Goal: Information Seeking & Learning: Learn about a topic

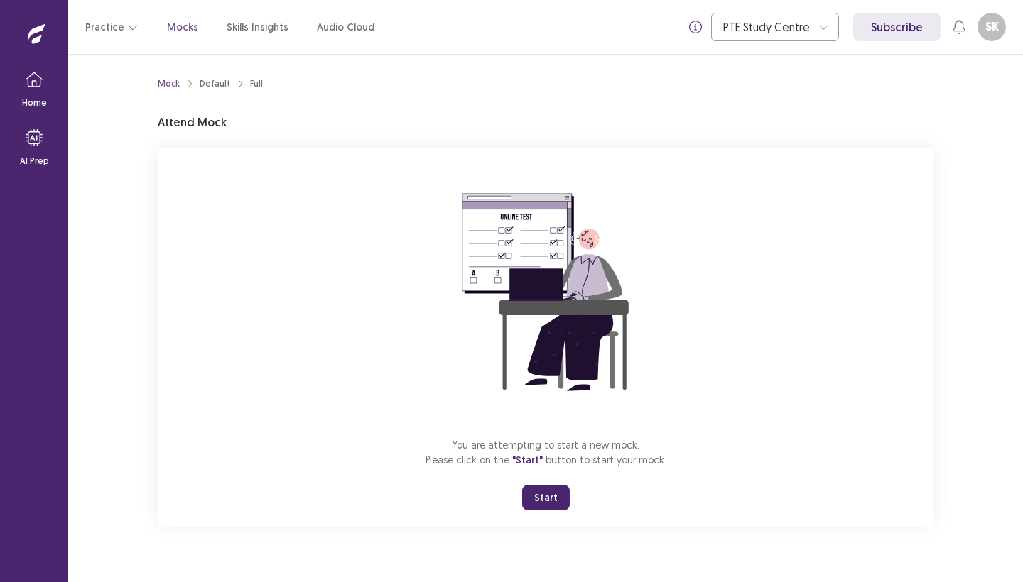
click at [543, 499] on button "Start" at bounding box center [546, 498] width 48 height 26
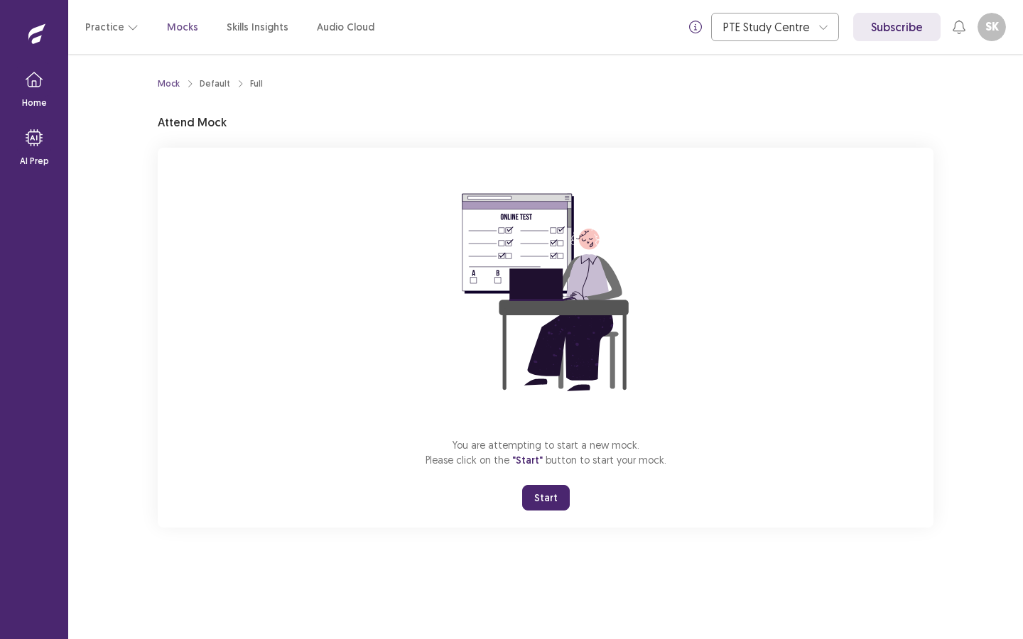
click at [544, 496] on button "Start" at bounding box center [546, 498] width 48 height 26
click at [548, 499] on button "Start" at bounding box center [546, 498] width 48 height 26
click at [539, 497] on button "Start" at bounding box center [546, 498] width 48 height 26
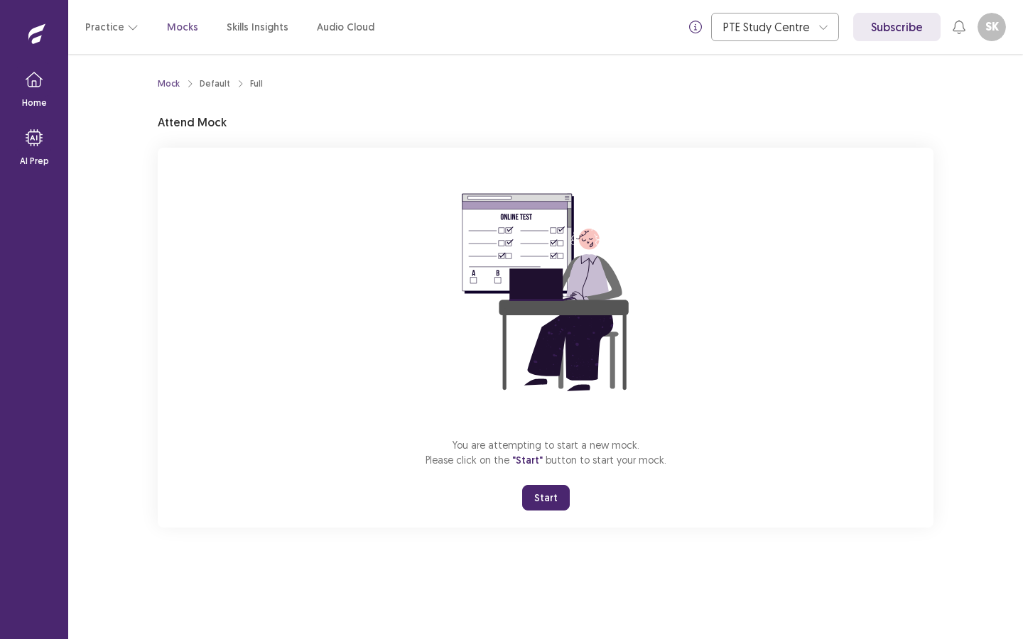
click at [171, 28] on p "Mocks" at bounding box center [182, 27] width 31 height 15
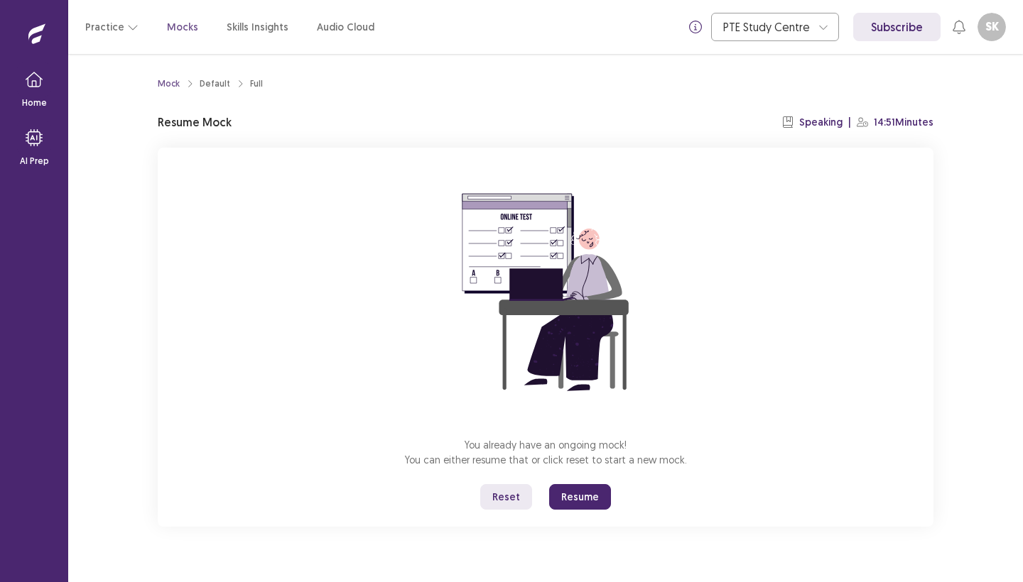
click at [568, 492] on button "Resume" at bounding box center [580, 497] width 62 height 26
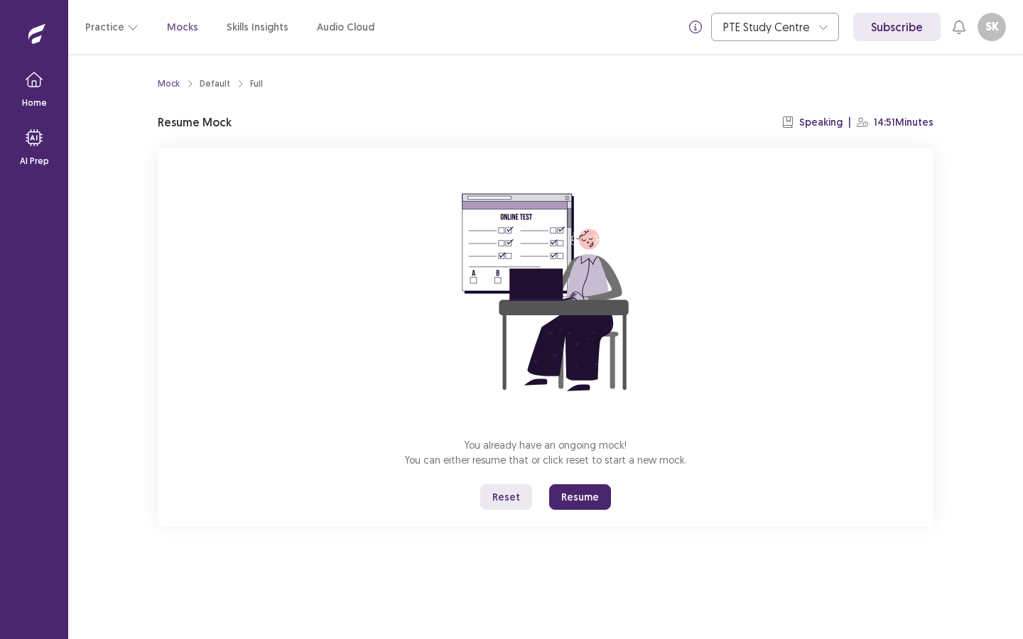
click at [587, 497] on button "Resume" at bounding box center [580, 497] width 62 height 26
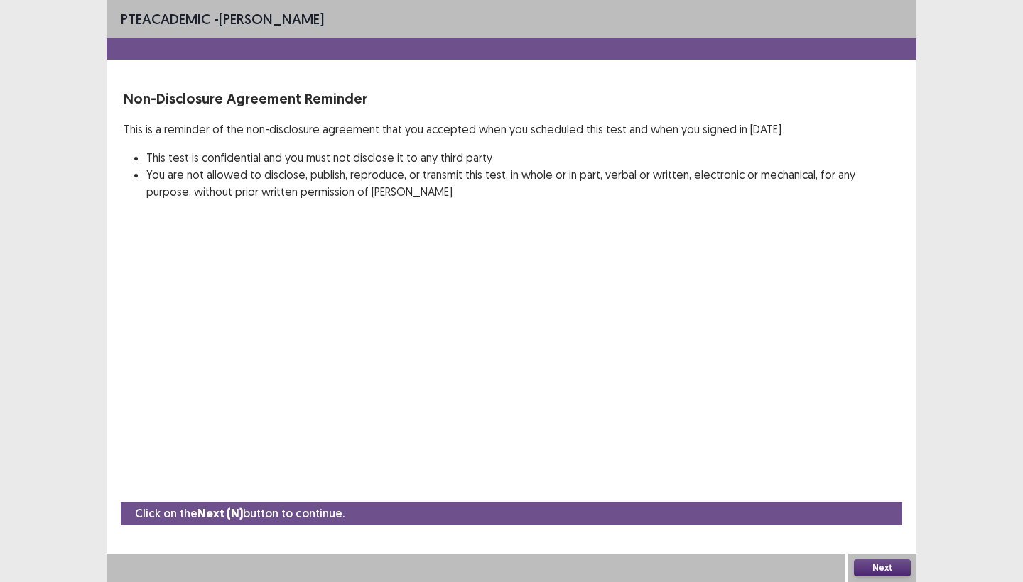
click at [867, 567] on button "Next" at bounding box center [882, 568] width 57 height 17
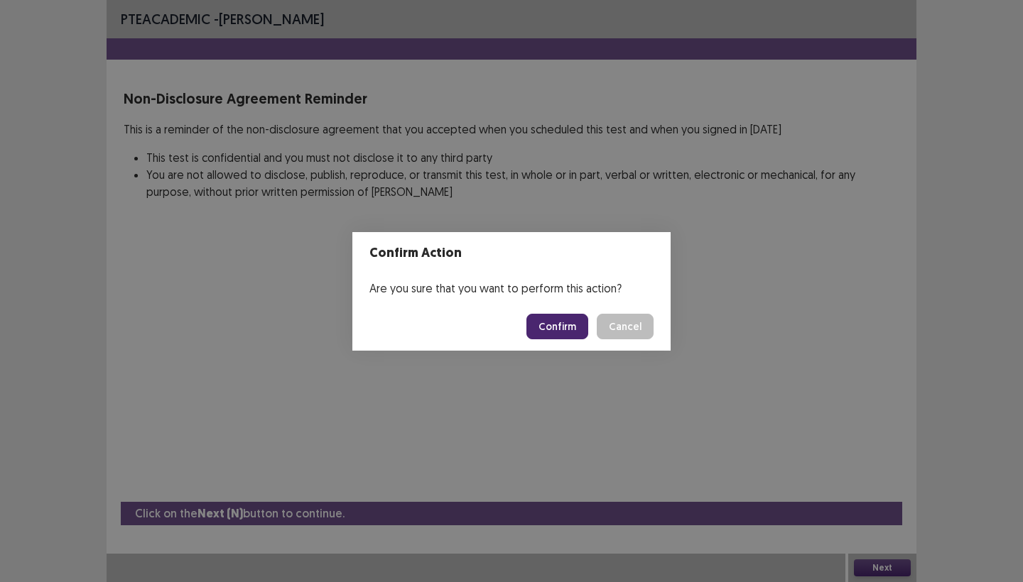
click at [569, 331] on button "Confirm" at bounding box center [557, 327] width 62 height 26
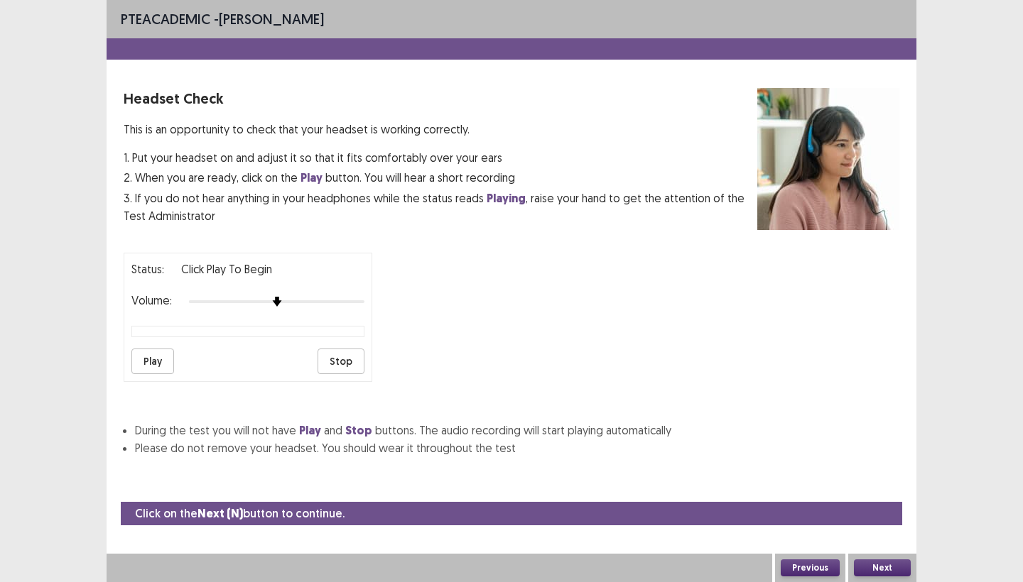
click at [878, 567] on button "Next" at bounding box center [882, 568] width 57 height 17
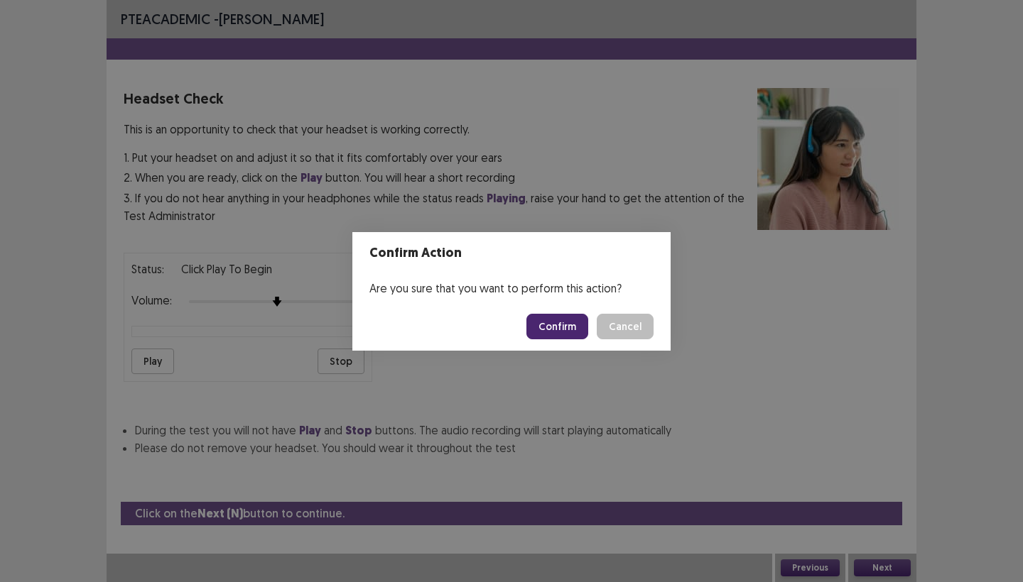
click at [551, 322] on button "Confirm" at bounding box center [557, 327] width 62 height 26
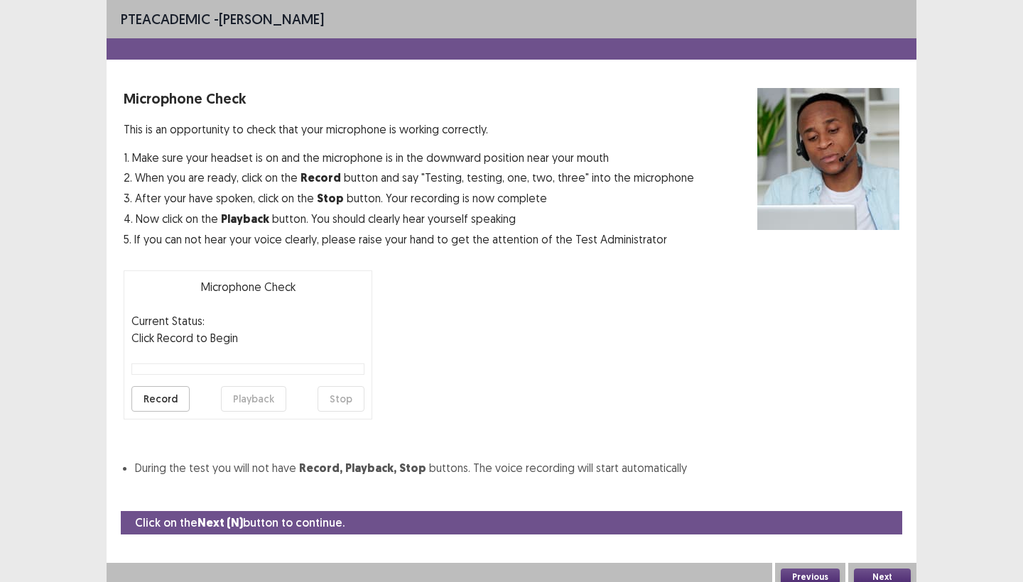
click at [875, 572] on button "Next" at bounding box center [882, 577] width 57 height 17
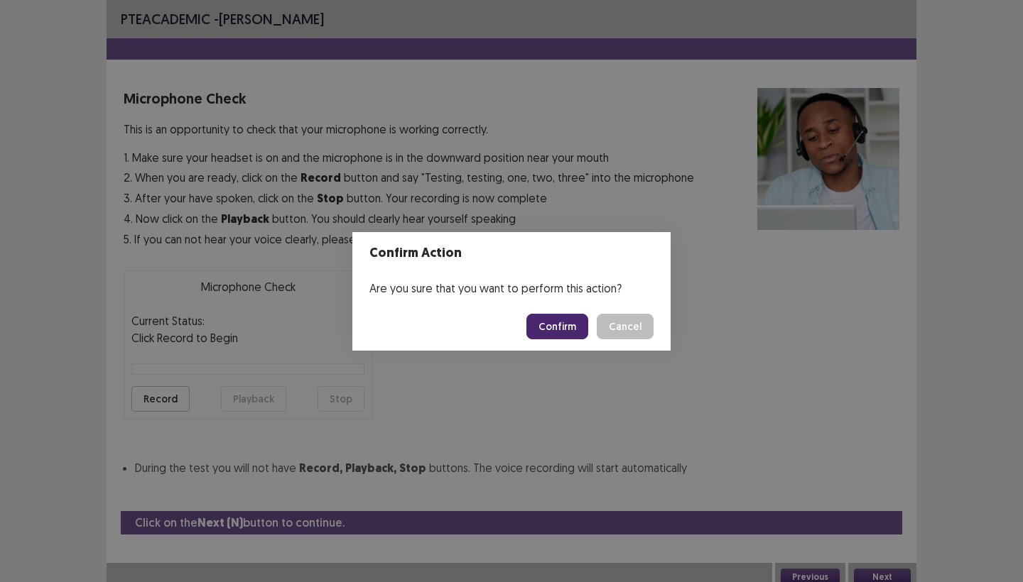
click at [555, 317] on button "Confirm" at bounding box center [557, 327] width 62 height 26
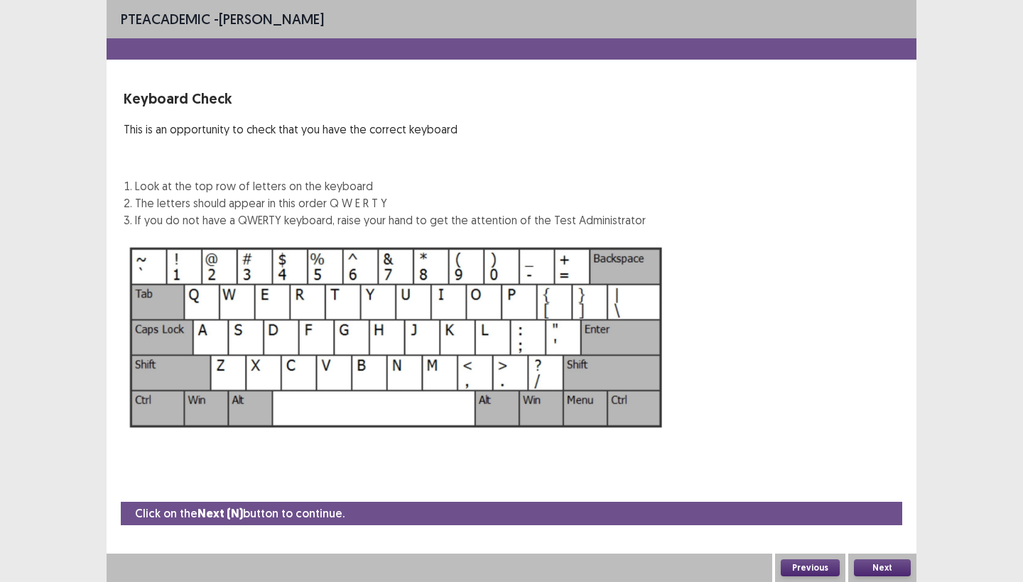
click at [879, 562] on button "Next" at bounding box center [882, 568] width 57 height 17
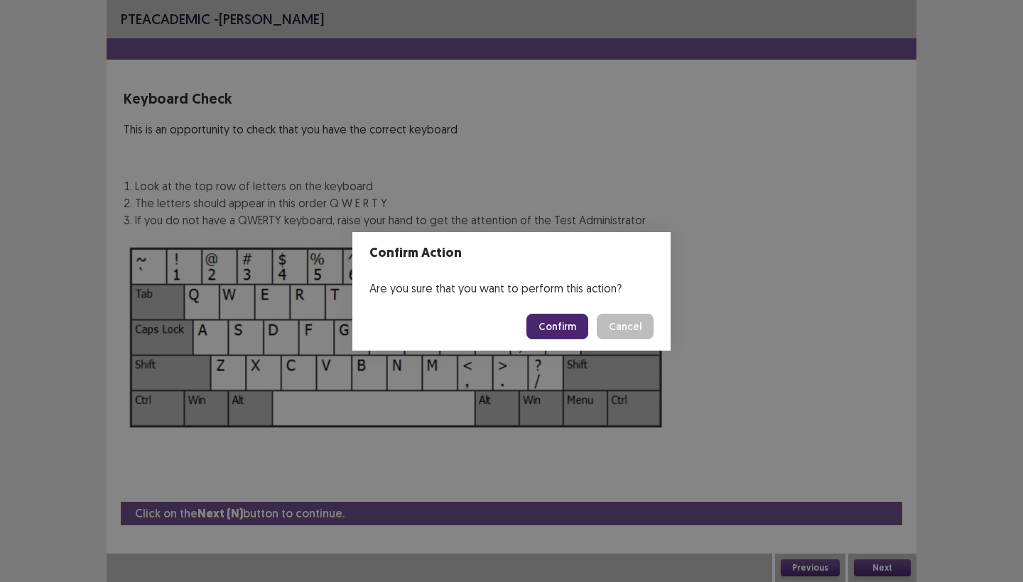
click at [555, 322] on button "Confirm" at bounding box center [557, 327] width 62 height 26
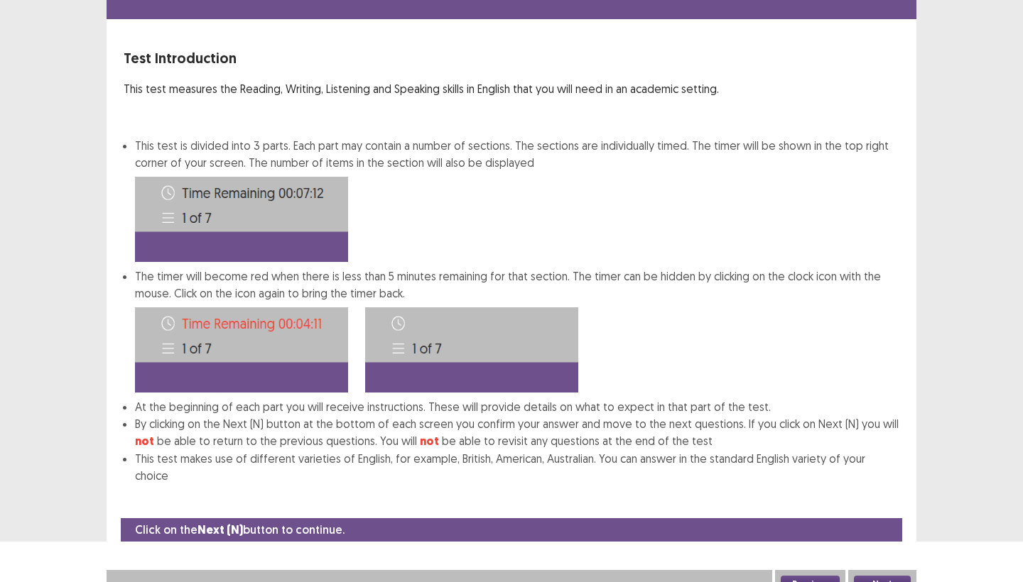
scroll to position [40, 0]
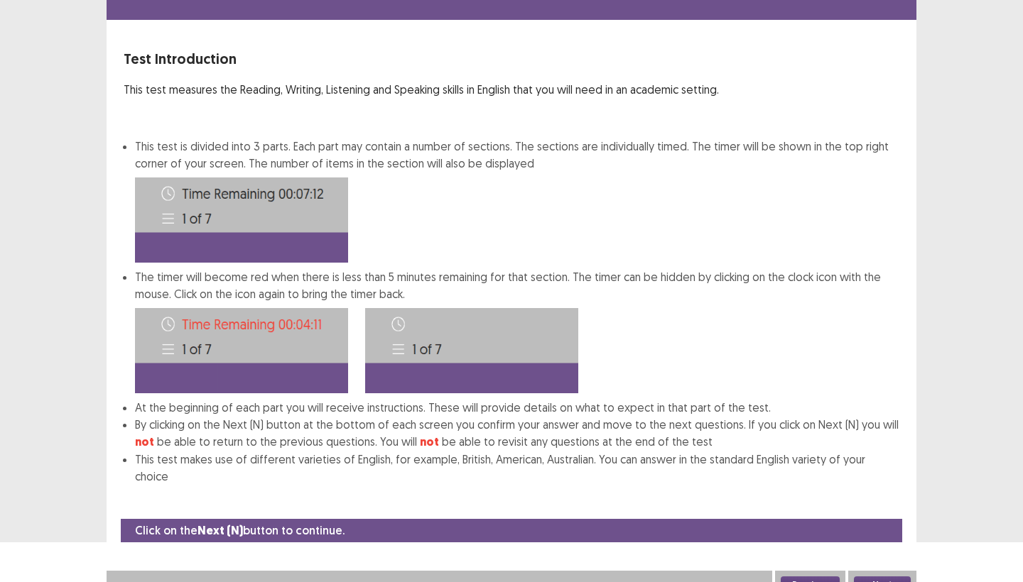
click at [861, 577] on button "Next" at bounding box center [882, 585] width 57 height 17
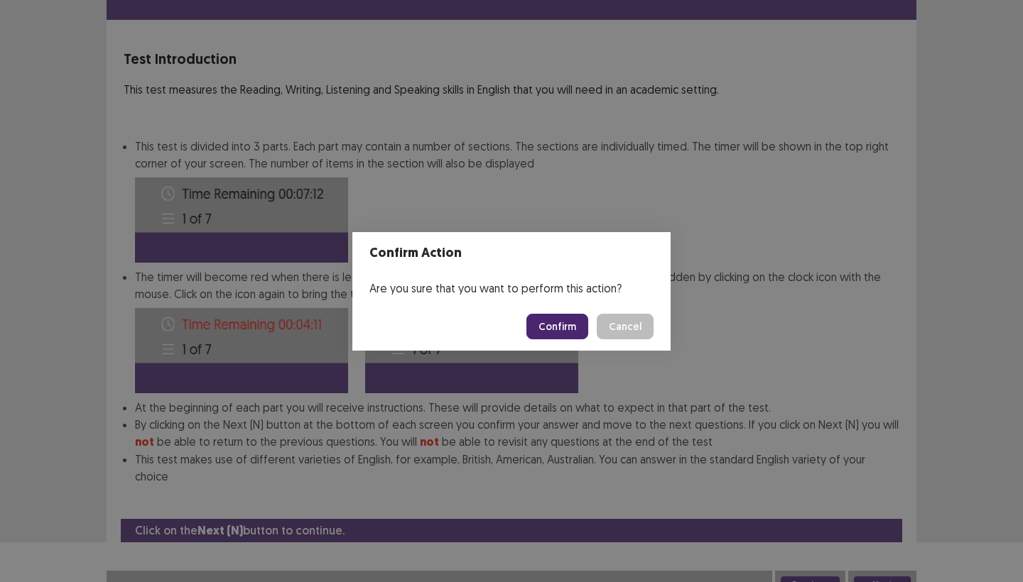
click at [548, 330] on button "Confirm" at bounding box center [557, 327] width 62 height 26
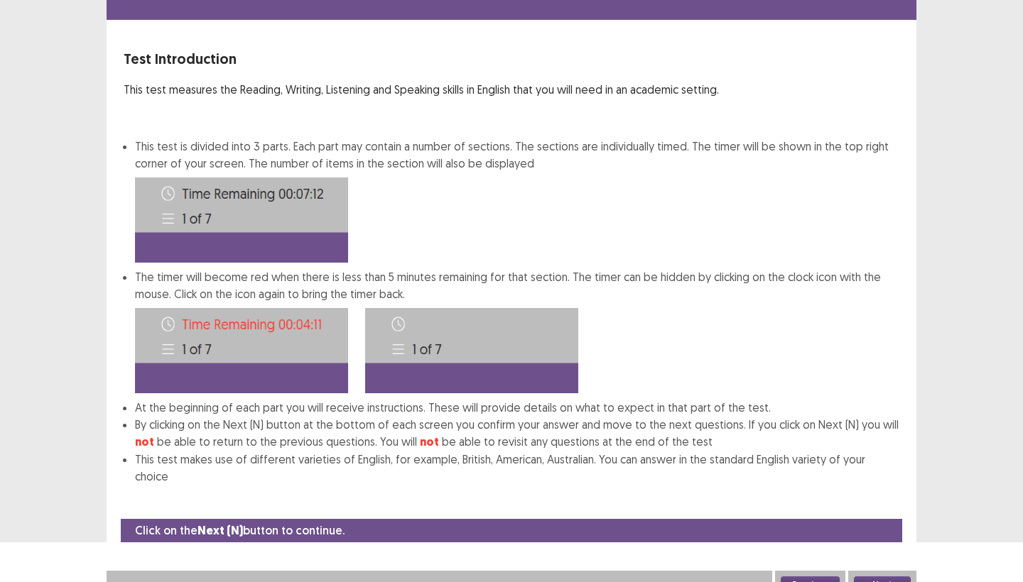
scroll to position [0, 0]
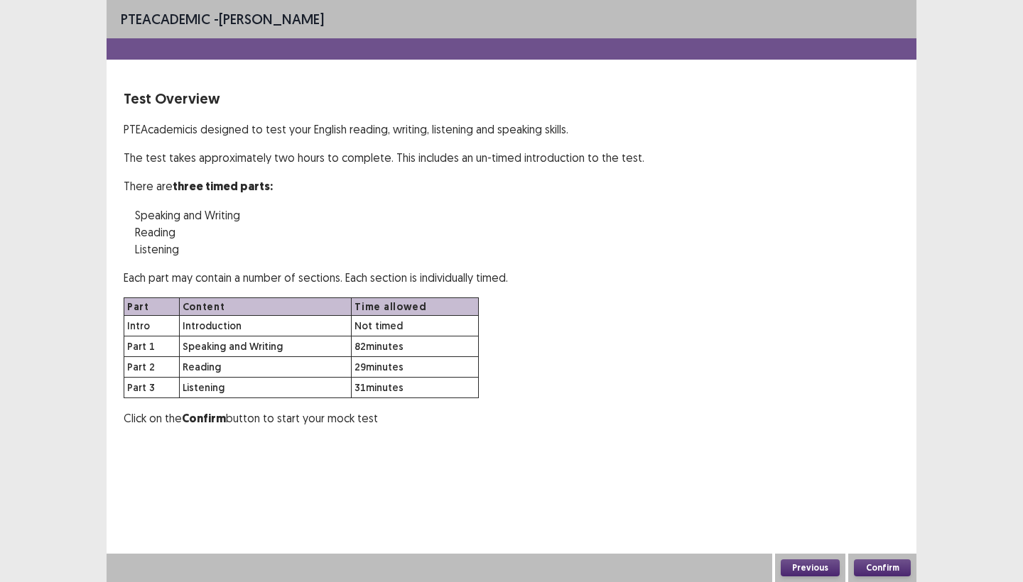
click at [871, 561] on button "Confirm" at bounding box center [882, 568] width 57 height 17
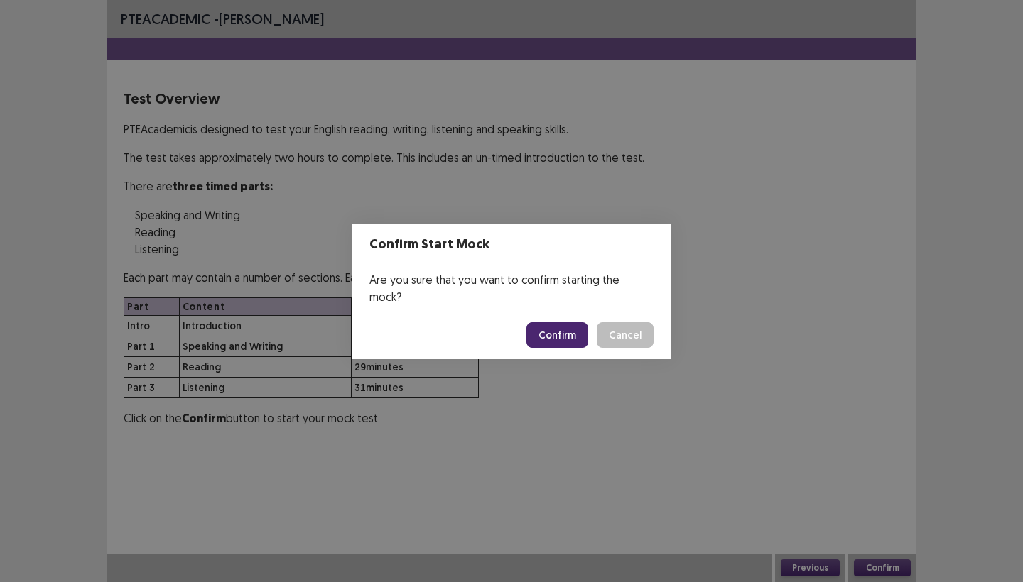
click at [553, 330] on button "Confirm" at bounding box center [557, 335] width 62 height 26
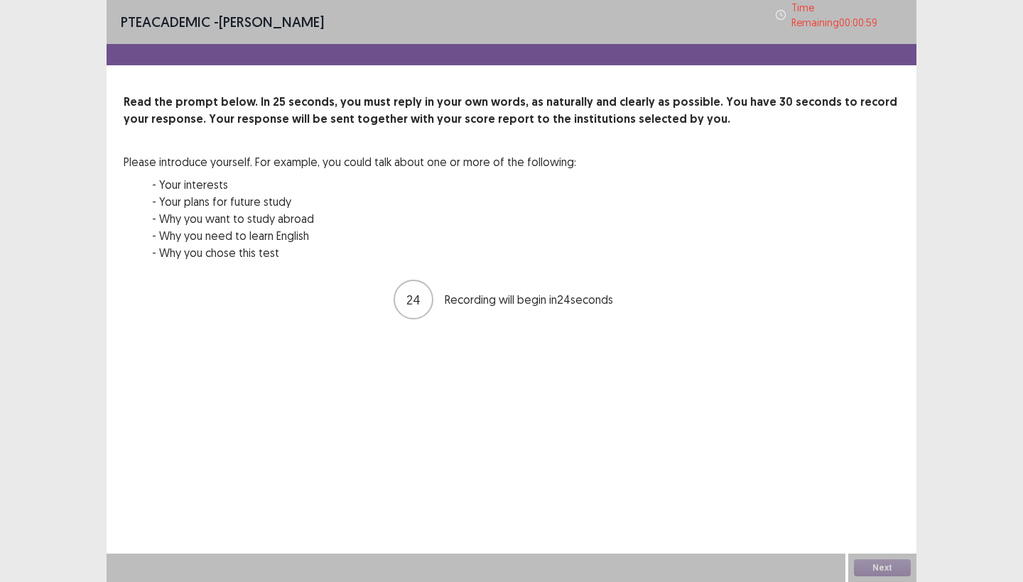
click at [886, 575] on div "Next" at bounding box center [882, 568] width 68 height 28
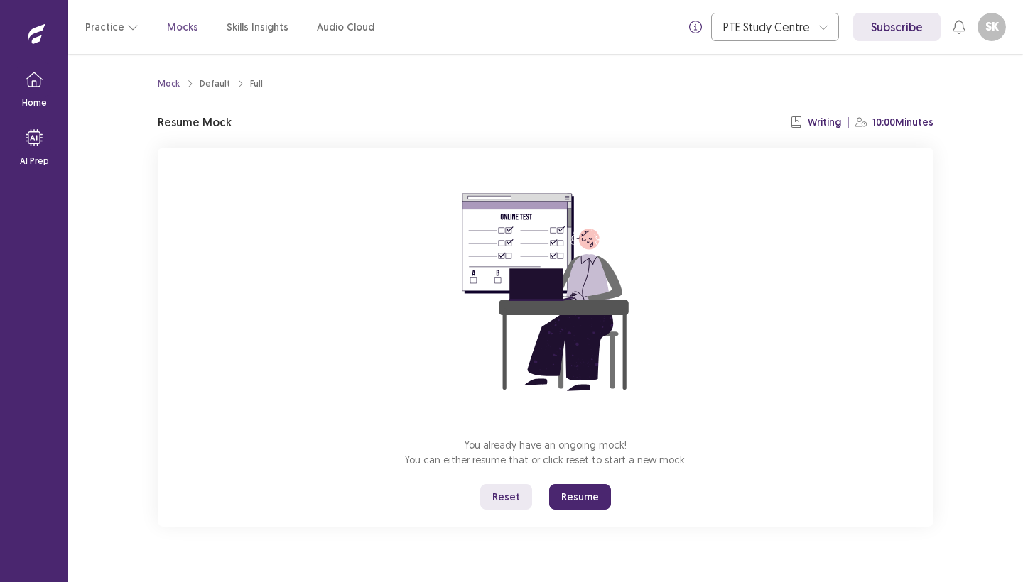
click at [570, 494] on button "Resume" at bounding box center [580, 497] width 62 height 26
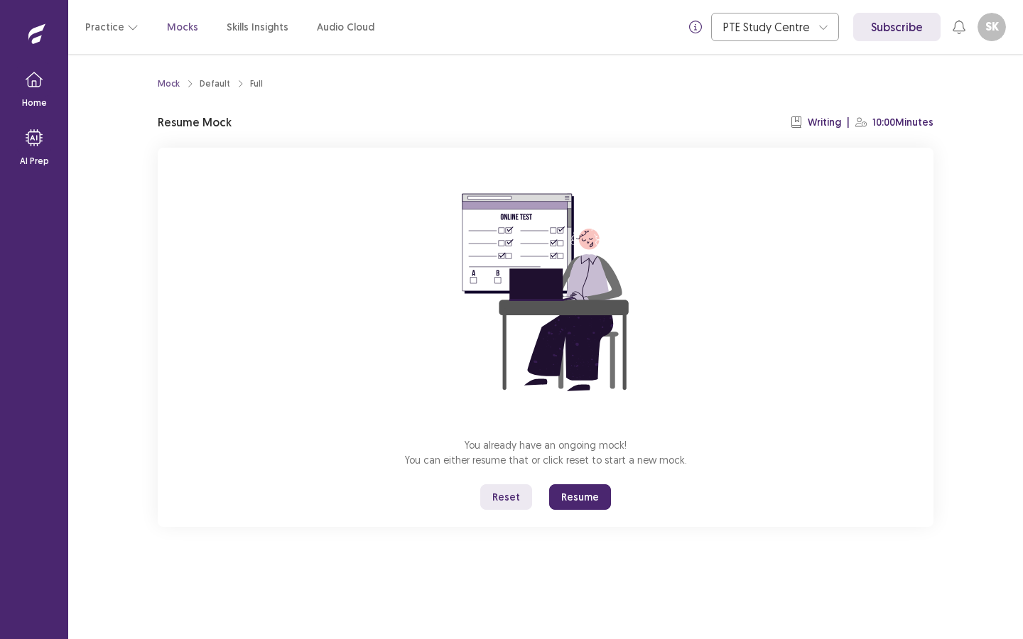
click at [575, 496] on button "Resume" at bounding box center [580, 497] width 62 height 26
click at [575, 494] on button "Resume" at bounding box center [580, 497] width 62 height 26
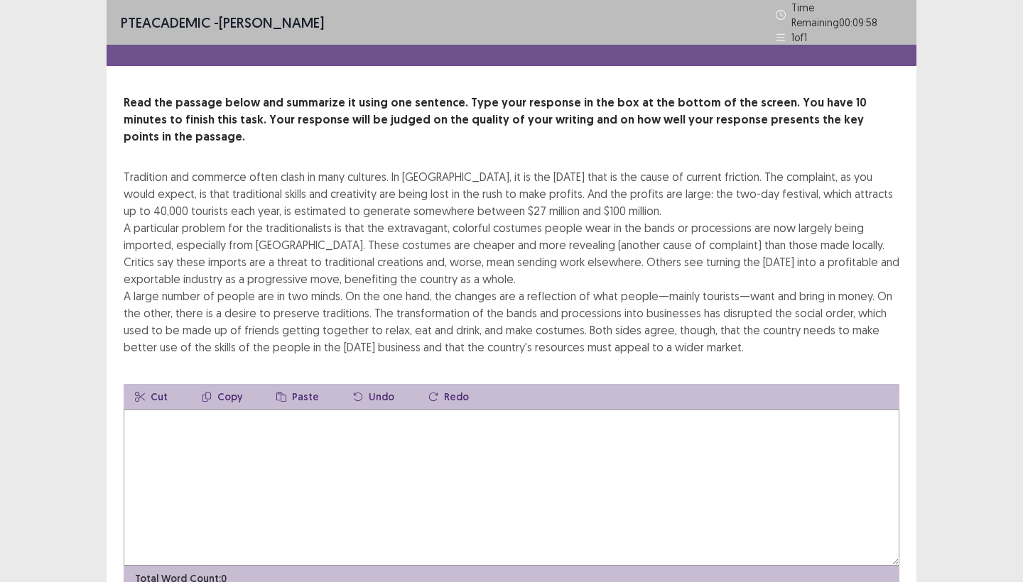
click at [486, 430] on textarea at bounding box center [512, 488] width 776 height 156
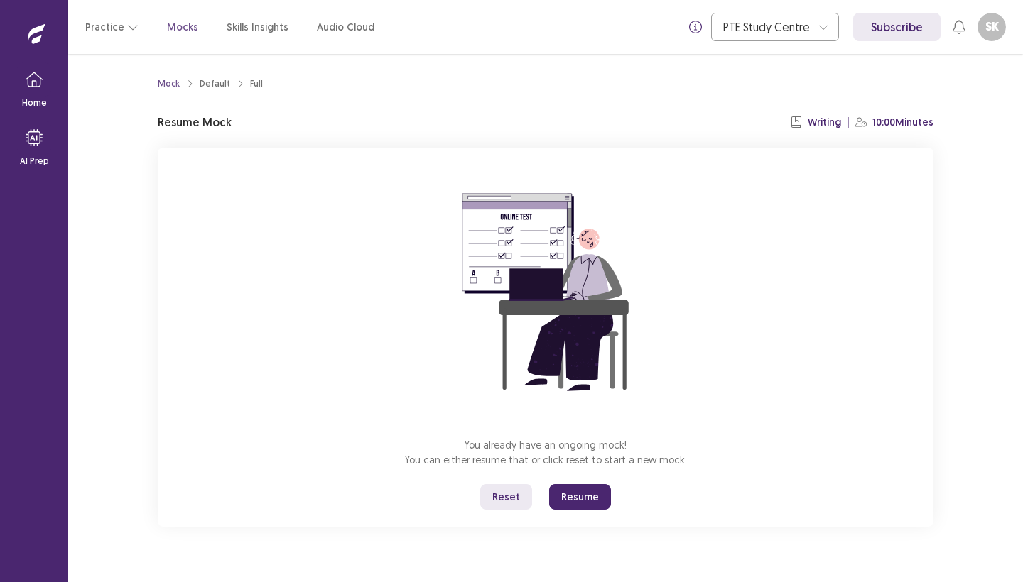
click at [814, 120] on p "Writing" at bounding box center [823, 122] width 33 height 15
click at [594, 495] on button "Resume" at bounding box center [580, 497] width 62 height 26
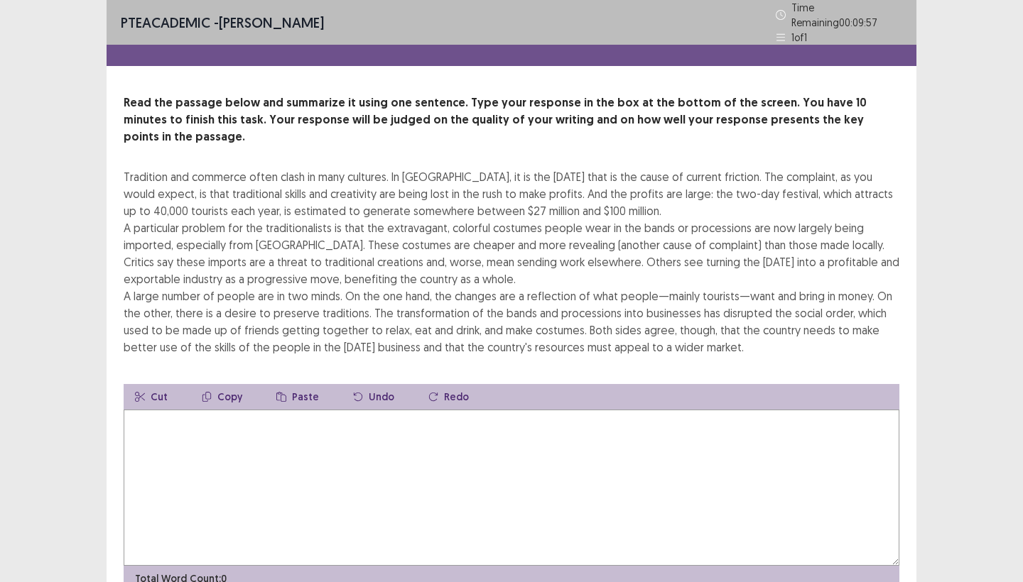
click at [462, 443] on textarea at bounding box center [512, 488] width 776 height 156
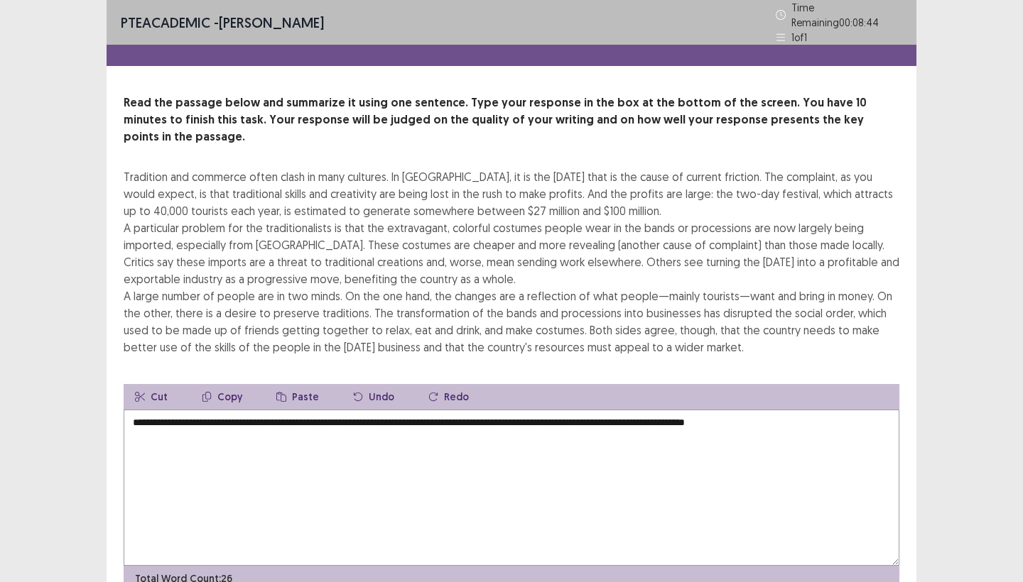
click at [261, 410] on textarea "**********" at bounding box center [512, 488] width 776 height 156
click at [513, 410] on textarea "**********" at bounding box center [512, 488] width 776 height 156
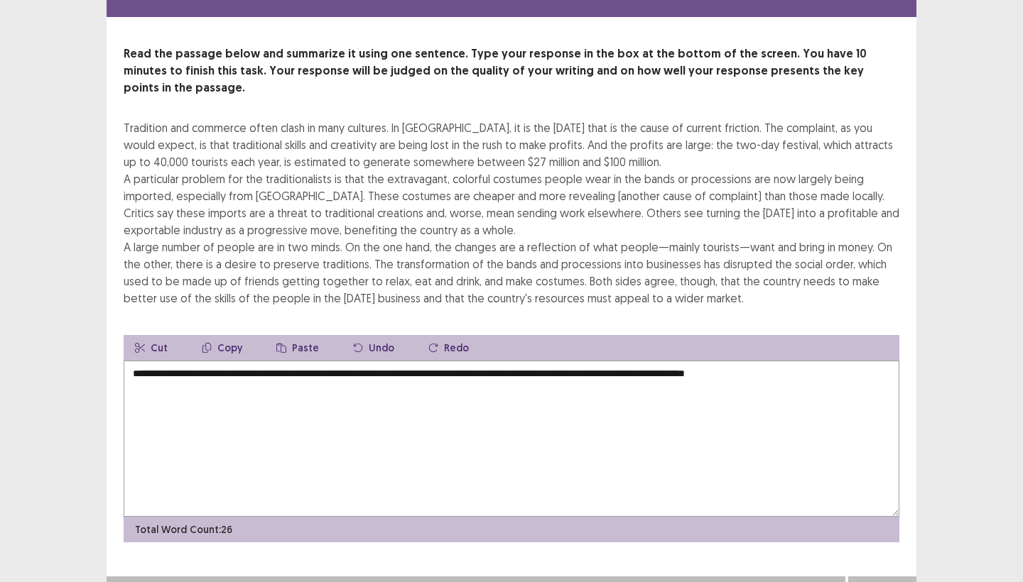
scroll to position [48, 0]
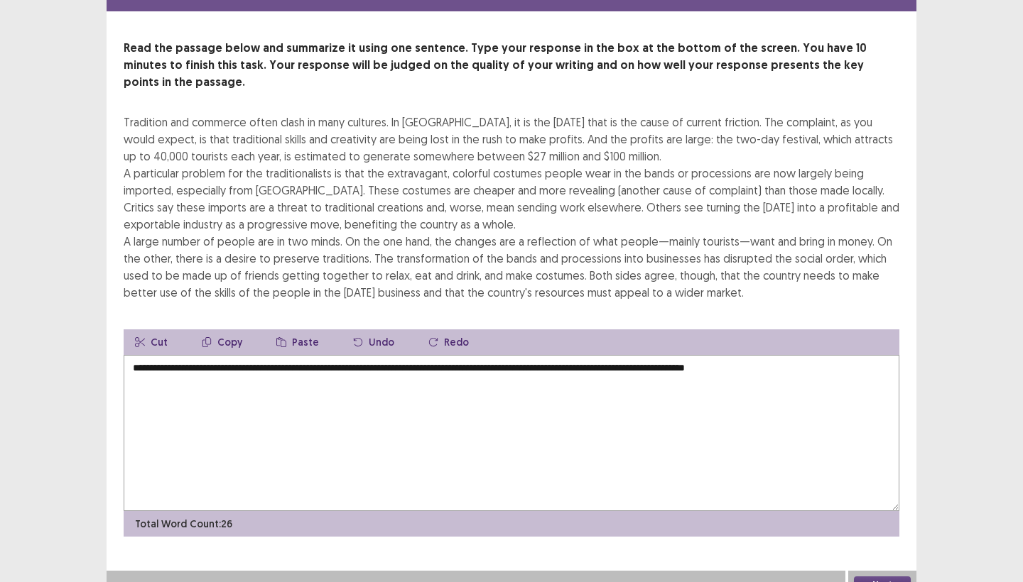
type textarea "**********"
click at [882, 577] on button "Next" at bounding box center [882, 585] width 57 height 17
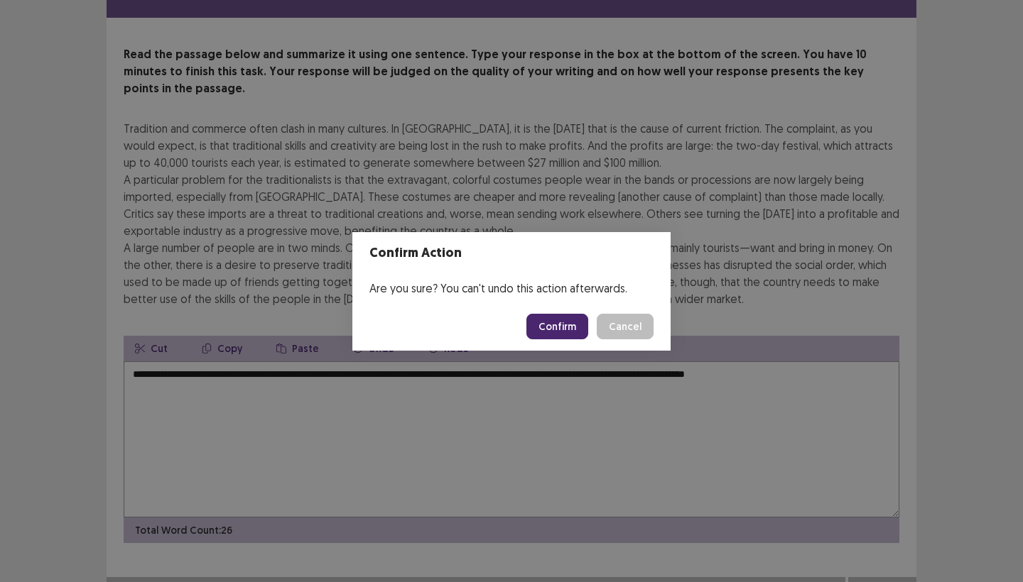
click at [538, 323] on button "Confirm" at bounding box center [557, 327] width 62 height 26
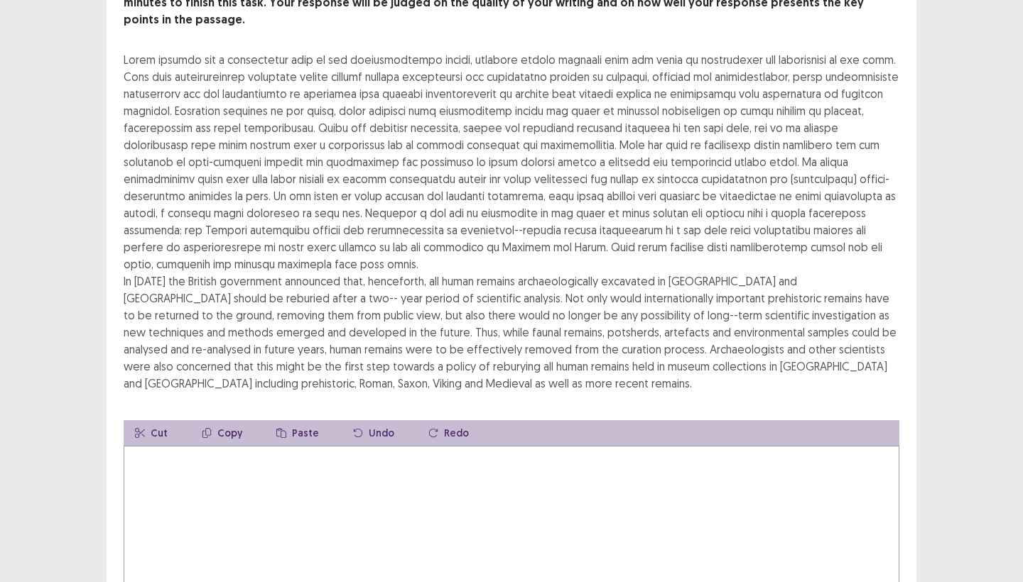
scroll to position [130, 0]
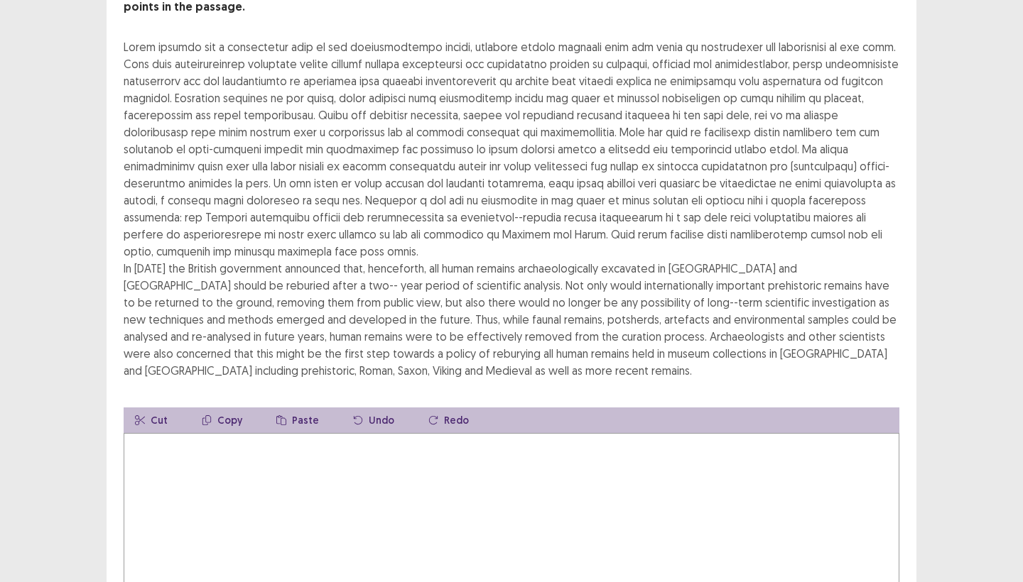
click at [308, 477] on textarea at bounding box center [512, 511] width 776 height 156
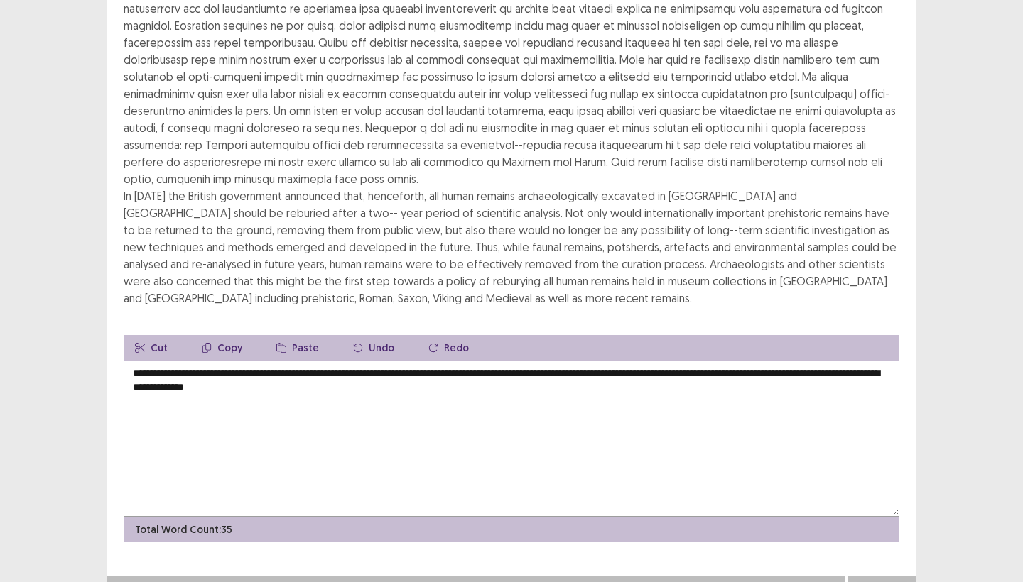
scroll to position [202, 0]
type textarea "**********"
click at [884, 582] on button "Next" at bounding box center [882, 591] width 57 height 17
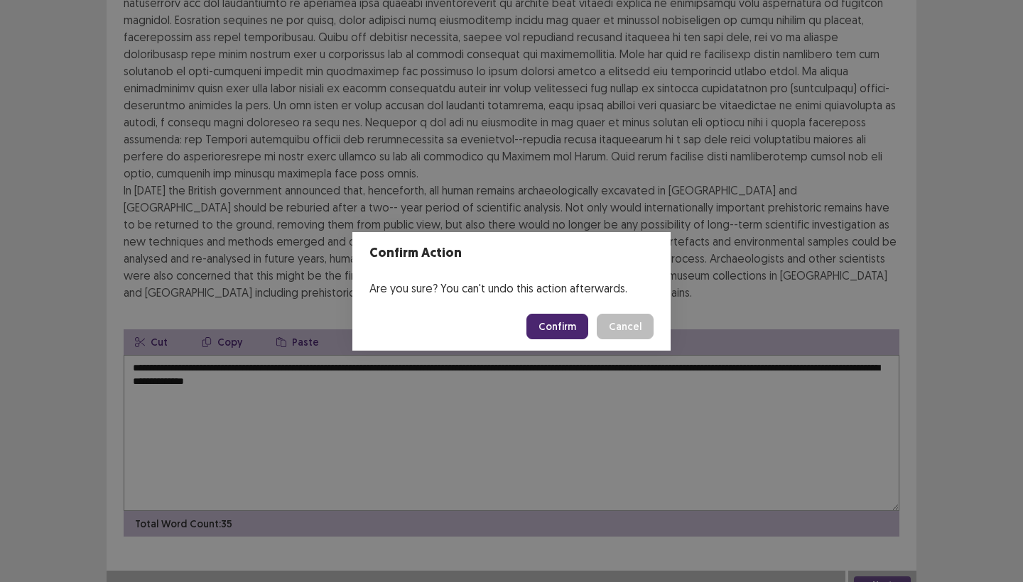
click at [551, 329] on button "Confirm" at bounding box center [557, 327] width 62 height 26
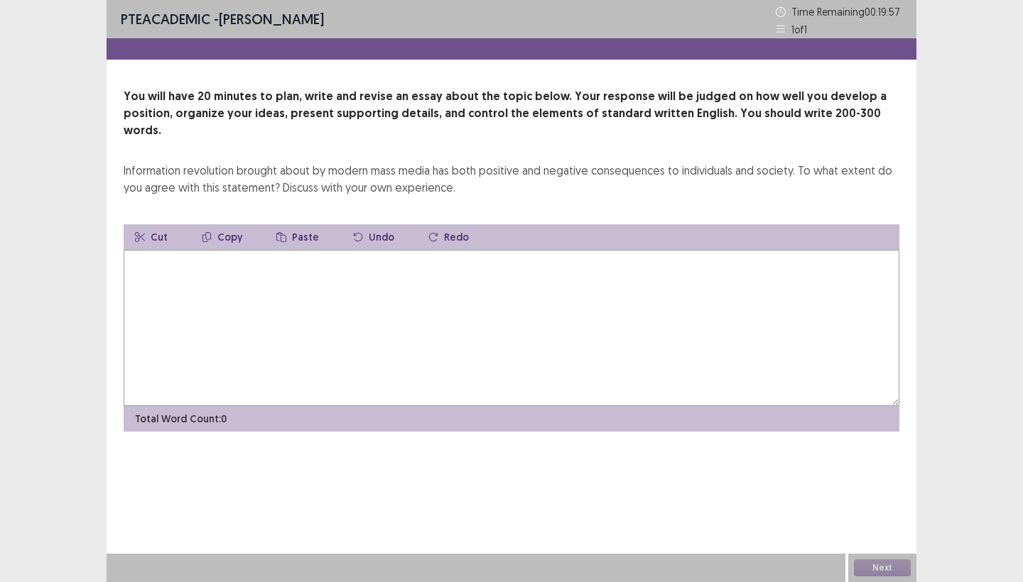
click at [329, 279] on textarea at bounding box center [512, 328] width 776 height 156
click at [432, 250] on textarea "**********" at bounding box center [512, 328] width 776 height 156
click at [476, 254] on textarea "**********" at bounding box center [512, 328] width 776 height 156
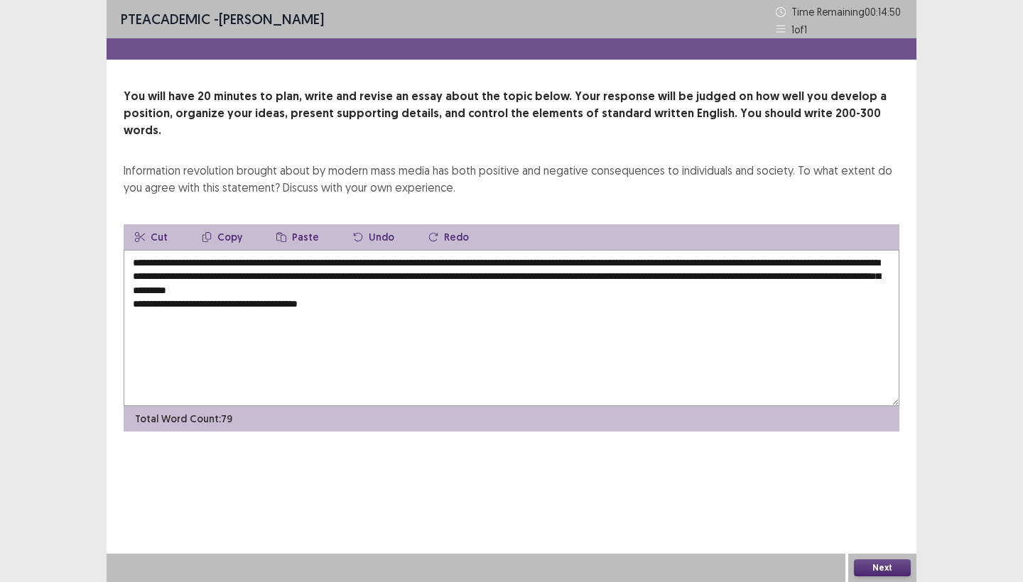
drag, startPoint x: 254, startPoint y: 246, endPoint x: 455, endPoint y: 251, distance: 200.3
click at [455, 251] on textarea "**********" at bounding box center [512, 328] width 776 height 156
click at [361, 291] on textarea "**********" at bounding box center [512, 328] width 776 height 156
drag, startPoint x: 254, startPoint y: 246, endPoint x: 457, endPoint y: 246, distance: 203.1
click at [457, 250] on textarea "**********" at bounding box center [512, 328] width 776 height 156
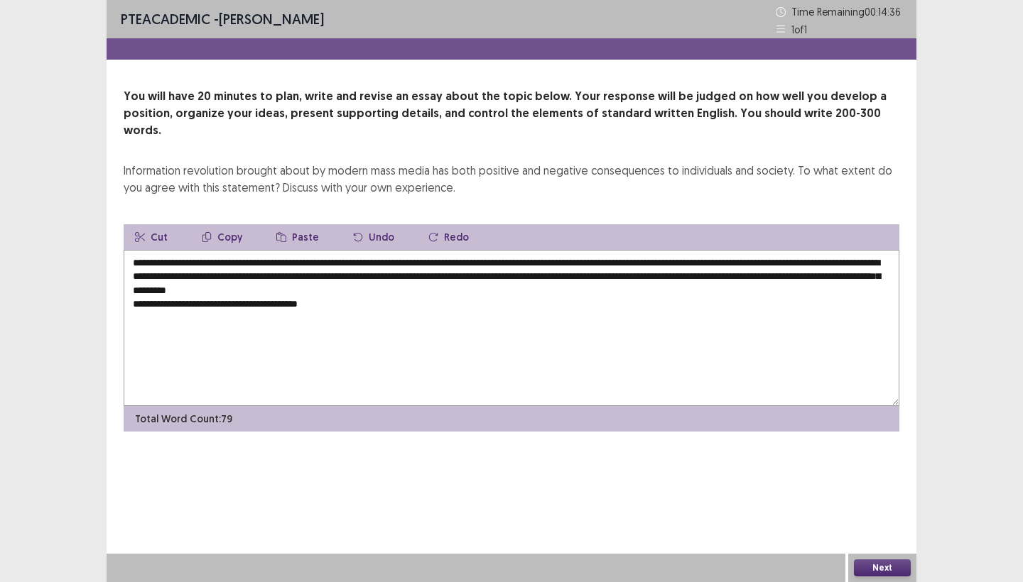
click at [347, 288] on textarea "**********" at bounding box center [512, 328] width 776 height 156
paste textarea "**"
drag, startPoint x: 595, startPoint y: 288, endPoint x: 727, endPoint y: 295, distance: 132.3
click at [727, 295] on textarea "**********" at bounding box center [512, 328] width 776 height 156
click at [598, 287] on textarea "**********" at bounding box center [512, 328] width 776 height 156
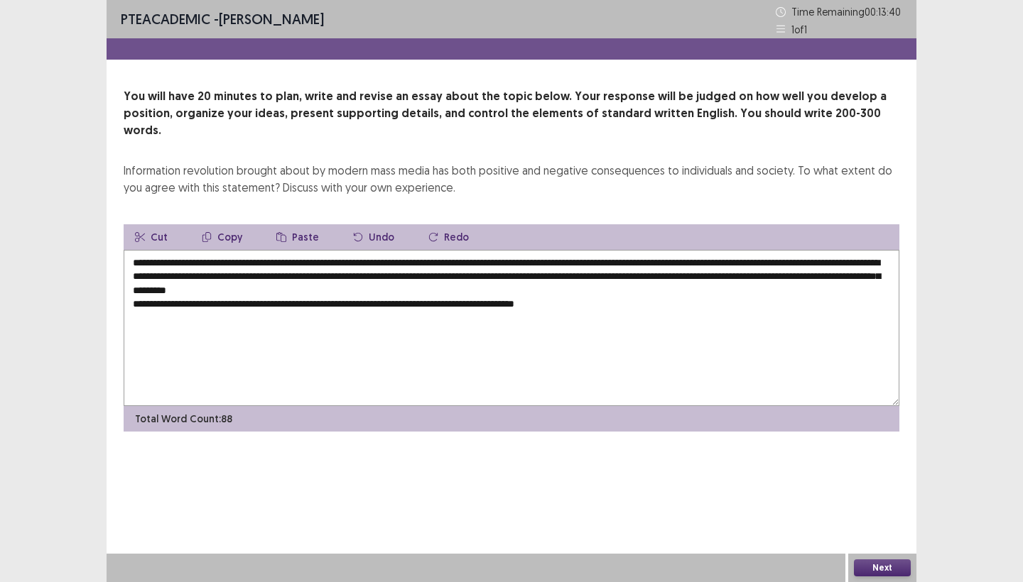
click at [625, 287] on textarea "**********" at bounding box center [512, 328] width 776 height 156
click at [844, 288] on textarea "**********" at bounding box center [512, 328] width 776 height 156
click at [163, 301] on textarea "**********" at bounding box center [512, 328] width 776 height 156
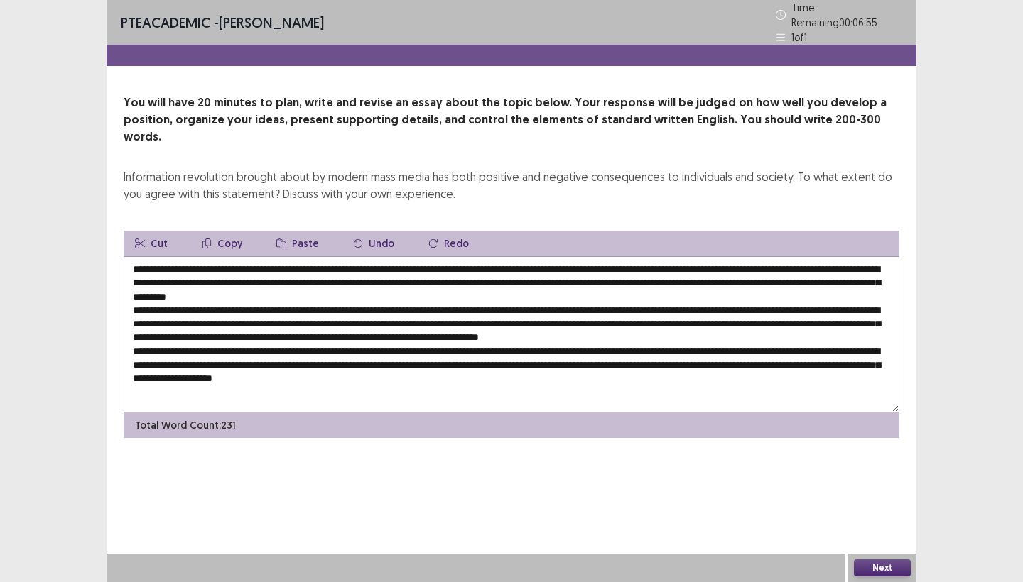
click at [607, 368] on textarea at bounding box center [512, 334] width 776 height 156
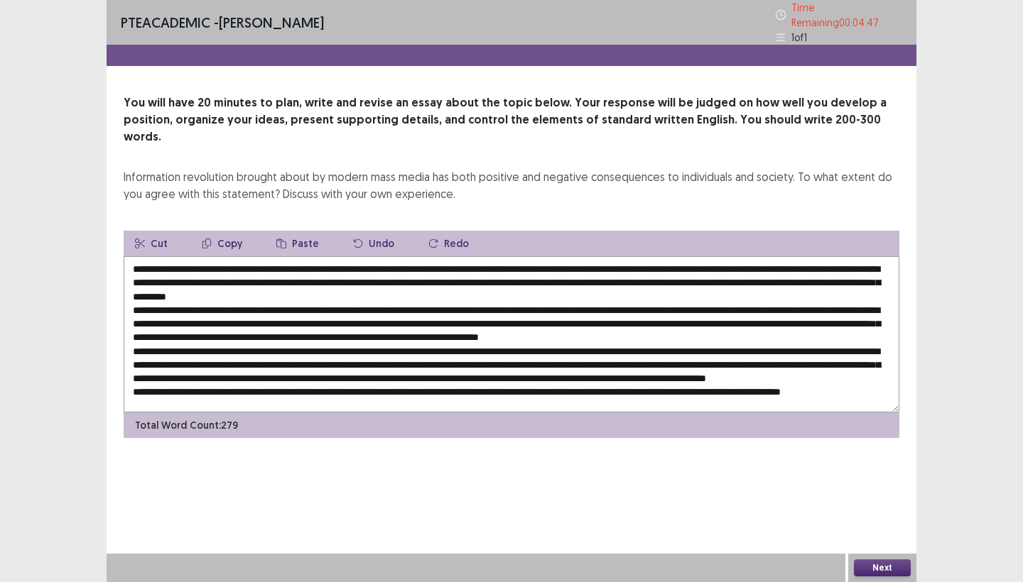
scroll to position [32, 0]
click at [211, 377] on textarea at bounding box center [512, 334] width 776 height 156
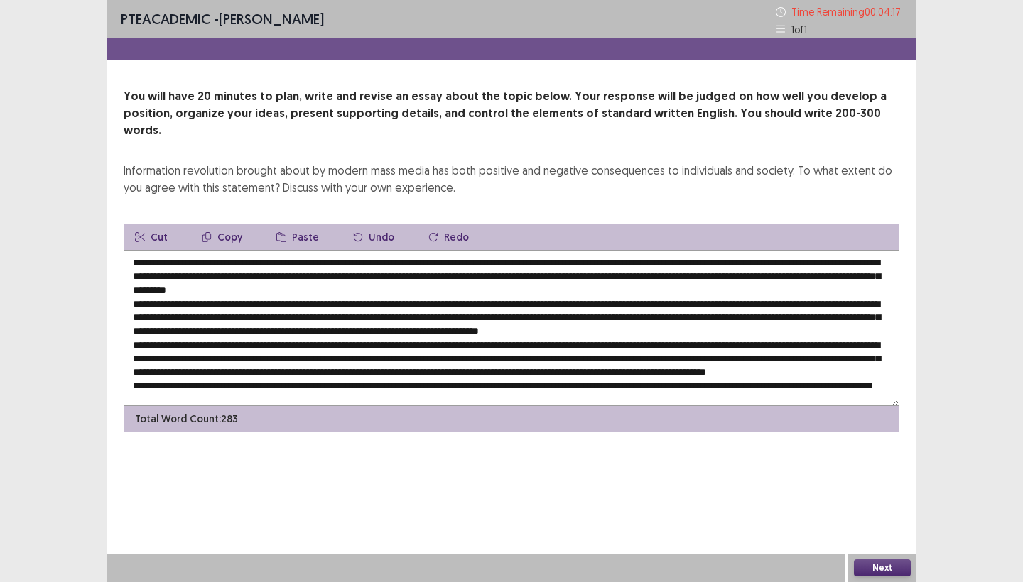
scroll to position [0, 0]
click at [477, 343] on textarea at bounding box center [512, 328] width 776 height 156
click at [471, 288] on textarea at bounding box center [512, 328] width 776 height 156
type textarea "**********"
click at [888, 566] on button "Next" at bounding box center [882, 568] width 57 height 17
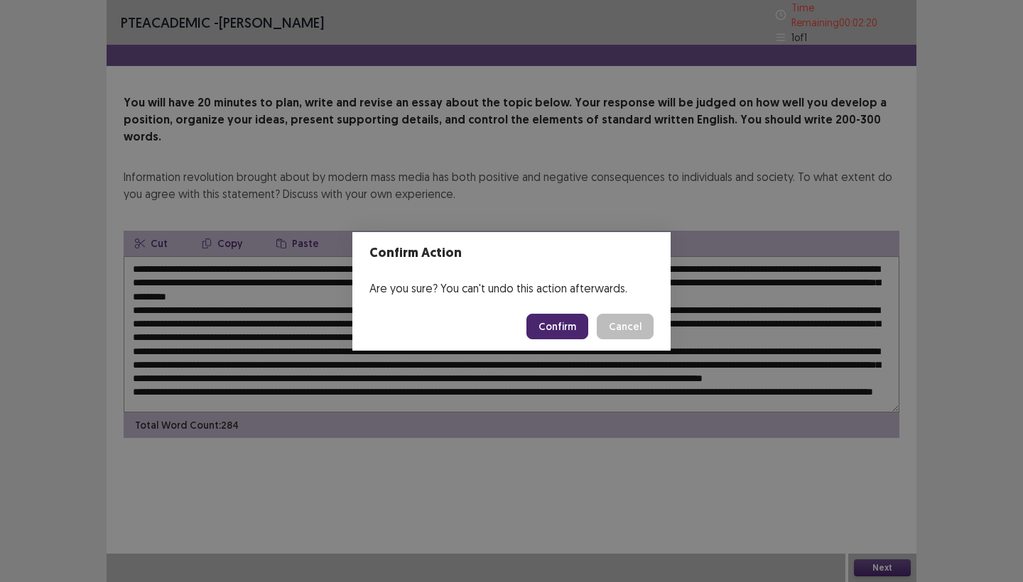
click at [548, 322] on button "Confirm" at bounding box center [557, 327] width 62 height 26
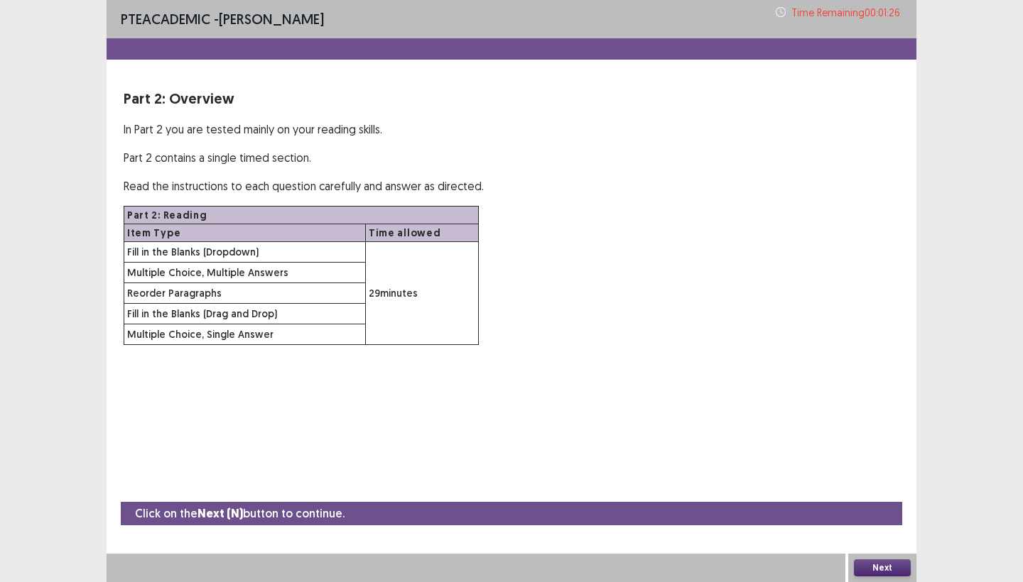
click at [882, 573] on button "Next" at bounding box center [882, 568] width 57 height 17
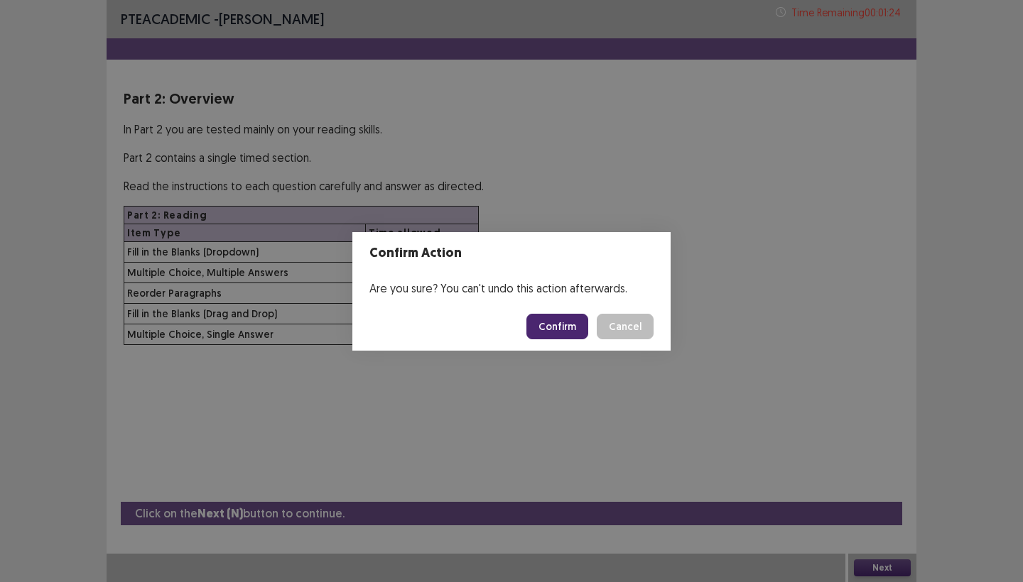
click at [558, 324] on button "Confirm" at bounding box center [557, 327] width 62 height 26
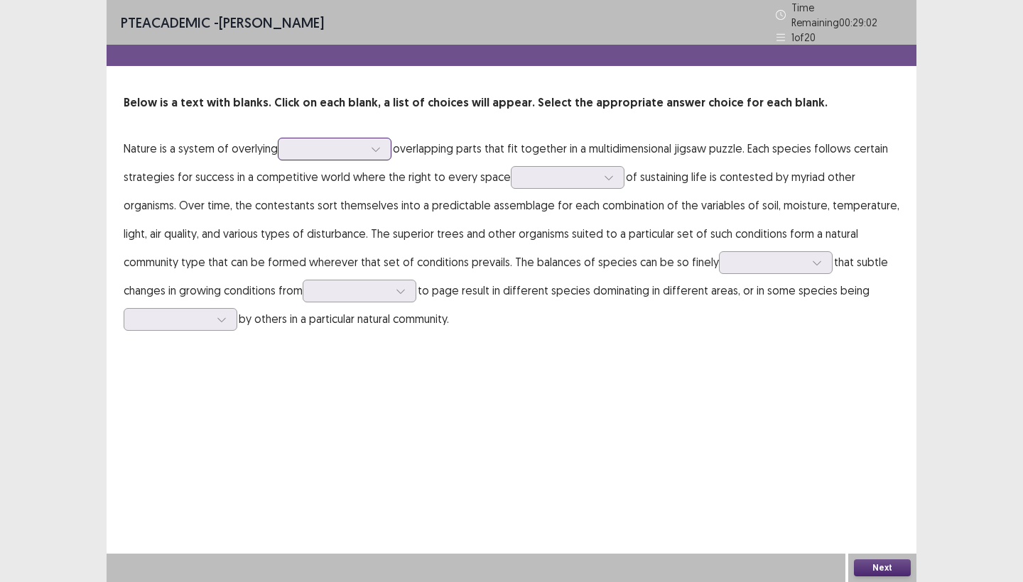
click at [349, 138] on div at bounding box center [335, 149] width 114 height 23
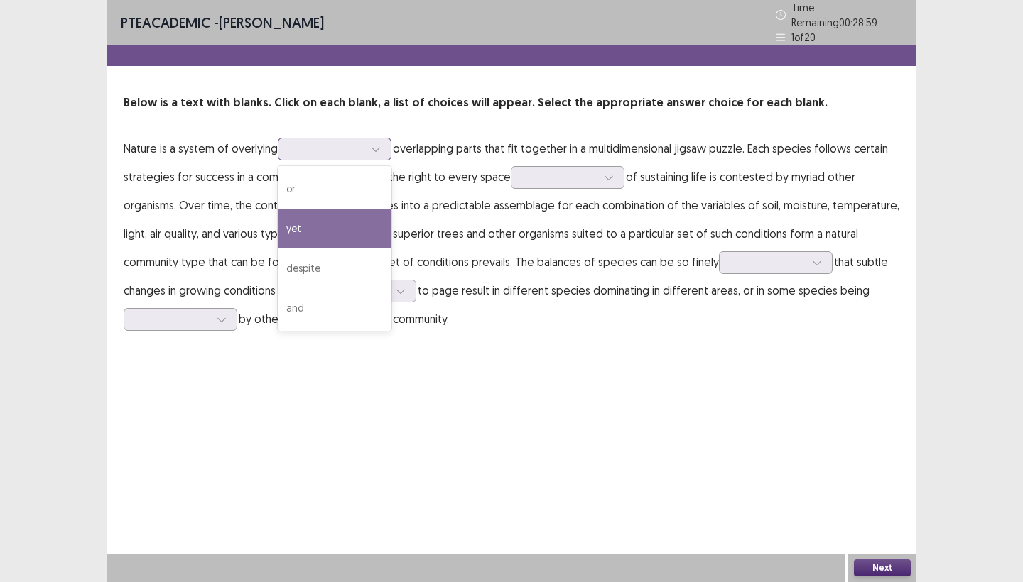
click at [308, 222] on div "yet" at bounding box center [335, 229] width 114 height 40
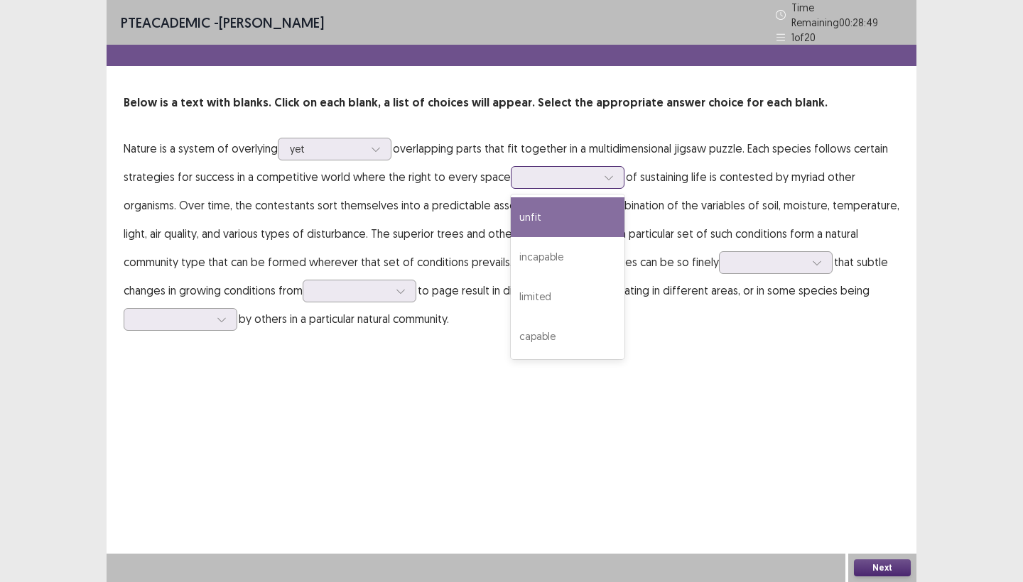
click at [555, 170] on div at bounding box center [560, 176] width 74 height 13
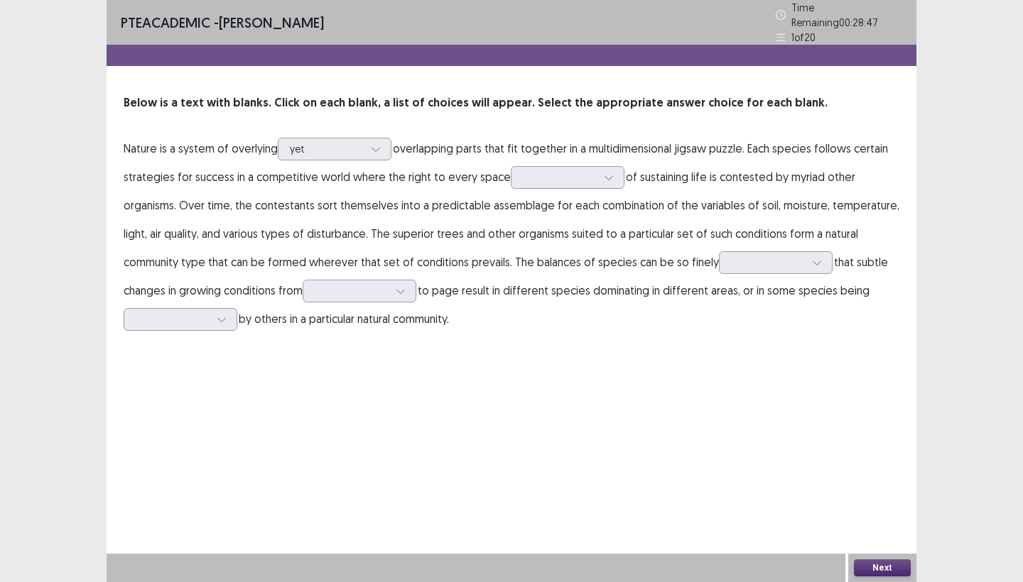
click at [456, 160] on p "Nature is a system of overlying yet overlapping parts that fit together in a mu…" at bounding box center [512, 233] width 776 height 199
drag, startPoint x: 432, startPoint y: 166, endPoint x: 398, endPoint y: 170, distance: 34.3
click at [398, 170] on p "Nature is a system of overlying yet overlapping parts that fit together in a mu…" at bounding box center [512, 233] width 776 height 199
drag, startPoint x: 398, startPoint y: 170, endPoint x: 511, endPoint y: 185, distance: 114.7
click at [511, 185] on p "Nature is a system of overlying yet overlapping parts that fit together in a mu…" at bounding box center [512, 233] width 776 height 199
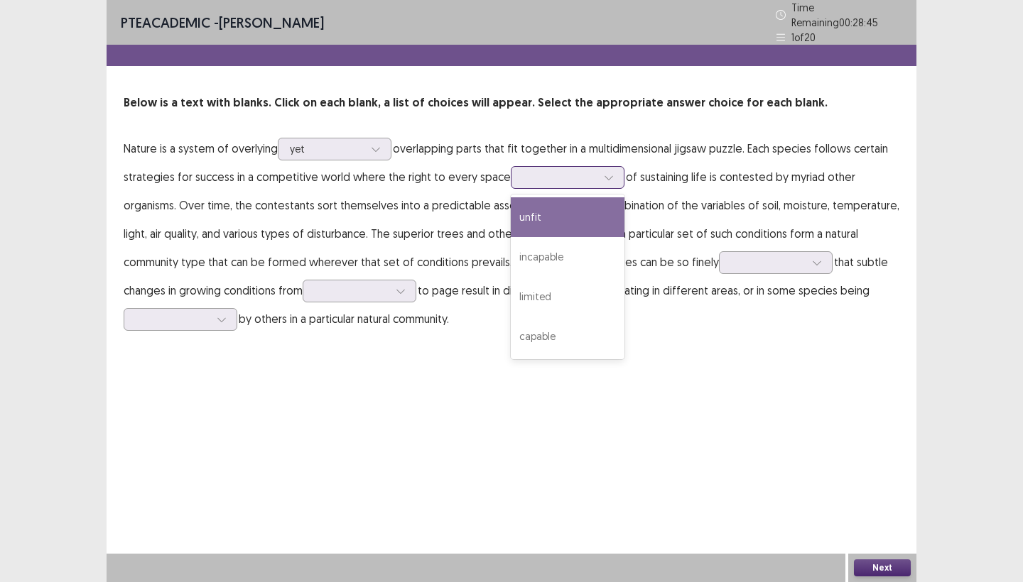
click at [541, 173] on div at bounding box center [560, 176] width 74 height 13
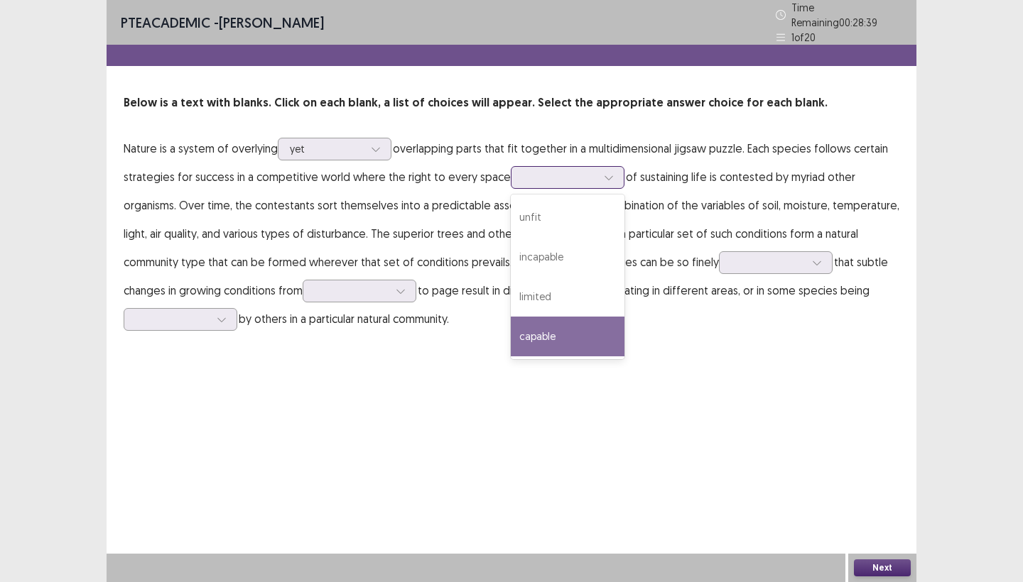
click at [536, 325] on div "capable" at bounding box center [568, 337] width 114 height 40
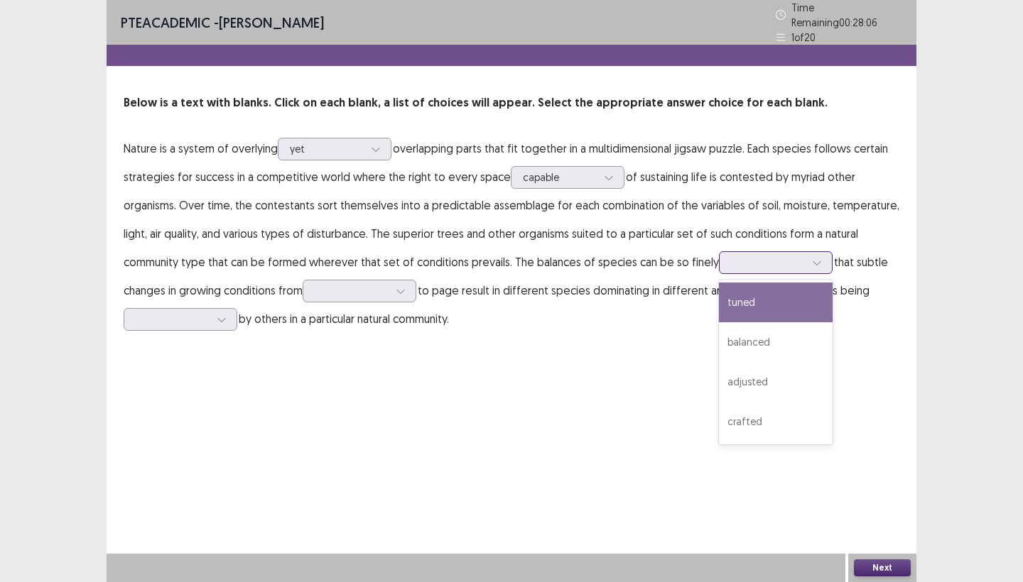
click at [764, 256] on div at bounding box center [768, 262] width 74 height 13
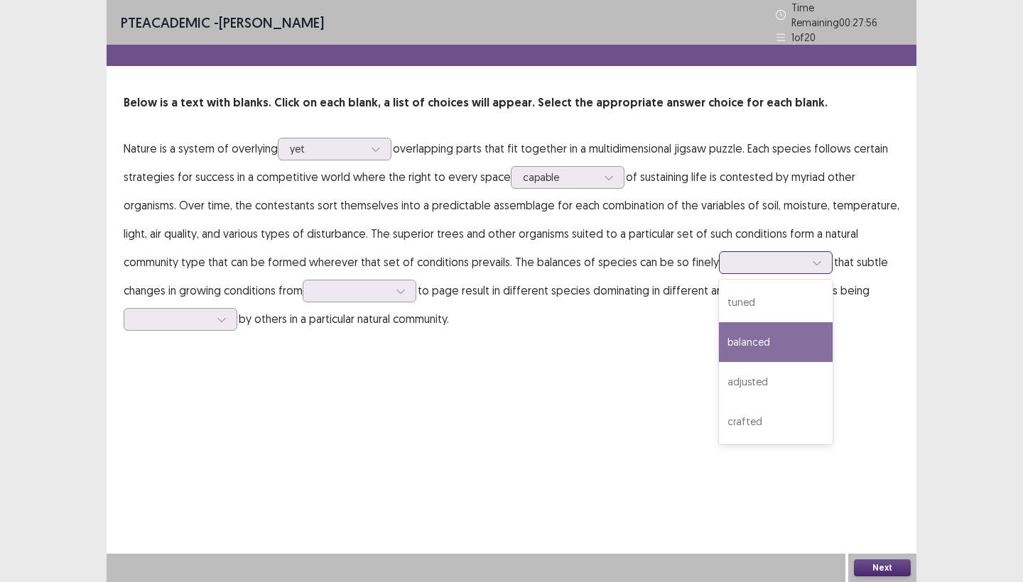
click at [748, 326] on div "balanced" at bounding box center [776, 342] width 114 height 40
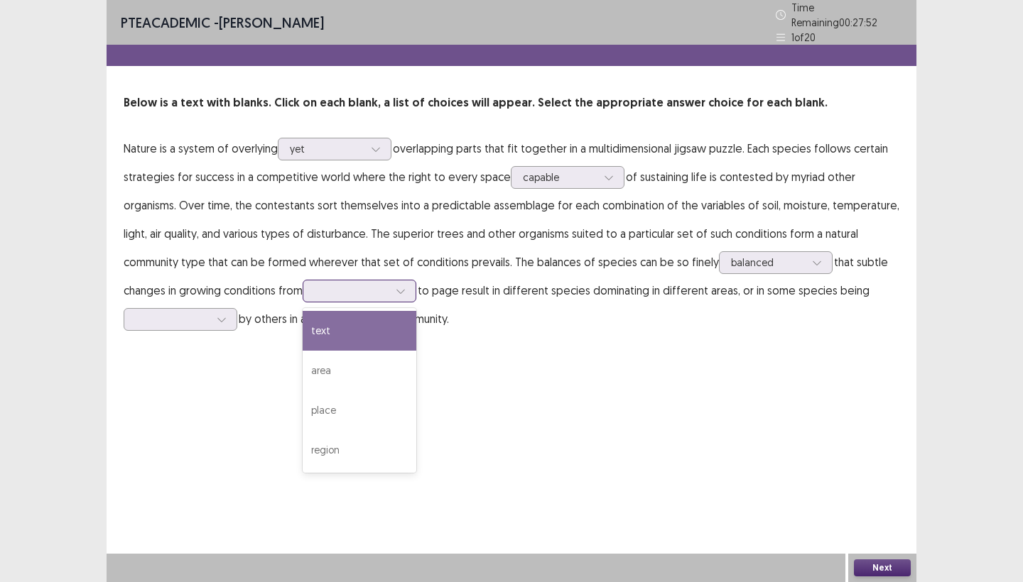
click at [360, 292] on div at bounding box center [352, 290] width 74 height 13
click at [347, 336] on div "text" at bounding box center [360, 331] width 114 height 40
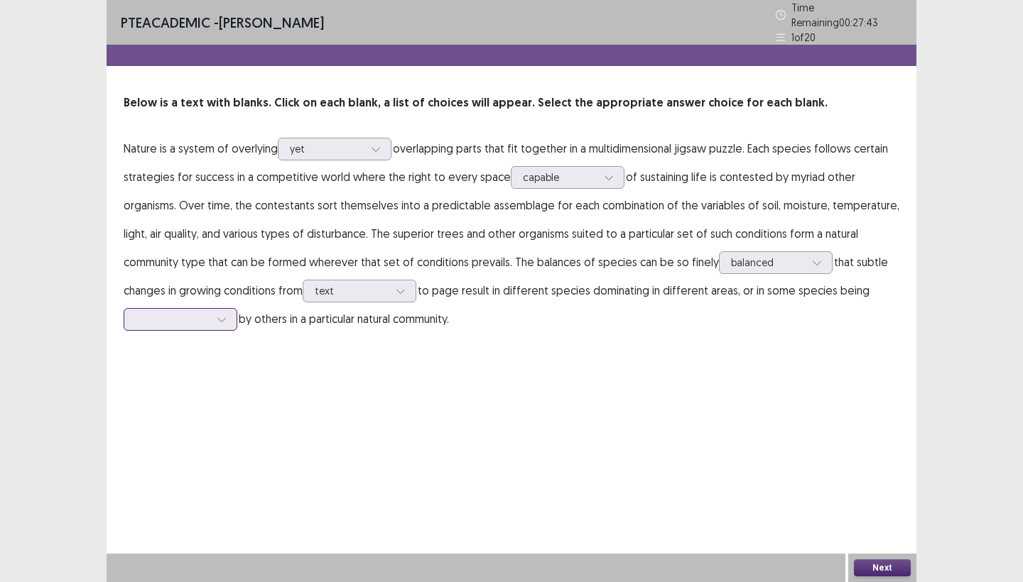
click at [209, 311] on div at bounding box center [172, 319] width 77 height 16
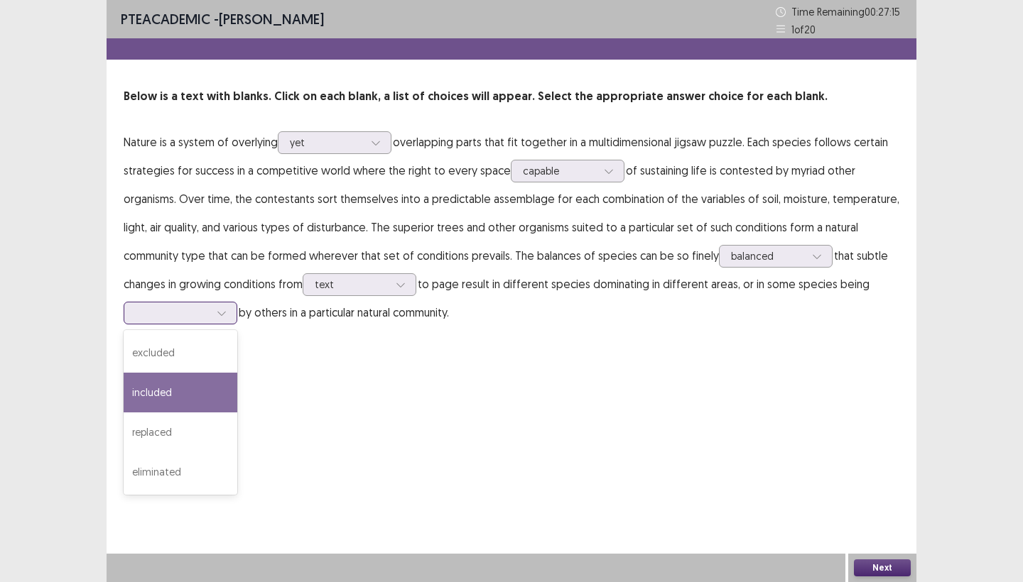
click at [187, 388] on div "included" at bounding box center [181, 393] width 114 height 40
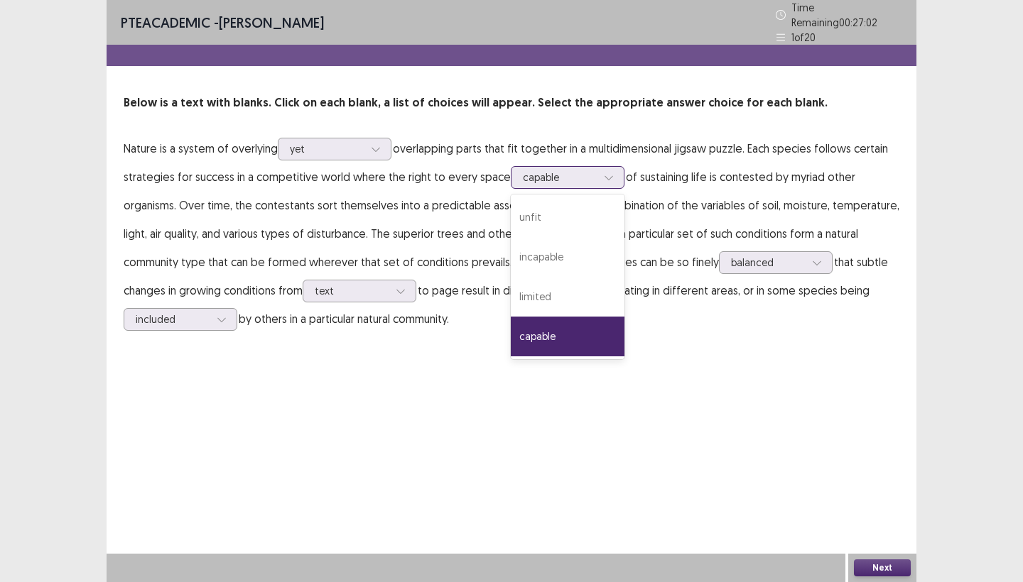
click at [573, 170] on div at bounding box center [560, 176] width 74 height 13
click at [531, 251] on div "incapable" at bounding box center [568, 257] width 114 height 40
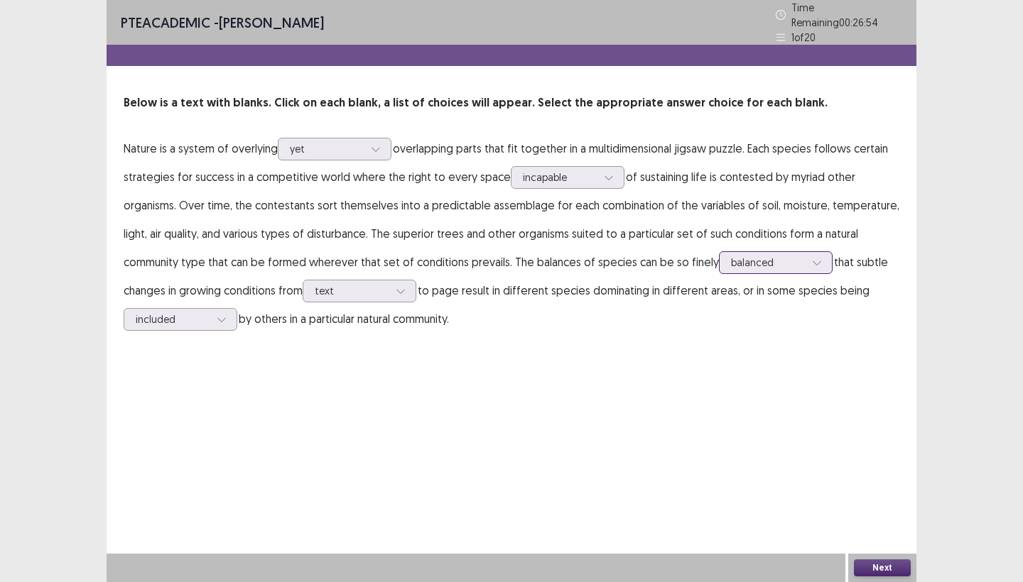
click at [759, 257] on div "balanced" at bounding box center [768, 262] width 74 height 21
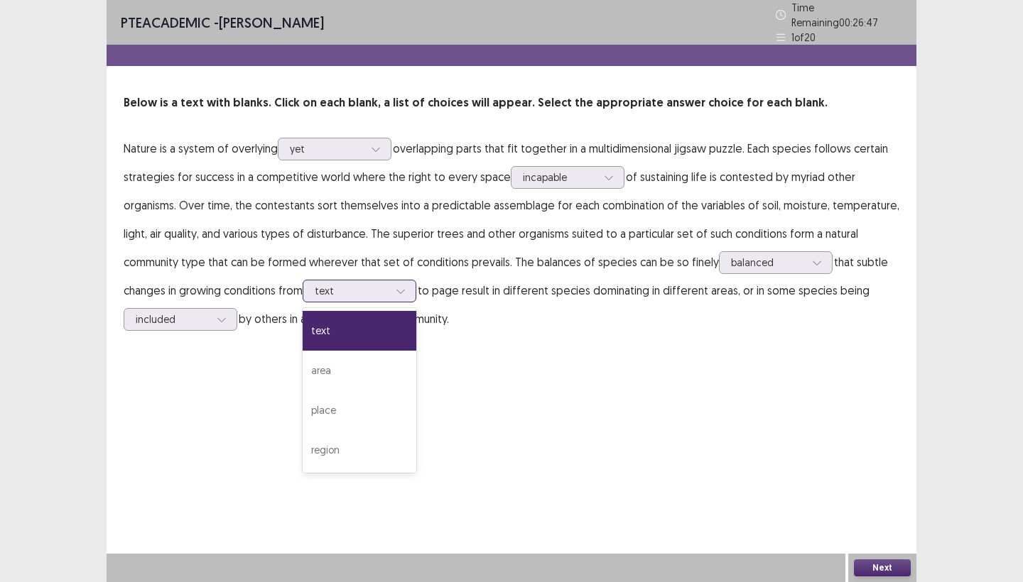
click at [381, 295] on div "text" at bounding box center [360, 291] width 114 height 23
click at [335, 394] on div "place" at bounding box center [360, 411] width 114 height 40
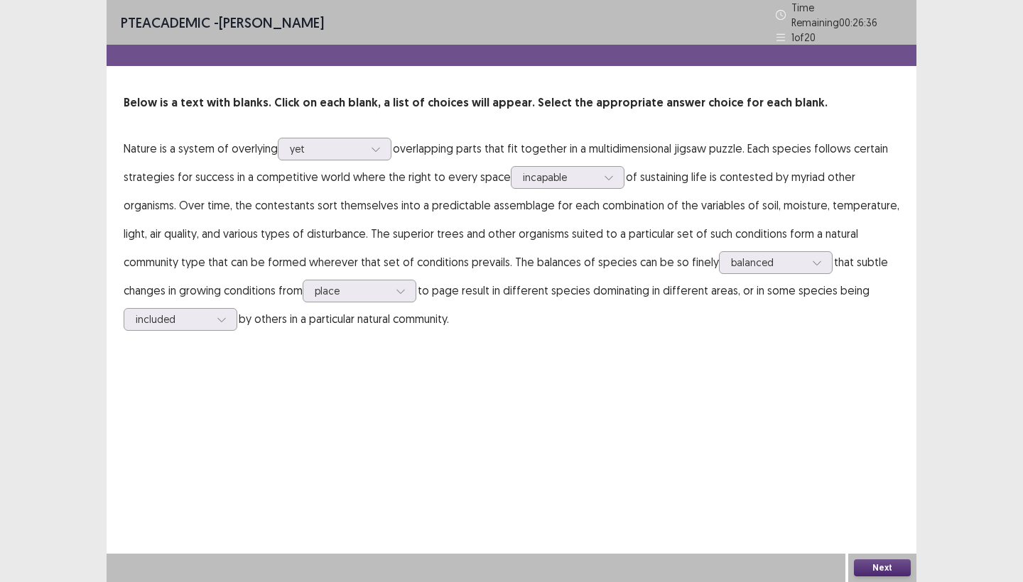
click at [866, 562] on button "Next" at bounding box center [882, 568] width 57 height 17
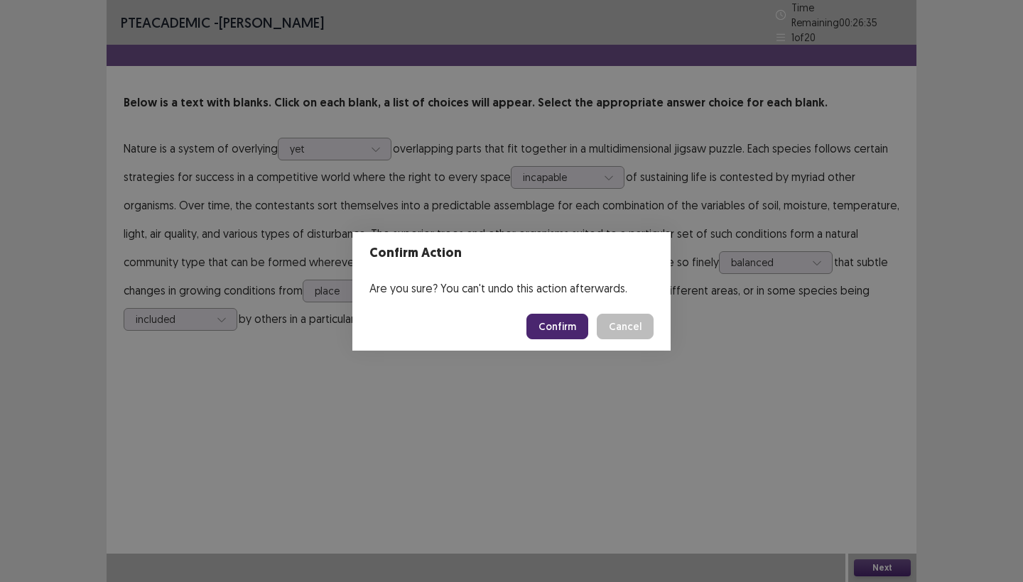
click at [564, 333] on button "Confirm" at bounding box center [557, 327] width 62 height 26
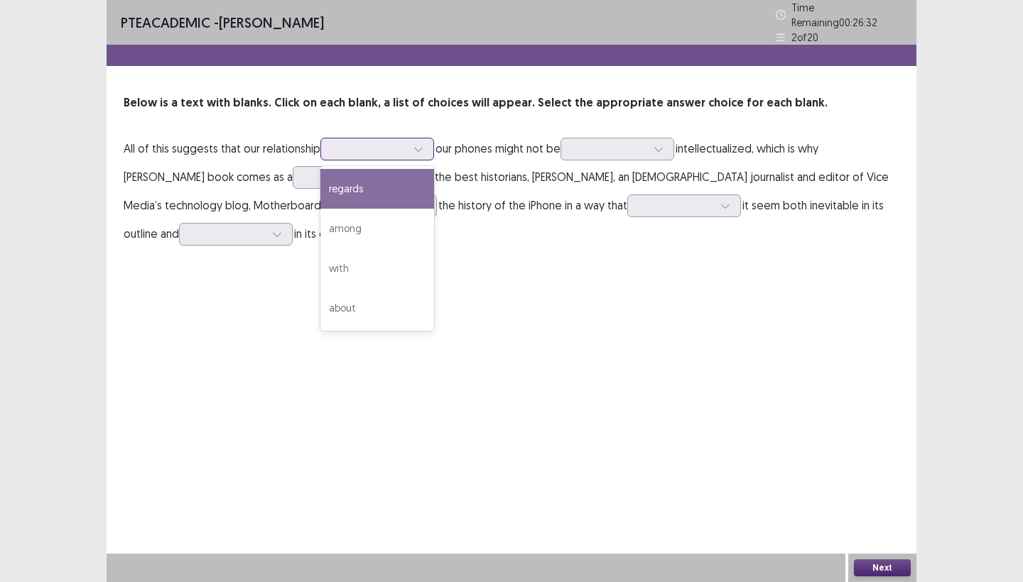
click at [374, 142] on div at bounding box center [369, 148] width 74 height 13
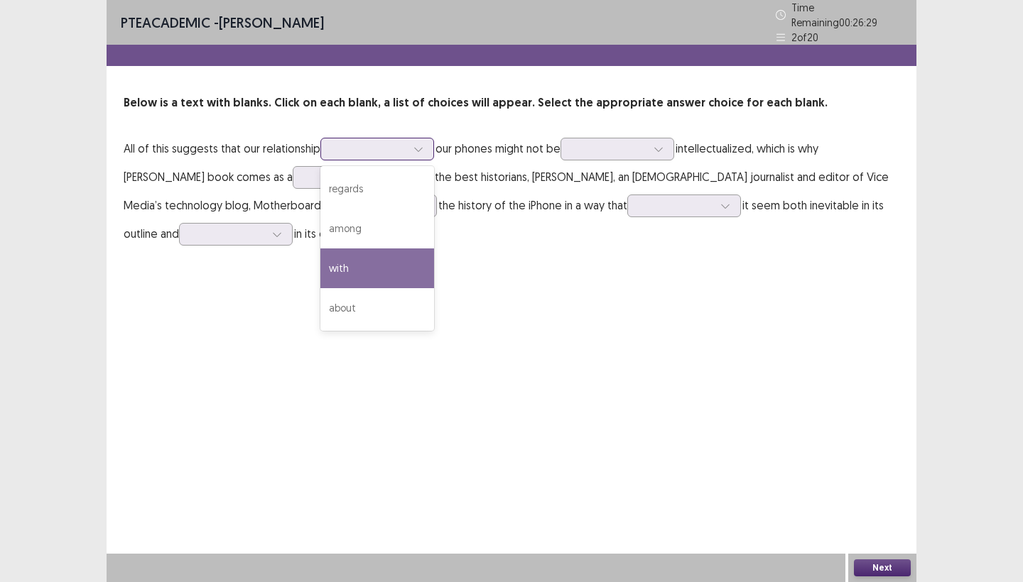
click at [343, 254] on div "with" at bounding box center [377, 269] width 114 height 40
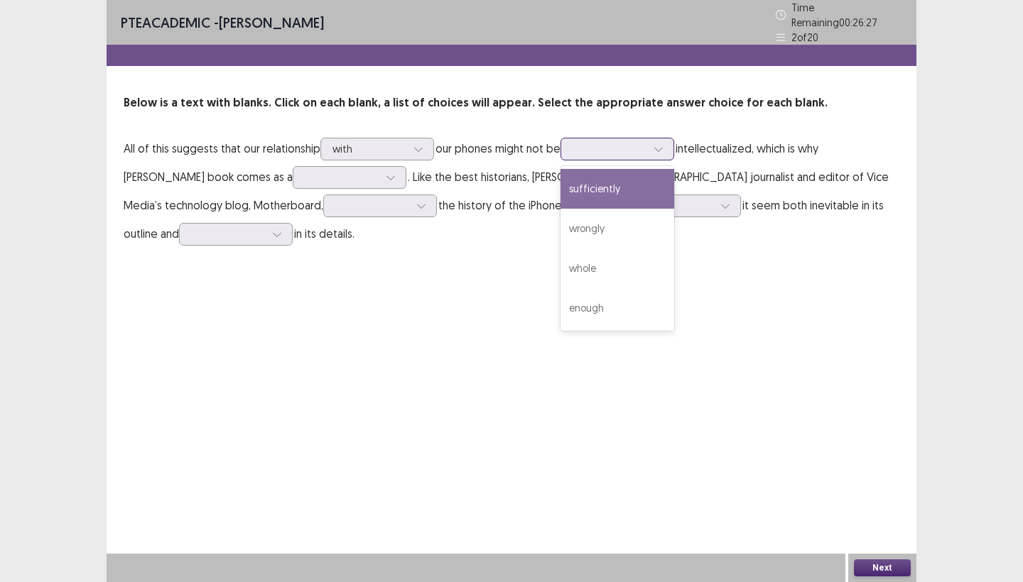
click at [618, 147] on div at bounding box center [609, 148] width 74 height 13
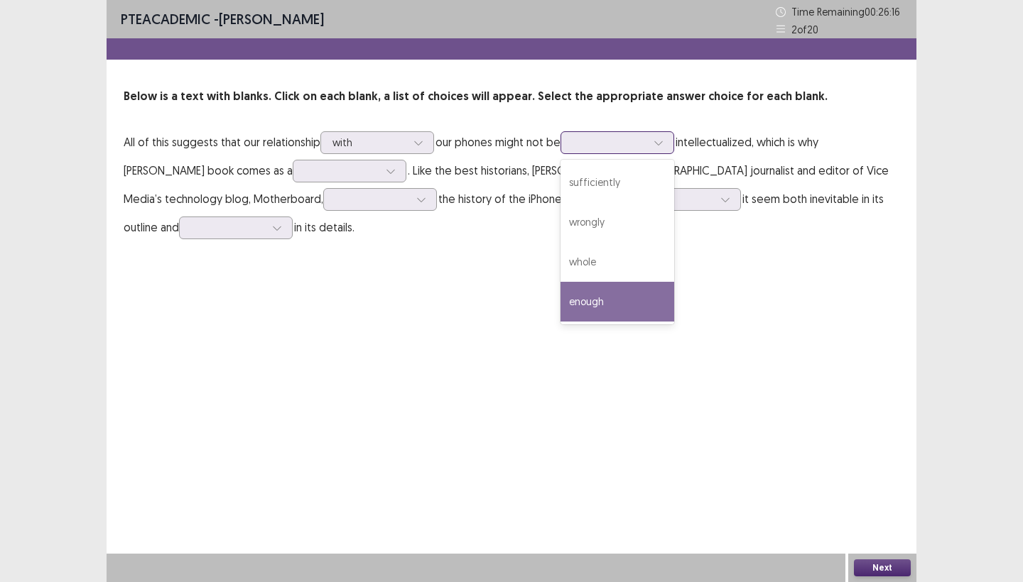
click at [599, 297] on div "enough" at bounding box center [617, 302] width 114 height 40
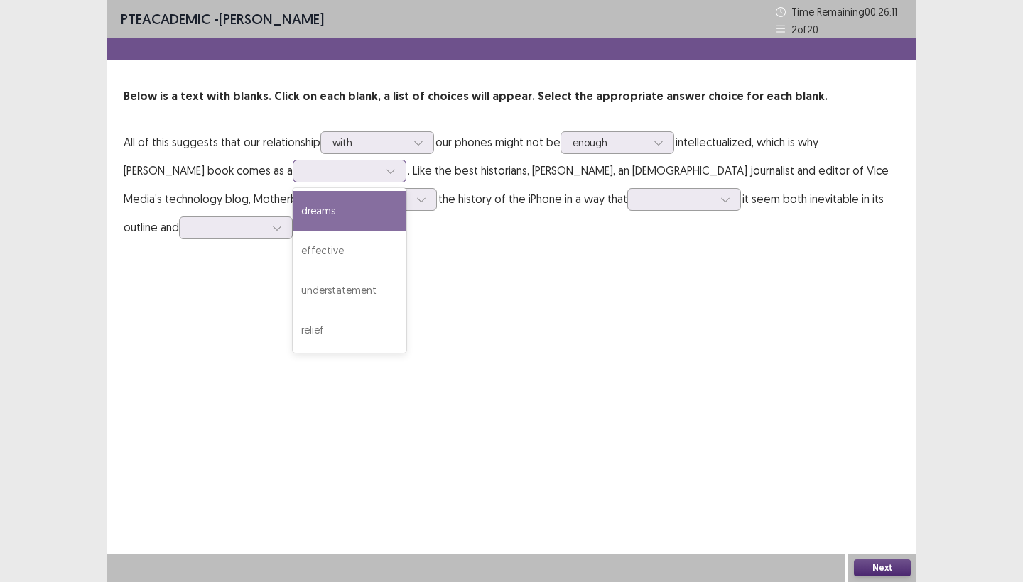
click at [339, 171] on div at bounding box center [342, 170] width 74 height 13
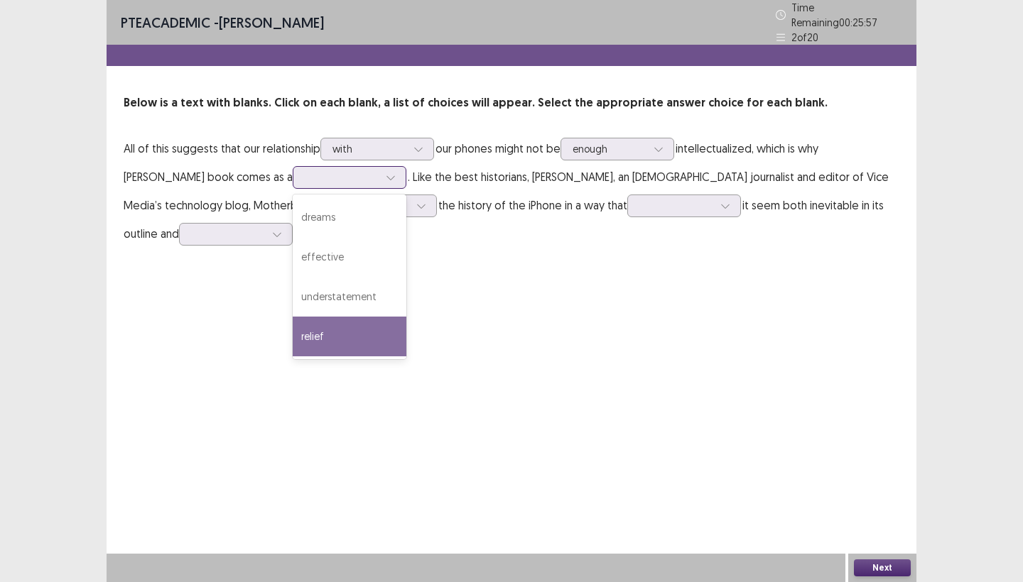
click at [293, 328] on div "relief" at bounding box center [350, 337] width 114 height 40
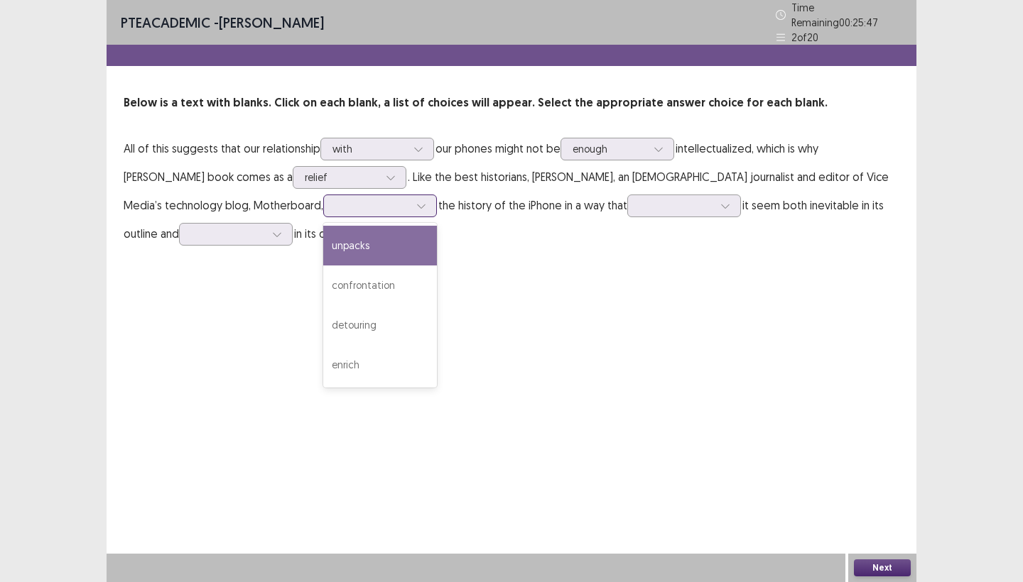
click at [335, 202] on div at bounding box center [372, 205] width 74 height 13
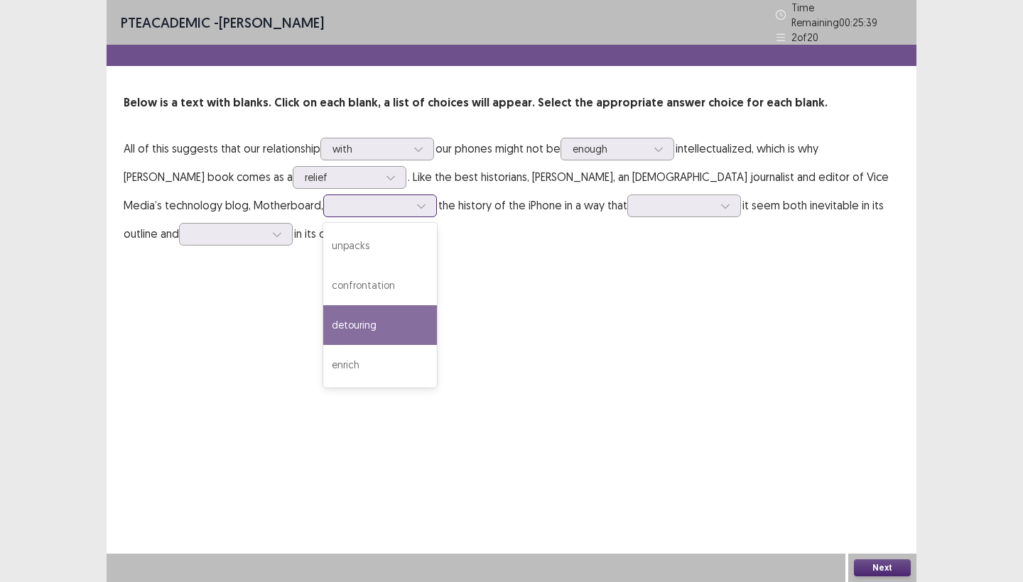
click at [323, 311] on div "detouring" at bounding box center [380, 325] width 114 height 40
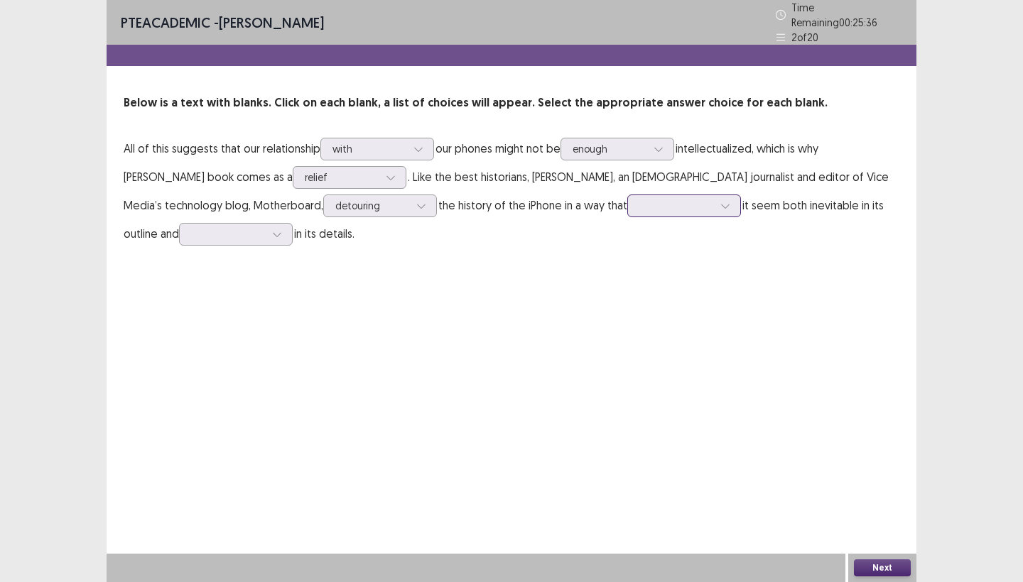
click at [639, 199] on div at bounding box center [676, 205] width 74 height 13
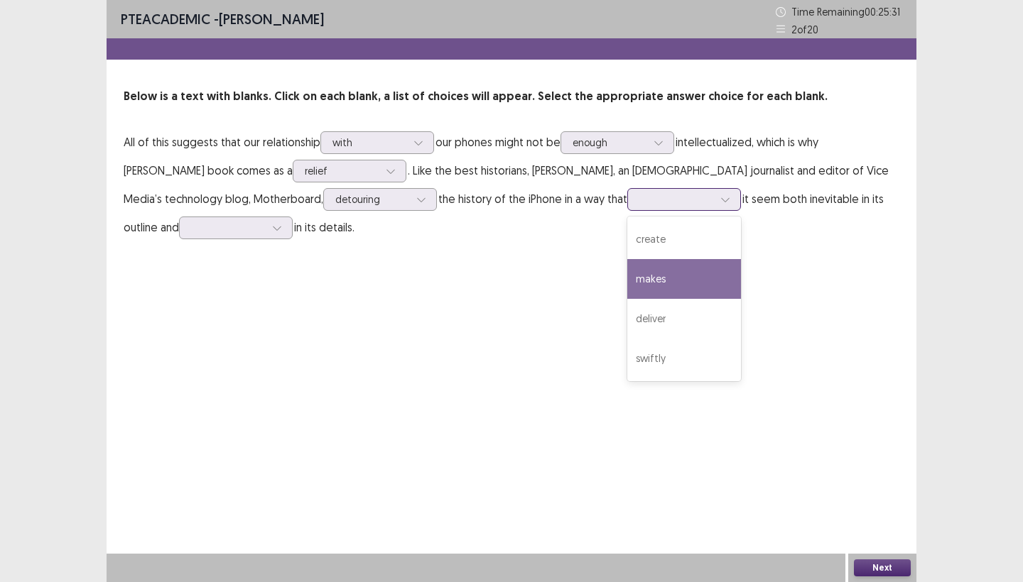
click at [627, 281] on div "makes" at bounding box center [684, 279] width 114 height 40
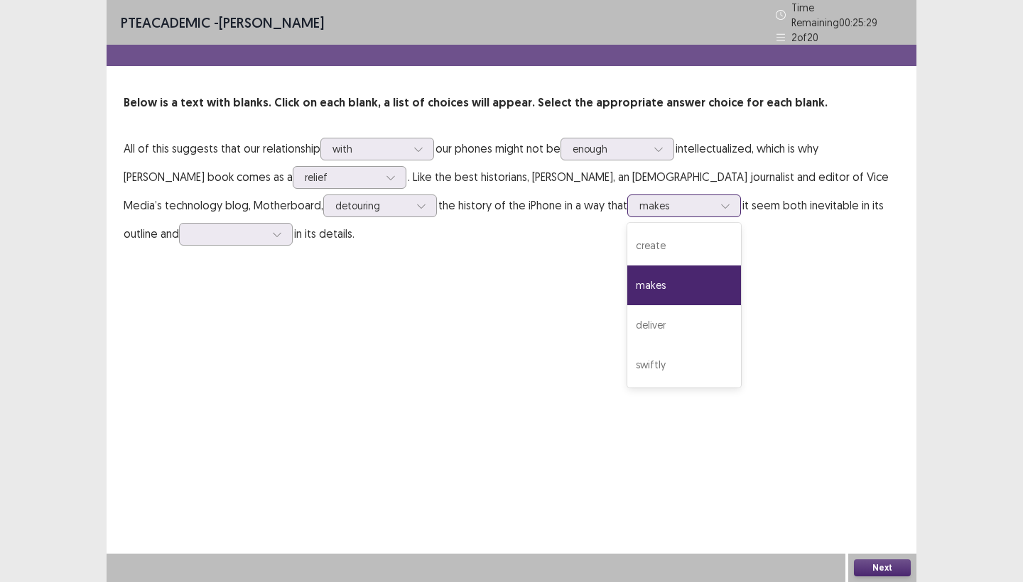
click at [720, 201] on icon at bounding box center [725, 206] width 10 height 10
click at [435, 268] on div "PTE academic - Swostika Khatri Time Remaining 00 : 25 : 28 2 of 20 Below is a t…" at bounding box center [512, 138] width 810 height 276
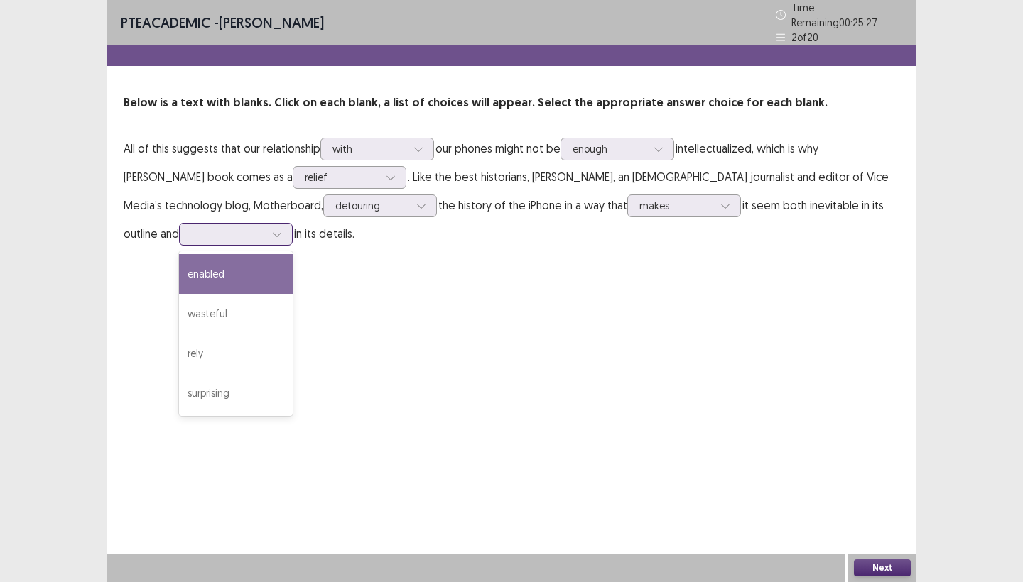
click at [272, 229] on icon at bounding box center [277, 234] width 10 height 10
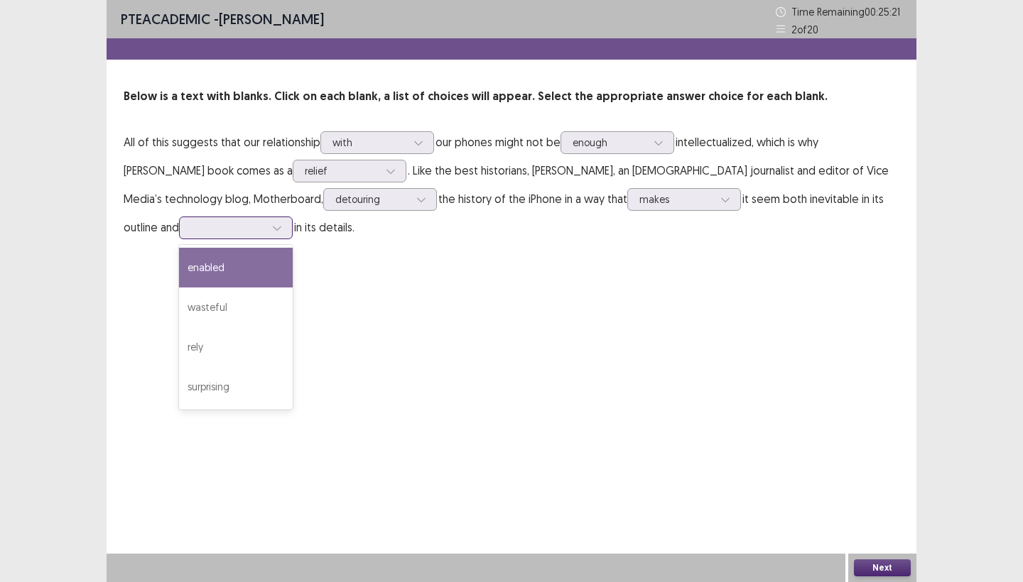
click at [194, 263] on div "enabled" at bounding box center [236, 268] width 114 height 40
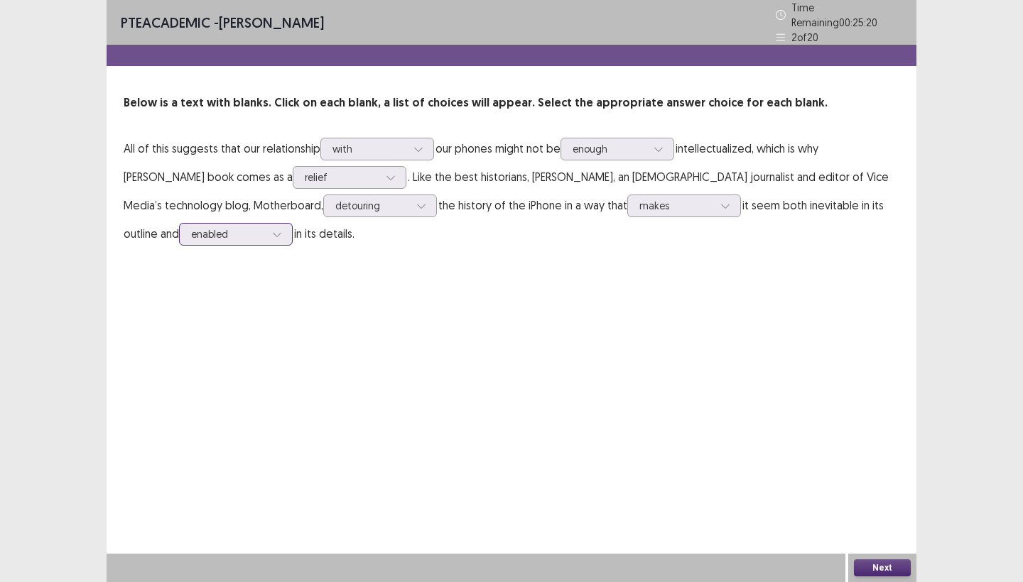
click at [266, 224] on div at bounding box center [276, 234] width 21 height 21
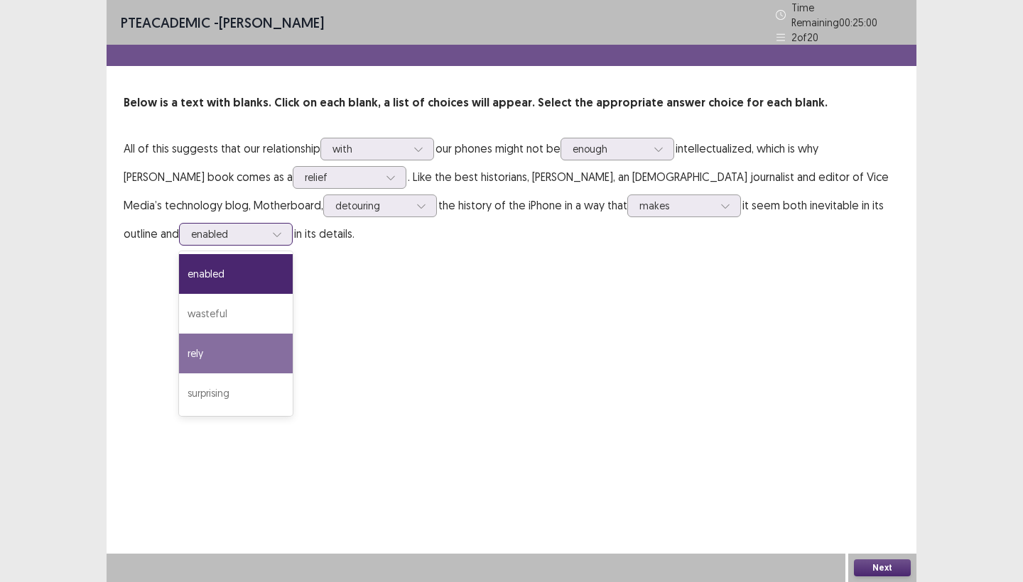
click at [211, 350] on div "rely" at bounding box center [236, 354] width 114 height 40
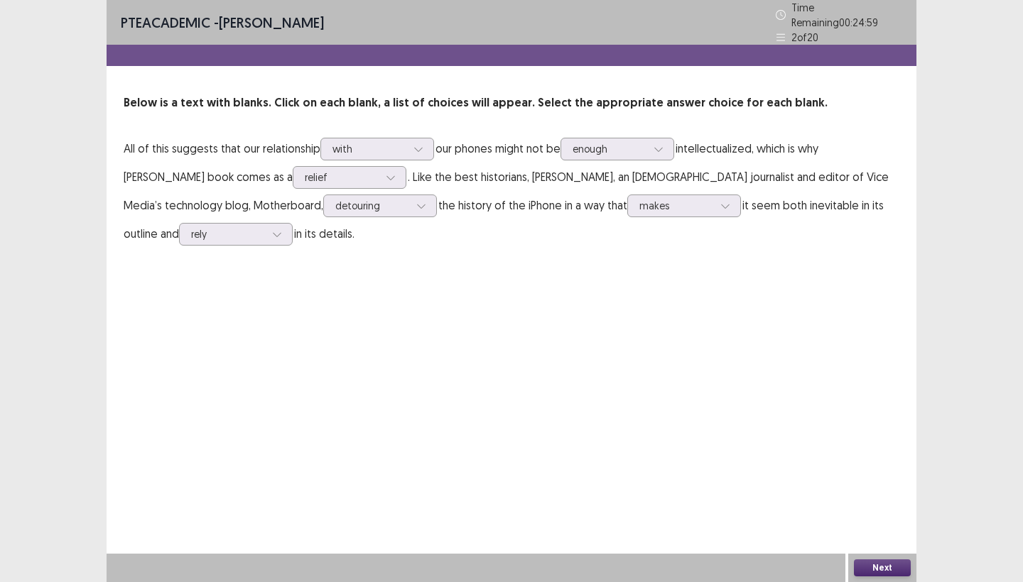
click at [888, 574] on button "Next" at bounding box center [882, 568] width 57 height 17
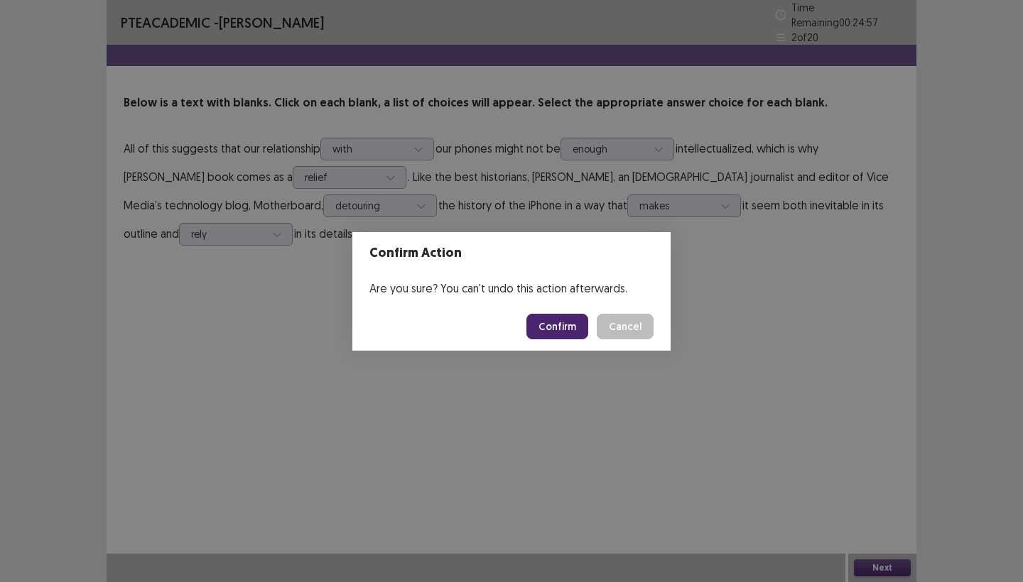
click at [565, 329] on button "Confirm" at bounding box center [557, 327] width 62 height 26
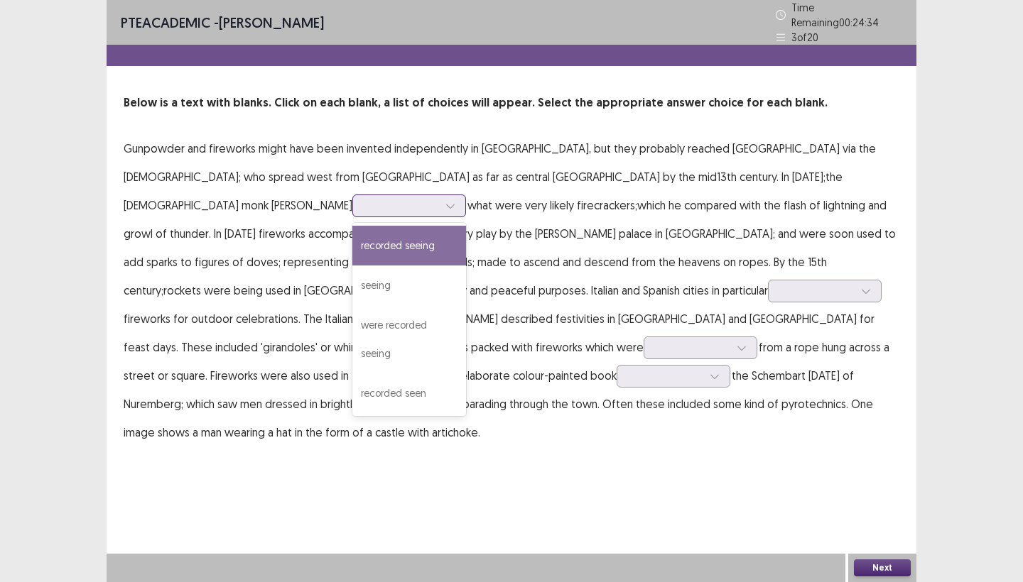
click at [438, 199] on div at bounding box center [401, 205] width 74 height 13
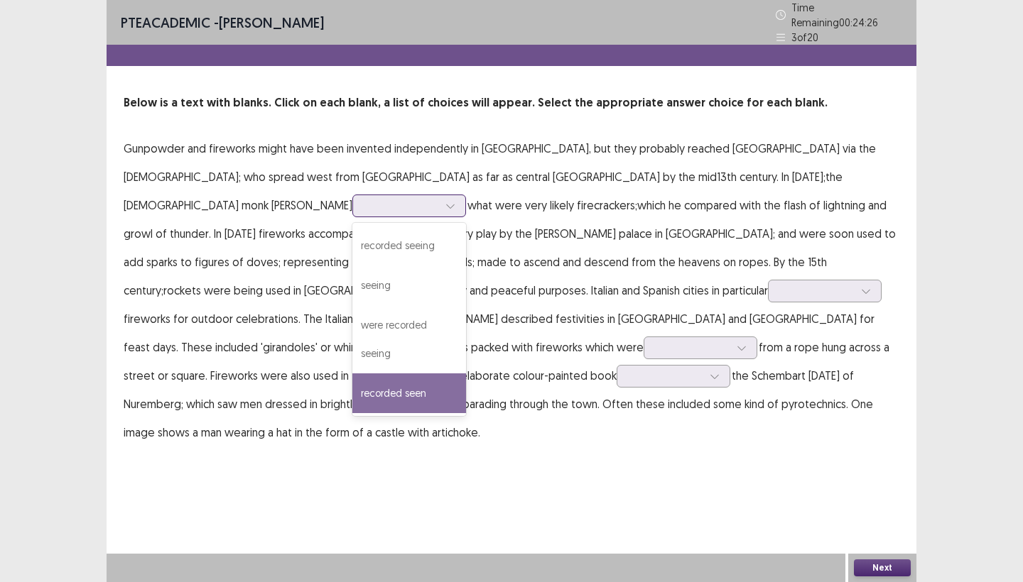
click at [466, 374] on div "recorded seen" at bounding box center [409, 394] width 114 height 40
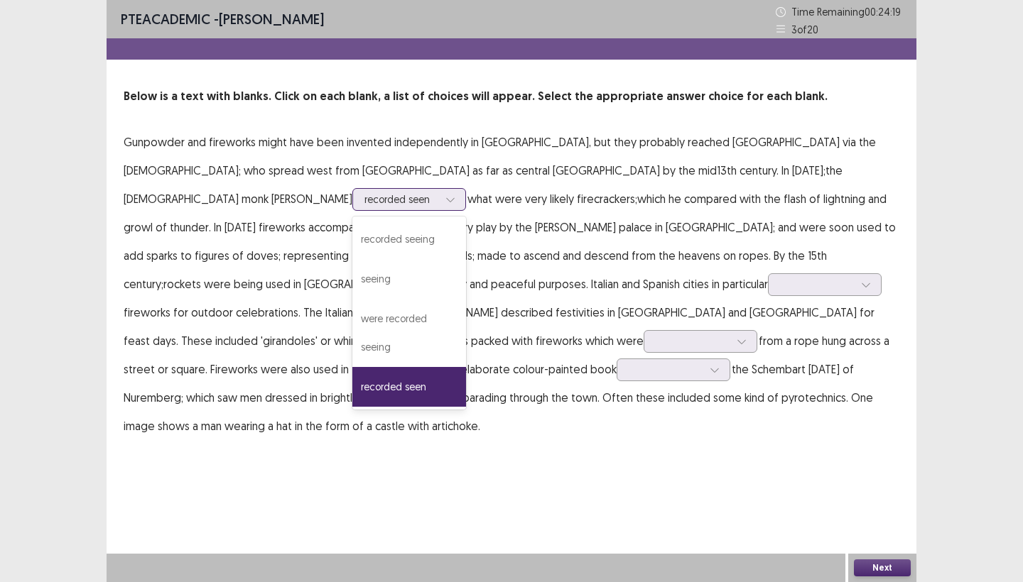
click at [438, 189] on div "recorded seen" at bounding box center [401, 199] width 74 height 21
click at [553, 197] on p "Gunpowder and fireworks might have been invented independently in Europe, but t…" at bounding box center [512, 284] width 776 height 312
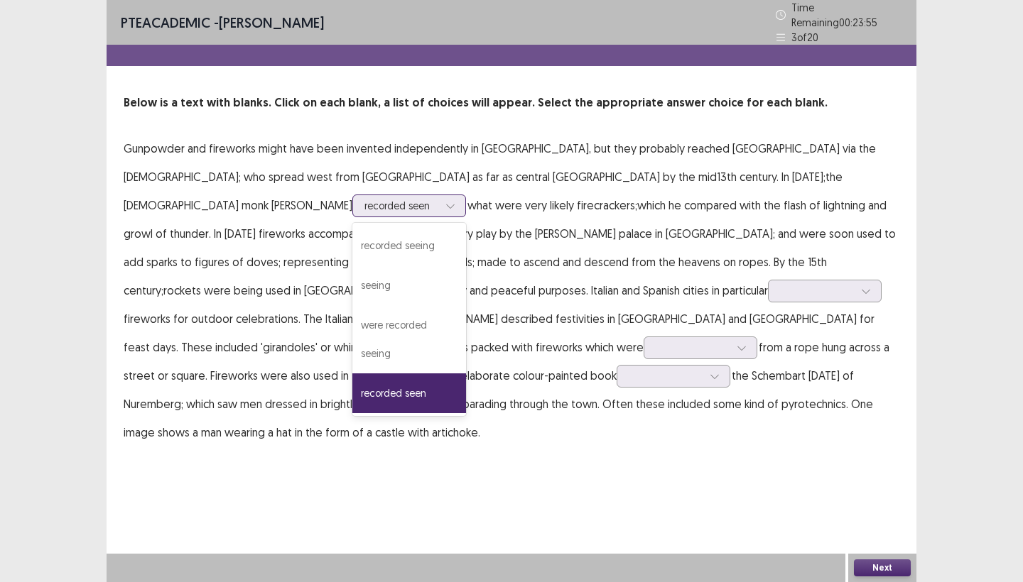
click at [438, 195] on div "recorded seen" at bounding box center [401, 205] width 74 height 21
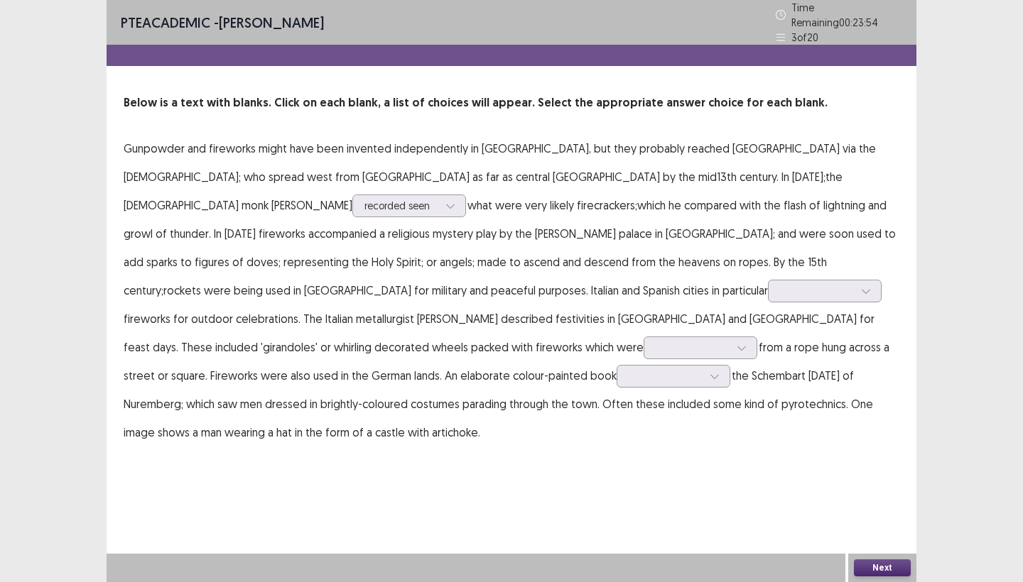
click at [539, 211] on p "Gunpowder and fireworks might have been invented independently in Europe, but t…" at bounding box center [512, 290] width 776 height 312
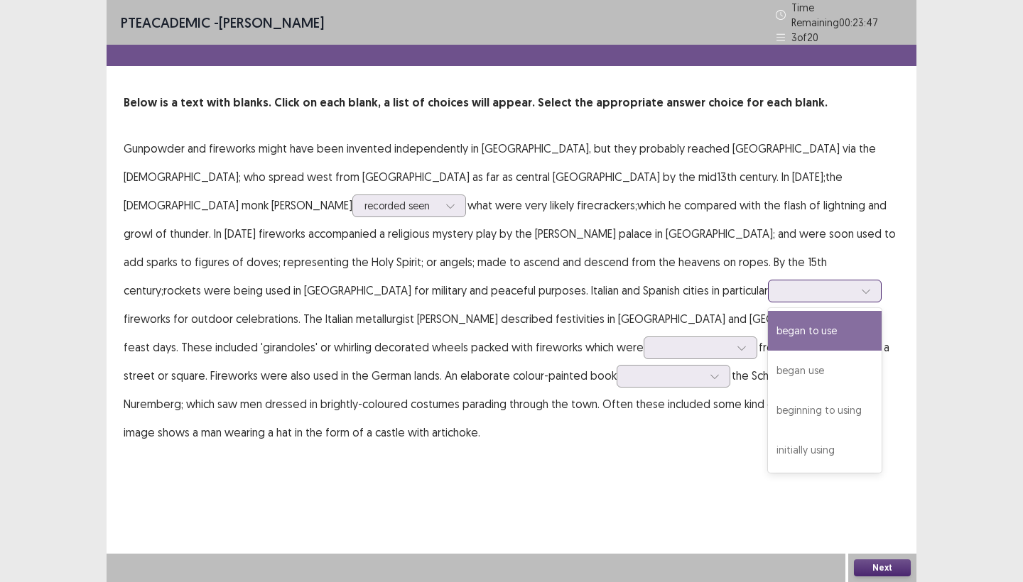
click at [780, 284] on div at bounding box center [817, 290] width 74 height 13
click at [768, 311] on div "began to use" at bounding box center [825, 331] width 114 height 40
click at [780, 281] on div "began to use" at bounding box center [817, 291] width 74 height 21
click at [655, 283] on p "Gunpowder and fireworks might have been invented independently in Europe, but t…" at bounding box center [512, 290] width 776 height 312
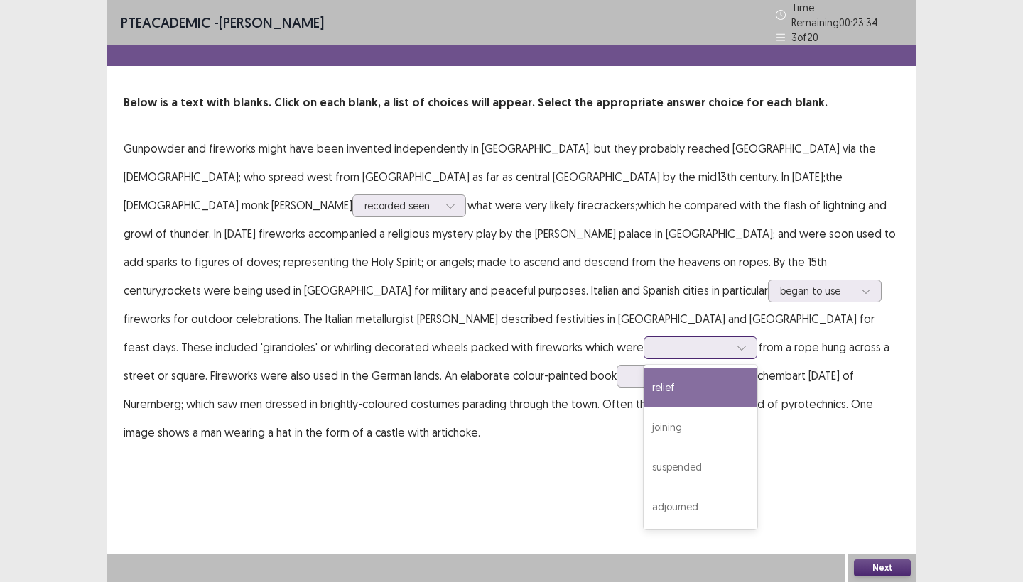
click at [655, 341] on div at bounding box center [692, 347] width 74 height 13
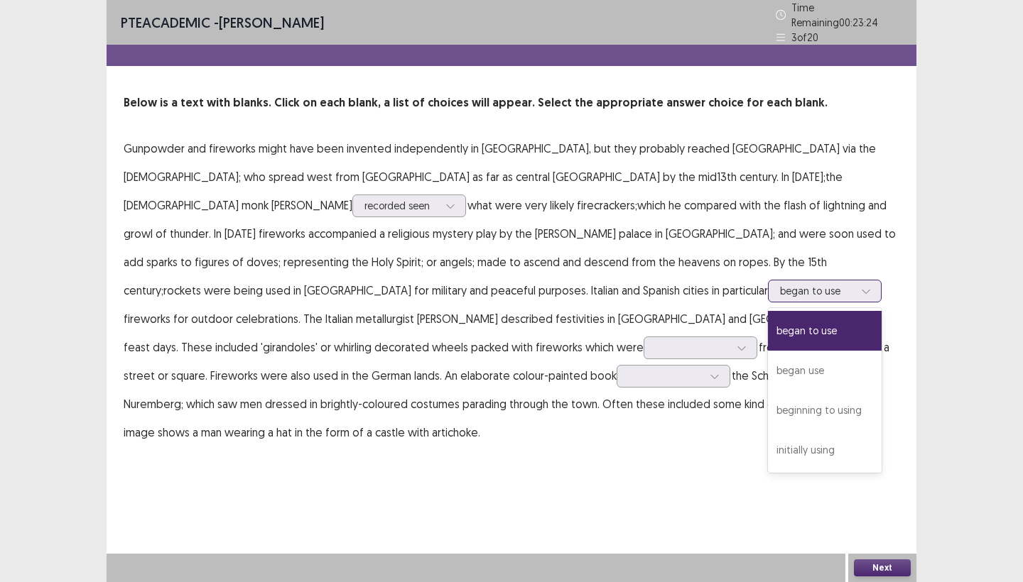
click at [780, 281] on div "began to use" at bounding box center [817, 291] width 74 height 21
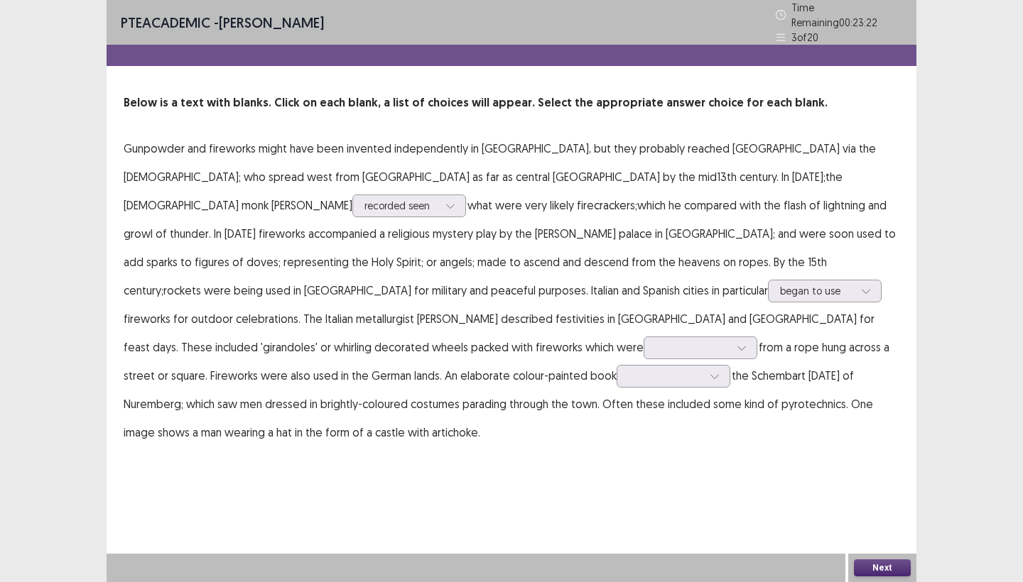
click at [592, 381] on p "Gunpowder and fireworks might have been invented independently in Europe, but t…" at bounding box center [512, 290] width 776 height 312
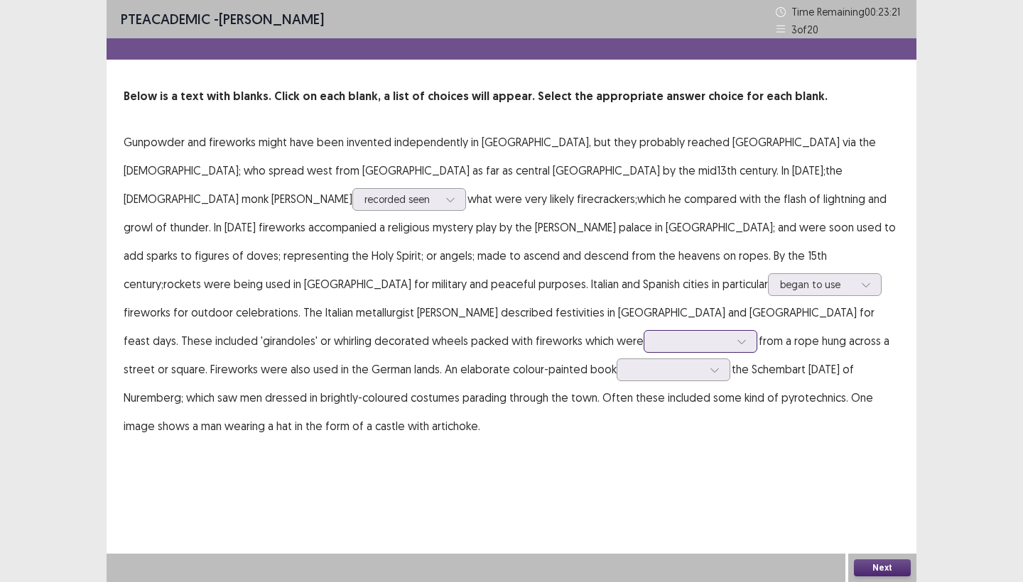
click at [655, 334] on div at bounding box center [692, 340] width 74 height 13
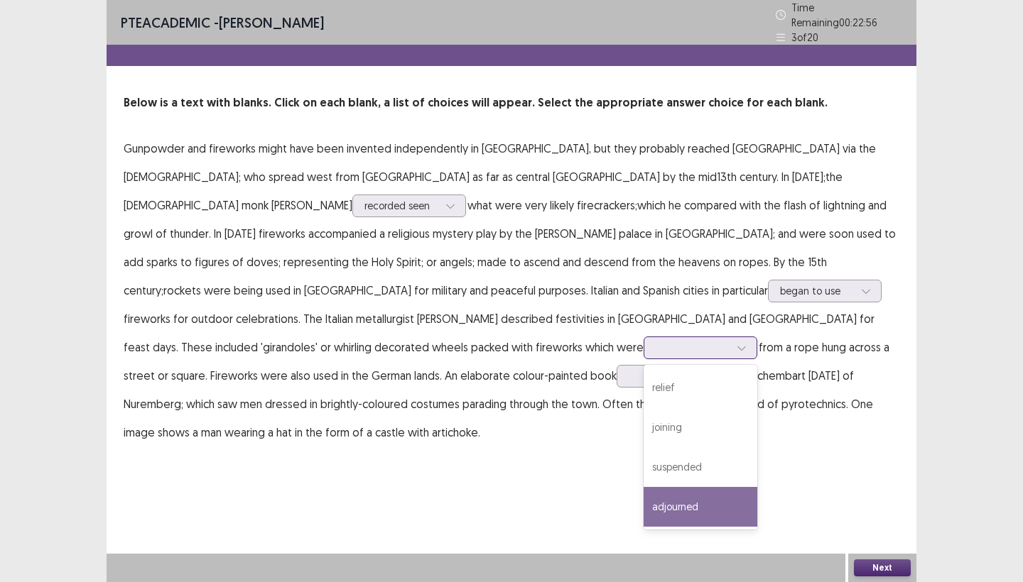
click at [643, 487] on div "adjourned" at bounding box center [700, 507] width 114 height 40
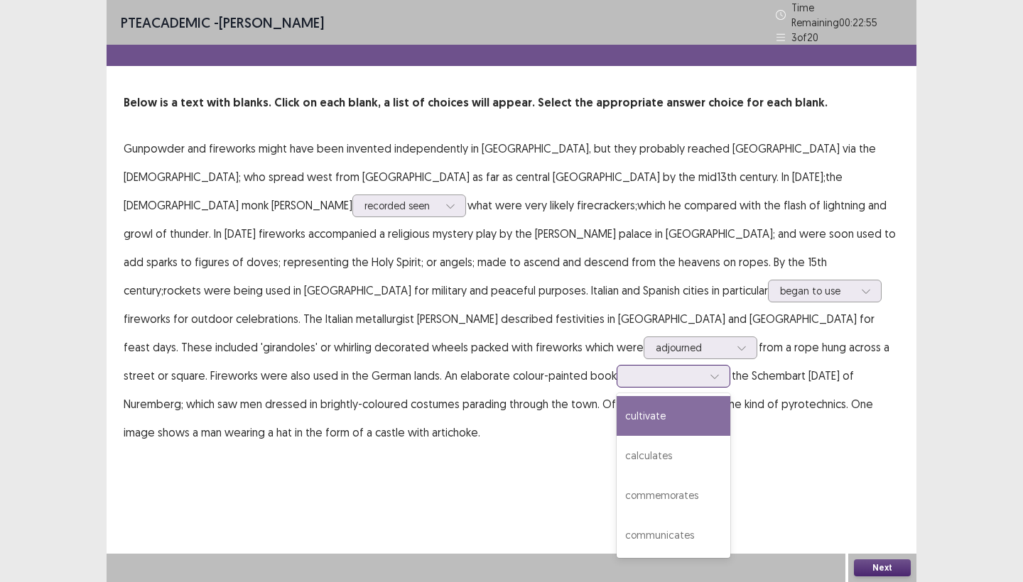
click at [709, 371] on icon at bounding box center [714, 376] width 10 height 10
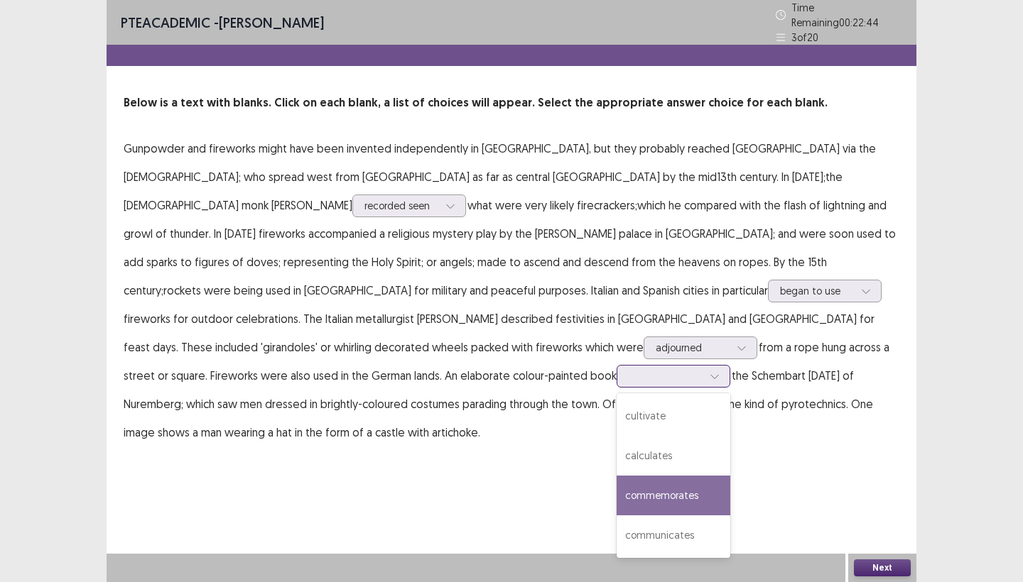
click at [616, 476] on div "commemorates" at bounding box center [673, 496] width 114 height 40
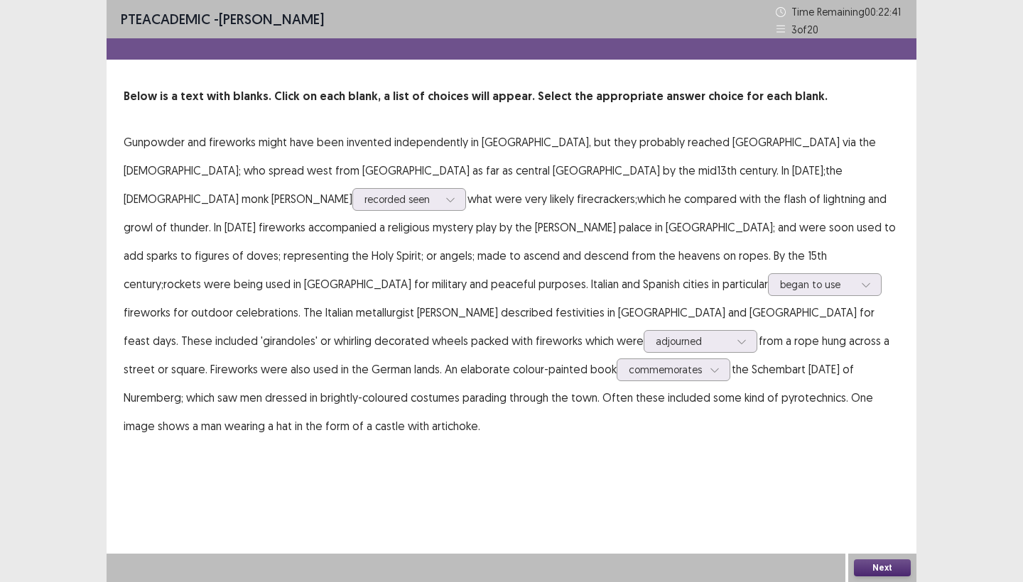
click at [896, 573] on button "Next" at bounding box center [882, 568] width 57 height 17
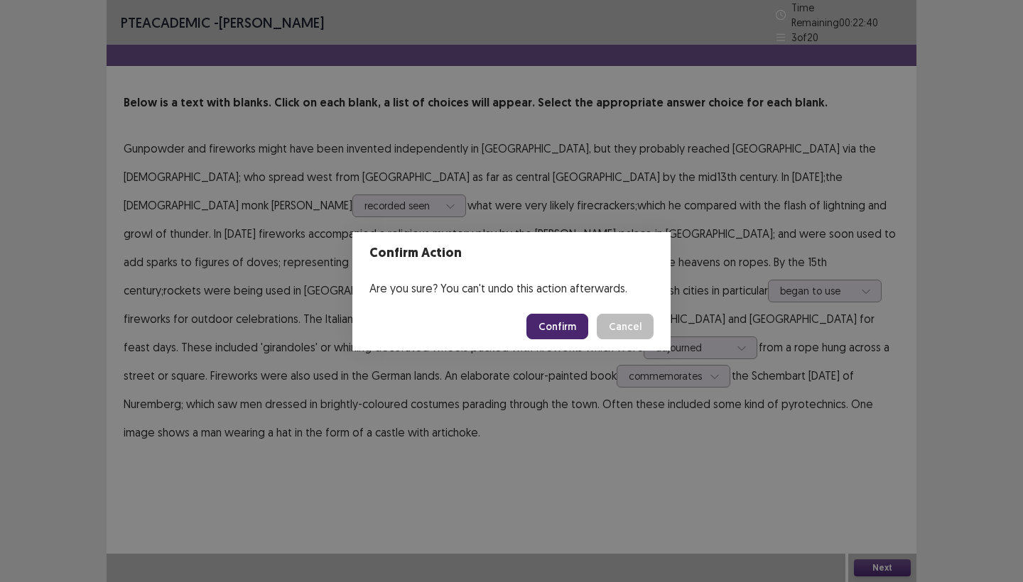
click at [566, 320] on button "Confirm" at bounding box center [557, 327] width 62 height 26
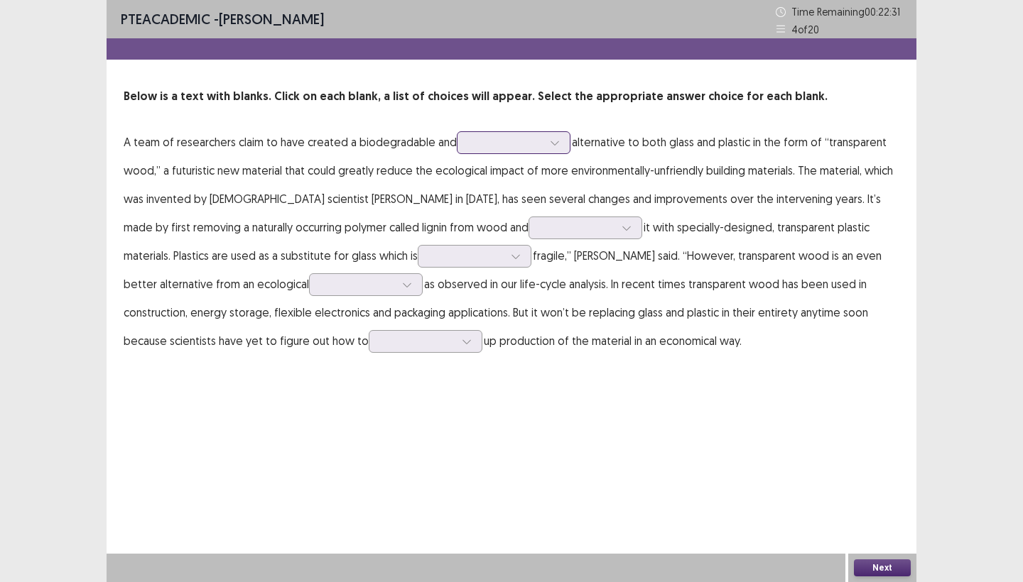
click at [521, 147] on div at bounding box center [506, 142] width 74 height 13
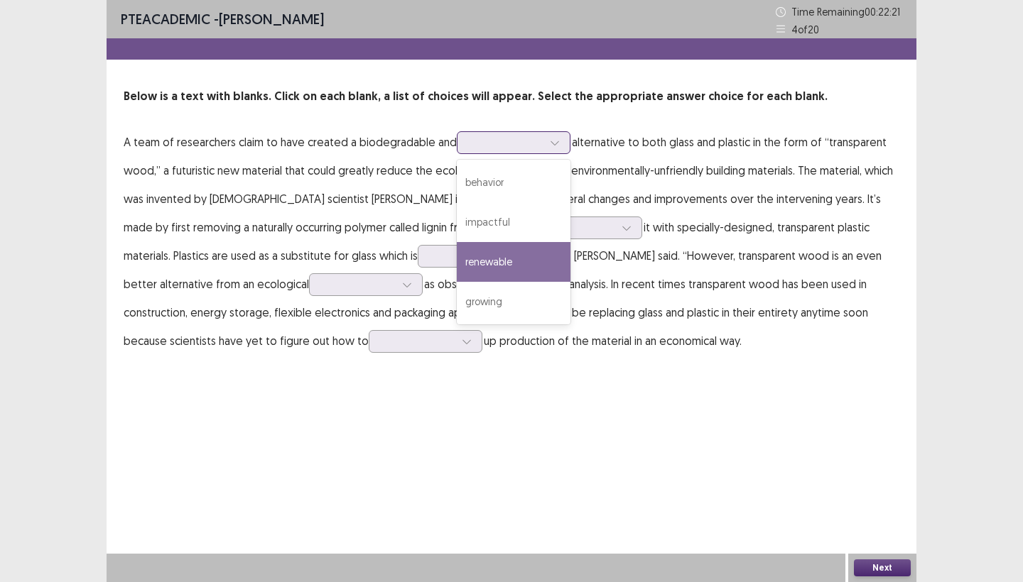
click at [494, 253] on div "renewable" at bounding box center [514, 262] width 114 height 40
click at [550, 146] on icon at bounding box center [555, 143] width 10 height 10
click at [702, 172] on p "A team of researchers claim to have created a biodegradable and option renewabl…" at bounding box center [512, 241] width 776 height 227
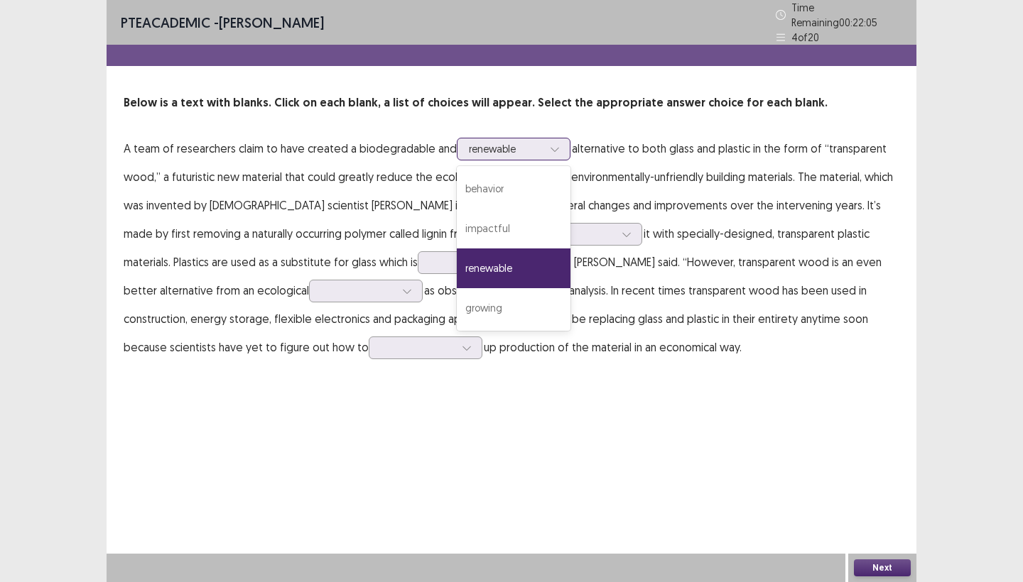
click at [553, 144] on icon at bounding box center [555, 149] width 10 height 10
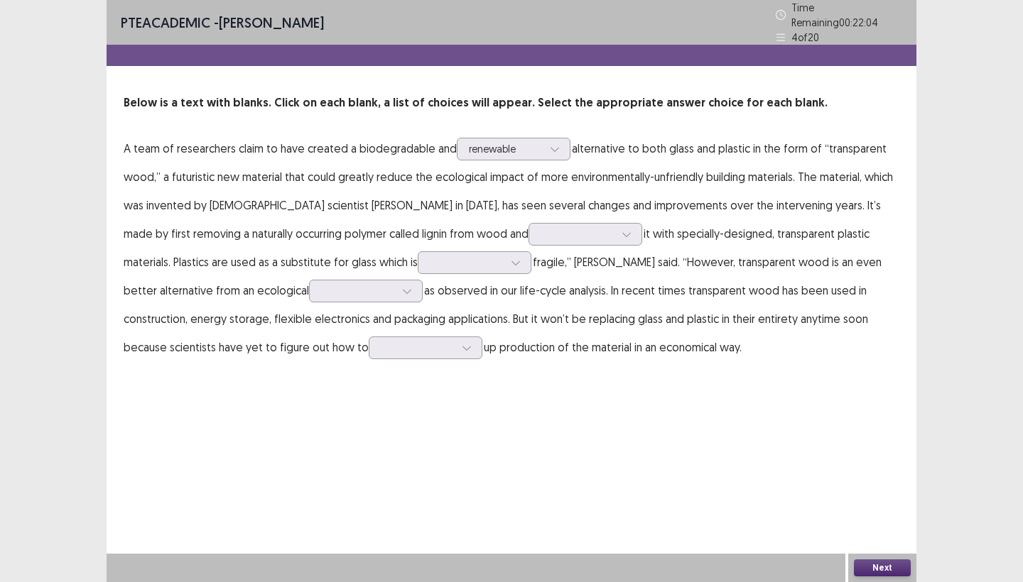
click at [611, 199] on p "A team of researchers claim to have created a biodegradable and renewable alter…" at bounding box center [512, 247] width 776 height 227
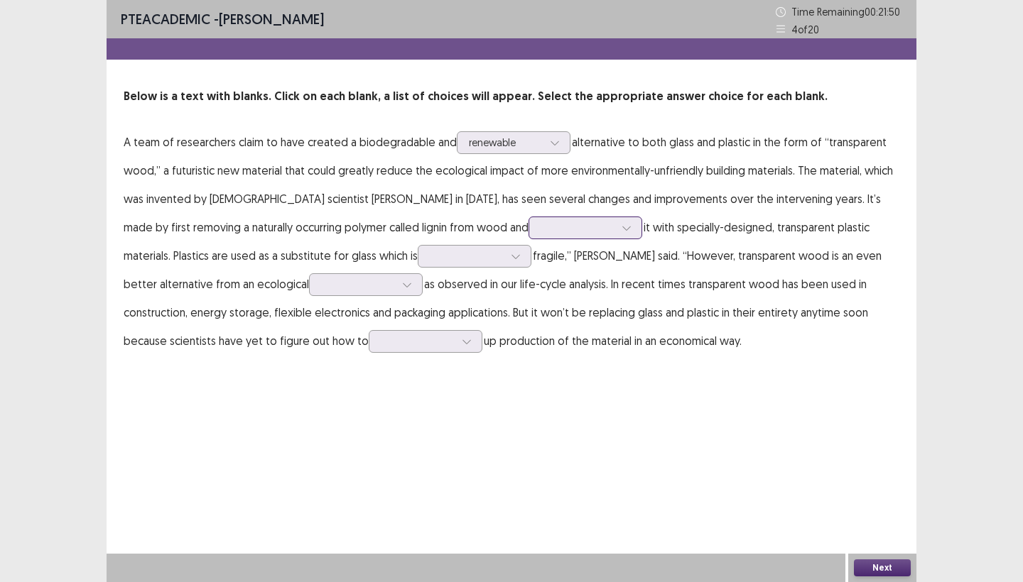
click at [540, 227] on div at bounding box center [577, 227] width 74 height 13
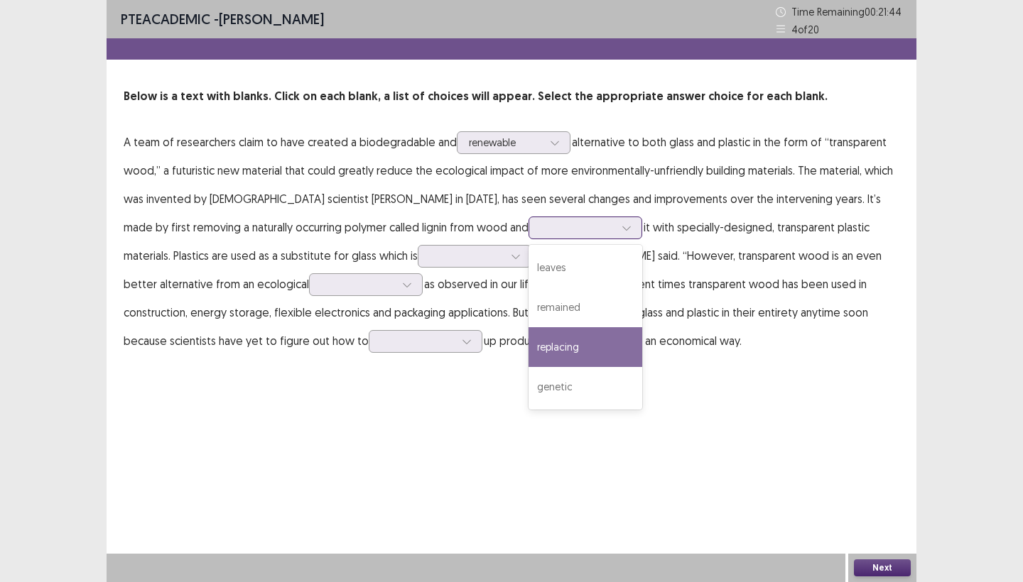
click at [528, 344] on div "replacing" at bounding box center [585, 347] width 114 height 40
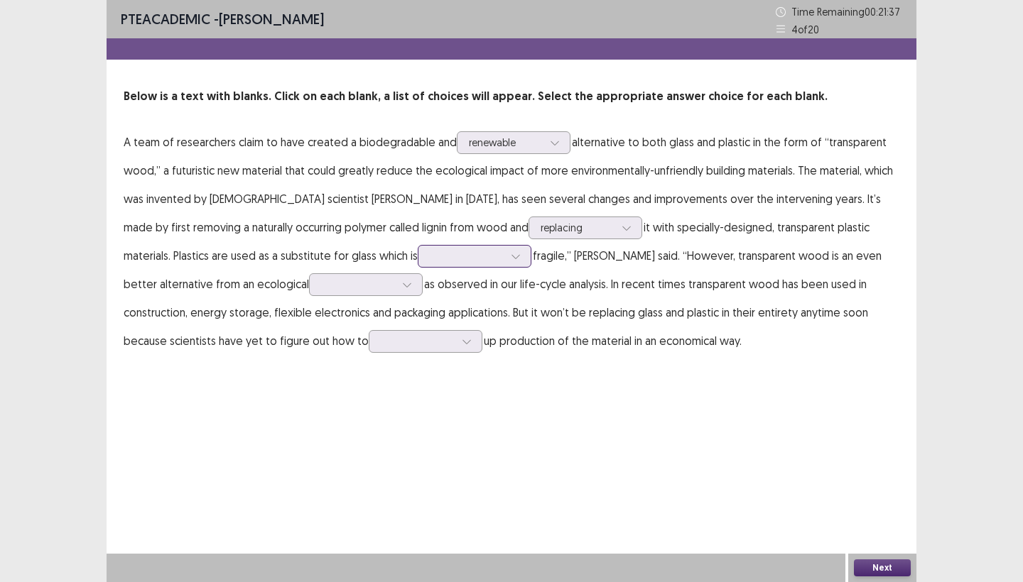
click at [430, 260] on div at bounding box center [467, 255] width 74 height 13
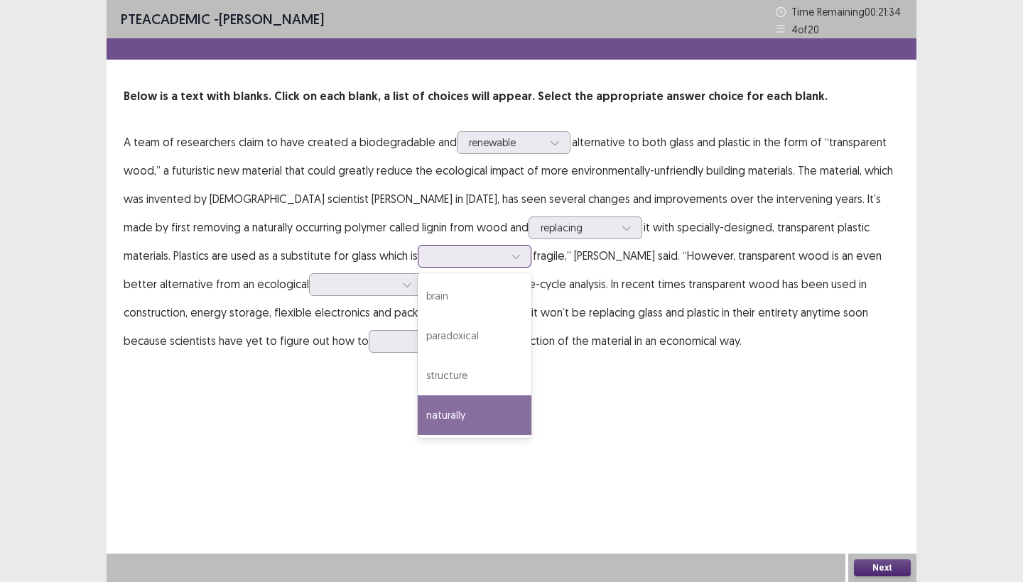
click at [418, 420] on div "naturally" at bounding box center [475, 416] width 114 height 40
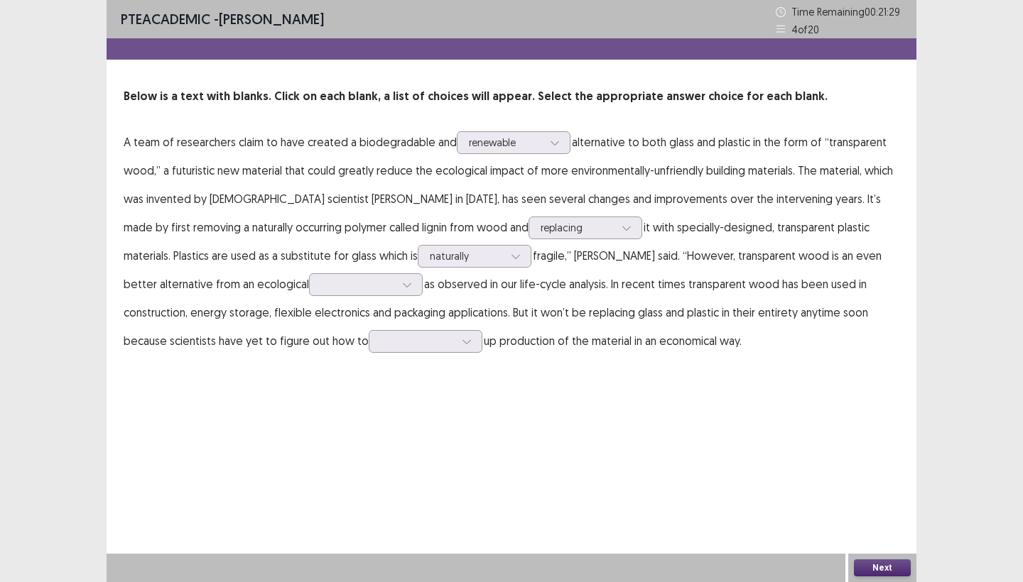
click at [366, 268] on p "A team of researchers claim to have created a biodegradable and renewable alter…" at bounding box center [512, 241] width 776 height 227
click at [511, 259] on icon at bounding box center [516, 256] width 10 height 10
click at [501, 240] on p "A team of researchers claim to have created a biodegradable and renewable alter…" at bounding box center [512, 241] width 776 height 227
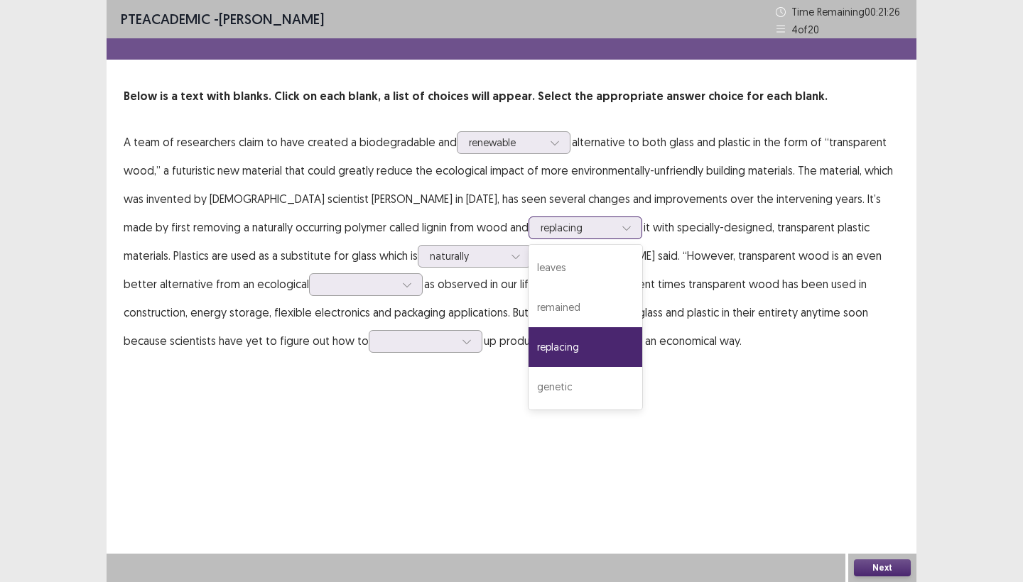
click at [540, 238] on div "replacing" at bounding box center [577, 227] width 74 height 21
click at [569, 273] on p "A team of researchers claim to have created a biodegradable and renewable alter…" at bounding box center [512, 241] width 776 height 227
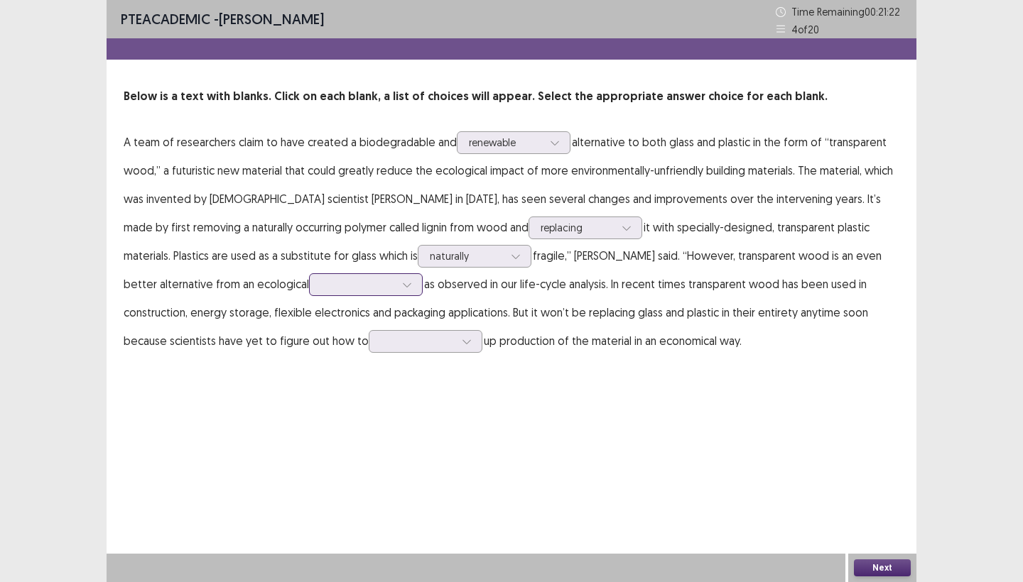
click at [321, 288] on div at bounding box center [358, 284] width 74 height 13
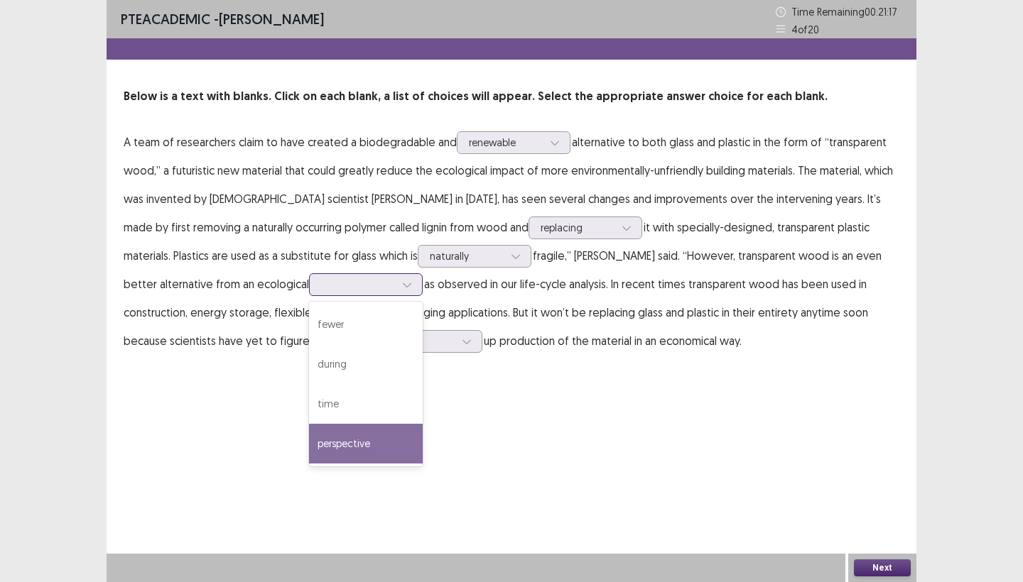
click at [309, 432] on div "perspective" at bounding box center [366, 444] width 114 height 40
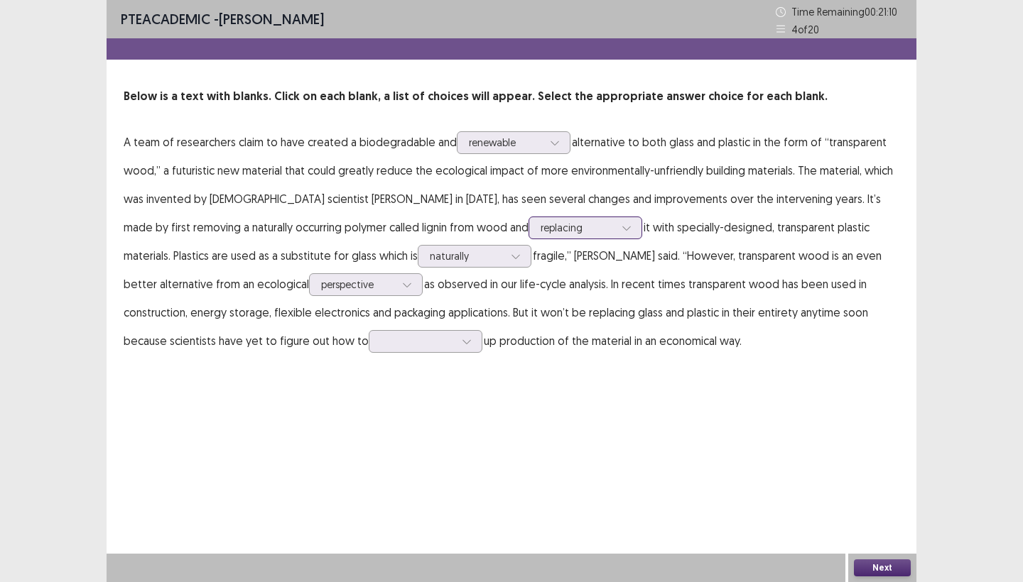
click at [540, 224] on div "replacing" at bounding box center [577, 227] width 74 height 21
click at [303, 458] on div "PTE academic - Swostika Khatri Time Remaining 00 : 21 : 09 4 of 20 Below is a t…" at bounding box center [512, 291] width 810 height 582
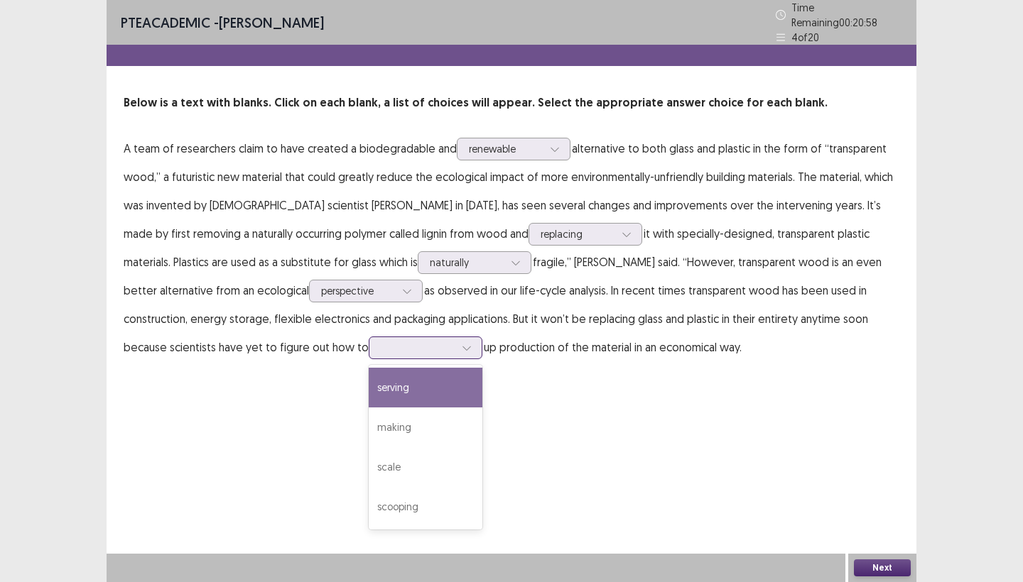
click at [381, 341] on div at bounding box center [418, 347] width 74 height 13
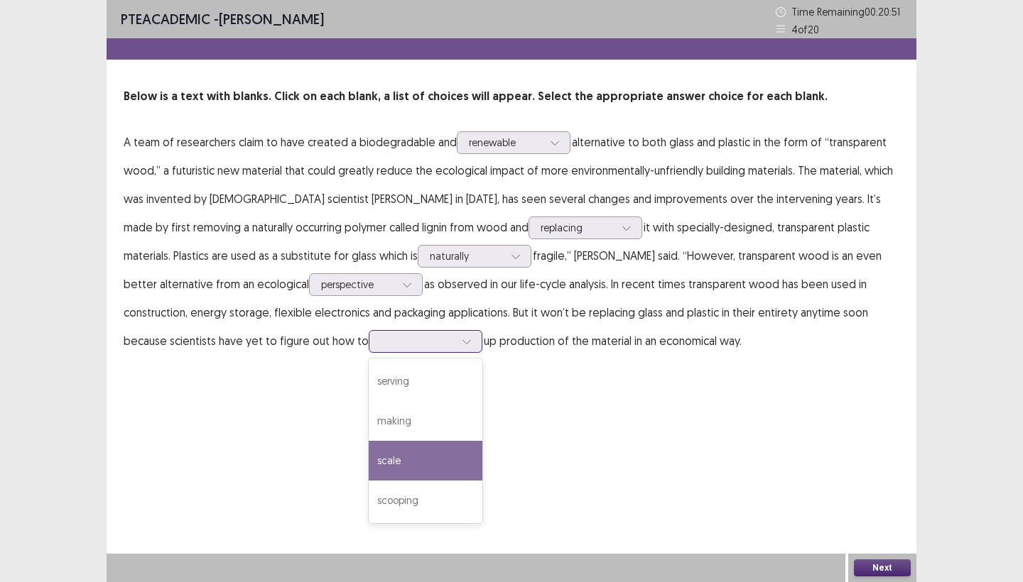
click at [369, 462] on div "scale" at bounding box center [426, 461] width 114 height 40
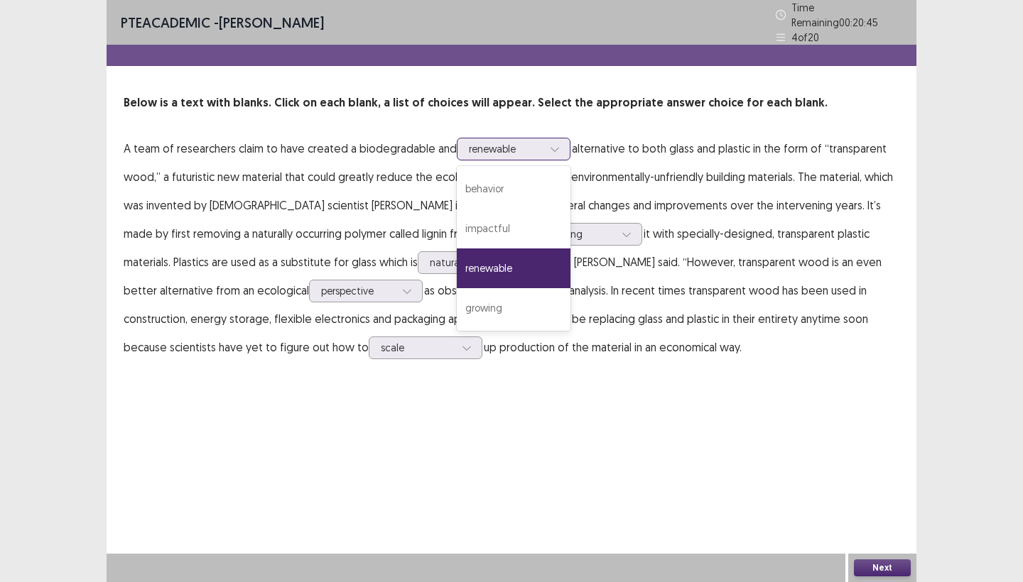
click at [531, 146] on div at bounding box center [506, 148] width 74 height 13
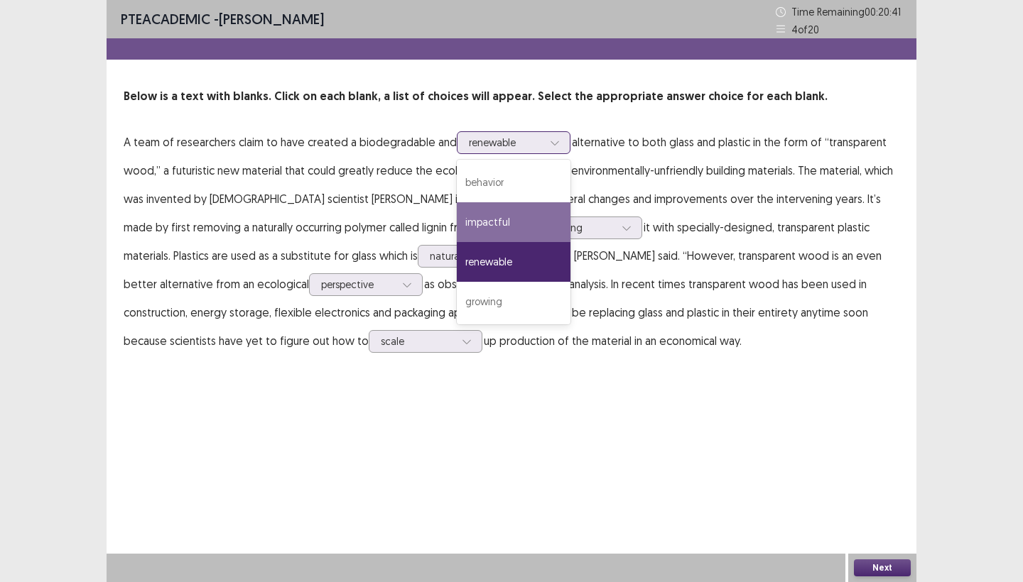
click at [494, 218] on div "impactful" at bounding box center [514, 222] width 114 height 40
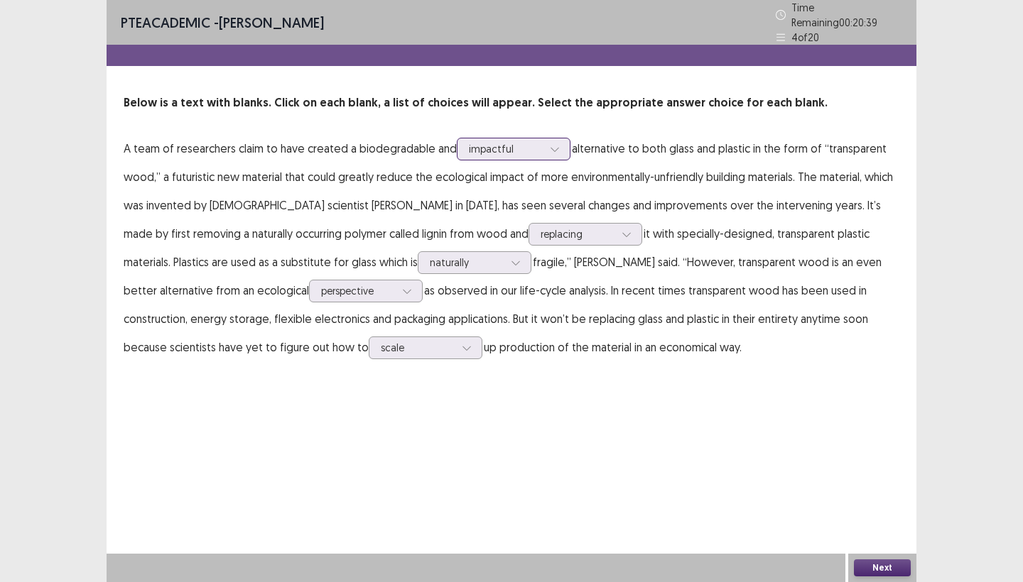
click at [535, 142] on div at bounding box center [506, 148] width 74 height 13
click at [639, 452] on div "PTE academic - Swostika Khatri Time Remaining 00 : 20 : 33 4 of 20 Below is a t…" at bounding box center [512, 291] width 810 height 582
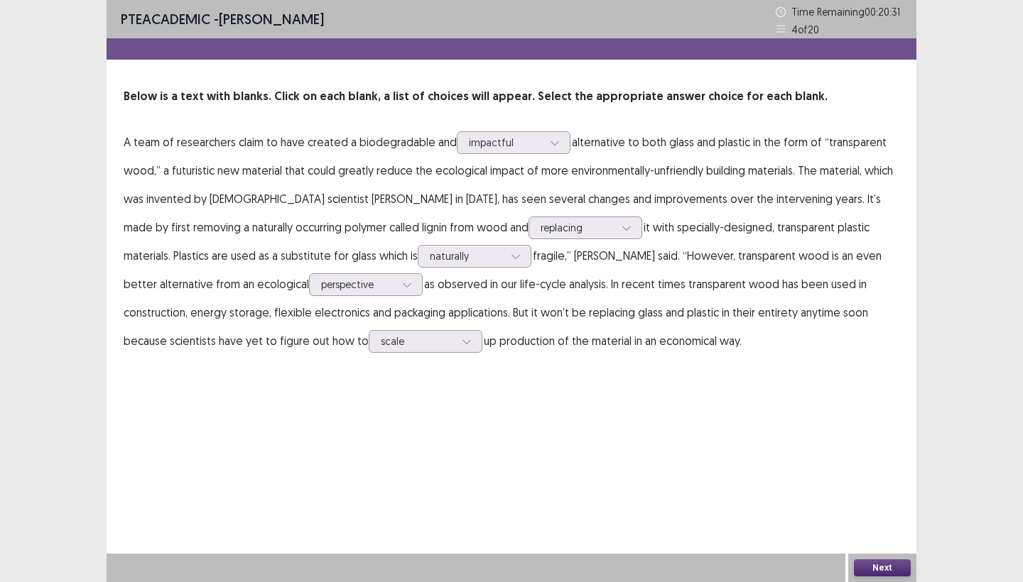
click at [888, 562] on button "Next" at bounding box center [882, 568] width 57 height 17
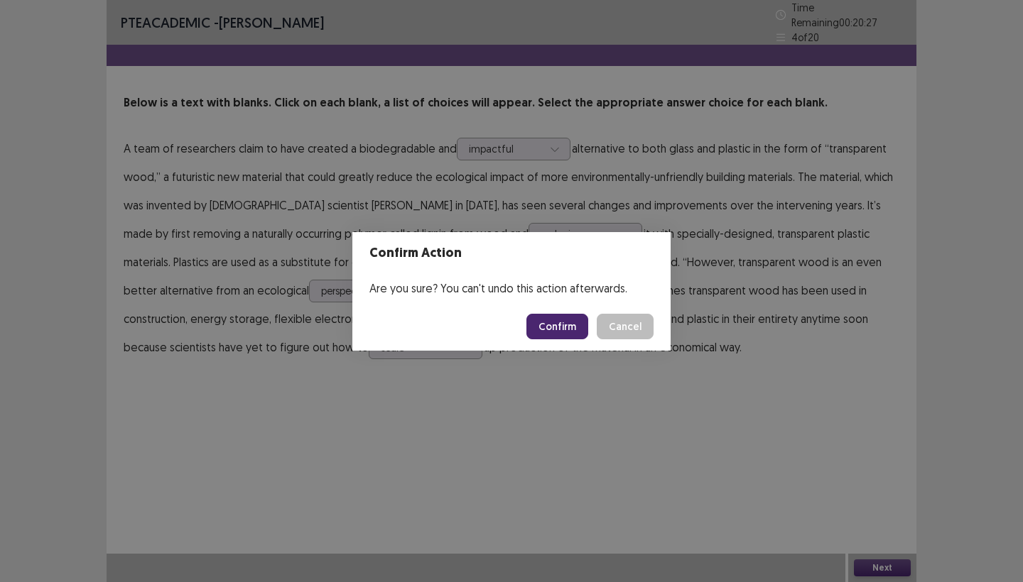
click at [562, 319] on button "Confirm" at bounding box center [557, 327] width 62 height 26
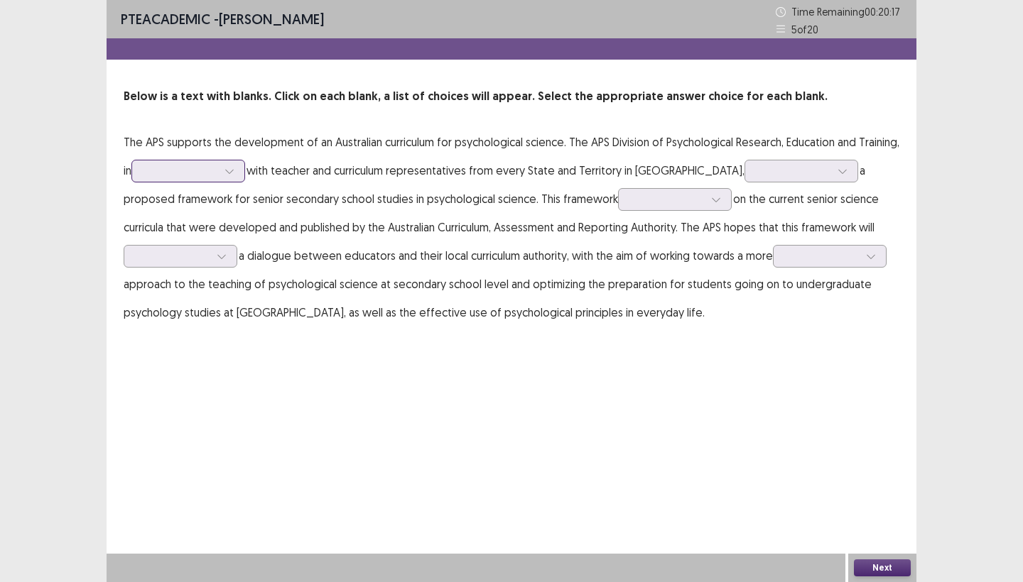
click at [217, 168] on div at bounding box center [180, 170] width 74 height 13
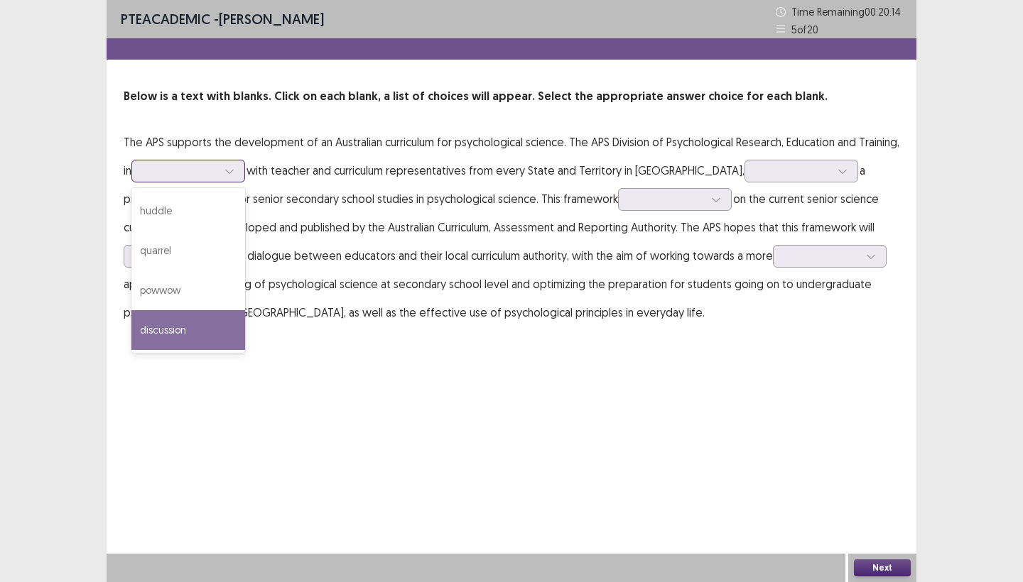
click at [219, 341] on div "discussion" at bounding box center [188, 330] width 114 height 40
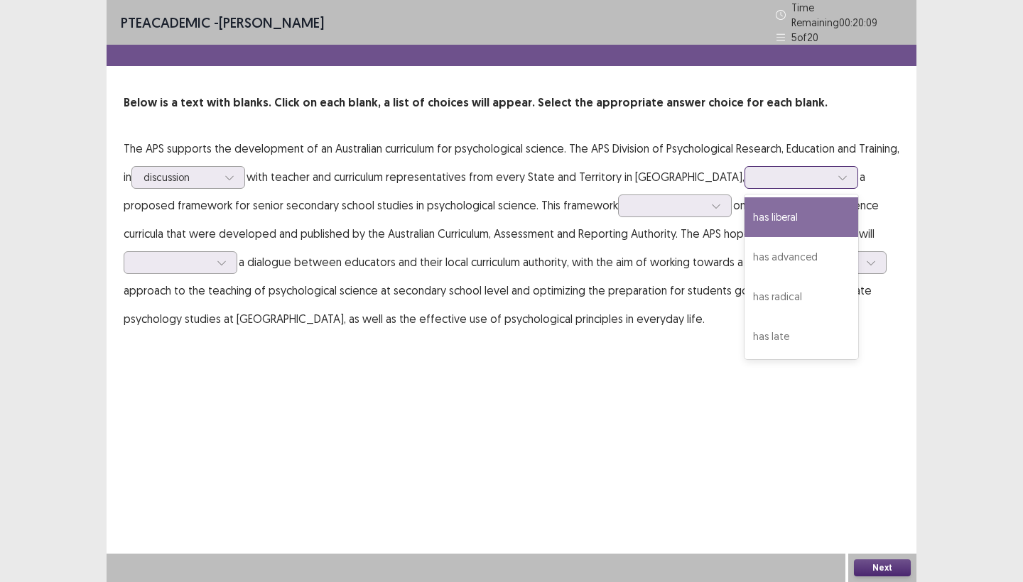
click at [758, 170] on div at bounding box center [793, 176] width 74 height 13
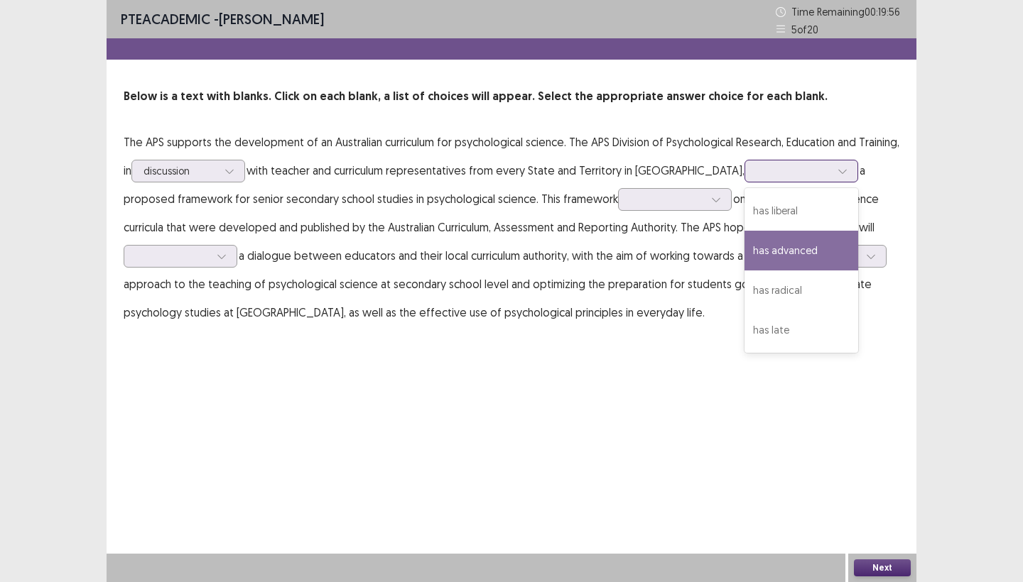
click at [762, 249] on div "has advanced" at bounding box center [801, 251] width 114 height 40
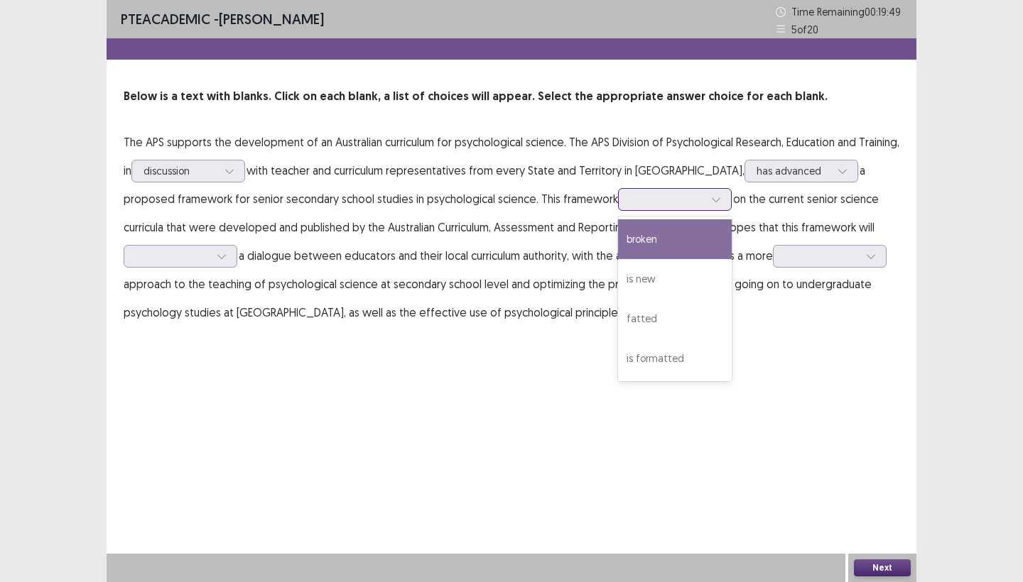
click at [656, 201] on div at bounding box center [667, 198] width 74 height 13
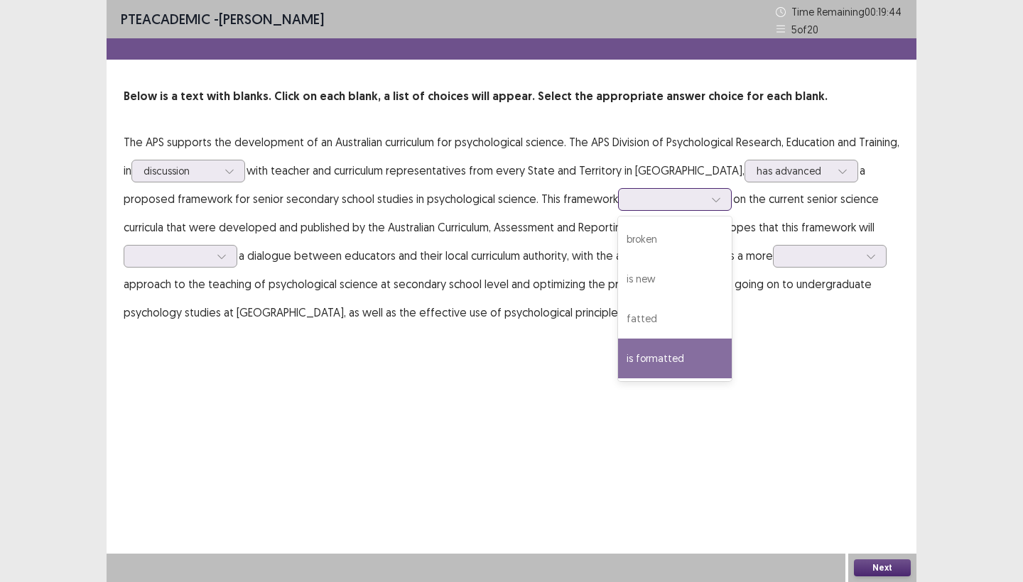
click at [639, 347] on div "is formatted" at bounding box center [675, 359] width 114 height 40
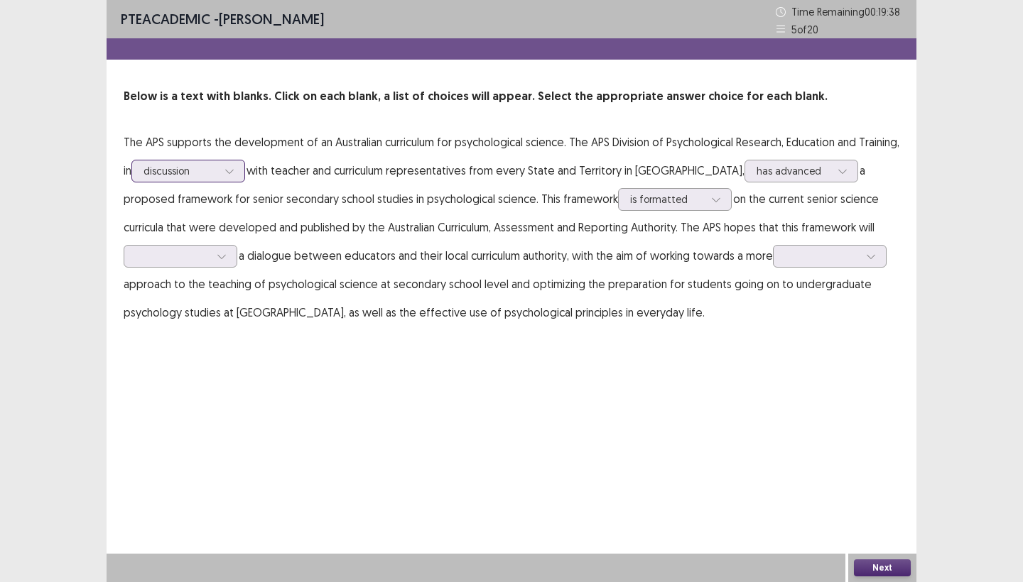
click at [217, 170] on div "discussion" at bounding box center [180, 171] width 74 height 21
click at [366, 225] on p "The APS supports the development of an Australian curriculum for psychological …" at bounding box center [512, 227] width 776 height 199
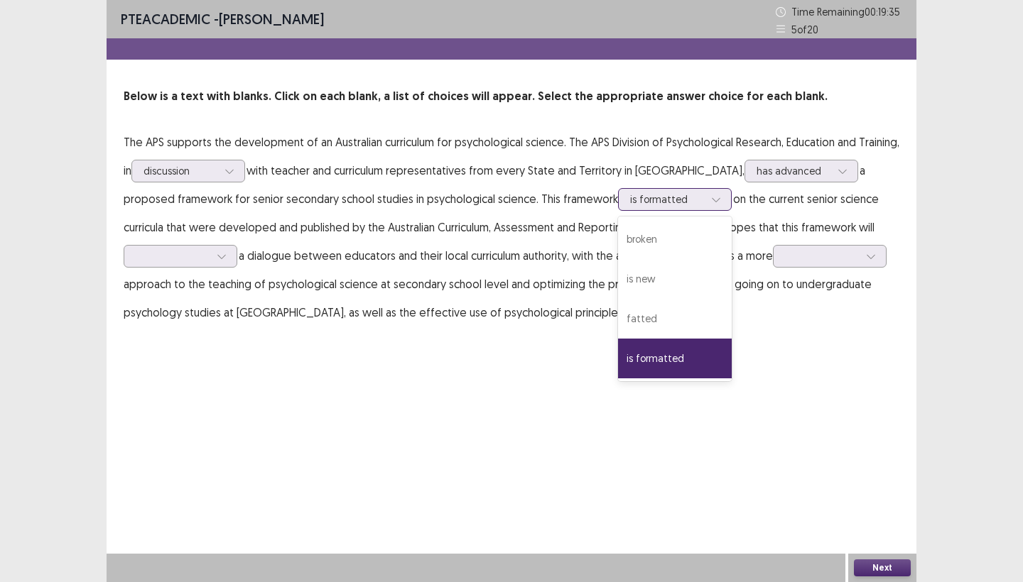
click at [701, 206] on div at bounding box center [667, 198] width 74 height 13
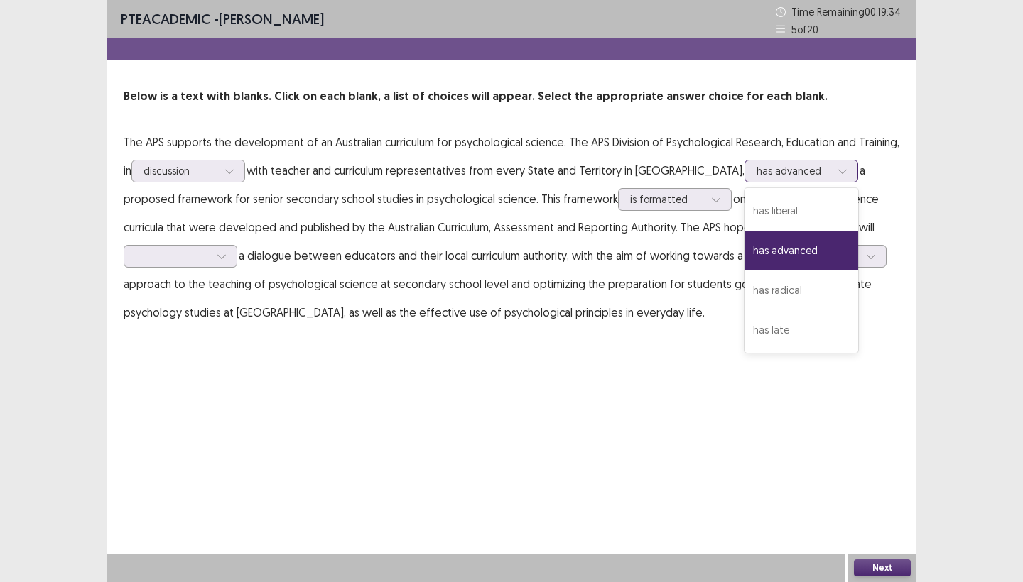
click at [768, 161] on div "has advanced" at bounding box center [793, 171] width 74 height 21
click at [616, 385] on div "PTE academic - Swostika Khatri Time Remaining 00 : 19 : 33 5 of 20 Below is a t…" at bounding box center [512, 291] width 810 height 582
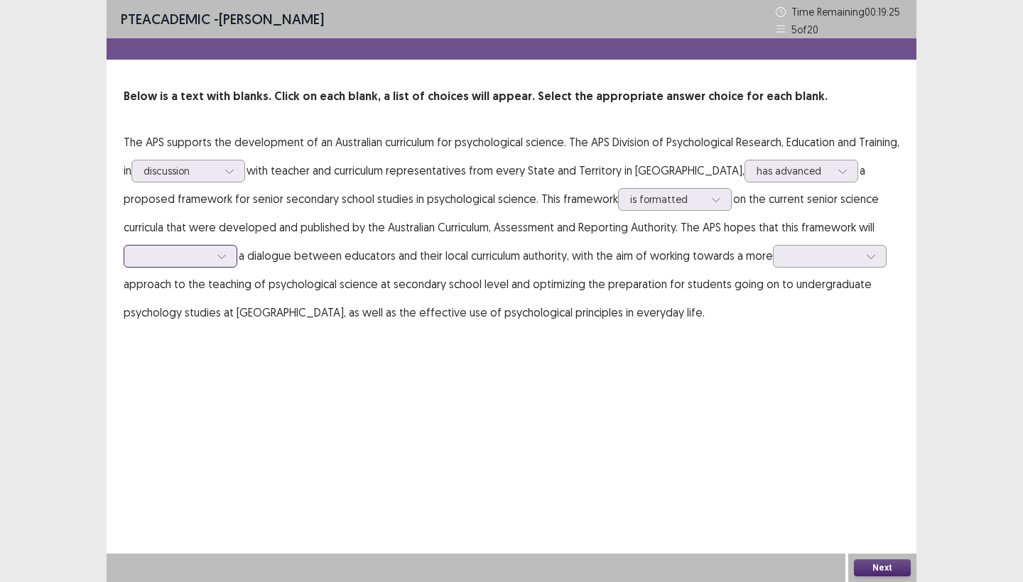
click at [202, 259] on div at bounding box center [173, 255] width 74 height 13
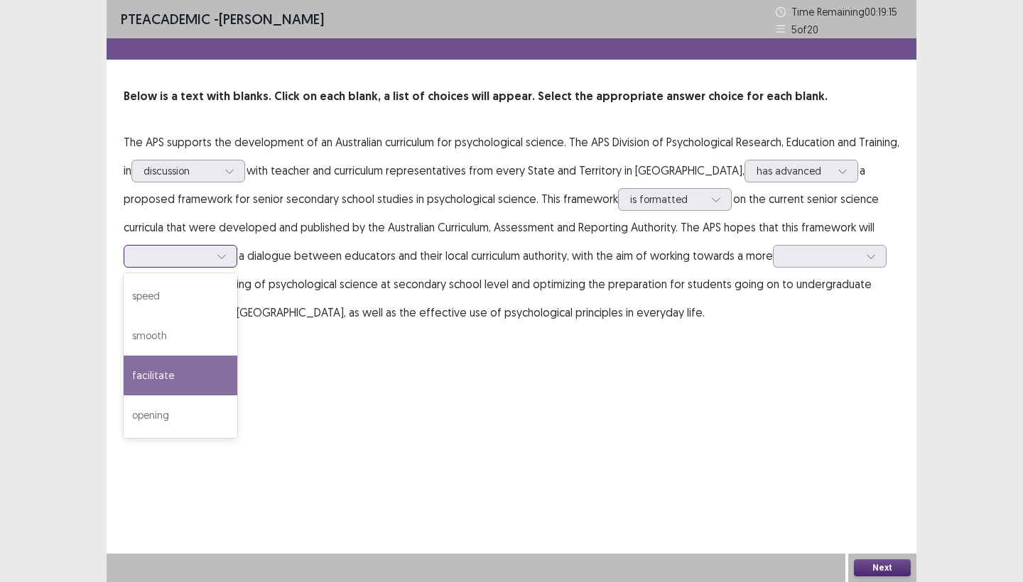
click at [175, 367] on div "facilitate" at bounding box center [181, 376] width 114 height 40
click at [183, 257] on div at bounding box center [173, 255] width 74 height 13
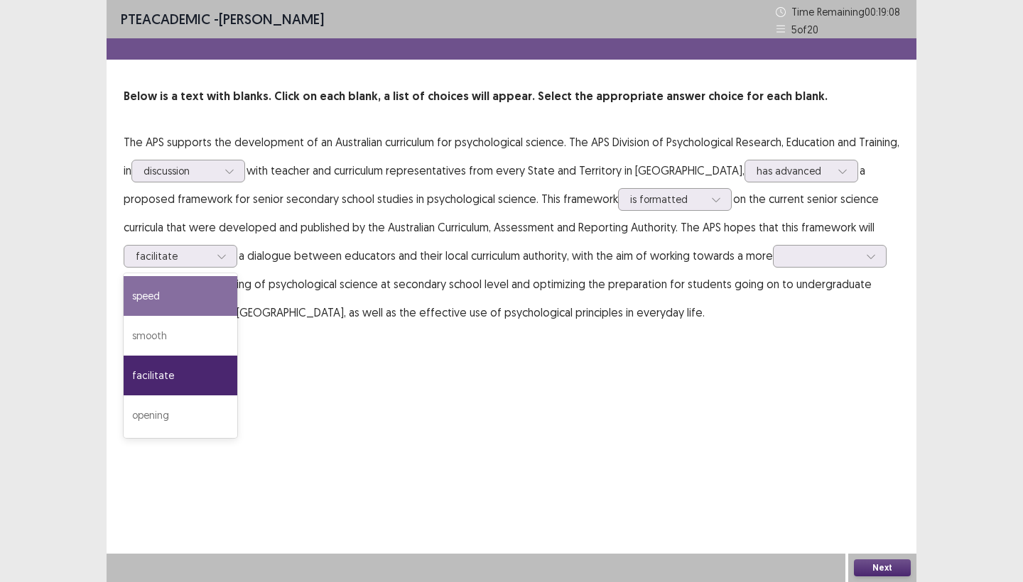
click at [327, 345] on div "PTE academic - Swostika Khatri Time Remaining 00 : 19 : 08 5 of 20 Below is a t…" at bounding box center [512, 177] width 810 height 355
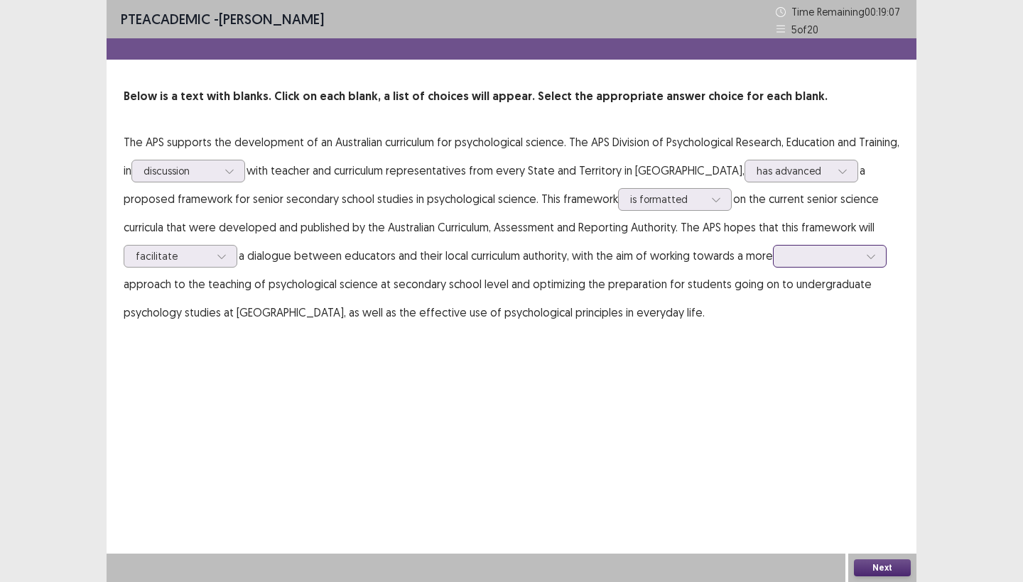
click at [815, 262] on div at bounding box center [822, 255] width 74 height 13
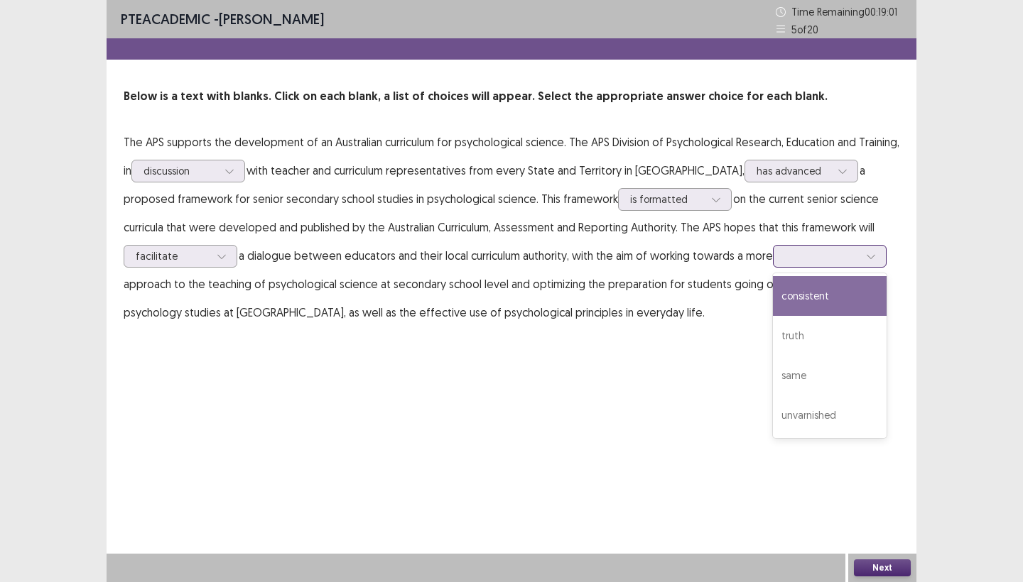
click at [821, 300] on div "consistent" at bounding box center [830, 296] width 114 height 40
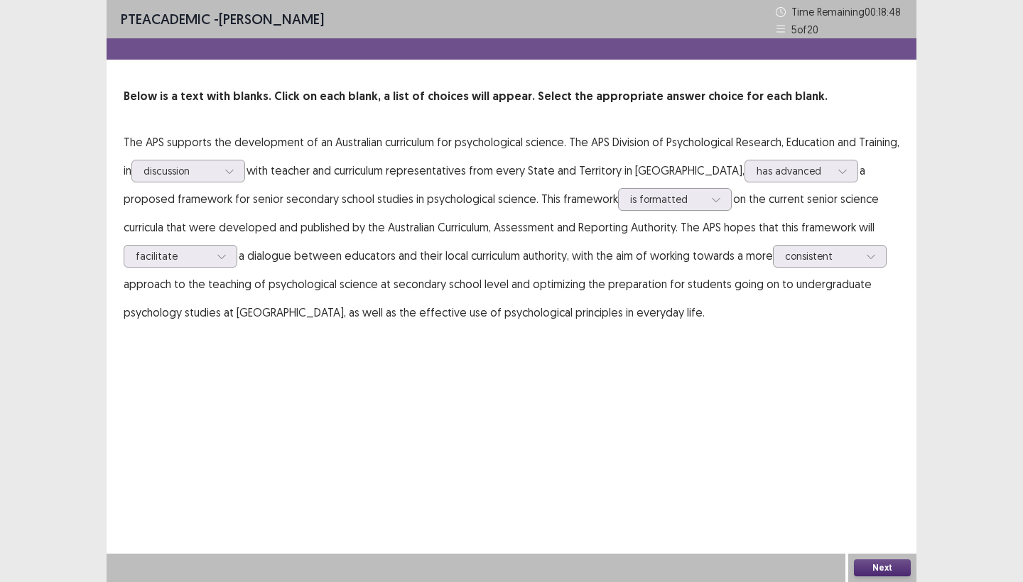
click at [866, 563] on button "Next" at bounding box center [882, 568] width 57 height 17
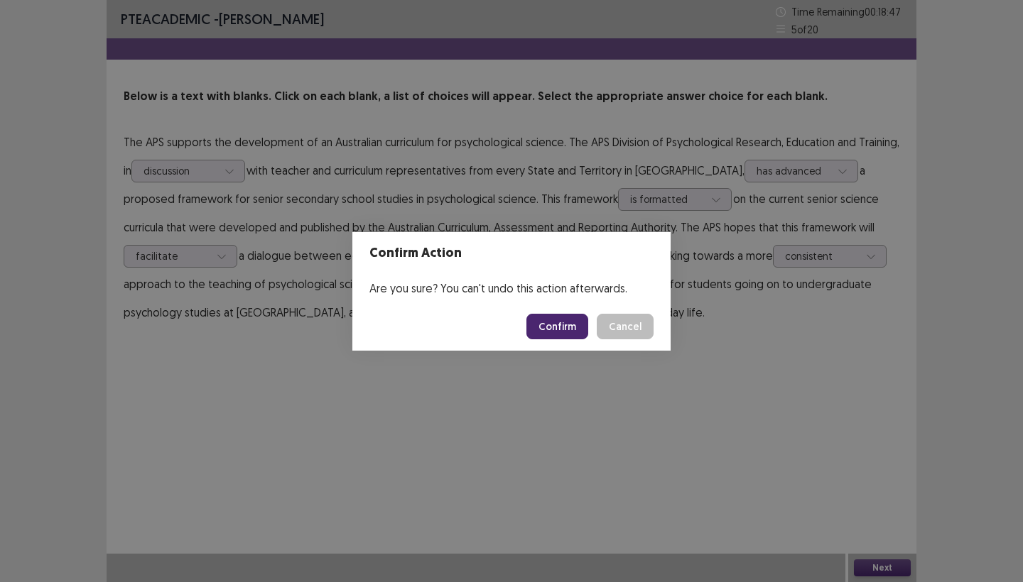
click at [567, 337] on button "Confirm" at bounding box center [557, 327] width 62 height 26
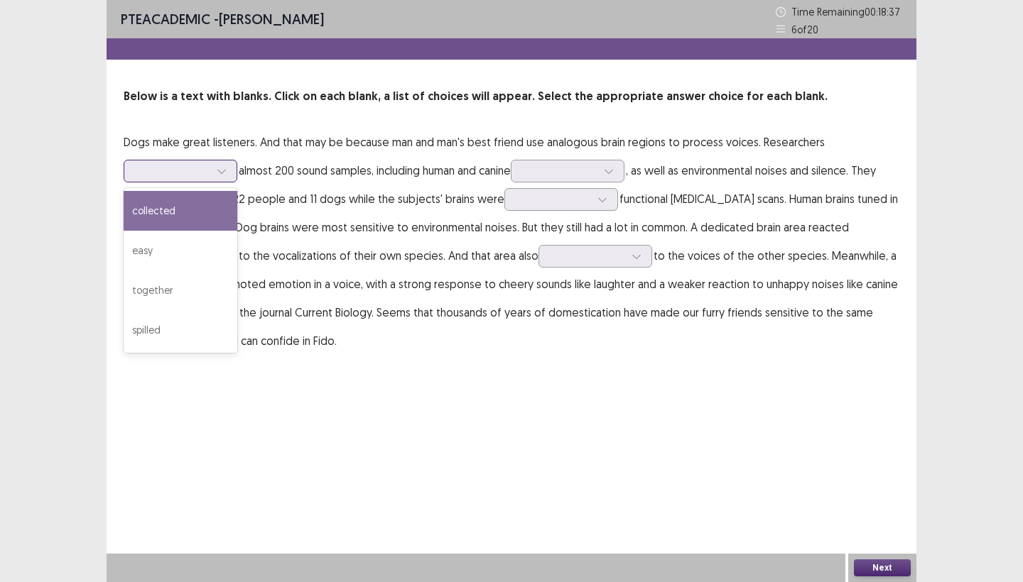
click at [209, 170] on div at bounding box center [173, 170] width 74 height 13
click at [180, 222] on div "collected" at bounding box center [181, 211] width 114 height 40
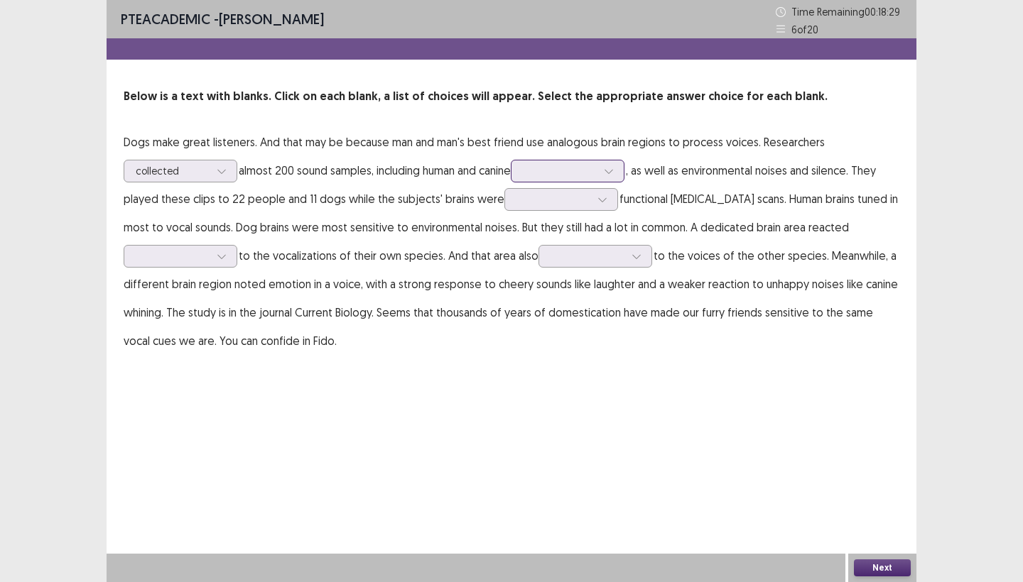
click at [557, 169] on div at bounding box center [560, 170] width 74 height 13
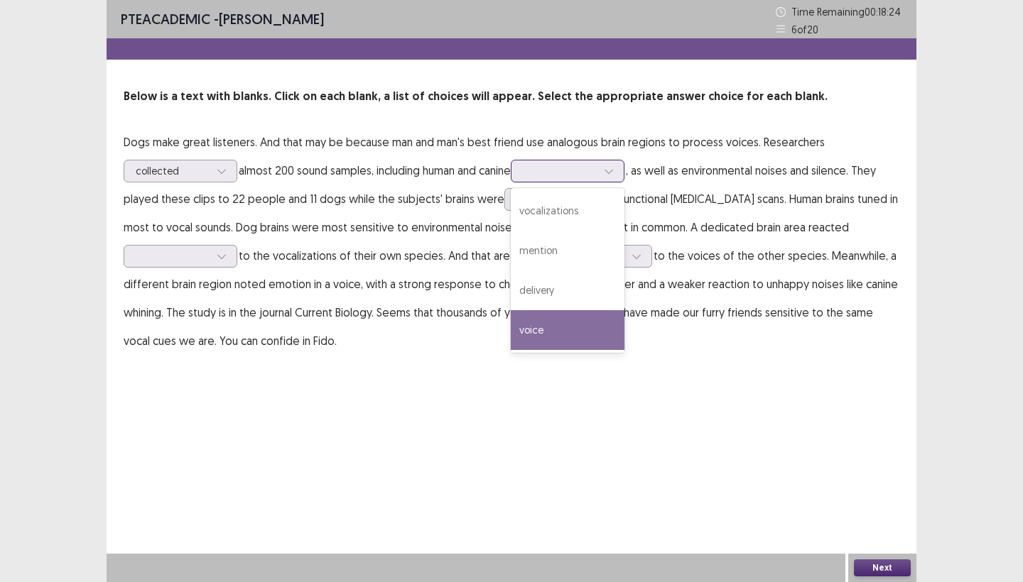
click at [548, 333] on div "voice" at bounding box center [568, 330] width 114 height 40
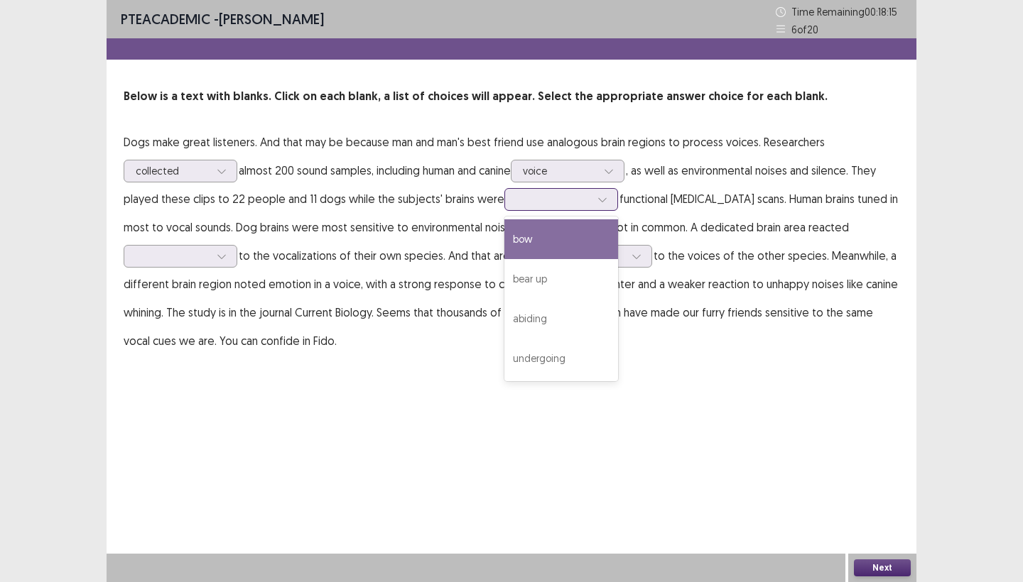
click at [523, 202] on div at bounding box center [553, 198] width 74 height 13
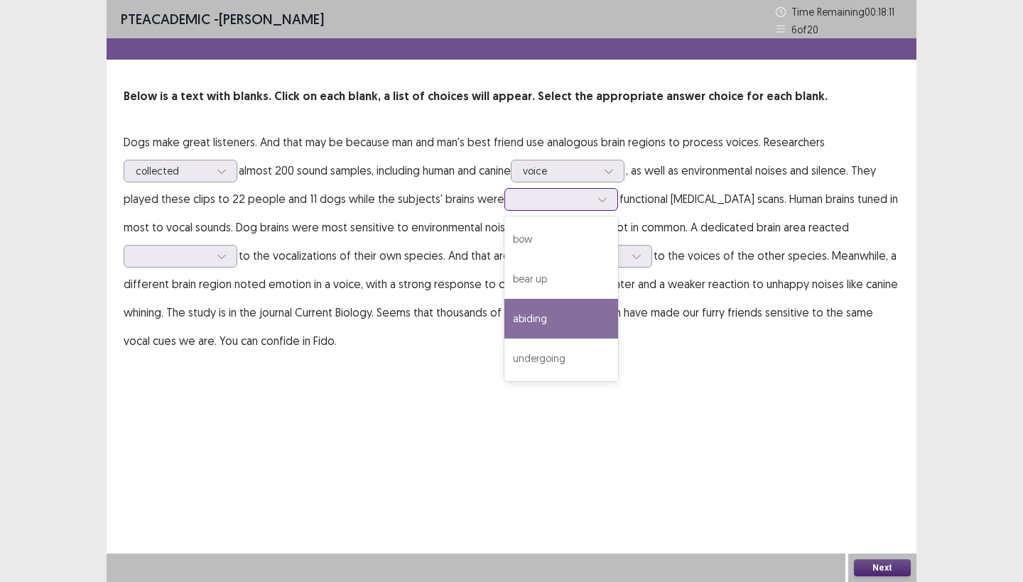
click at [516, 303] on div "abiding" at bounding box center [561, 319] width 114 height 40
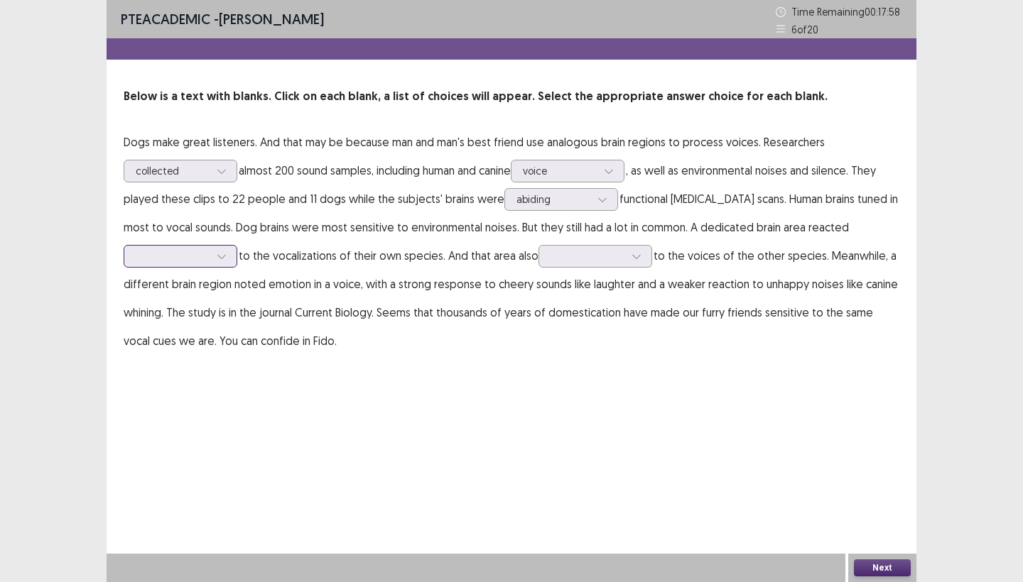
click at [209, 257] on div at bounding box center [173, 255] width 74 height 13
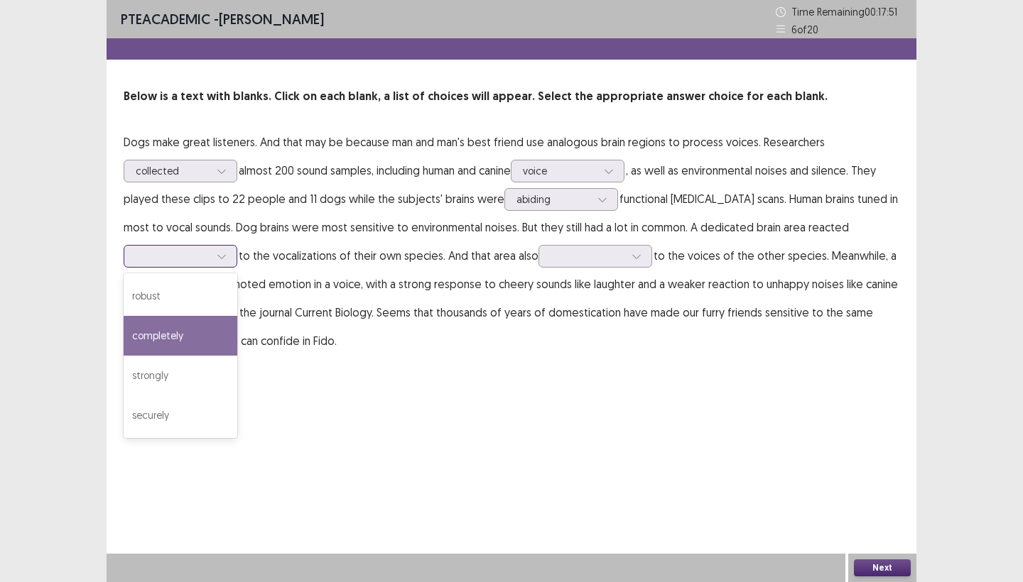
click at [183, 332] on div "completely" at bounding box center [181, 336] width 114 height 40
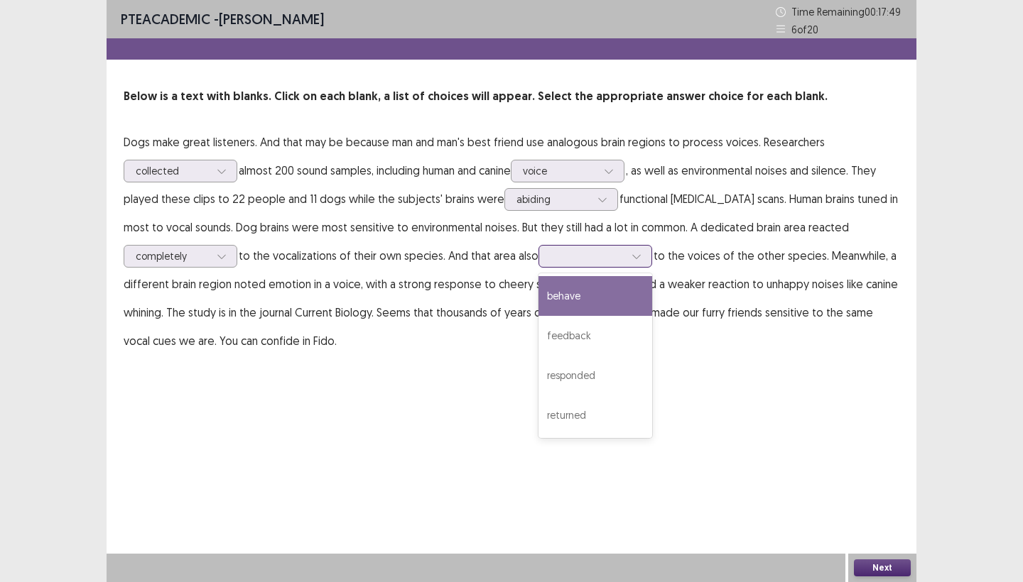
click at [572, 256] on div at bounding box center [587, 255] width 74 height 13
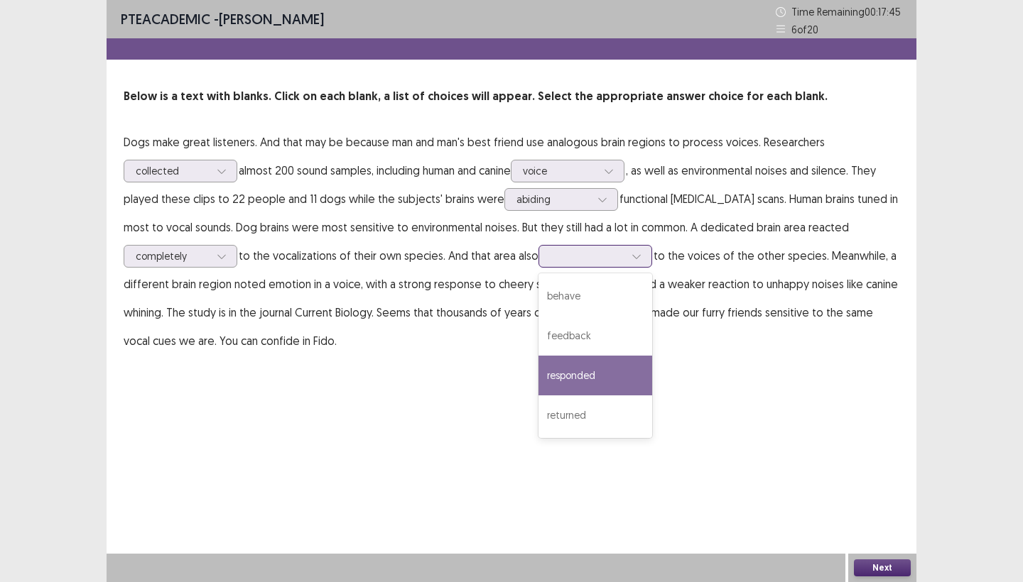
click at [578, 371] on div "responded" at bounding box center [595, 376] width 114 height 40
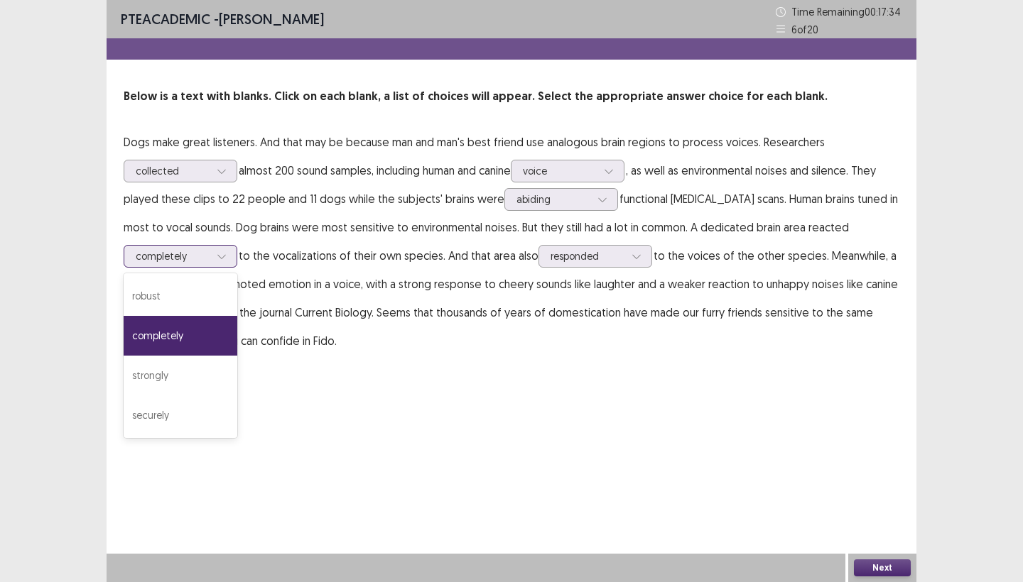
click at [168, 255] on div "completely" at bounding box center [173, 256] width 74 height 21
click at [160, 369] on div "strongly" at bounding box center [181, 376] width 114 height 40
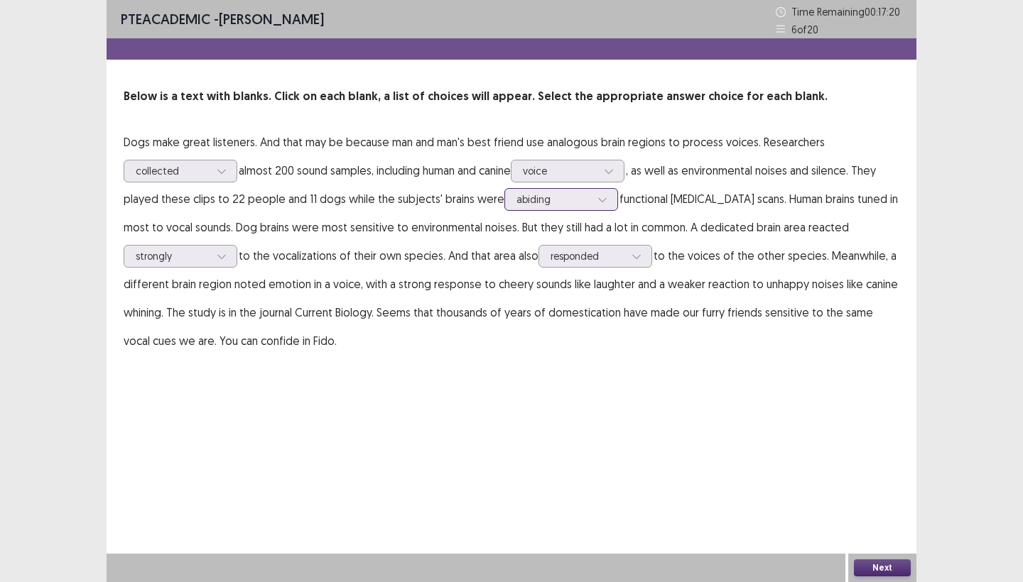
click at [571, 190] on div "abiding" at bounding box center [553, 199] width 74 height 21
click at [416, 244] on p "Dogs make great listeners. And that may be because man and man's best friend us…" at bounding box center [512, 241] width 776 height 227
click at [874, 571] on button "Next" at bounding box center [882, 568] width 57 height 17
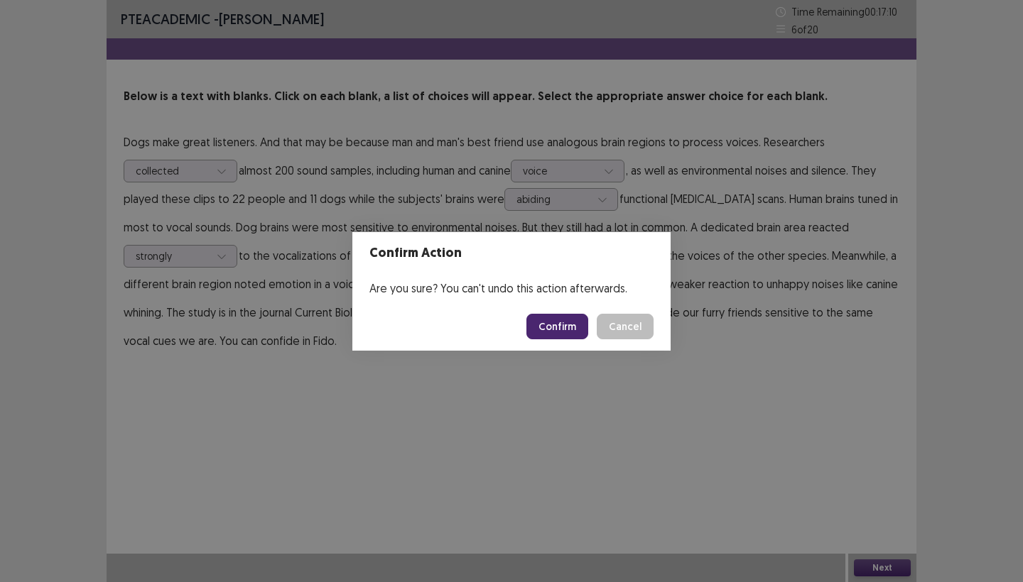
click at [557, 319] on button "Confirm" at bounding box center [557, 327] width 62 height 26
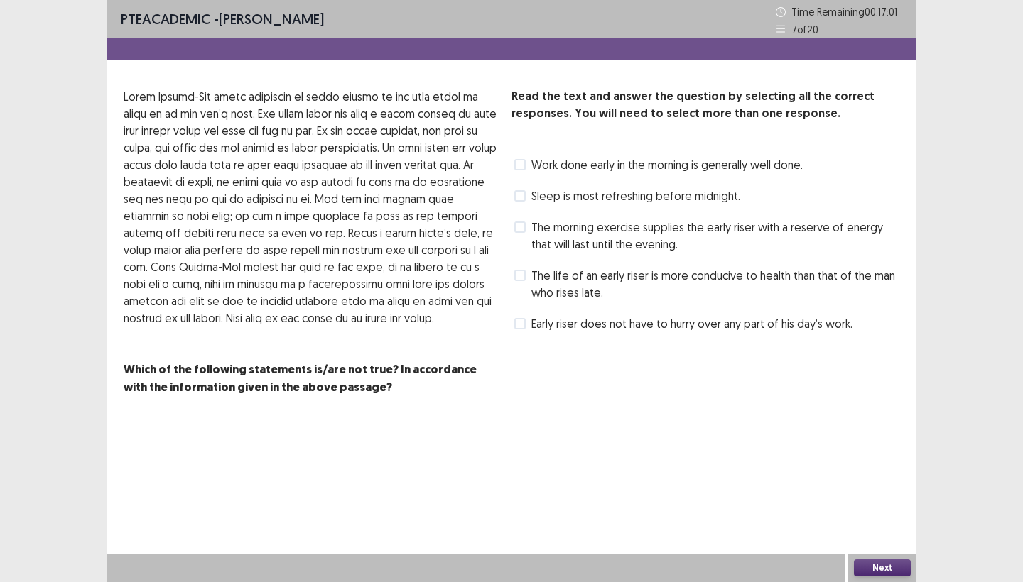
click at [520, 228] on span at bounding box center [519, 227] width 11 height 11
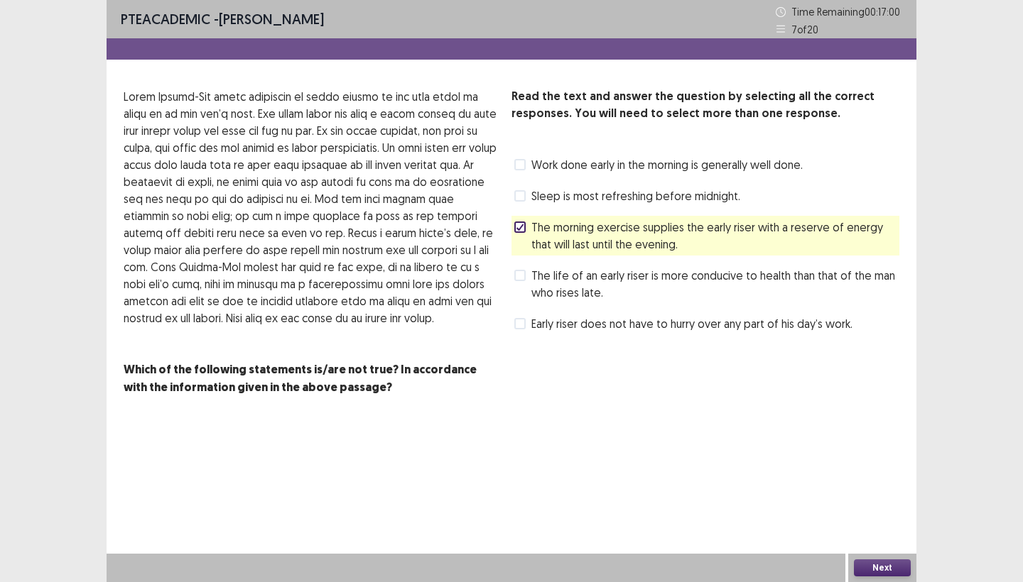
click at [878, 560] on button "Next" at bounding box center [882, 568] width 57 height 17
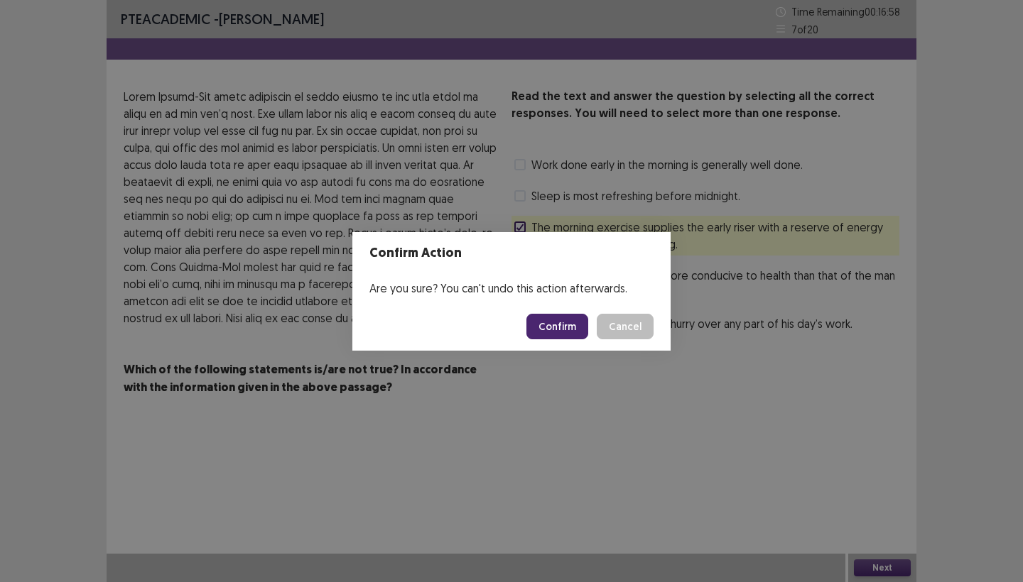
click at [570, 322] on button "Confirm" at bounding box center [557, 327] width 62 height 26
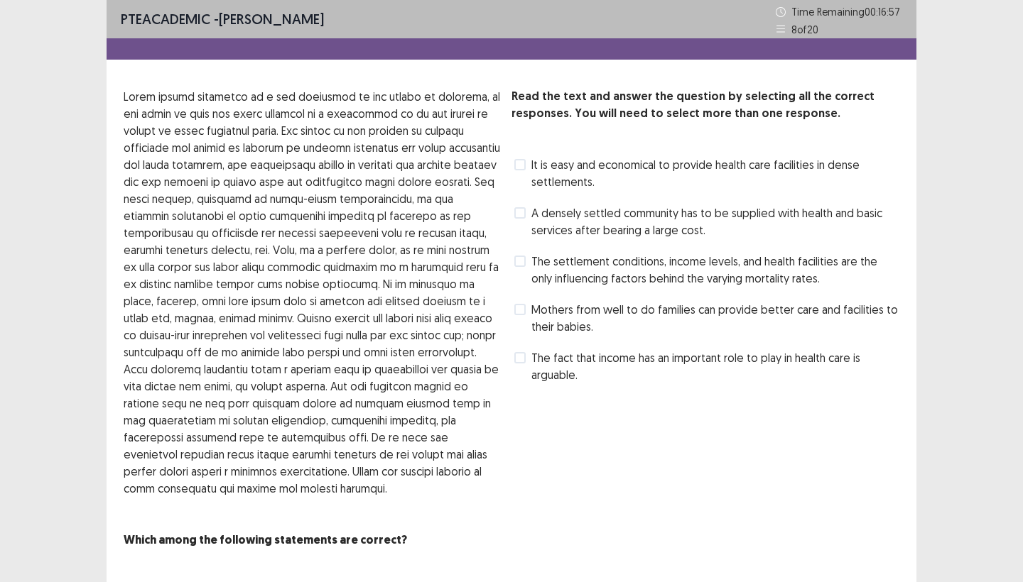
click at [523, 260] on span at bounding box center [519, 261] width 11 height 11
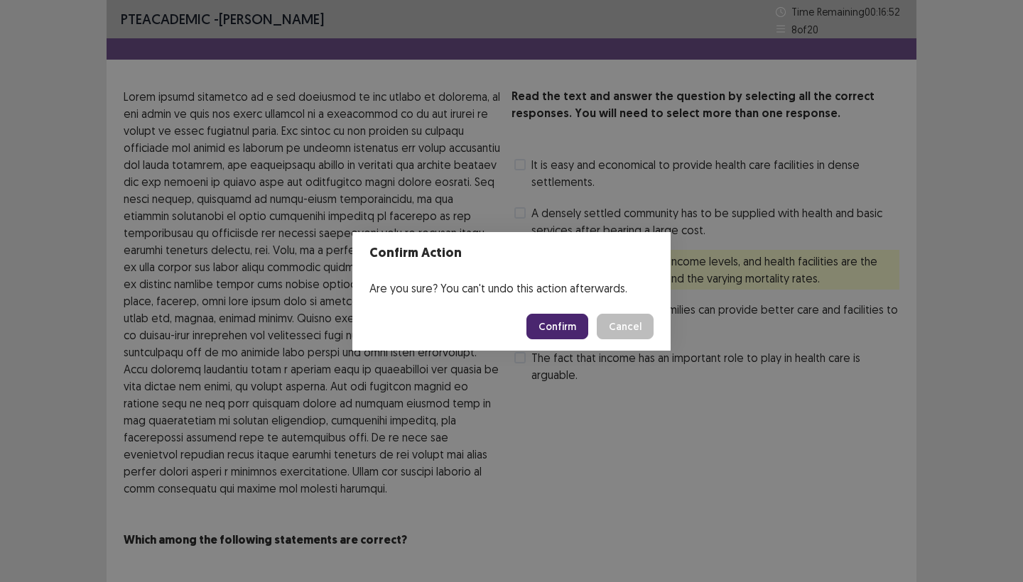
click at [542, 322] on button "Confirm" at bounding box center [557, 327] width 62 height 26
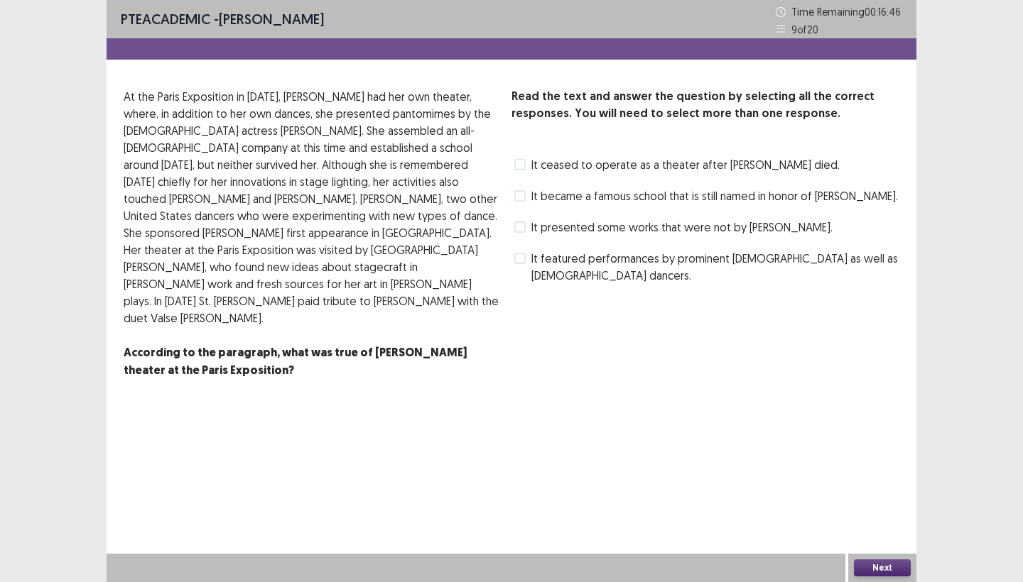
click at [521, 195] on span at bounding box center [519, 195] width 11 height 11
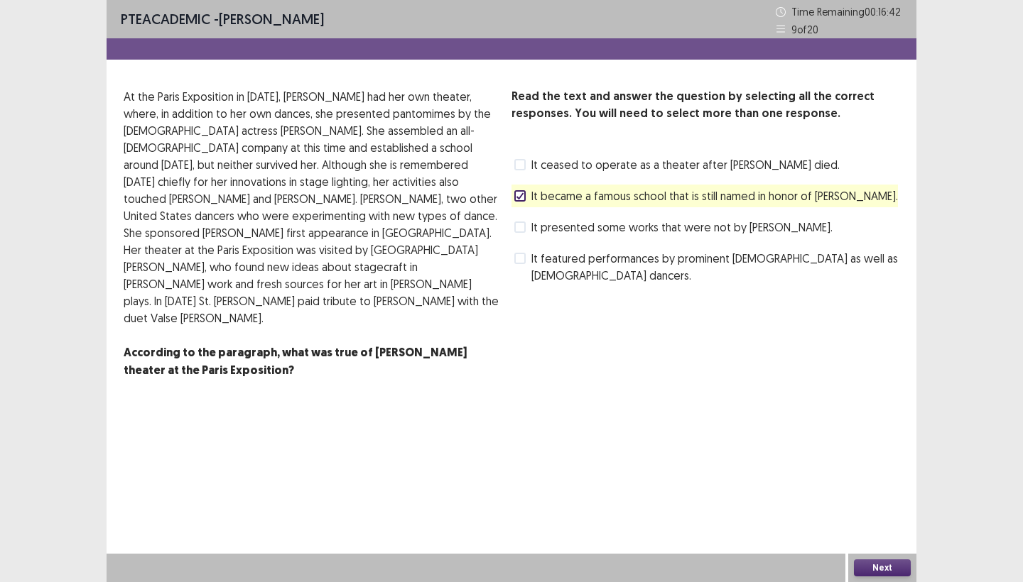
click at [521, 256] on span at bounding box center [519, 258] width 11 height 11
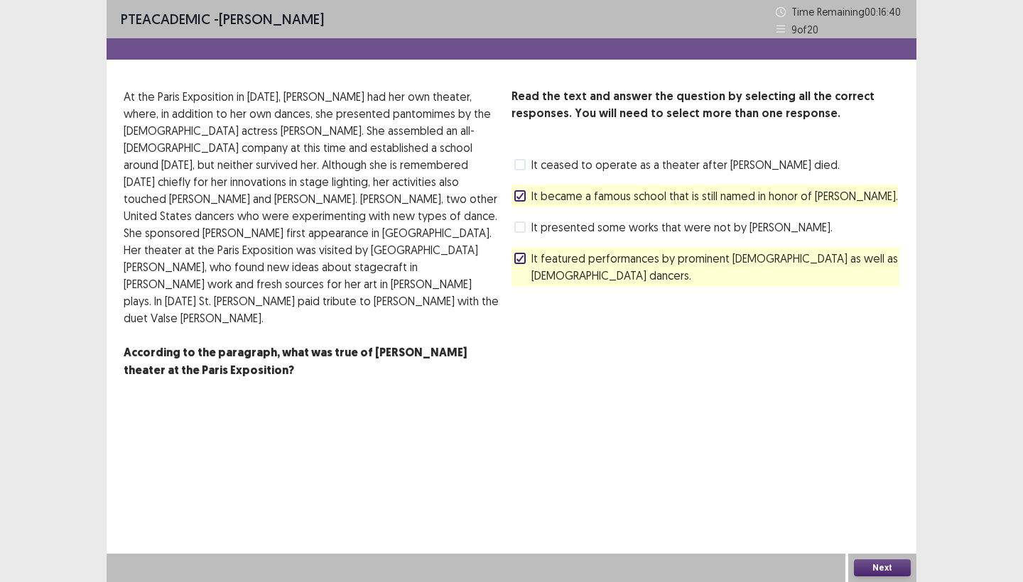
click at [656, 197] on span "It became a famous school that is still named in honor of Fuller." at bounding box center [714, 195] width 366 height 17
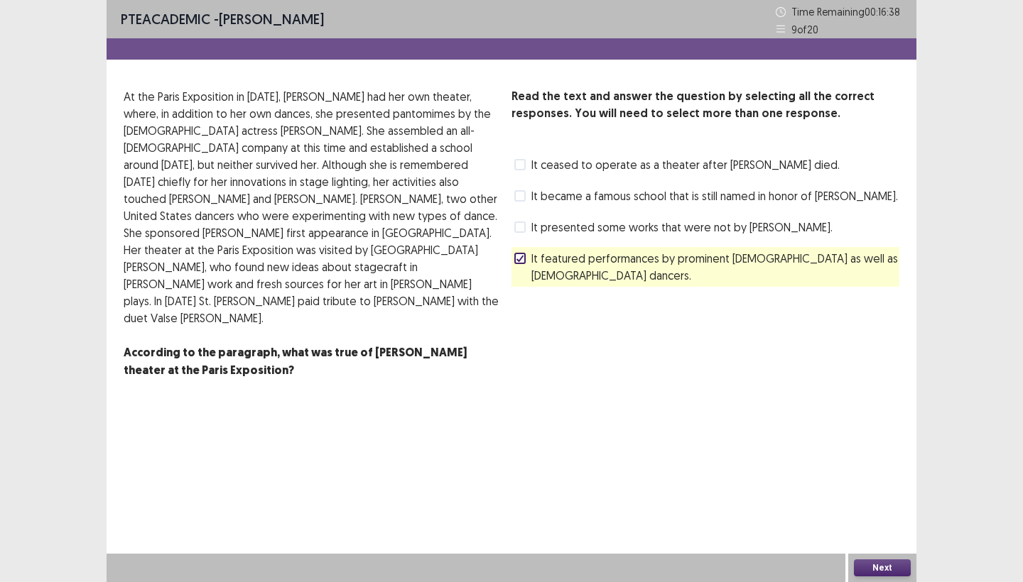
click at [878, 561] on button "Next" at bounding box center [882, 568] width 57 height 17
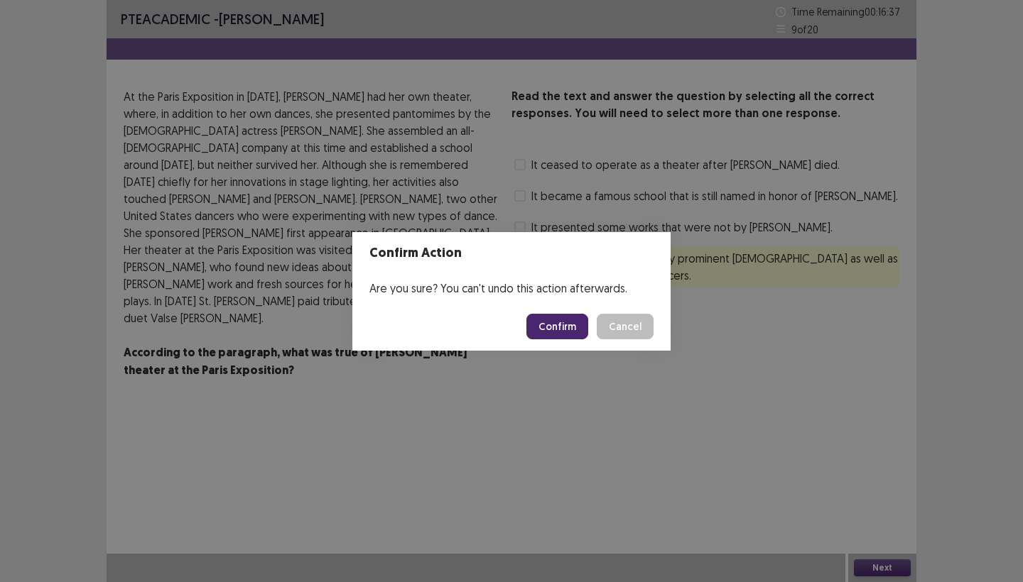
click at [577, 330] on button "Confirm" at bounding box center [557, 327] width 62 height 26
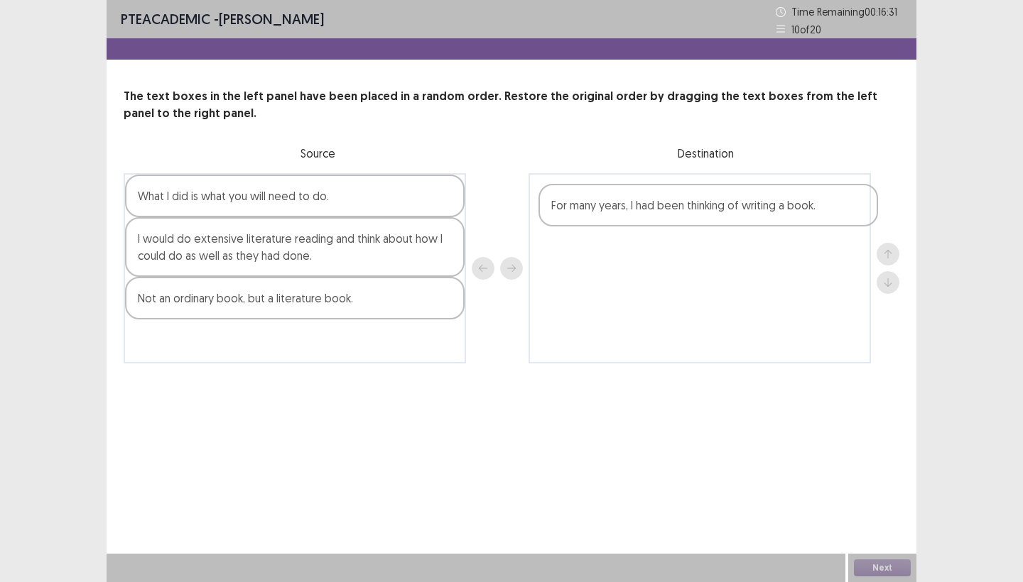
drag, startPoint x: 222, startPoint y: 349, endPoint x: 638, endPoint y: 214, distance: 438.4
click at [638, 214] on div "What I did is what you will need to do. I would do extensive literature reading…" at bounding box center [512, 268] width 776 height 190
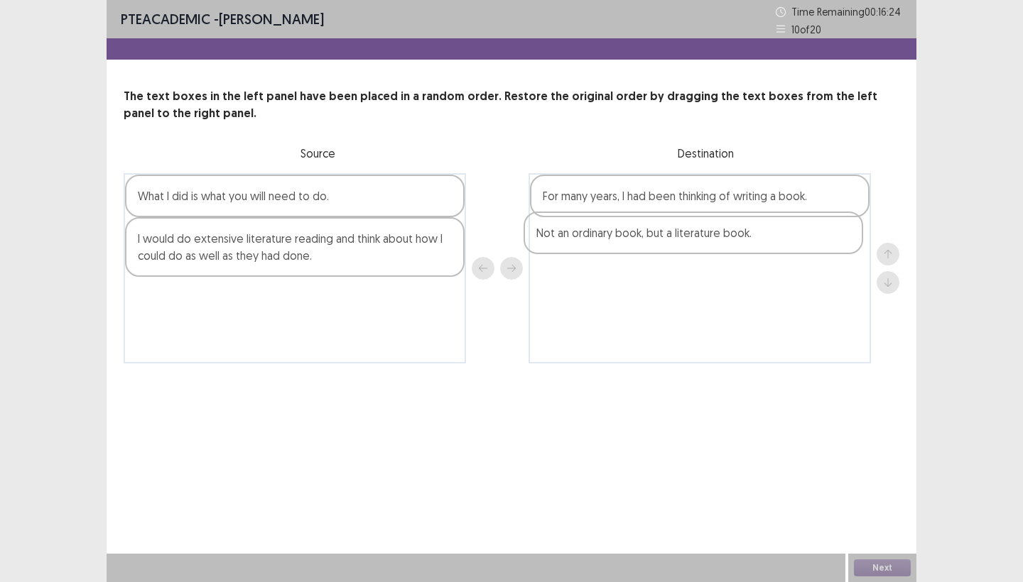
drag, startPoint x: 190, startPoint y: 309, endPoint x: 594, endPoint y: 244, distance: 409.2
click at [594, 244] on div "What I did is what you will need to do. I would do extensive literature reading…" at bounding box center [512, 268] width 776 height 190
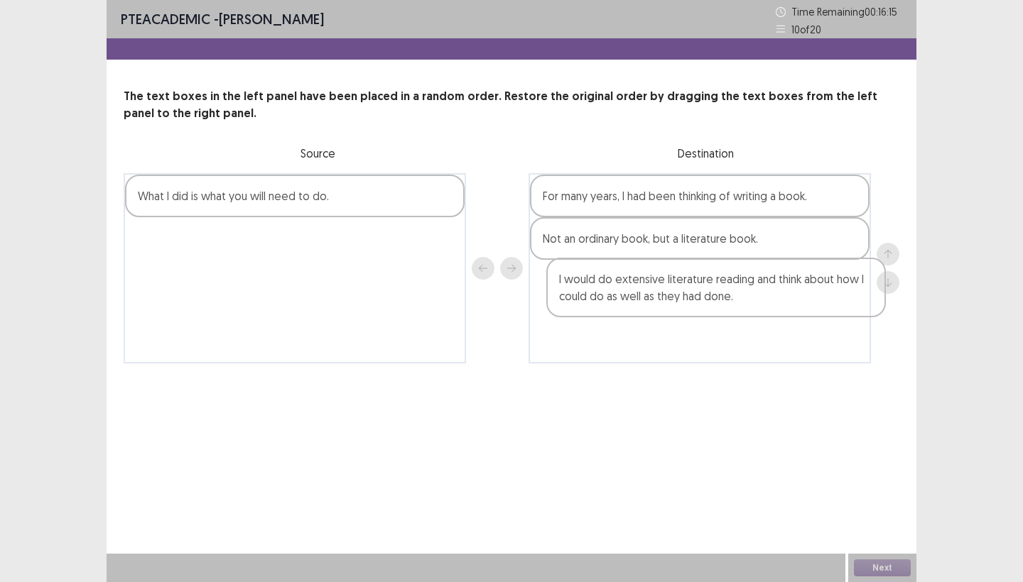
drag, startPoint x: 195, startPoint y: 265, endPoint x: 621, endPoint y: 305, distance: 428.0
click at [621, 305] on div "What I did is what you will need to do. I would do extensive literature reading…" at bounding box center [512, 268] width 776 height 190
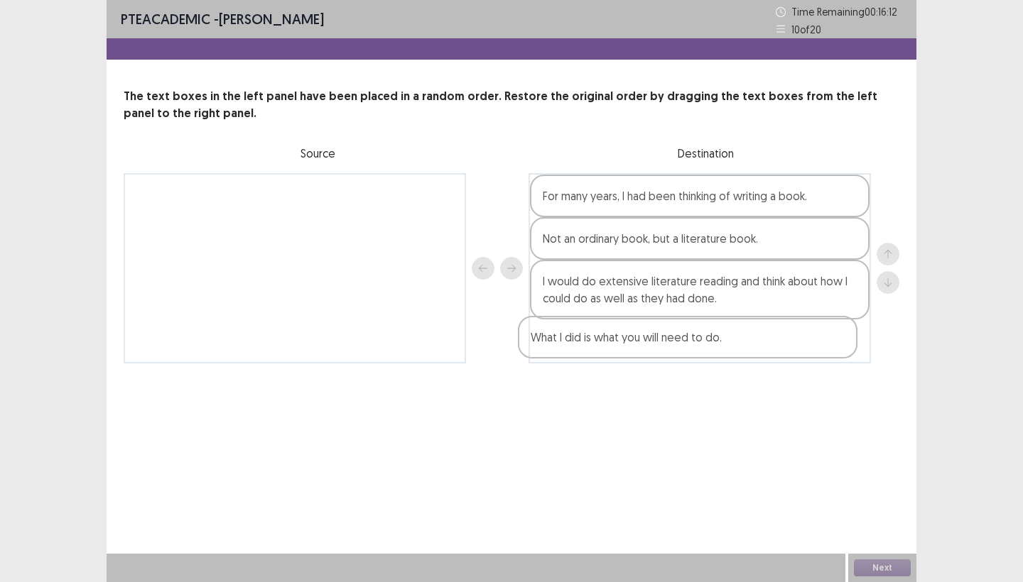
drag, startPoint x: 211, startPoint y: 207, endPoint x: 609, endPoint y: 349, distance: 422.3
click at [609, 349] on div "What I did is what you will need to do. For many years, I had been thinking of …" at bounding box center [512, 268] width 776 height 190
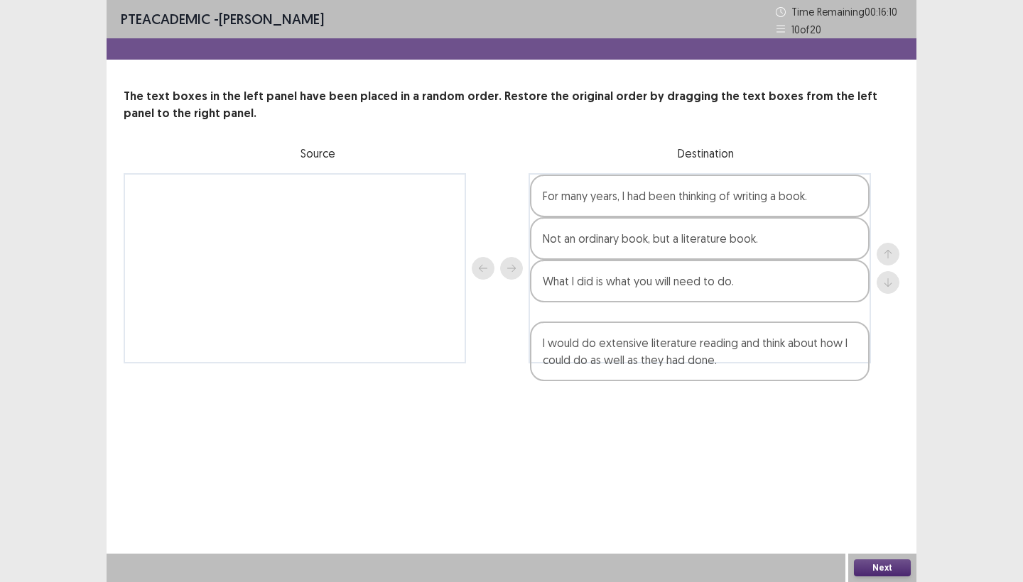
drag, startPoint x: 610, startPoint y: 295, endPoint x: 611, endPoint y: 364, distance: 68.9
click at [611, 364] on div "PTE academic - Swostika Khatri Time Remaining 00 : 16 : 10 10 of 20 The text bo…" at bounding box center [512, 196] width 810 height 392
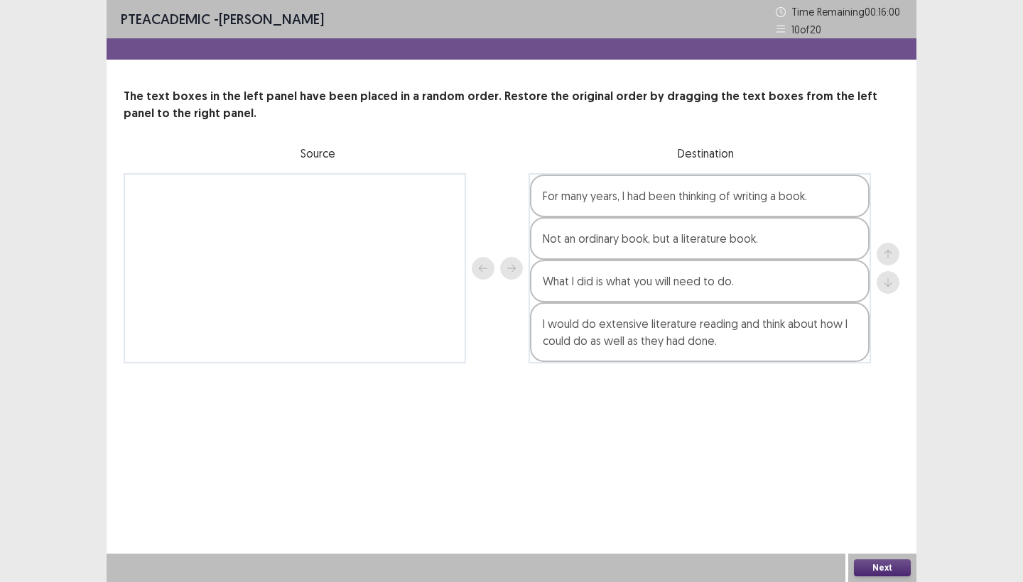
click at [883, 575] on button "Next" at bounding box center [882, 568] width 57 height 17
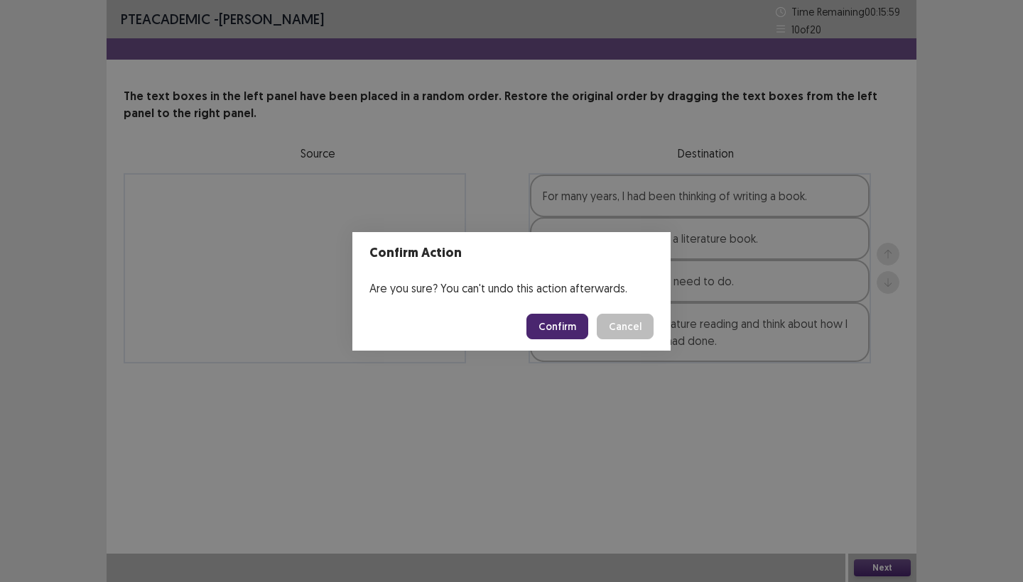
click at [565, 329] on button "Confirm" at bounding box center [557, 327] width 62 height 26
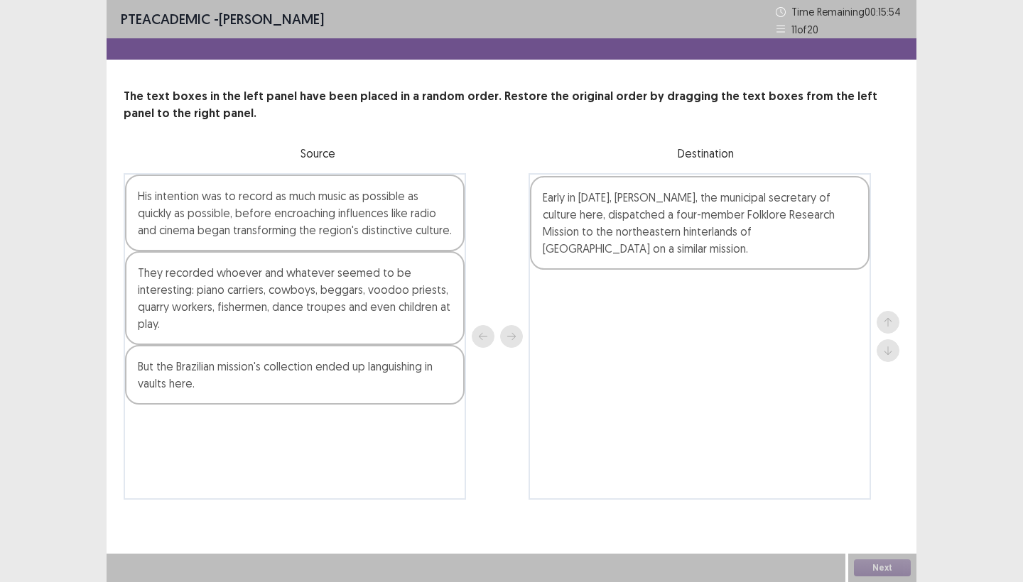
drag, startPoint x: 241, startPoint y: 456, endPoint x: 650, endPoint y: 227, distance: 468.0
click at [650, 227] on div "His intention was to record as much music as possible as quickly as possible, b…" at bounding box center [512, 336] width 776 height 327
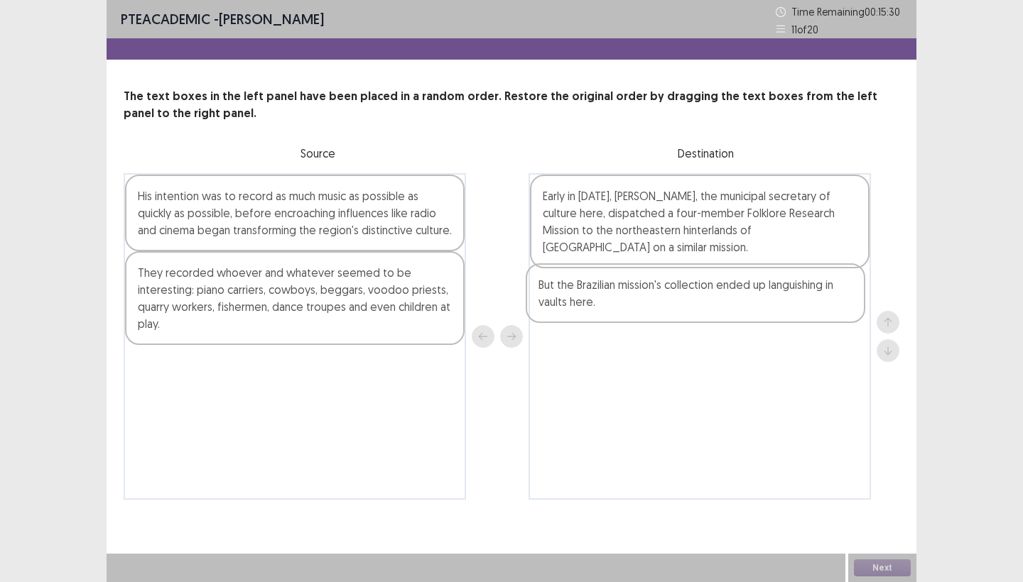
drag, startPoint x: 273, startPoint y: 385, endPoint x: 677, endPoint y: 303, distance: 412.3
click at [677, 303] on div "His intention was to record as much music as possible as quickly as possible, b…" at bounding box center [512, 336] width 776 height 327
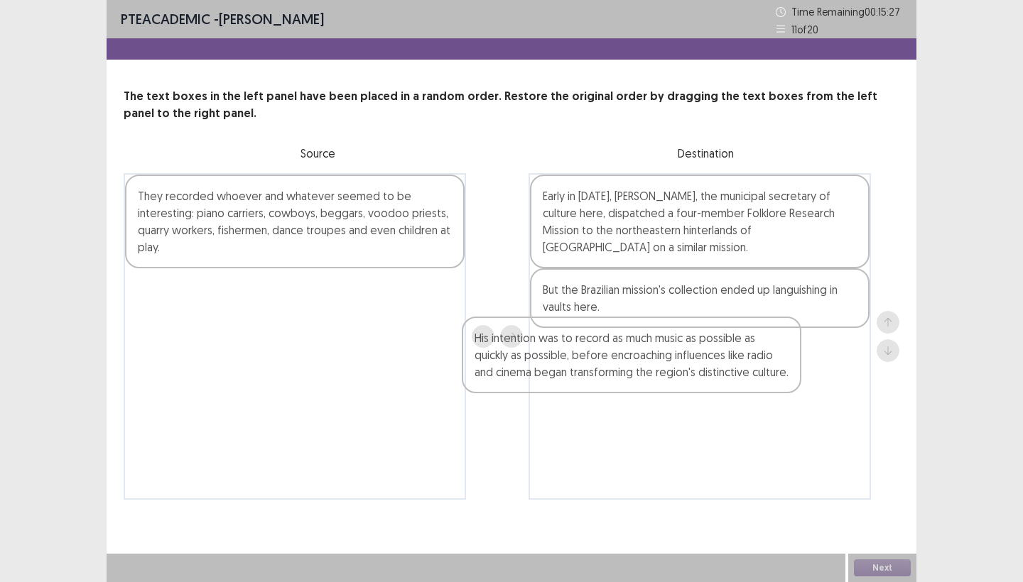
drag, startPoint x: 304, startPoint y: 220, endPoint x: 662, endPoint y: 369, distance: 387.5
click at [662, 369] on div "His intention was to record as much music as possible as quickly as possible, b…" at bounding box center [512, 336] width 776 height 327
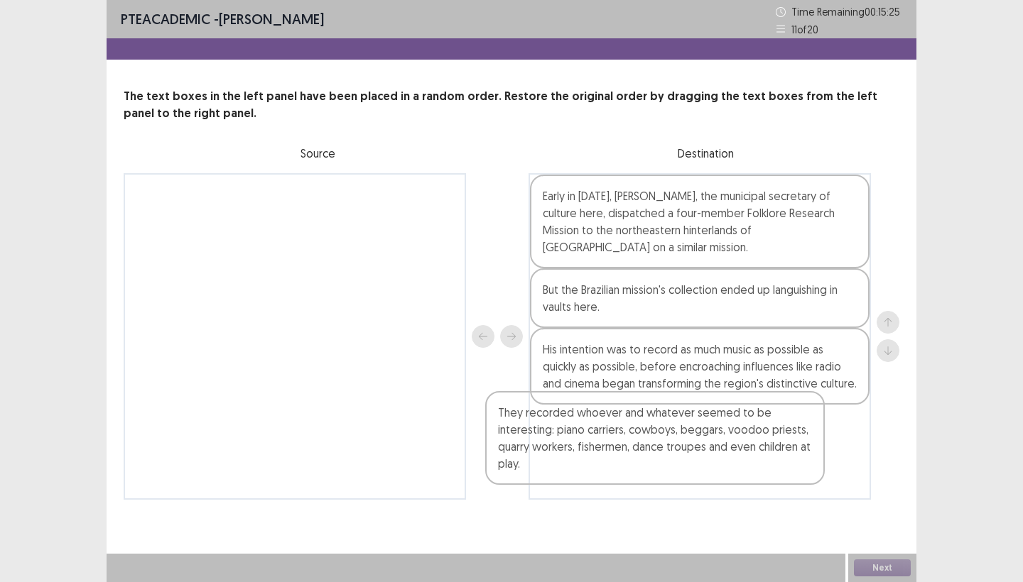
drag, startPoint x: 298, startPoint y: 229, endPoint x: 681, endPoint y: 447, distance: 441.1
click at [681, 447] on div "They recorded whoever and whatever seemed to be interesting: piano carriers, co…" at bounding box center [512, 336] width 776 height 327
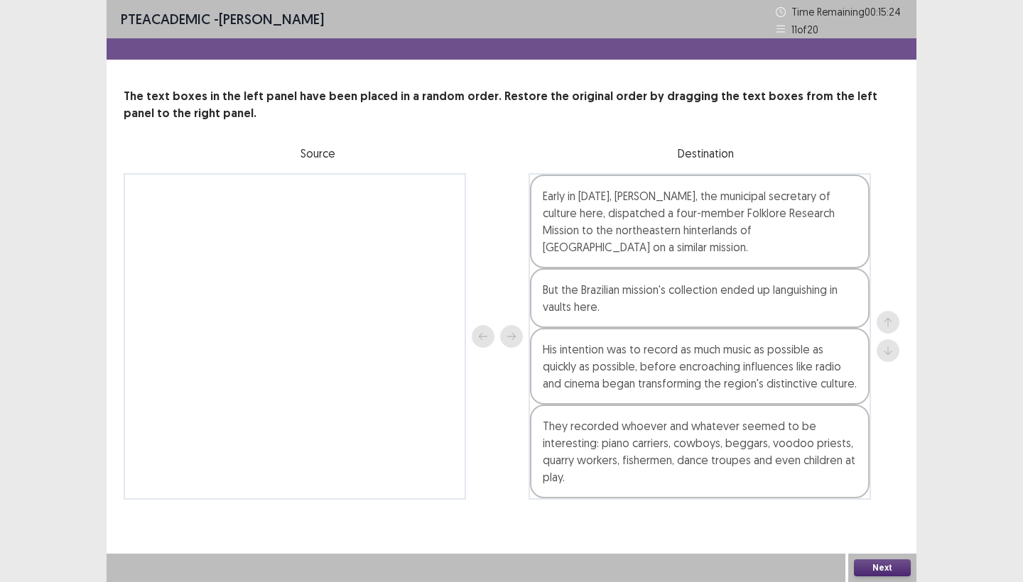
click at [865, 570] on button "Next" at bounding box center [882, 568] width 57 height 17
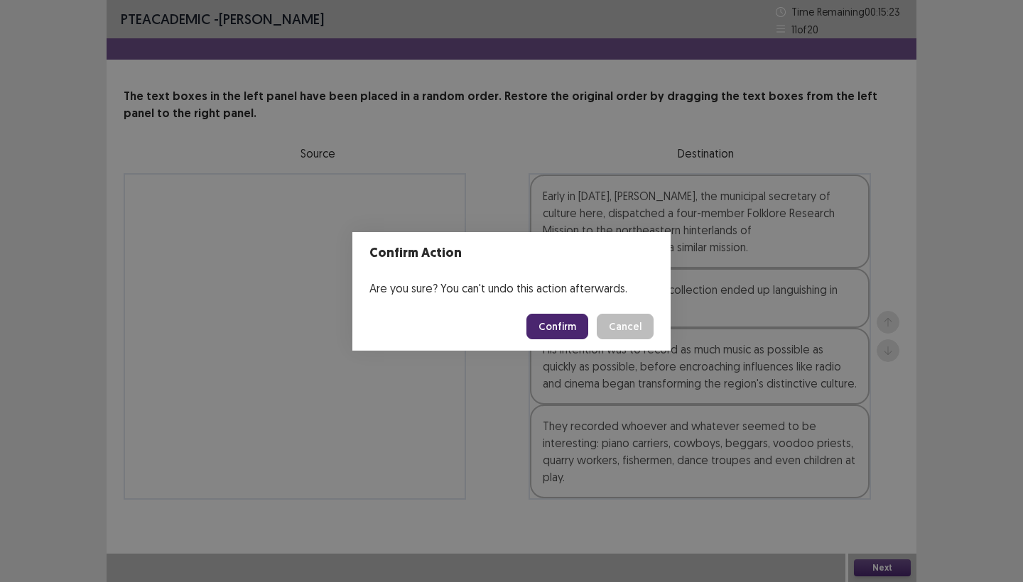
click at [565, 329] on button "Confirm" at bounding box center [557, 327] width 62 height 26
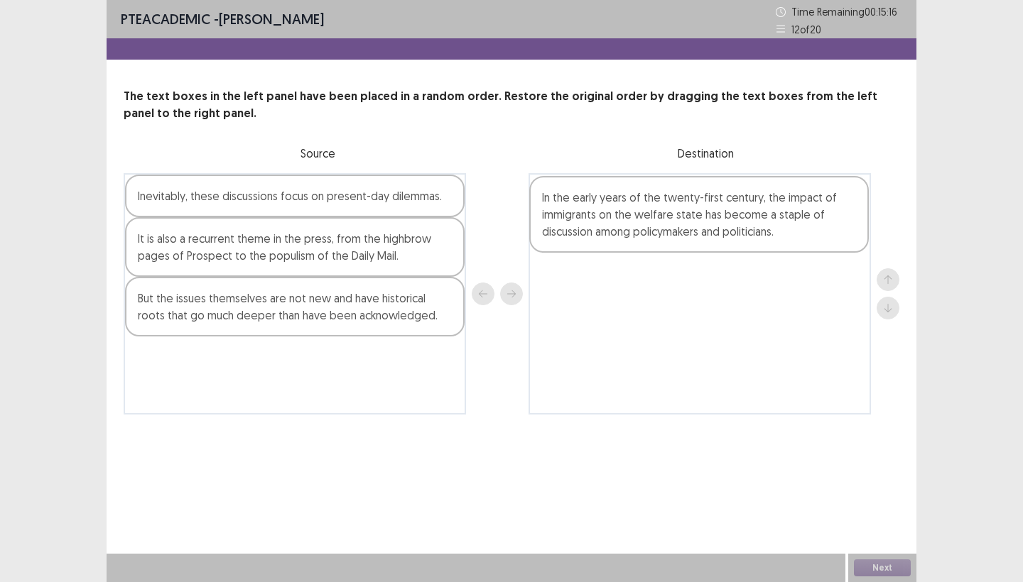
drag, startPoint x: 279, startPoint y: 232, endPoint x: 687, endPoint y: 234, distance: 407.6
click at [687, 234] on div "In the early years of the twenty-first century, the impact of immigrants on the…" at bounding box center [512, 293] width 776 height 241
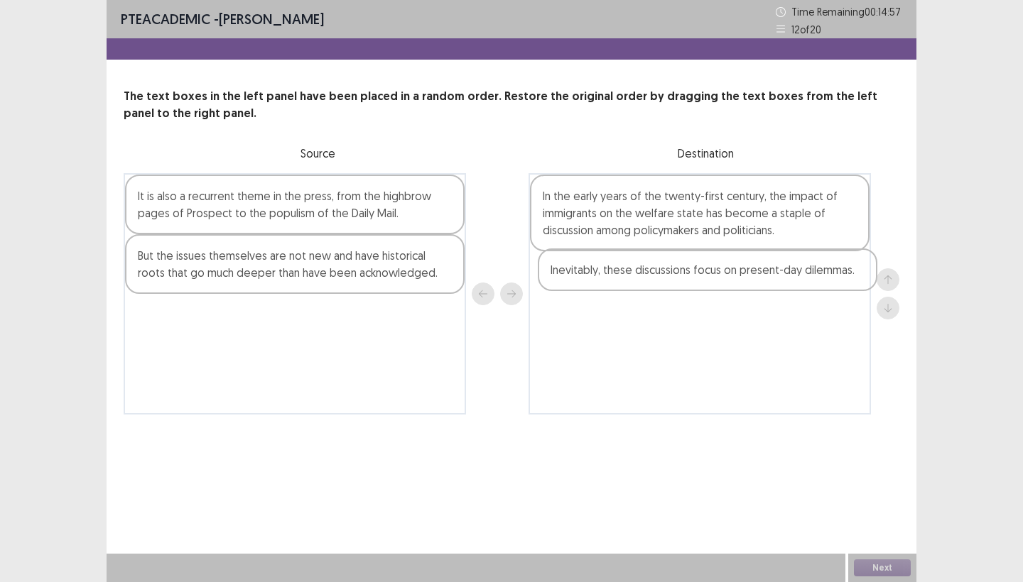
drag, startPoint x: 339, startPoint y: 207, endPoint x: 756, endPoint y: 281, distance: 423.2
click at [756, 281] on div "Inevitably, these discussions focus on present-day dilemmas. It is also a recur…" at bounding box center [512, 293] width 776 height 241
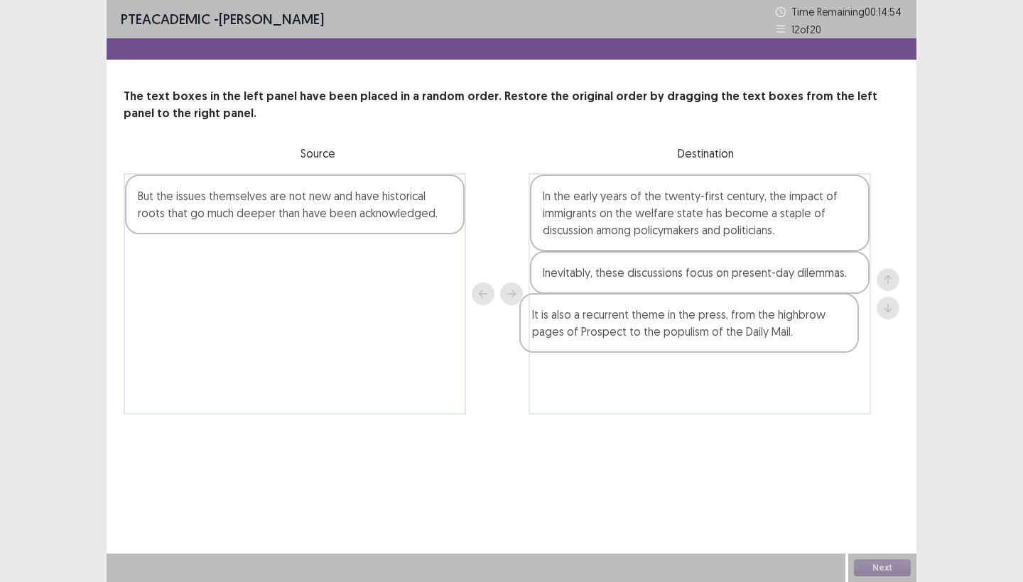
drag, startPoint x: 325, startPoint y: 204, endPoint x: 725, endPoint y: 323, distance: 417.9
click at [725, 323] on div "It is also a recurrent theme in the press, from the highbrow pages of Prospect …" at bounding box center [512, 293] width 776 height 241
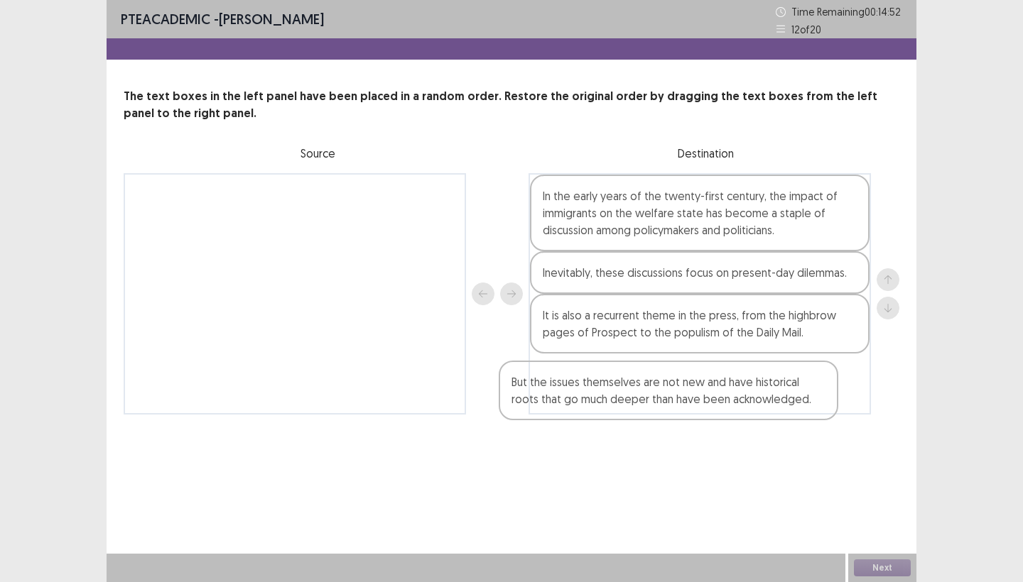
drag, startPoint x: 358, startPoint y: 205, endPoint x: 756, endPoint y: 383, distance: 436.1
click at [754, 383] on div "But the issues themselves are not new and have historical roots that go much de…" at bounding box center [512, 293] width 776 height 241
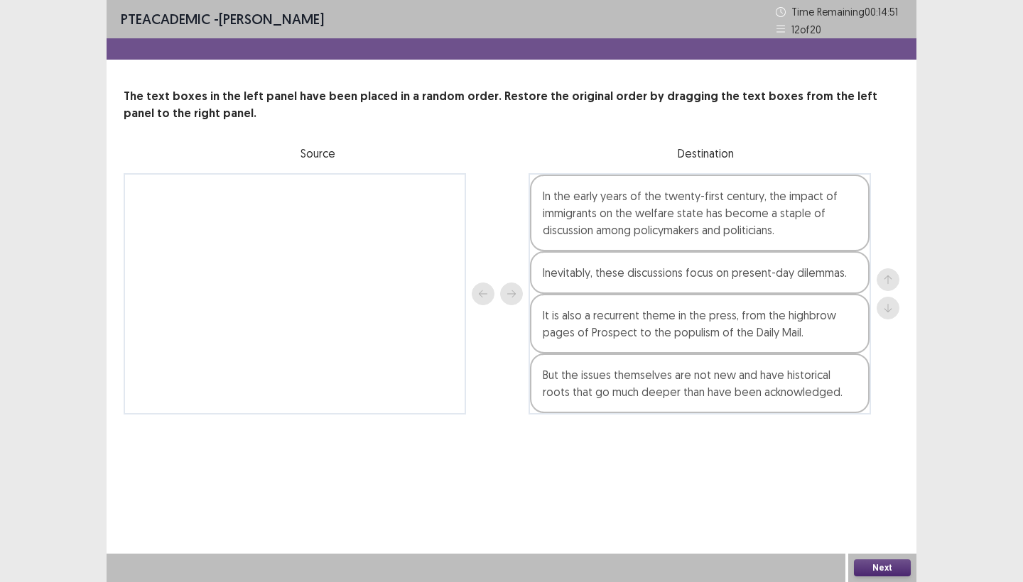
click at [870, 560] on button "Next" at bounding box center [882, 568] width 57 height 17
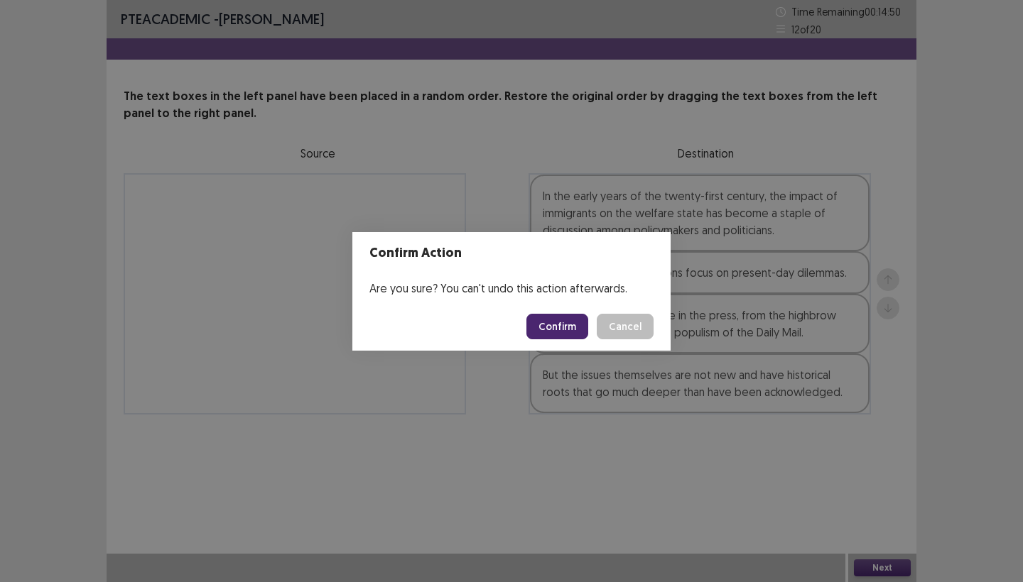
click at [569, 326] on button "Confirm" at bounding box center [557, 327] width 62 height 26
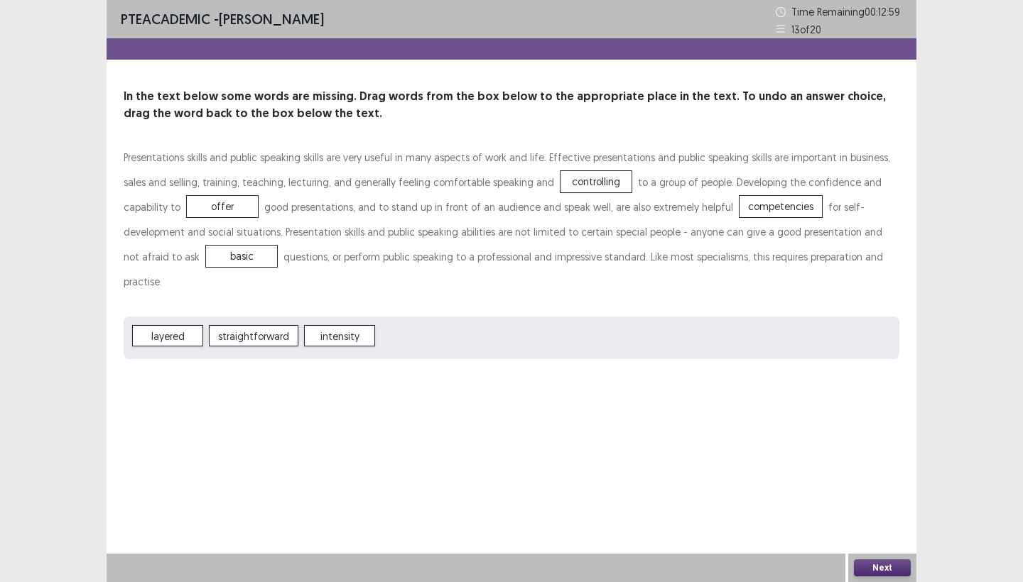
click at [866, 567] on button "Next" at bounding box center [882, 568] width 57 height 17
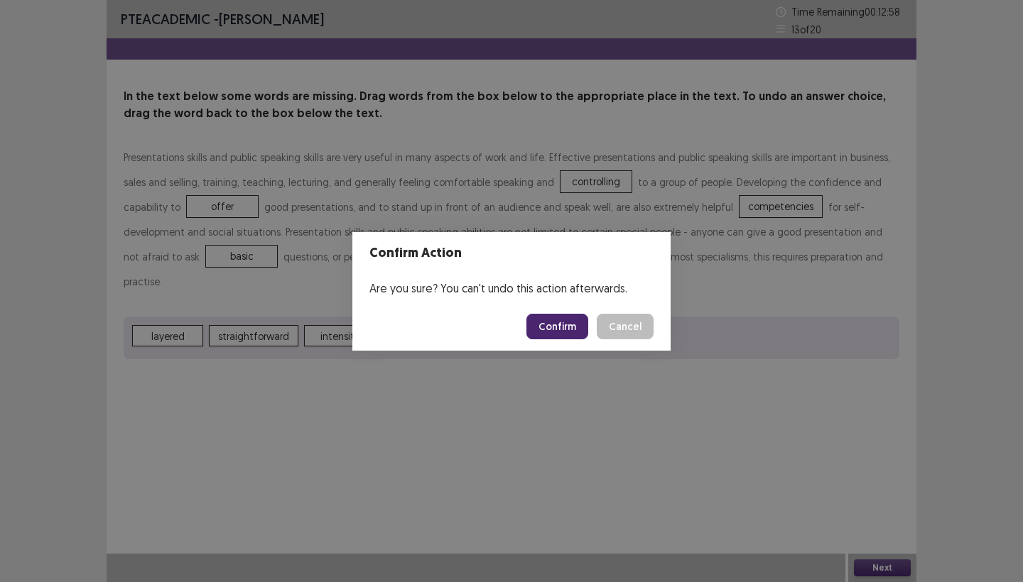
click at [563, 328] on button "Confirm" at bounding box center [557, 327] width 62 height 26
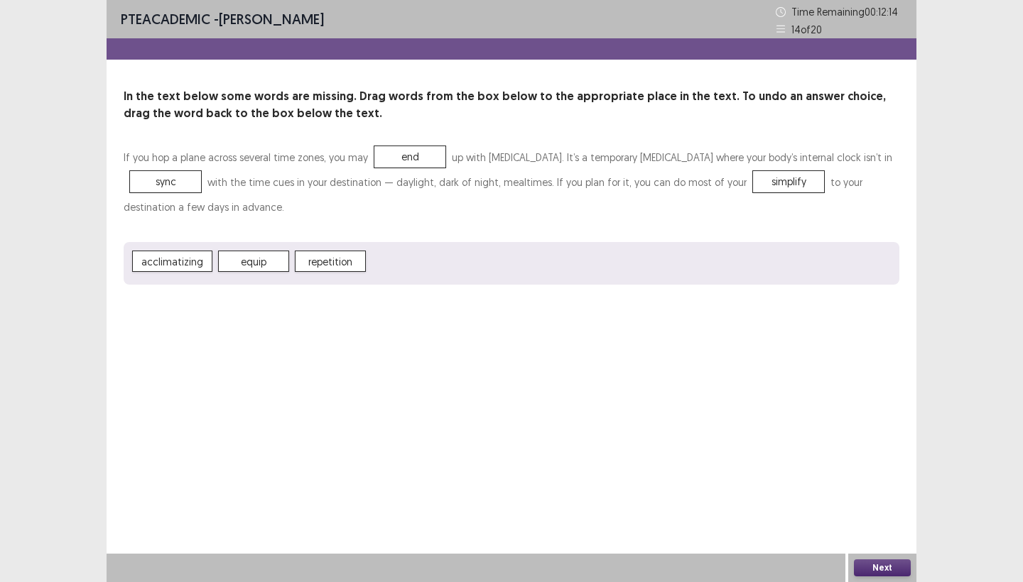
click at [869, 563] on button "Next" at bounding box center [882, 568] width 57 height 17
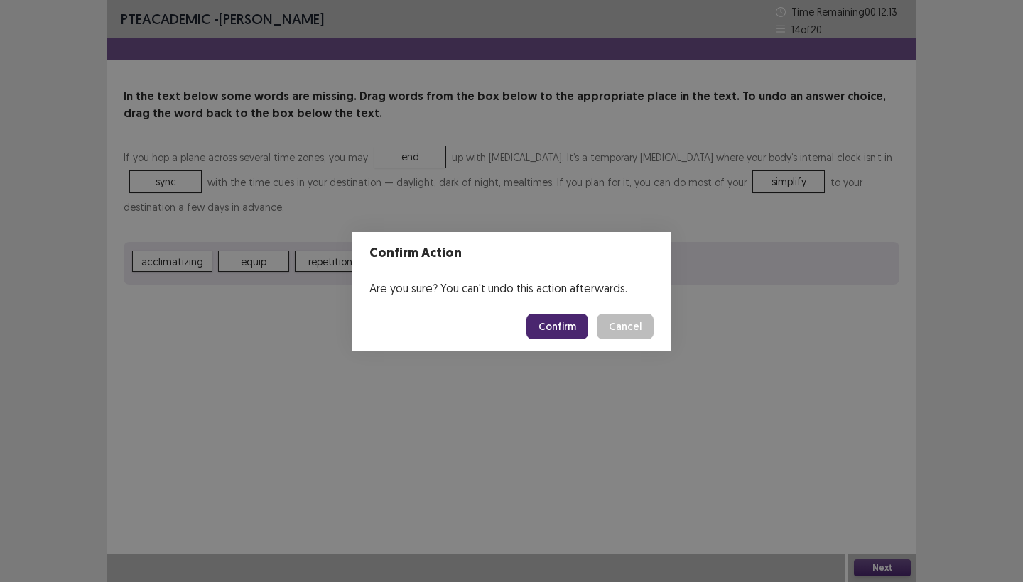
click at [555, 326] on button "Confirm" at bounding box center [557, 327] width 62 height 26
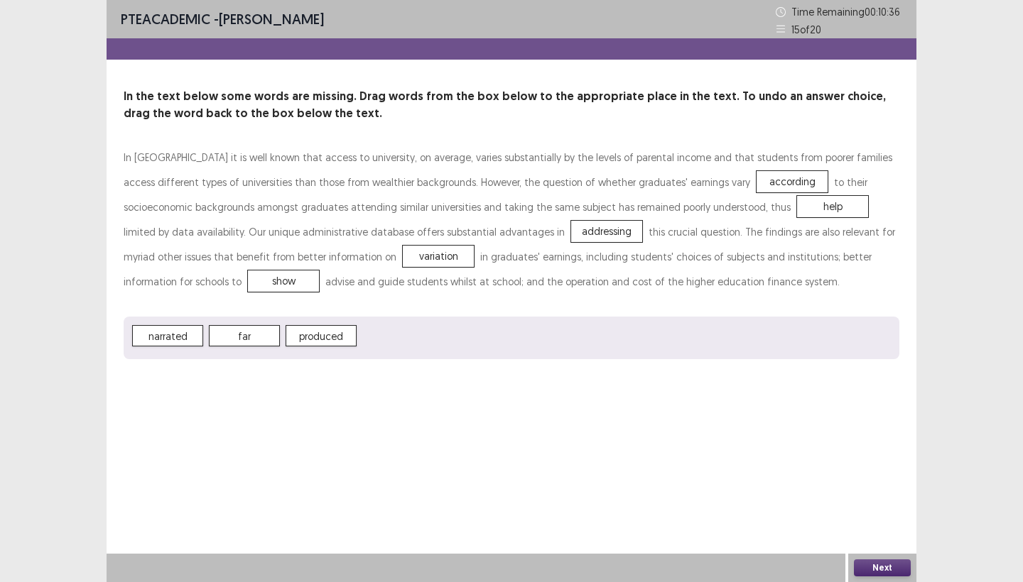
click at [881, 561] on button "Next" at bounding box center [882, 568] width 57 height 17
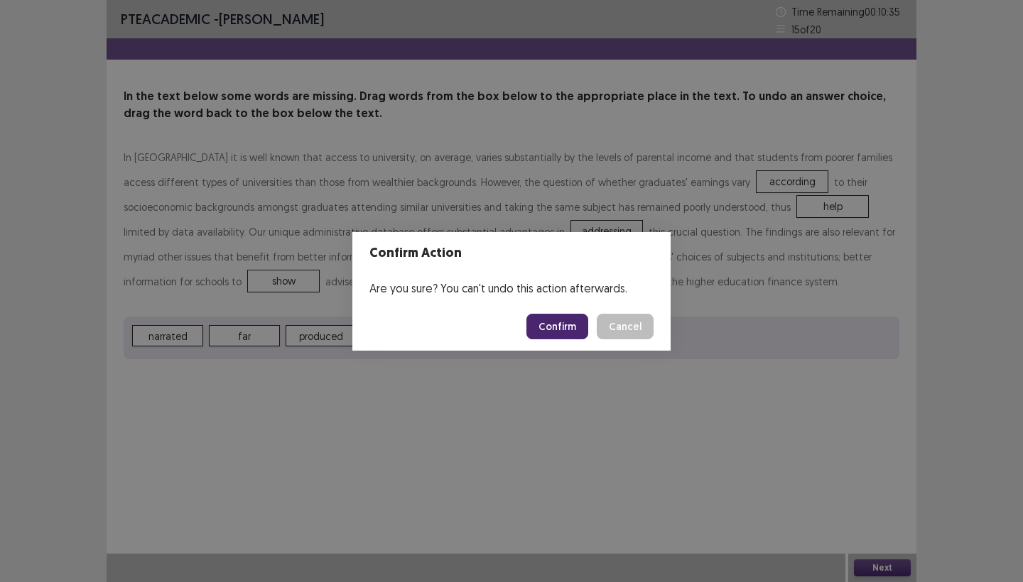
click at [560, 322] on button "Confirm" at bounding box center [557, 327] width 62 height 26
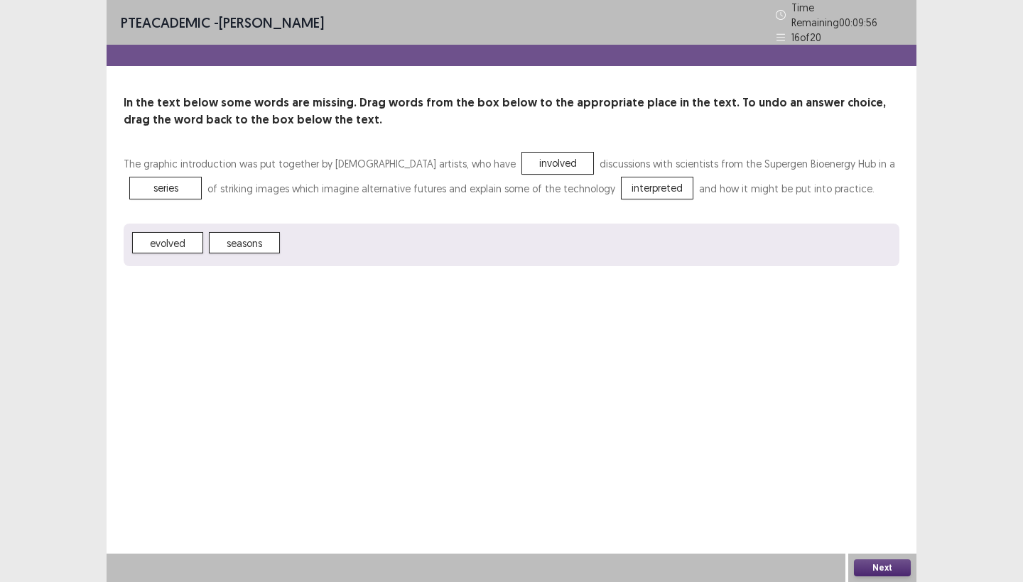
click at [878, 569] on button "Next" at bounding box center [882, 568] width 57 height 17
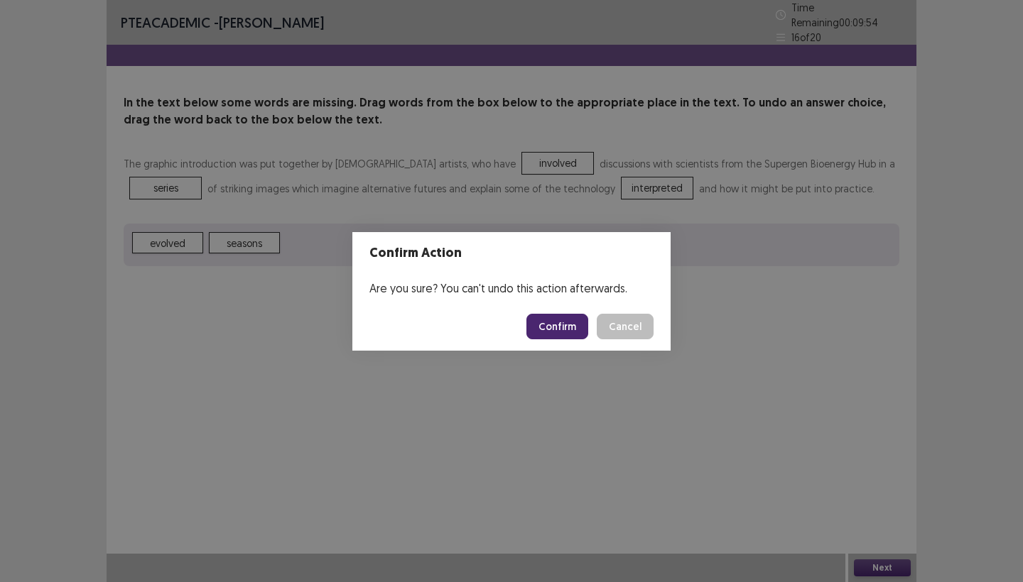
click at [556, 322] on button "Confirm" at bounding box center [557, 327] width 62 height 26
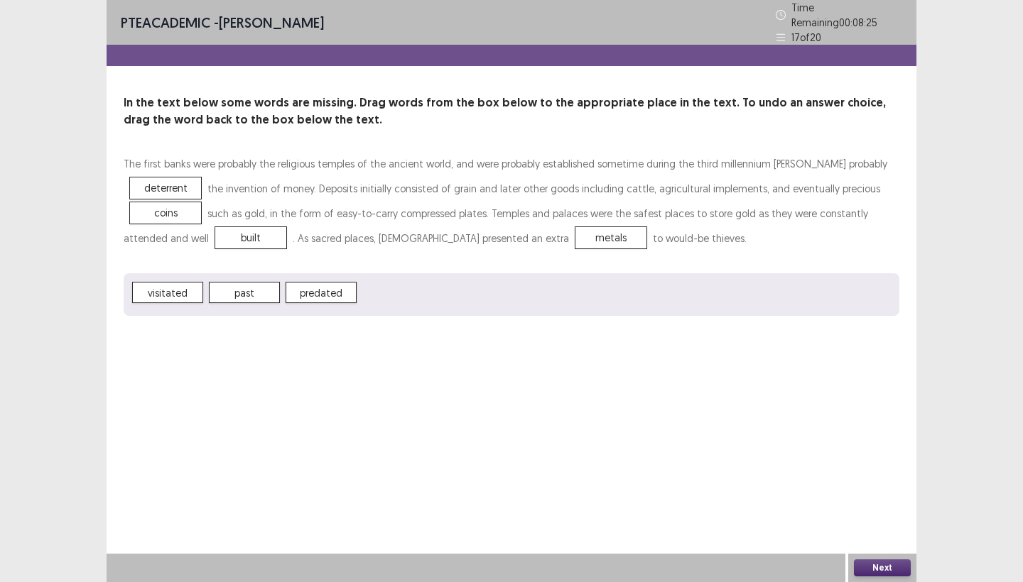
click at [884, 566] on button "Next" at bounding box center [882, 568] width 57 height 17
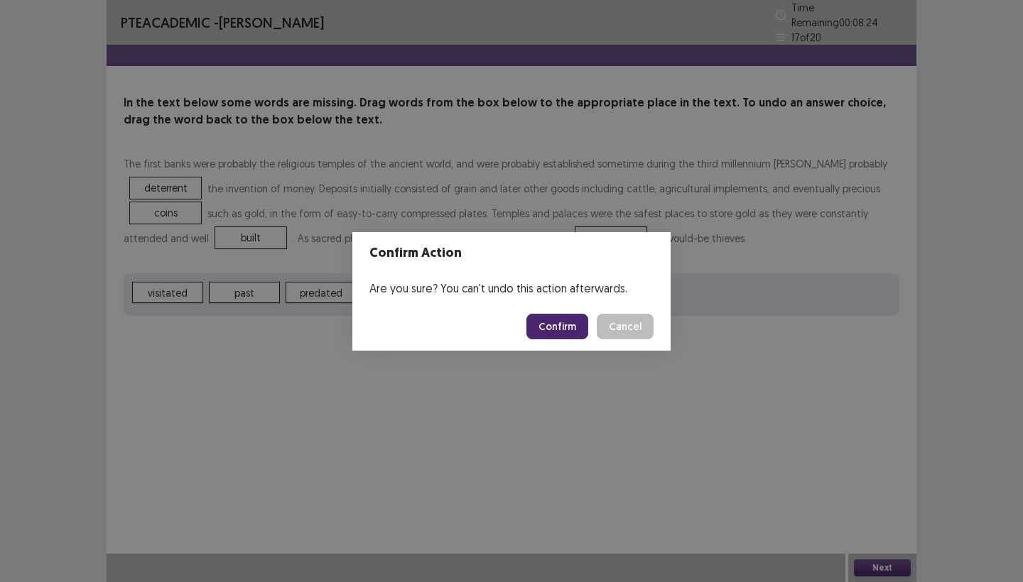
click at [562, 334] on button "Confirm" at bounding box center [557, 327] width 62 height 26
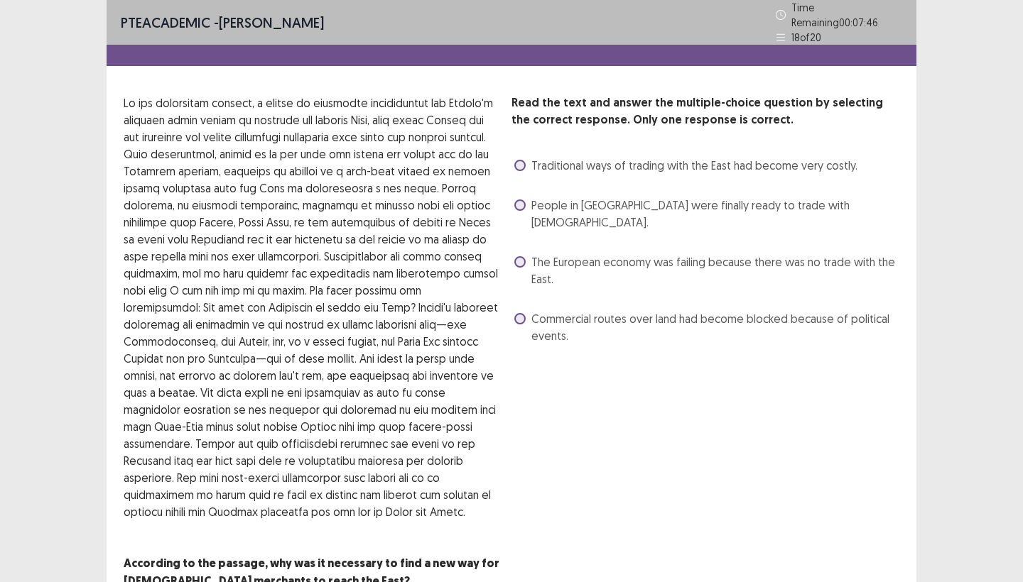
click at [519, 313] on span at bounding box center [519, 318] width 11 height 11
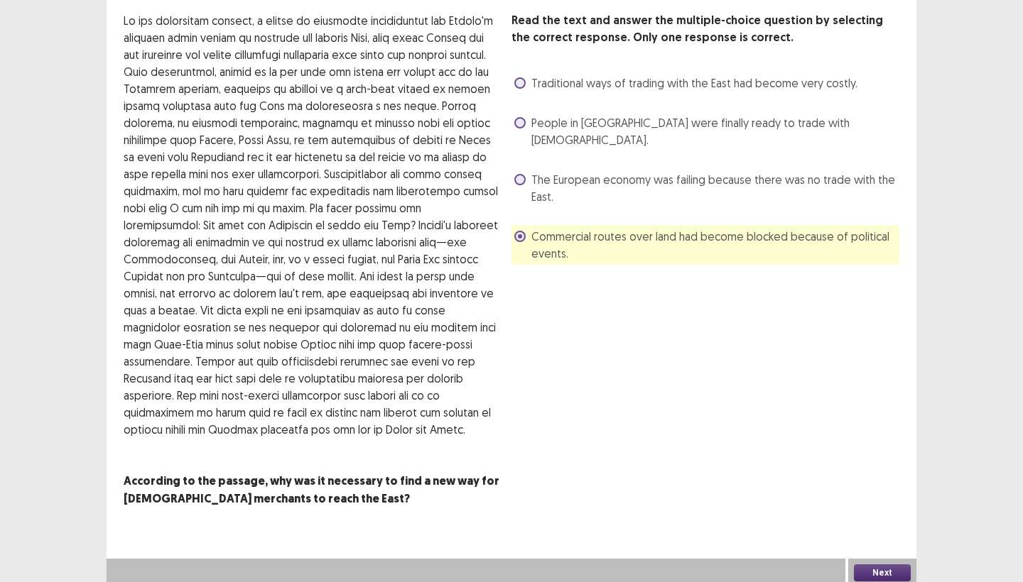
scroll to position [81, 0]
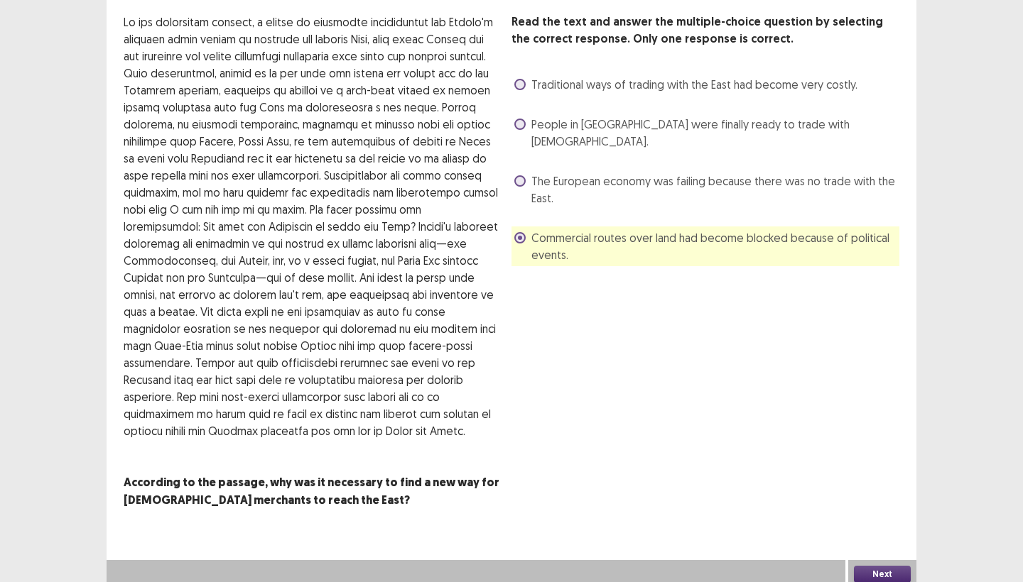
click at [898, 566] on button "Next" at bounding box center [882, 574] width 57 height 17
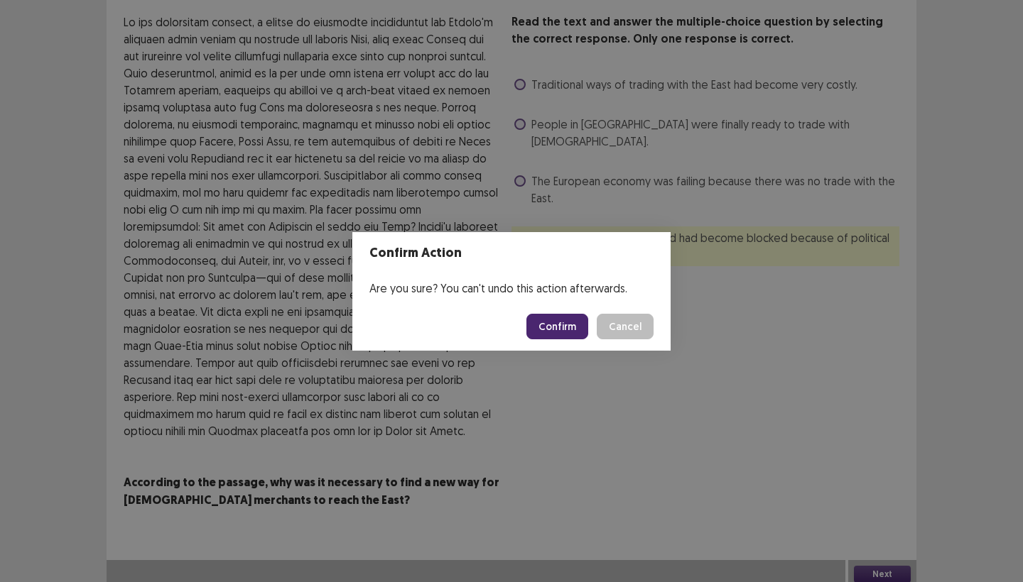
click at [569, 329] on button "Confirm" at bounding box center [557, 327] width 62 height 26
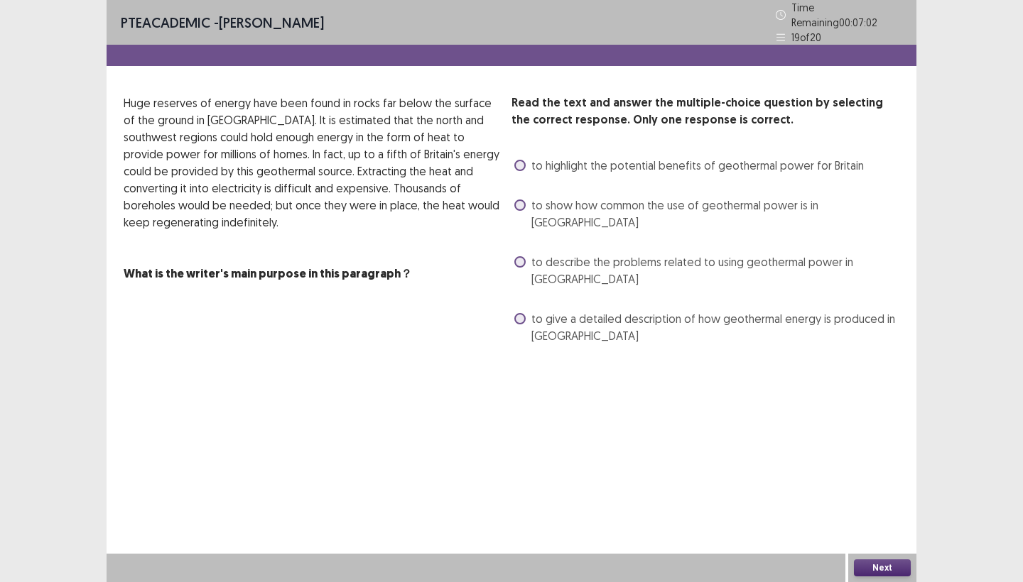
click at [523, 200] on span at bounding box center [519, 205] width 11 height 11
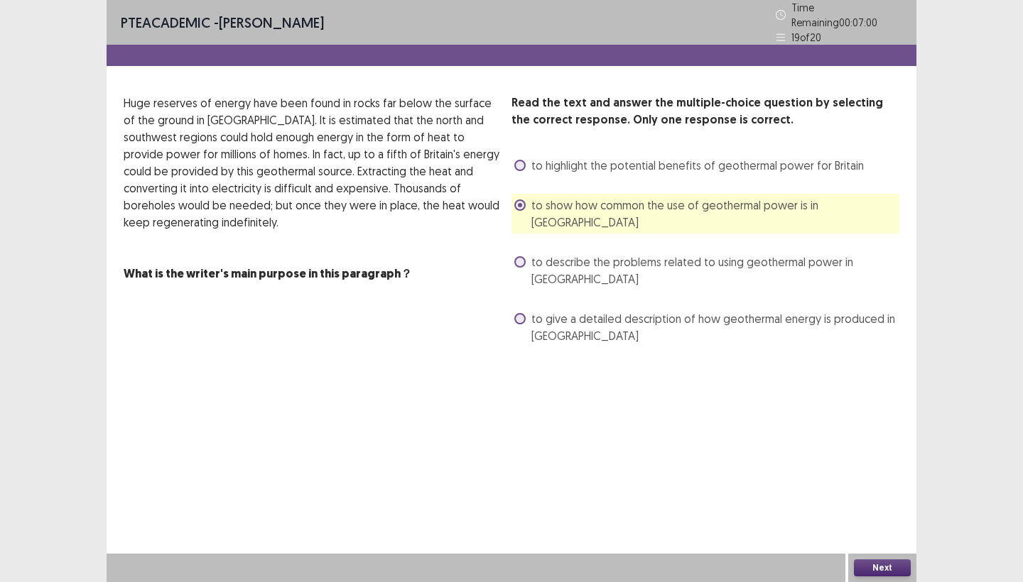
click at [896, 570] on button "Next" at bounding box center [882, 568] width 57 height 17
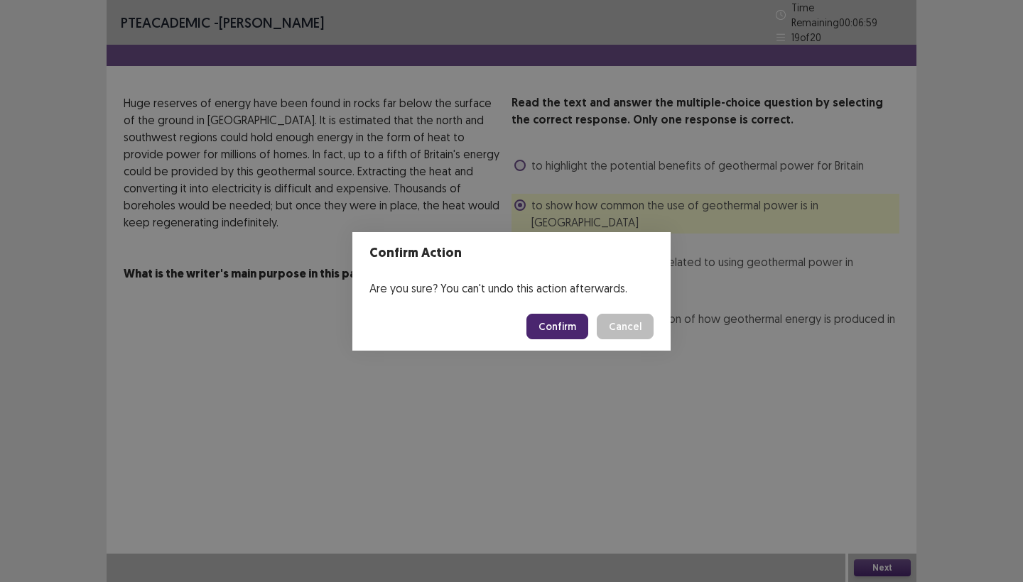
click at [565, 325] on button "Confirm" at bounding box center [557, 327] width 62 height 26
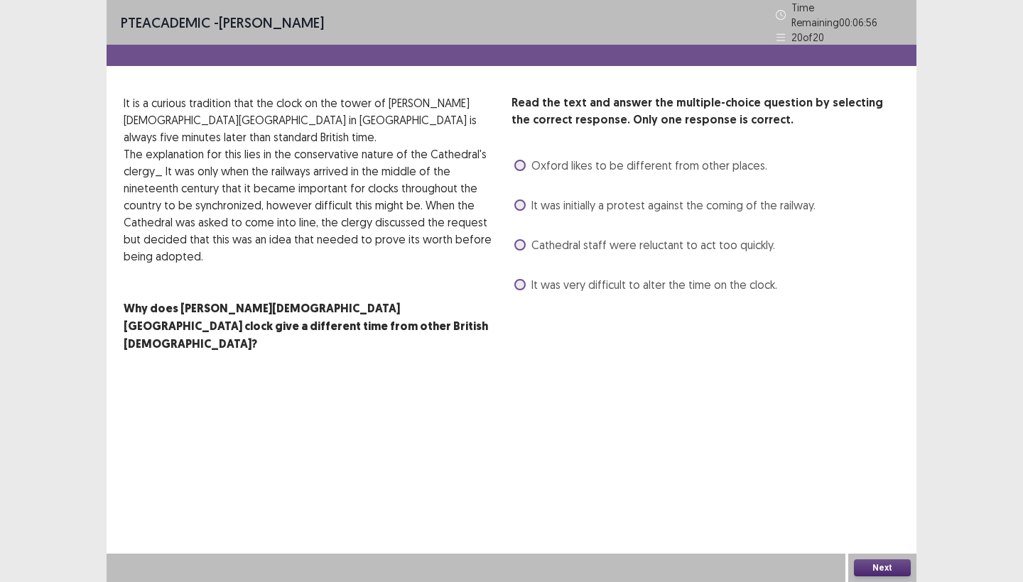
click at [520, 239] on span at bounding box center [519, 244] width 11 height 11
click at [864, 568] on button "Next" at bounding box center [882, 568] width 57 height 17
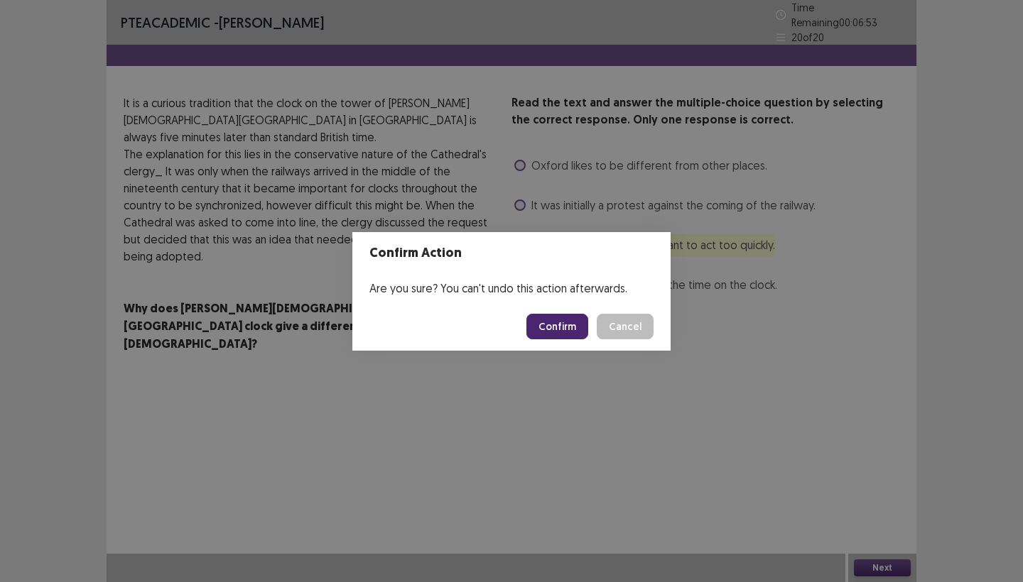
click at [550, 326] on button "Confirm" at bounding box center [557, 327] width 62 height 26
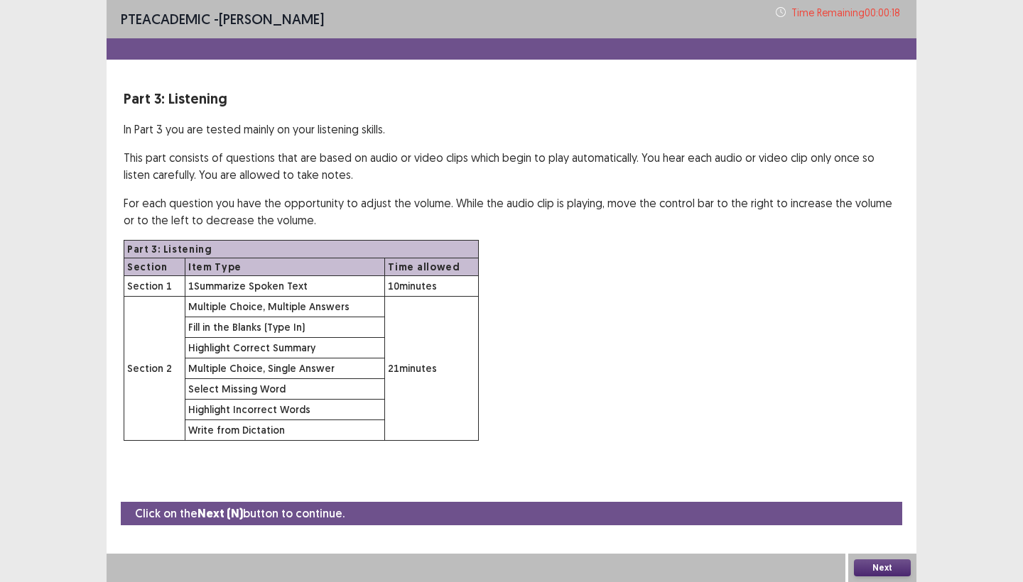
click at [871, 567] on button "Next" at bounding box center [882, 568] width 57 height 17
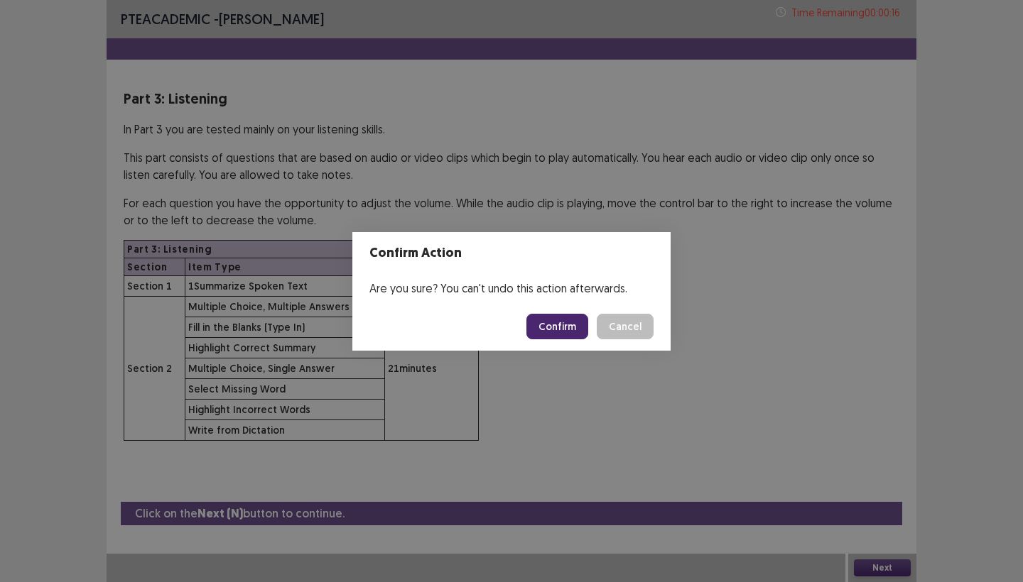
click at [543, 320] on button "Confirm" at bounding box center [557, 327] width 62 height 26
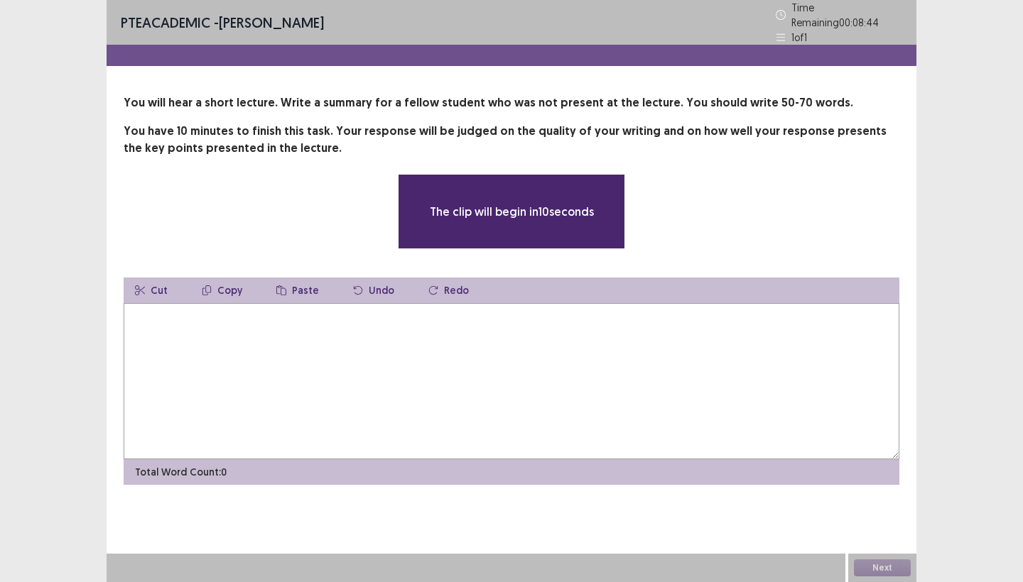
click at [491, 351] on textarea at bounding box center [512, 381] width 776 height 156
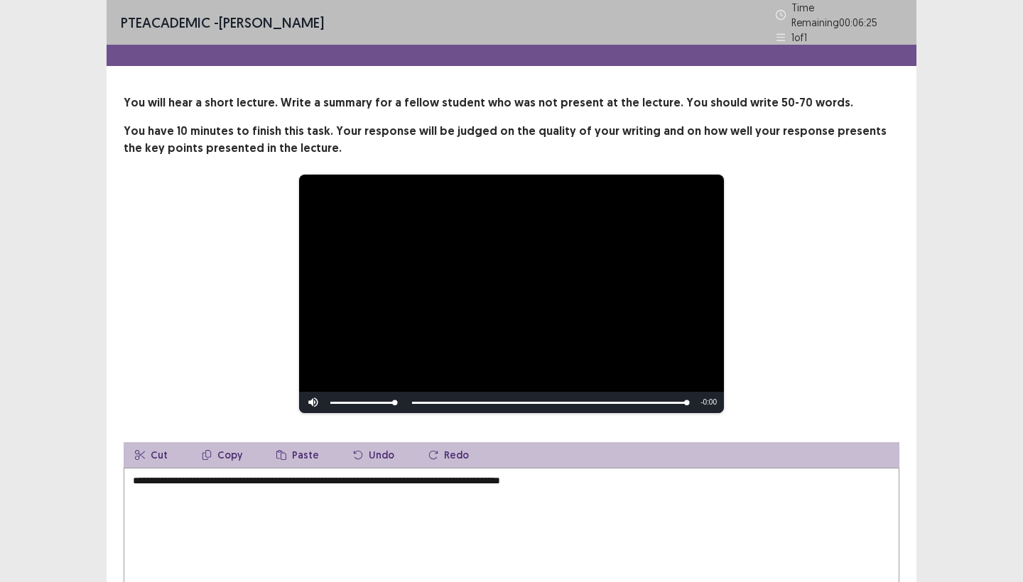
click at [554, 474] on textarea "**********" at bounding box center [512, 546] width 776 height 156
click at [607, 479] on textarea "**********" at bounding box center [512, 546] width 776 height 156
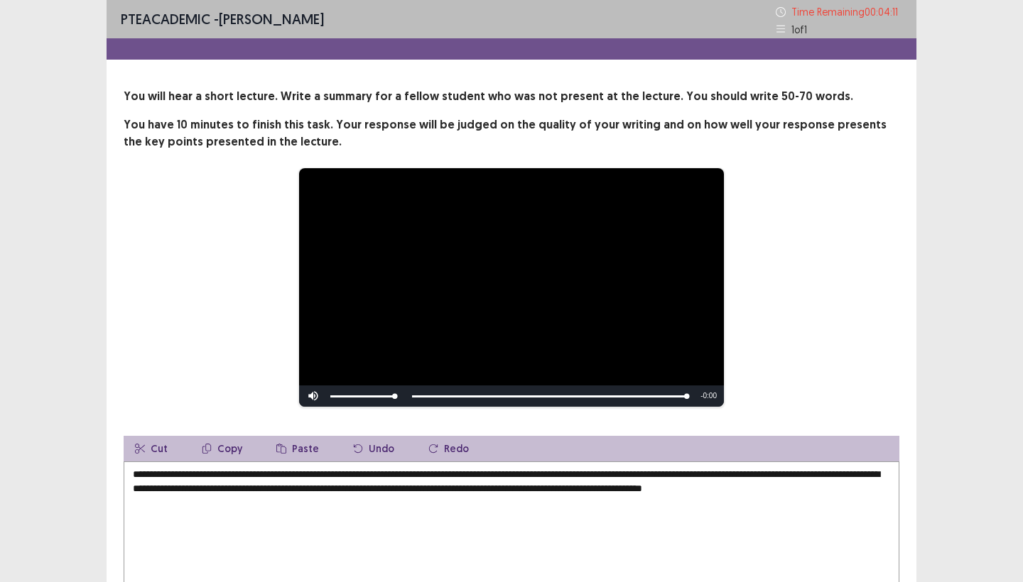
click at [559, 476] on textarea "**********" at bounding box center [512, 540] width 776 height 156
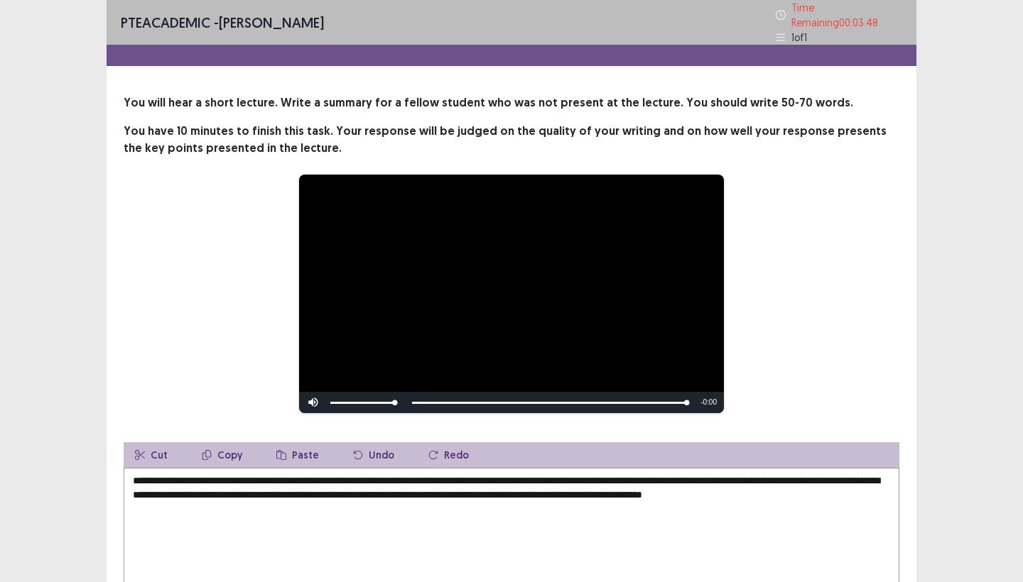
click at [377, 477] on textarea "**********" at bounding box center [512, 546] width 776 height 156
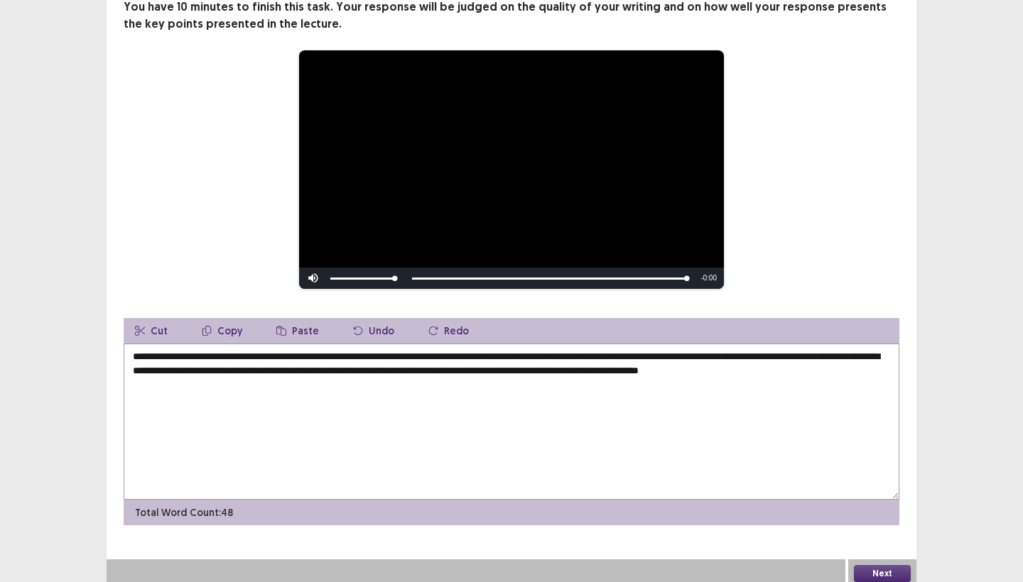
scroll to position [124, 0]
type textarea "**********"
click at [892, 570] on button "Next" at bounding box center [882, 574] width 57 height 17
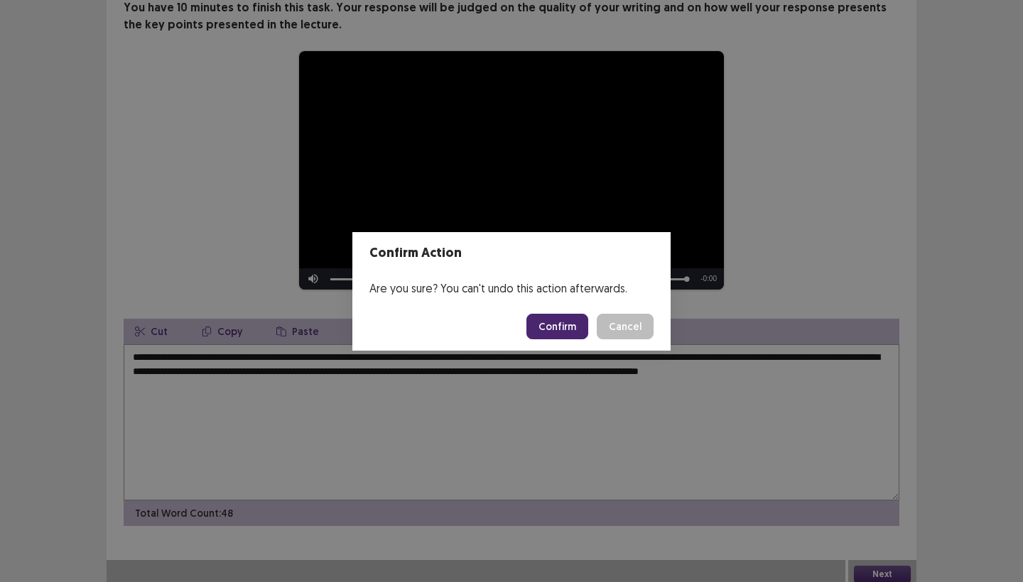
click at [569, 325] on button "Confirm" at bounding box center [557, 327] width 62 height 26
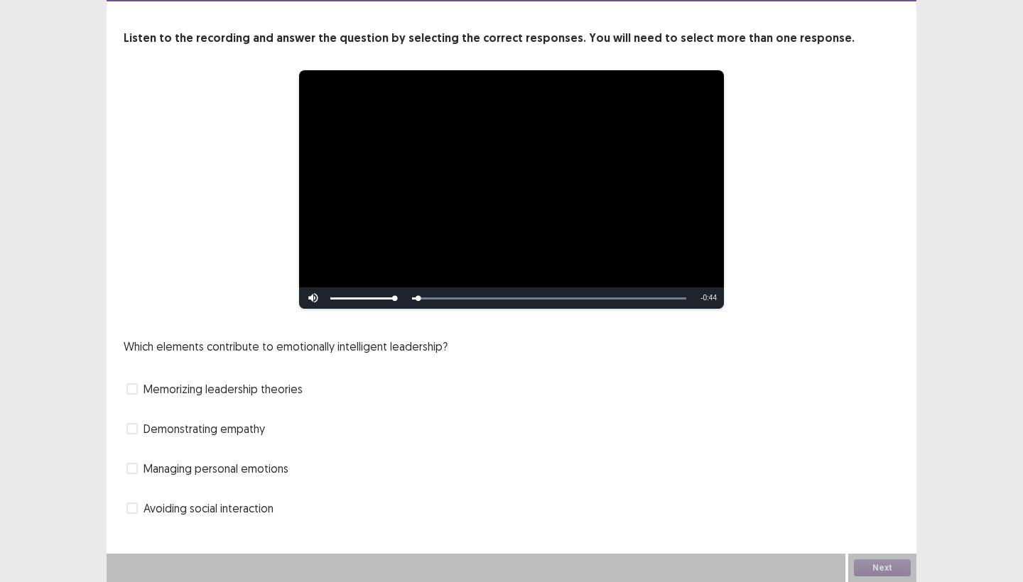
scroll to position [58, 0]
click at [135, 467] on span at bounding box center [131, 468] width 11 height 11
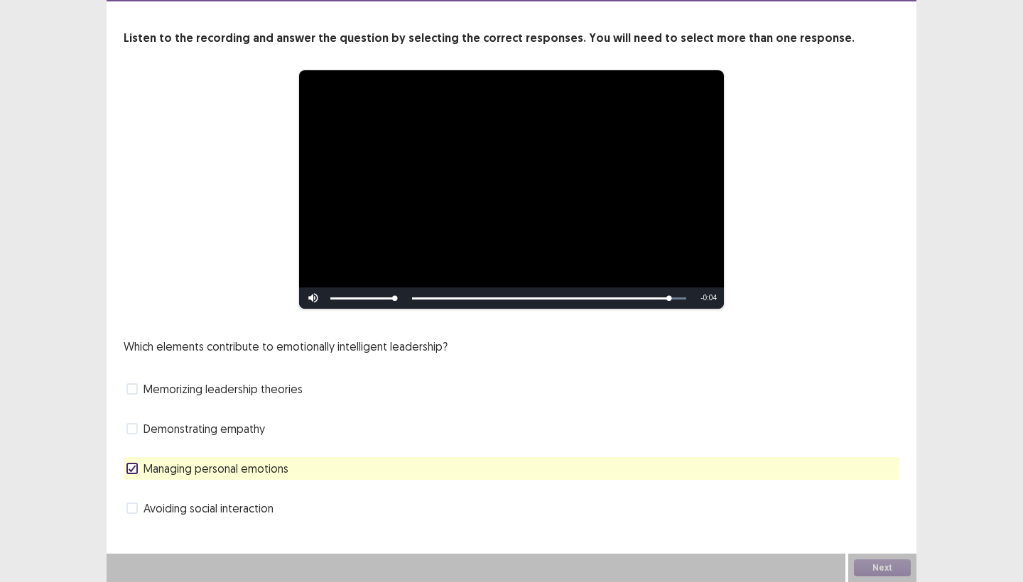
click at [132, 427] on span at bounding box center [131, 428] width 11 height 11
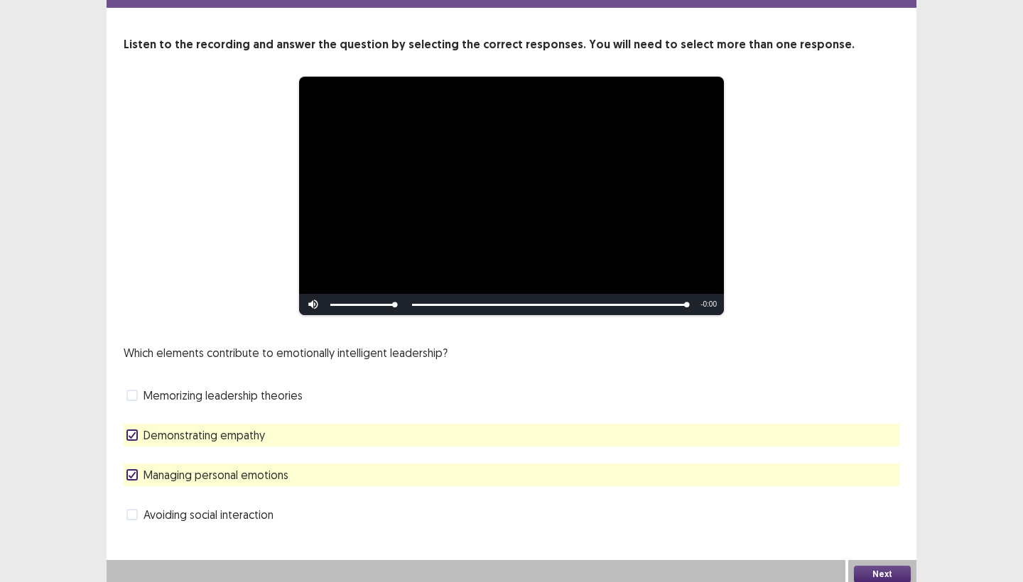
click at [869, 567] on button "Next" at bounding box center [882, 574] width 57 height 17
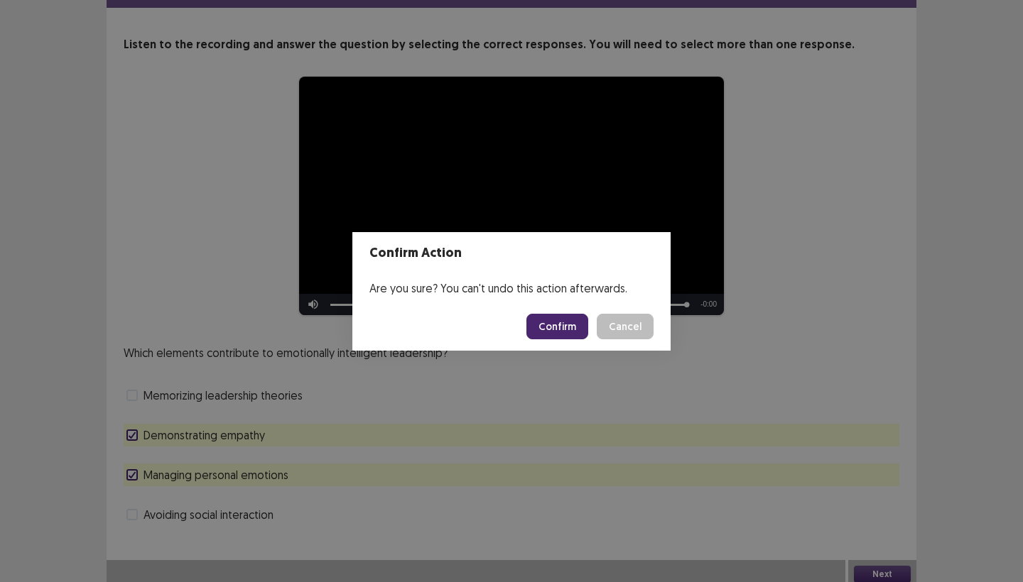
click at [562, 332] on button "Confirm" at bounding box center [557, 327] width 62 height 26
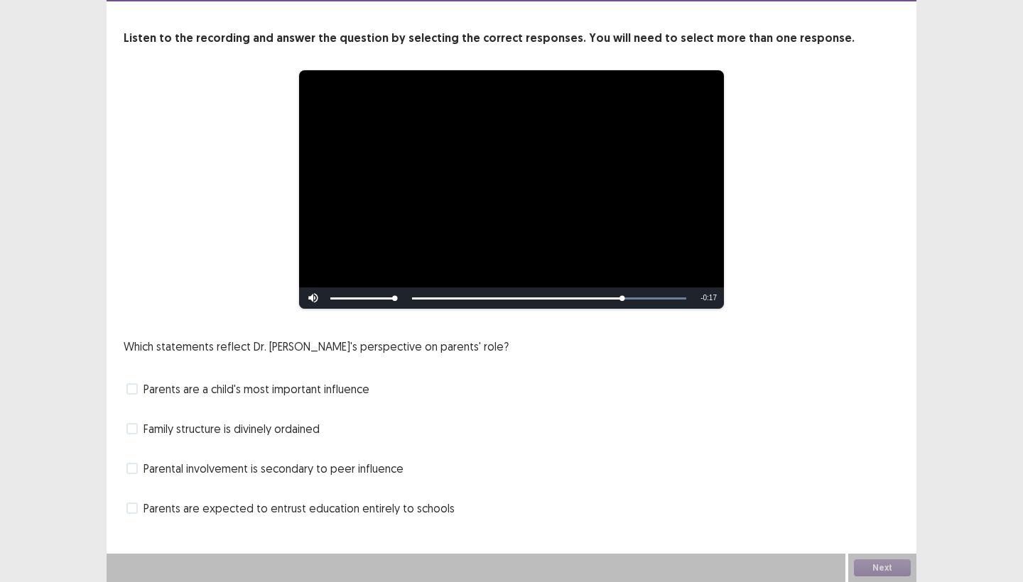
click at [129, 384] on span at bounding box center [131, 388] width 11 height 11
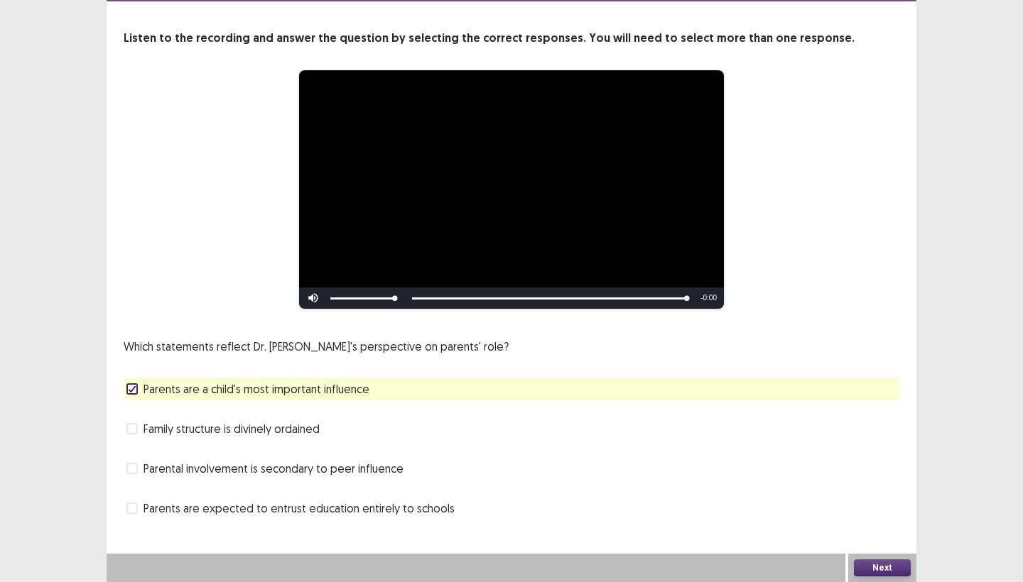
click at [134, 506] on span at bounding box center [131, 508] width 11 height 11
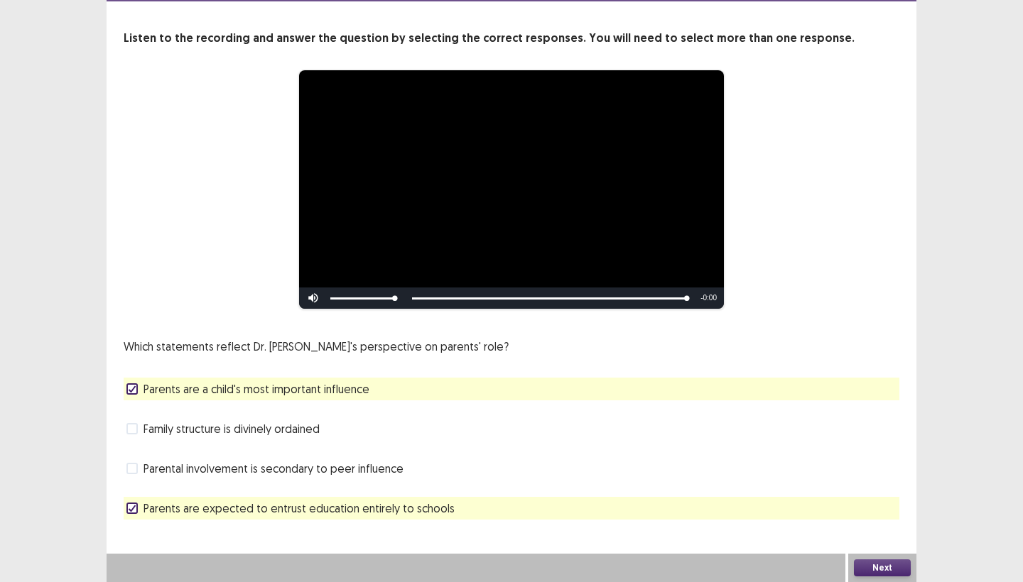
click at [888, 574] on button "Next" at bounding box center [882, 568] width 57 height 17
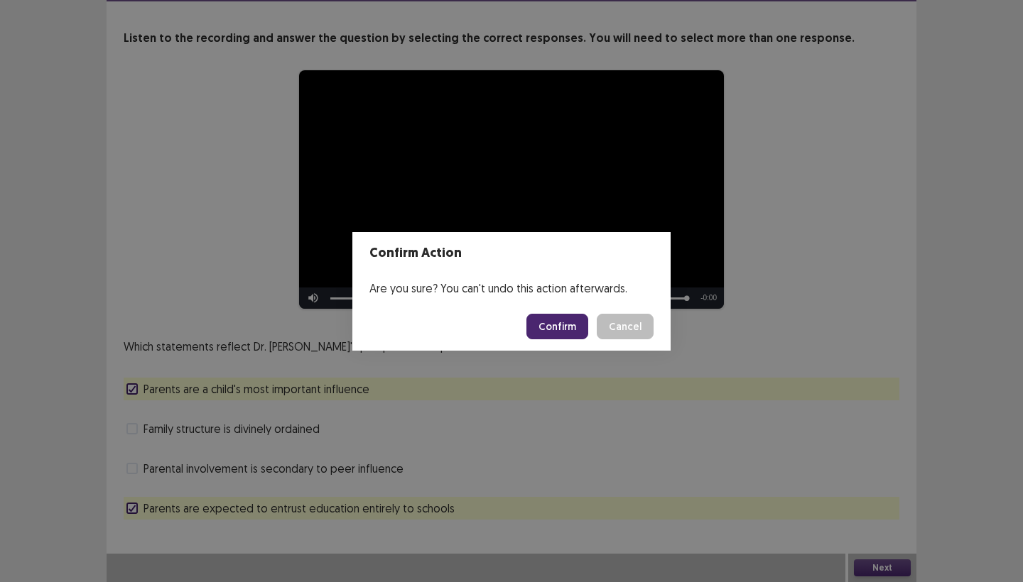
click at [565, 326] on button "Confirm" at bounding box center [557, 327] width 62 height 26
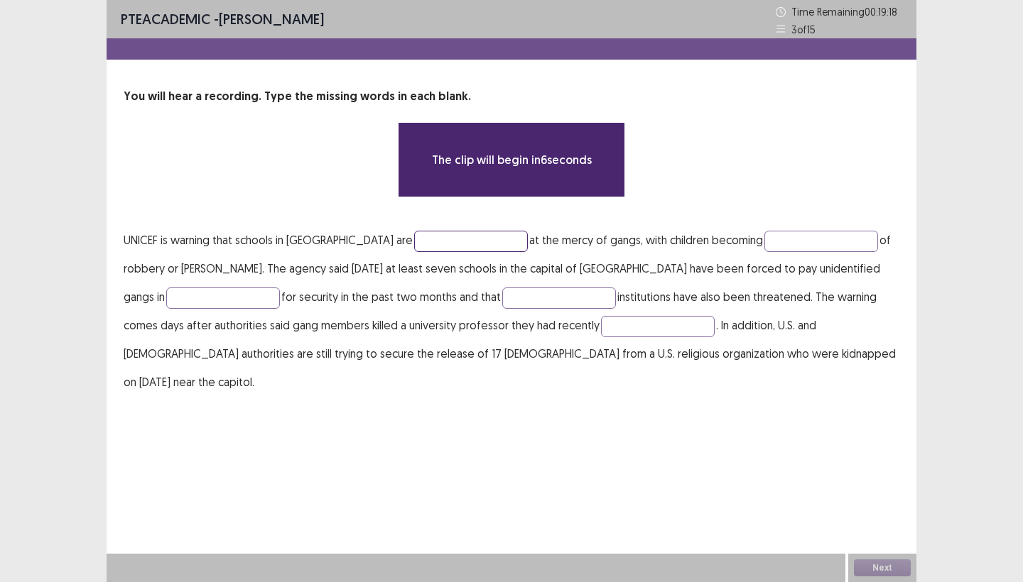
click at [414, 240] on input "text" at bounding box center [471, 241] width 114 height 21
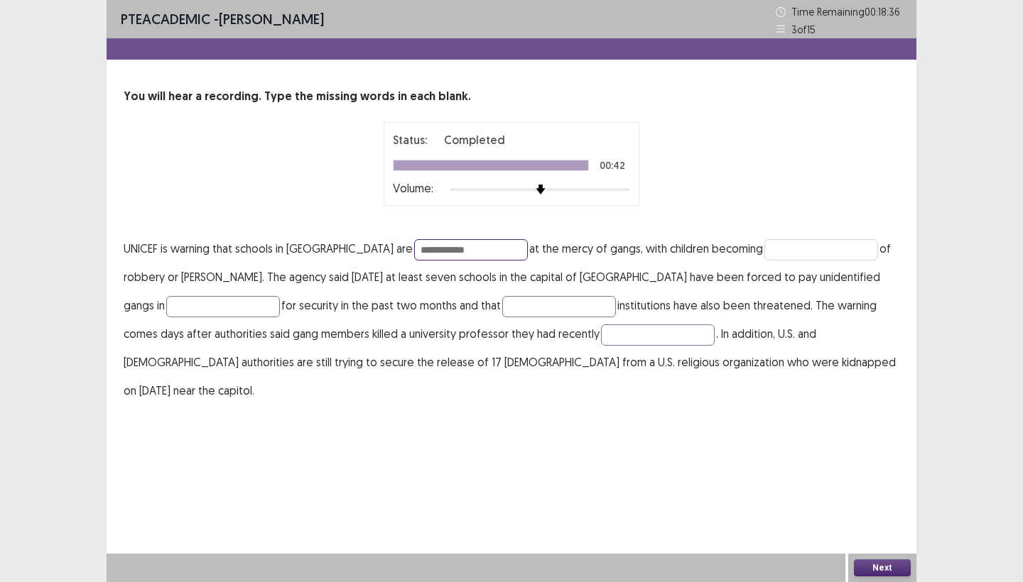
type input "**********"
click at [764, 242] on input "text" at bounding box center [821, 249] width 114 height 21
type input "*******"
click at [195, 308] on input "text" at bounding box center [223, 306] width 114 height 21
type input "********"
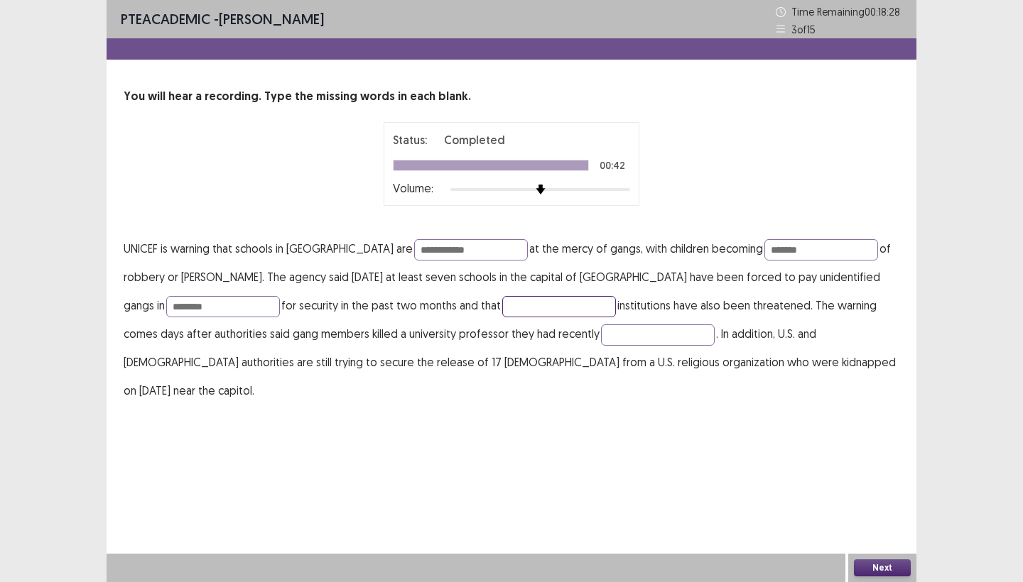
click at [502, 308] on input "text" at bounding box center [559, 306] width 114 height 21
type input "********"
click at [624, 335] on input "text" at bounding box center [658, 335] width 114 height 21
type input "*******"
click at [883, 570] on button "Next" at bounding box center [882, 568] width 57 height 17
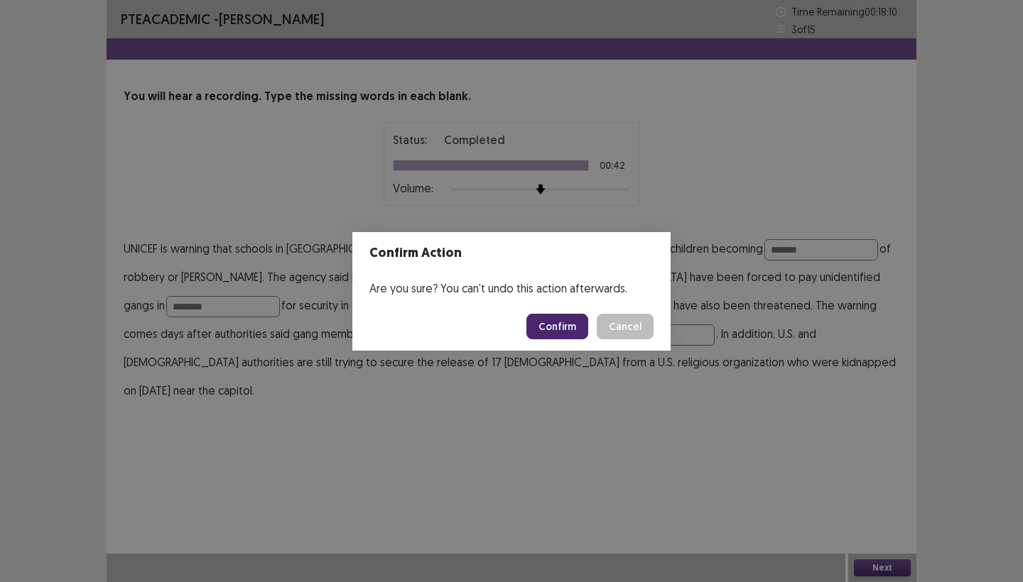
click at [578, 330] on button "Confirm" at bounding box center [557, 327] width 62 height 26
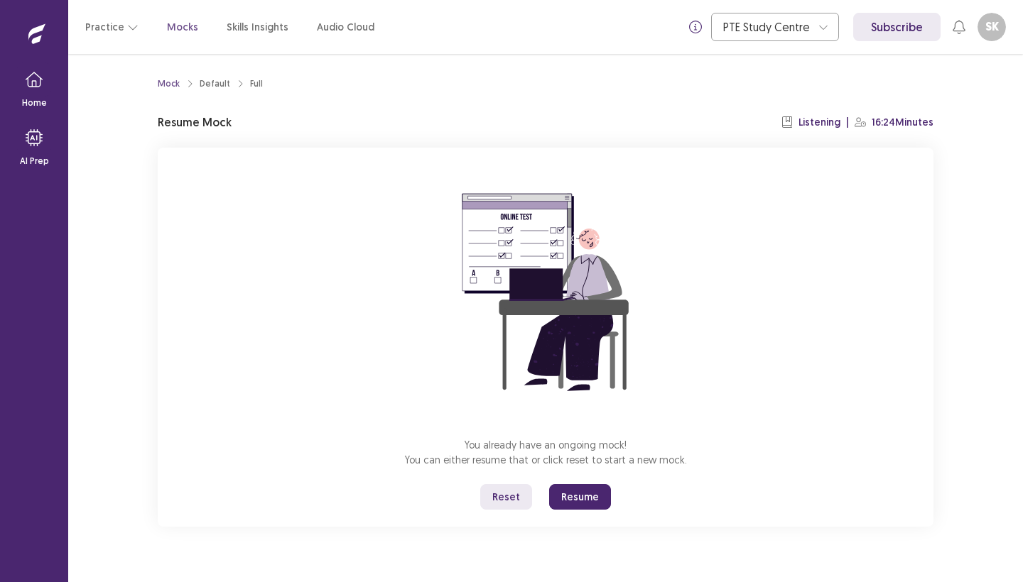
click at [565, 499] on button "Resume" at bounding box center [580, 497] width 62 height 26
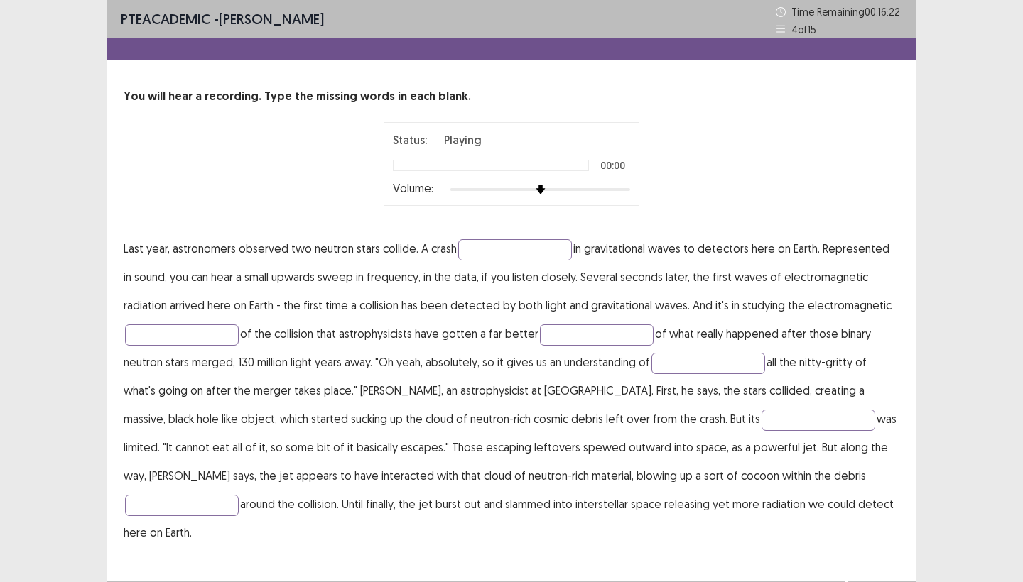
click at [513, 302] on p "Last year, astronomers observed two neutron stars collide. A crash in gravitati…" at bounding box center [512, 390] width 776 height 312
click at [574, 156] on div "Status: Playing 00:00 Volume:" at bounding box center [511, 163] width 237 height 65
click at [491, 246] on input "text" at bounding box center [515, 249] width 114 height 21
type input "**********"
click at [194, 337] on input "text" at bounding box center [182, 335] width 114 height 21
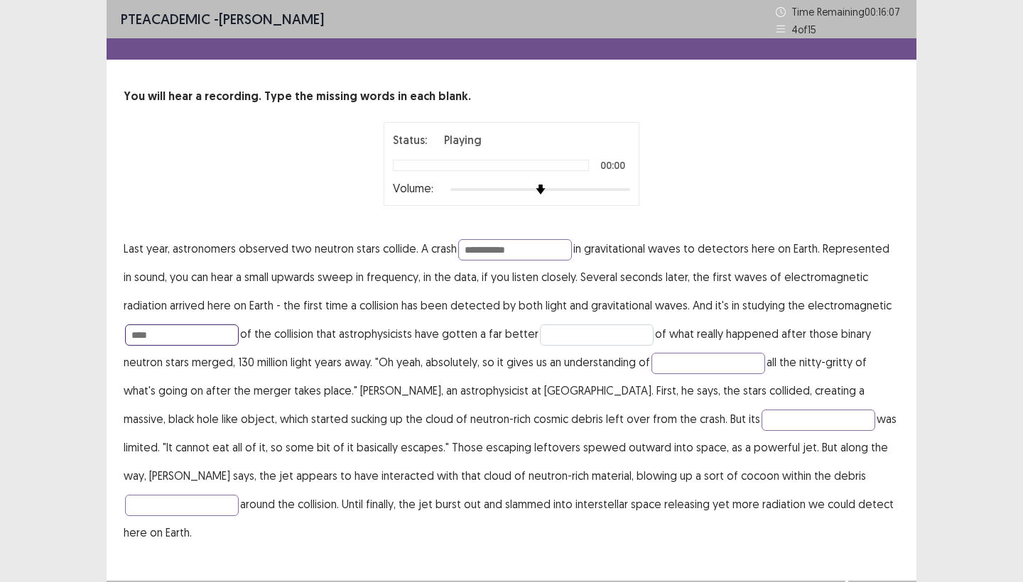
type input "****"
click at [597, 333] on input "text" at bounding box center [597, 335] width 114 height 21
click at [726, 366] on input "text" at bounding box center [708, 363] width 114 height 21
click at [621, 339] on input "********" at bounding box center [597, 335] width 114 height 21
type input "*******"
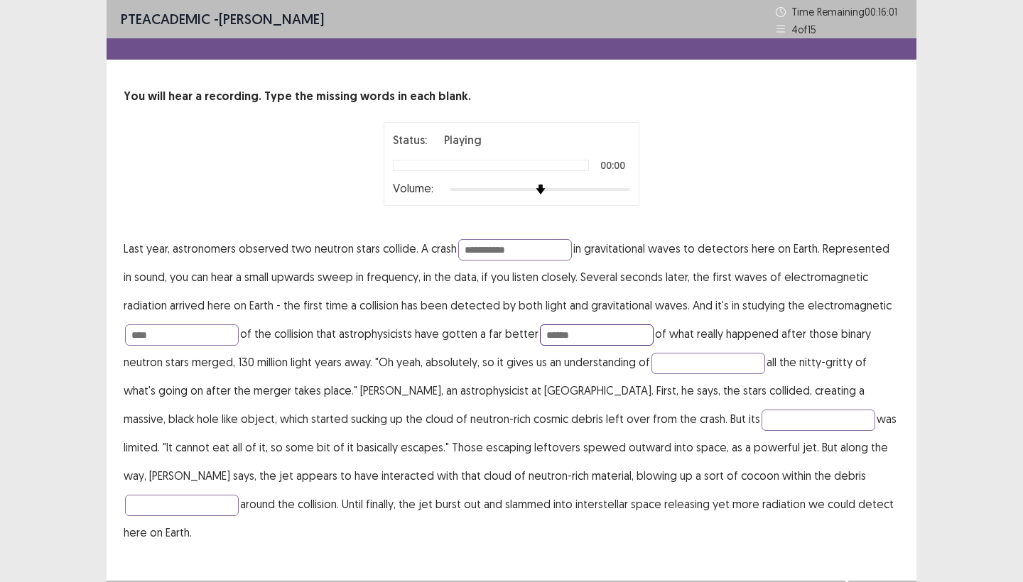
click at [621, 339] on input "******" at bounding box center [597, 335] width 114 height 21
click at [581, 334] on input "********" at bounding box center [597, 335] width 114 height 21
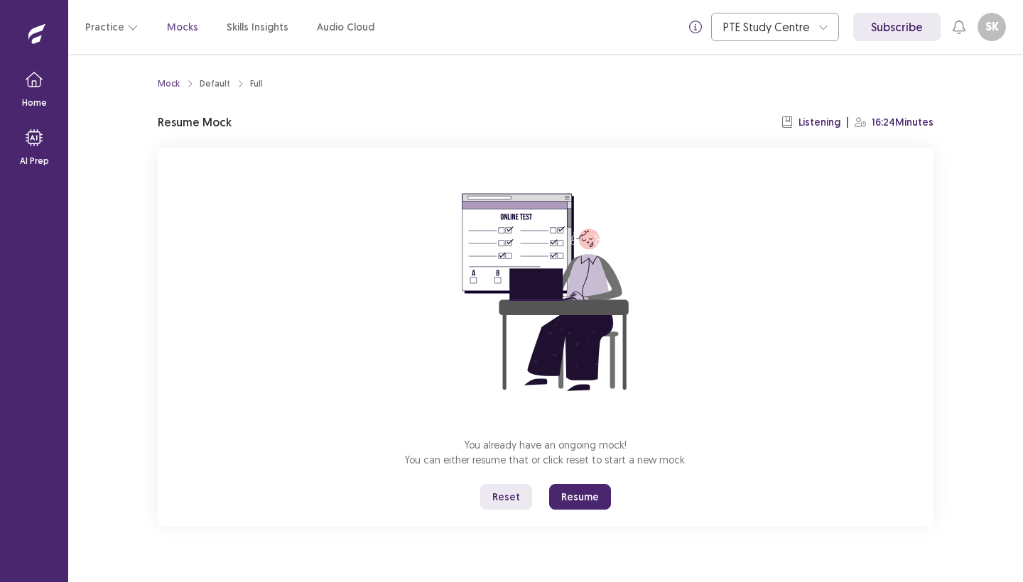
click at [572, 502] on button "Resume" at bounding box center [580, 497] width 62 height 26
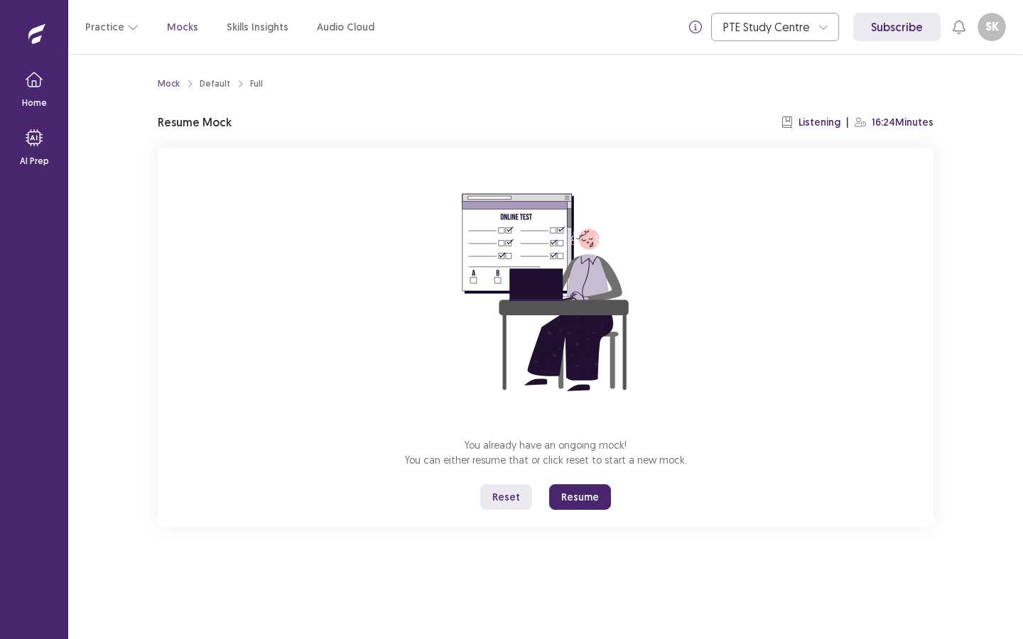
click at [570, 496] on button "Resume" at bounding box center [580, 497] width 62 height 26
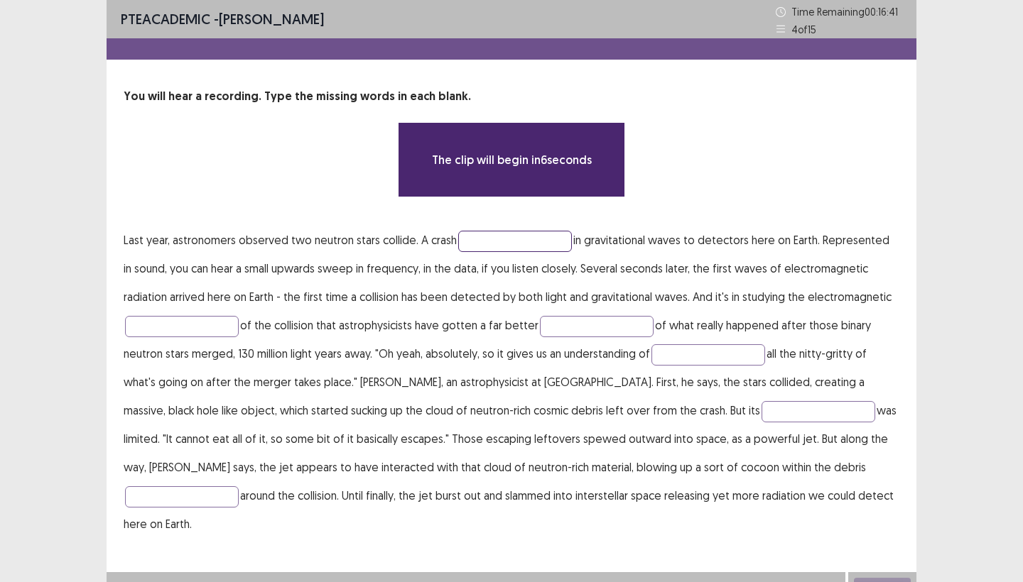
click at [486, 241] on input "text" at bounding box center [515, 241] width 114 height 21
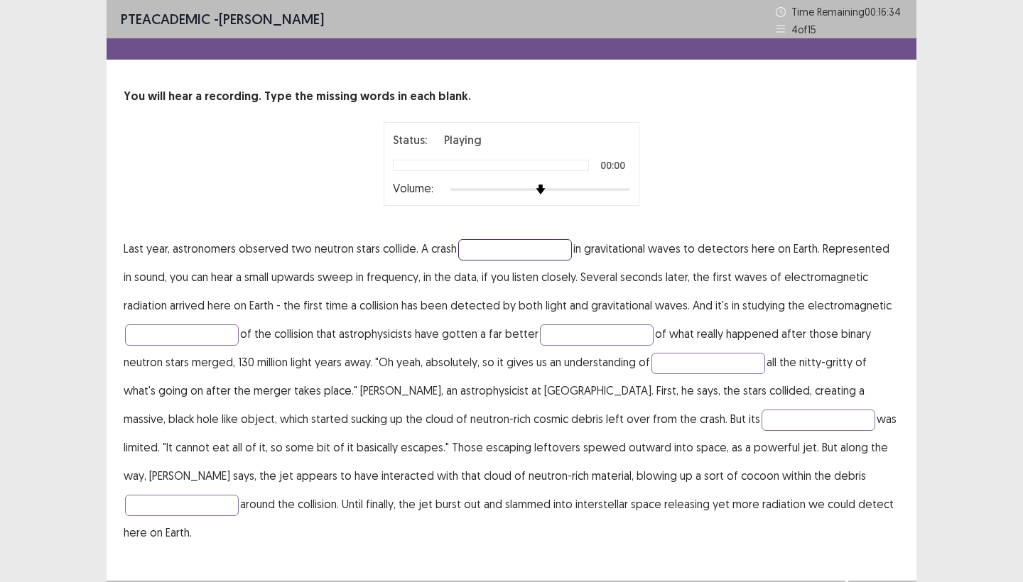
click at [489, 253] on input "text" at bounding box center [515, 249] width 114 height 21
click at [509, 252] on input "text" at bounding box center [515, 249] width 114 height 21
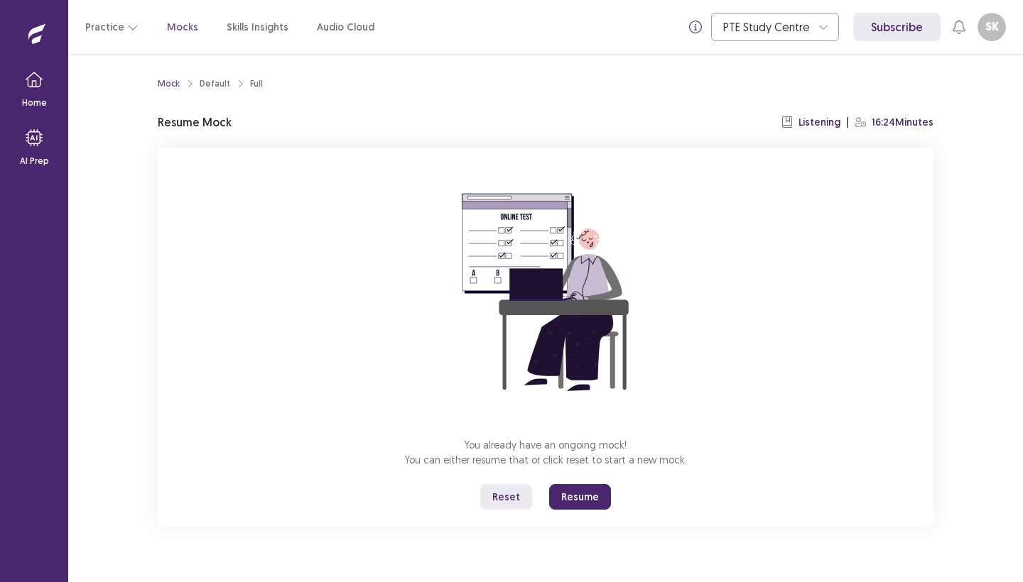
click at [570, 493] on button "Resume" at bounding box center [580, 497] width 62 height 26
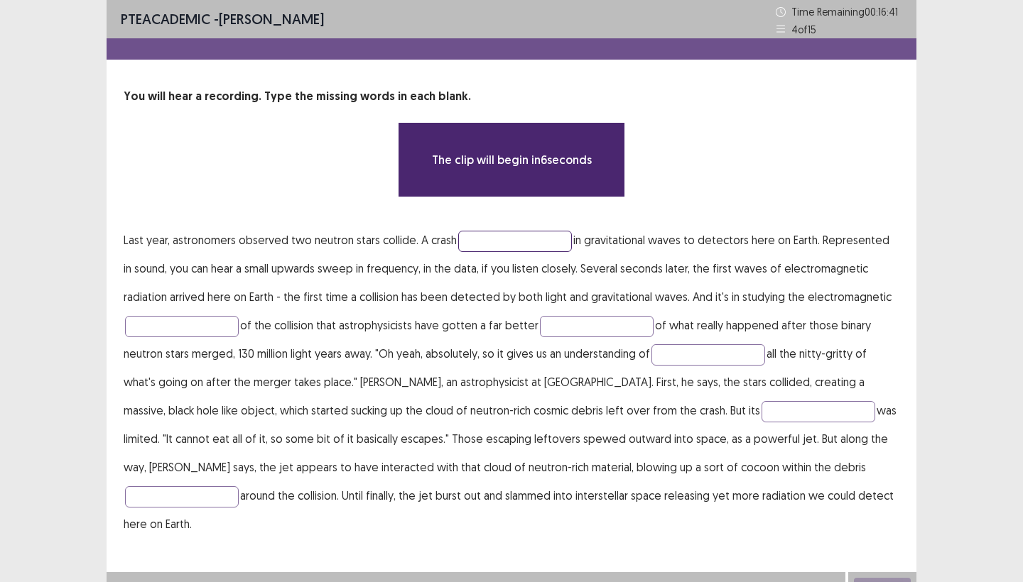
click at [494, 244] on input "text" at bounding box center [515, 241] width 114 height 21
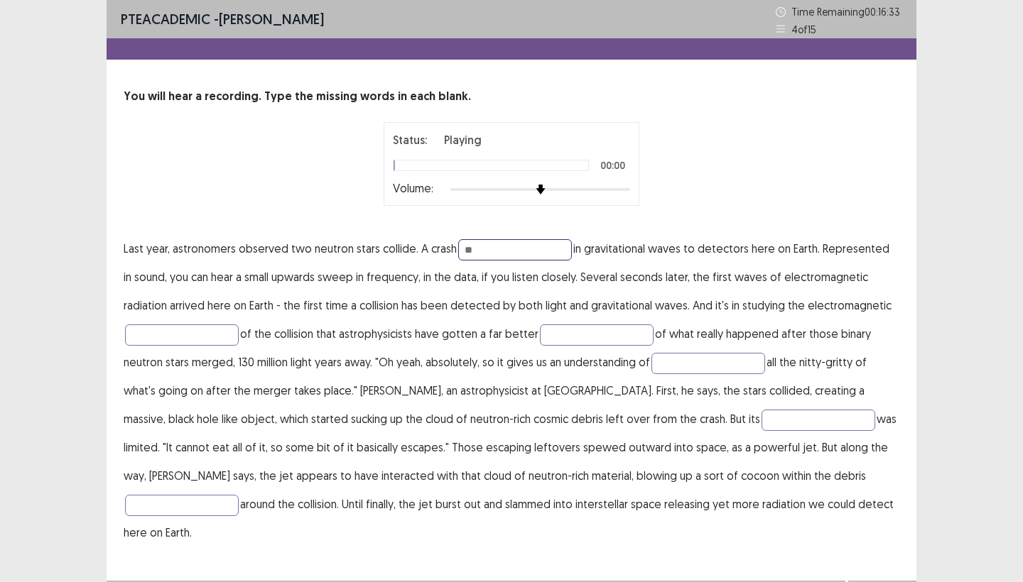
type input "*"
click at [515, 249] on input "**********" at bounding box center [515, 249] width 114 height 21
type input "**********"
click at [575, 333] on input "*" at bounding box center [597, 335] width 114 height 21
type input "****"
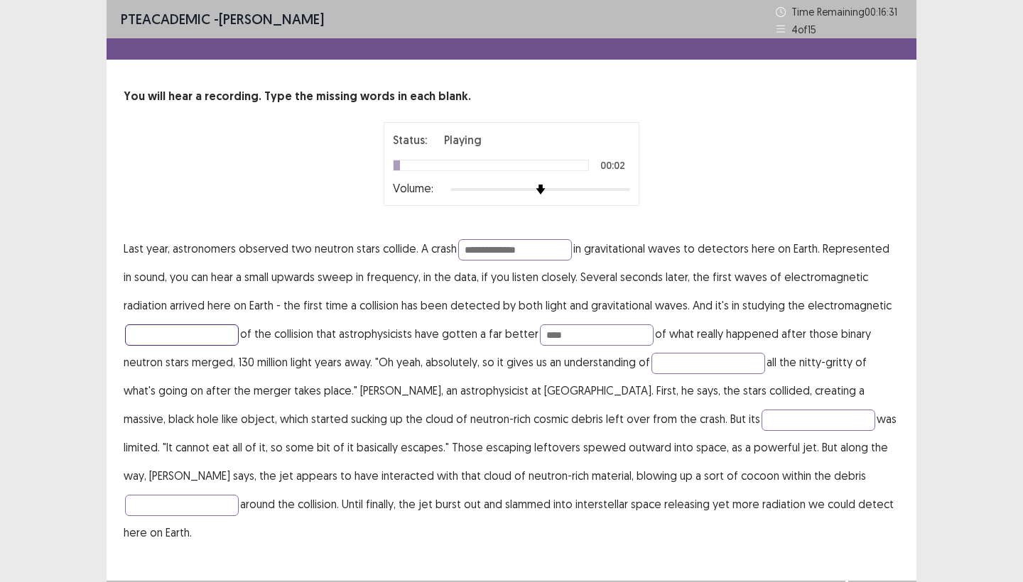
click at [180, 344] on input "text" at bounding box center [182, 335] width 114 height 21
type input "*"
click at [529, 251] on input "**********" at bounding box center [515, 249] width 114 height 21
type input "**********"
click at [205, 334] on input "text" at bounding box center [182, 335] width 114 height 21
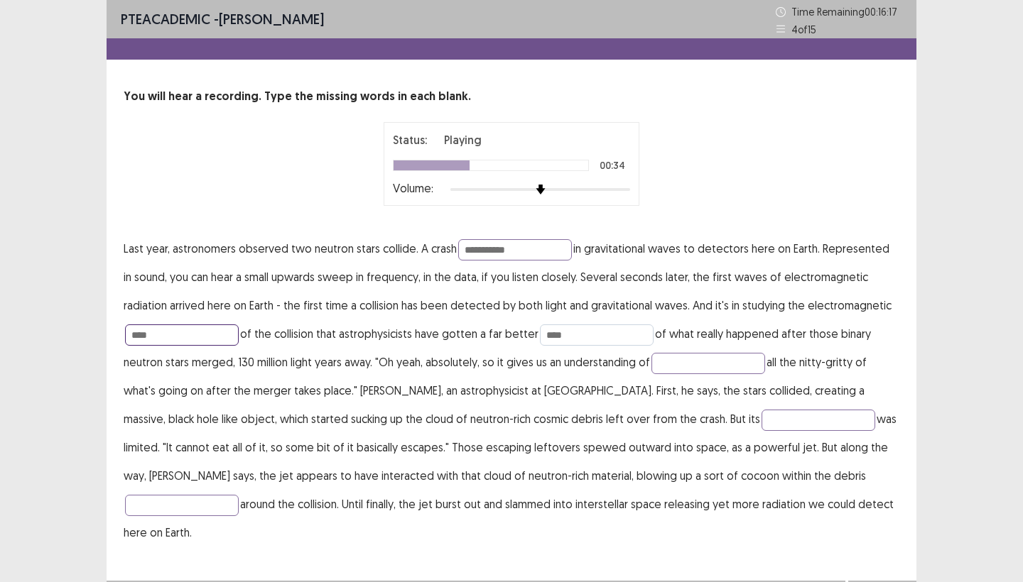
type input "****"
click at [579, 333] on input "****" at bounding box center [597, 335] width 114 height 21
type input "*"
type input "*******"
click at [717, 371] on input "text" at bounding box center [708, 363] width 114 height 21
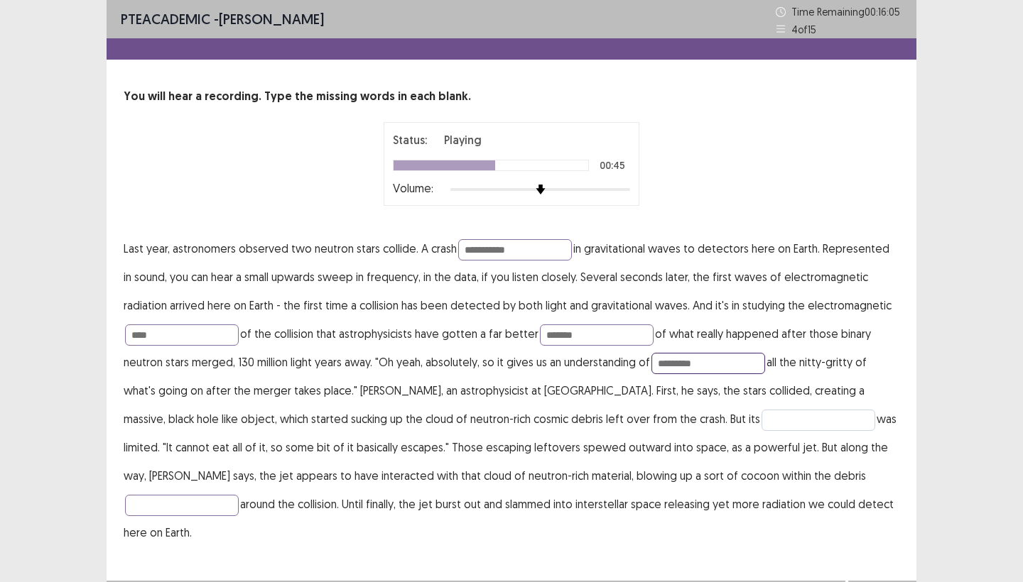
type input "*********"
click at [761, 418] on input "text" at bounding box center [818, 420] width 114 height 21
type input "********"
click at [239, 495] on input "text" at bounding box center [182, 505] width 114 height 21
type input "********"
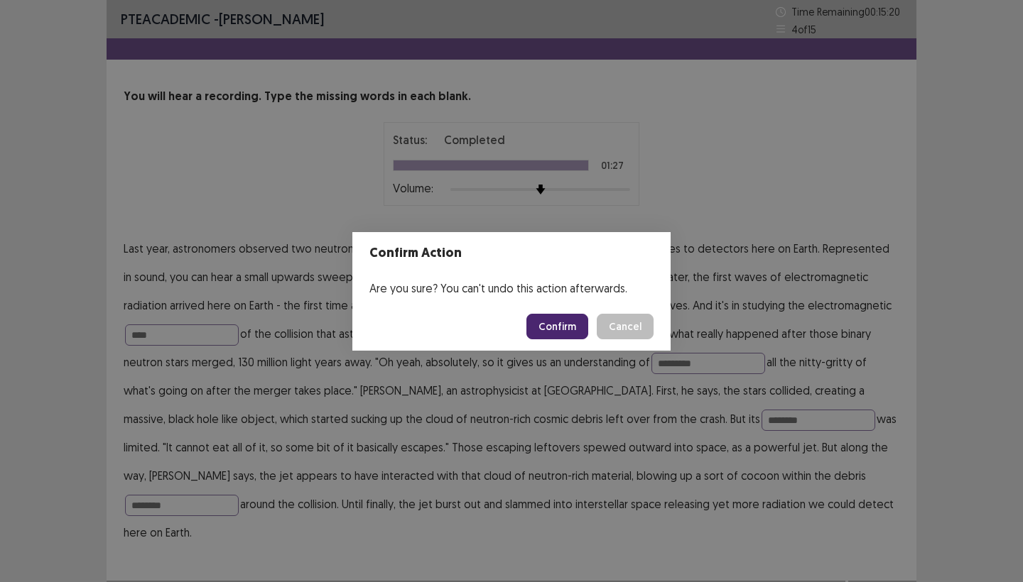
click at [550, 324] on button "Confirm" at bounding box center [557, 327] width 62 height 26
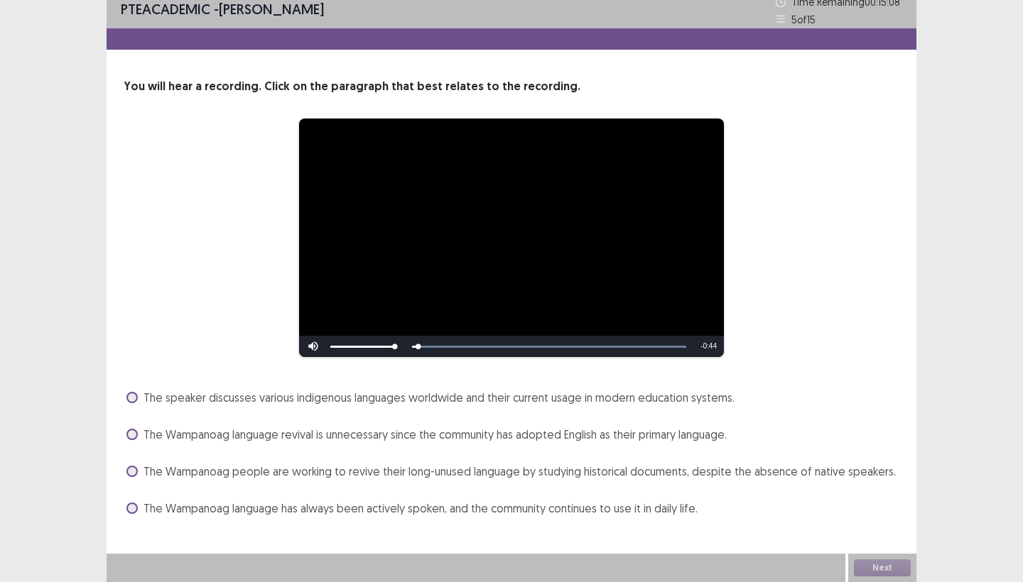
scroll to position [10, 0]
click at [132, 398] on span at bounding box center [131, 397] width 11 height 11
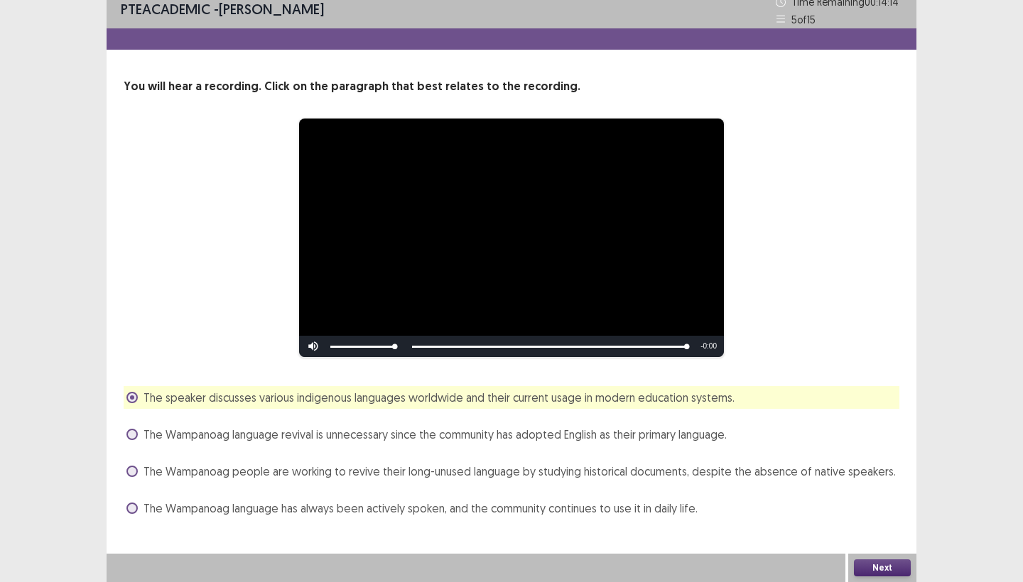
click at [863, 568] on button "Next" at bounding box center [882, 568] width 57 height 17
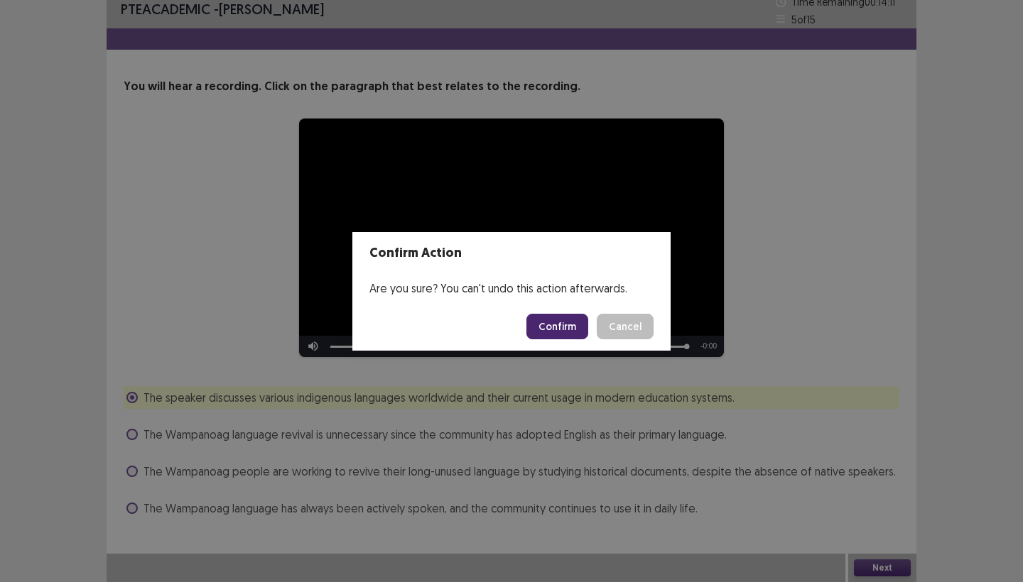
click at [554, 320] on button "Confirm" at bounding box center [557, 327] width 62 height 26
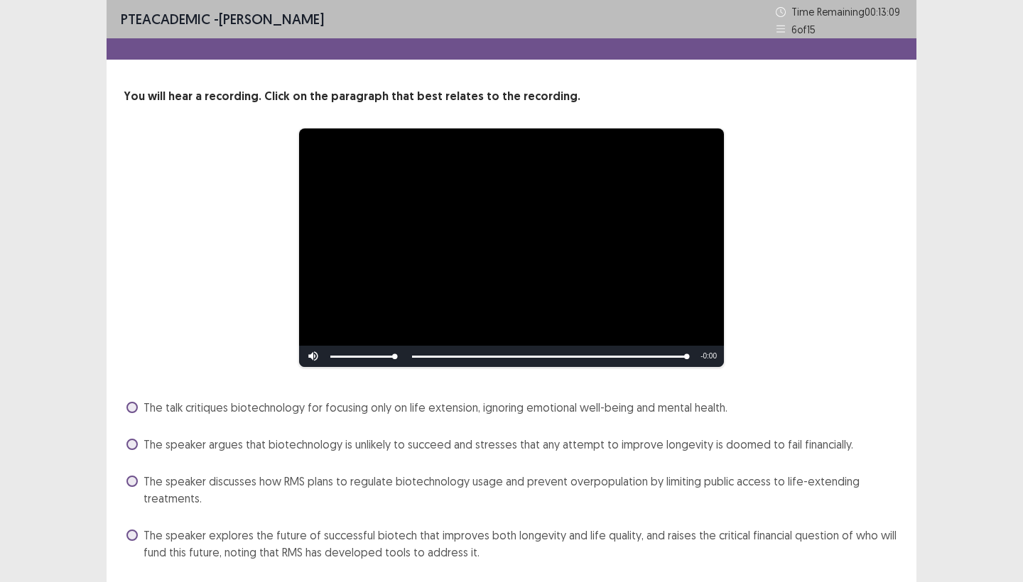
click at [129, 533] on span at bounding box center [131, 535] width 11 height 11
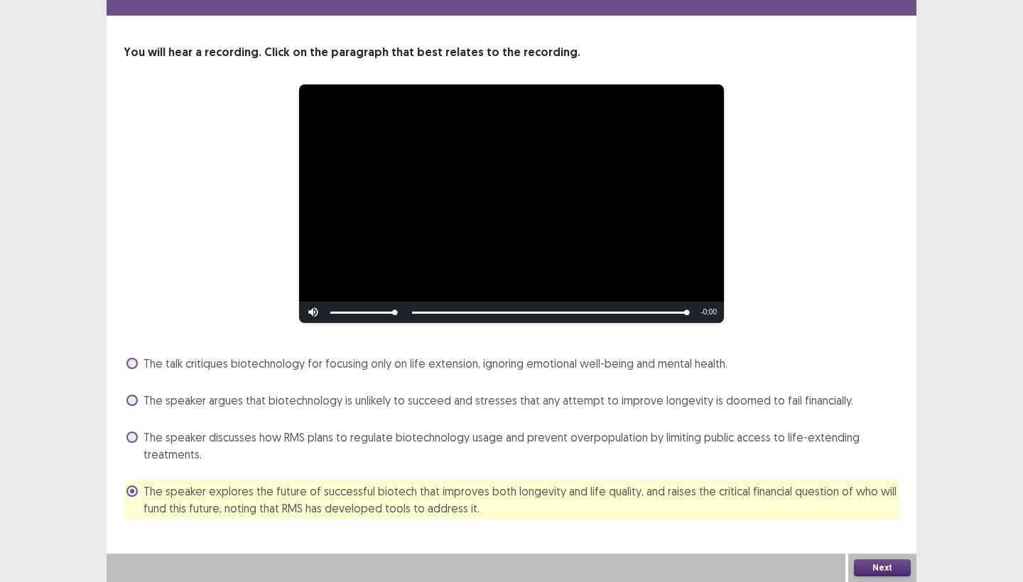
scroll to position [44, 0]
click at [890, 570] on button "Next" at bounding box center [882, 568] width 57 height 17
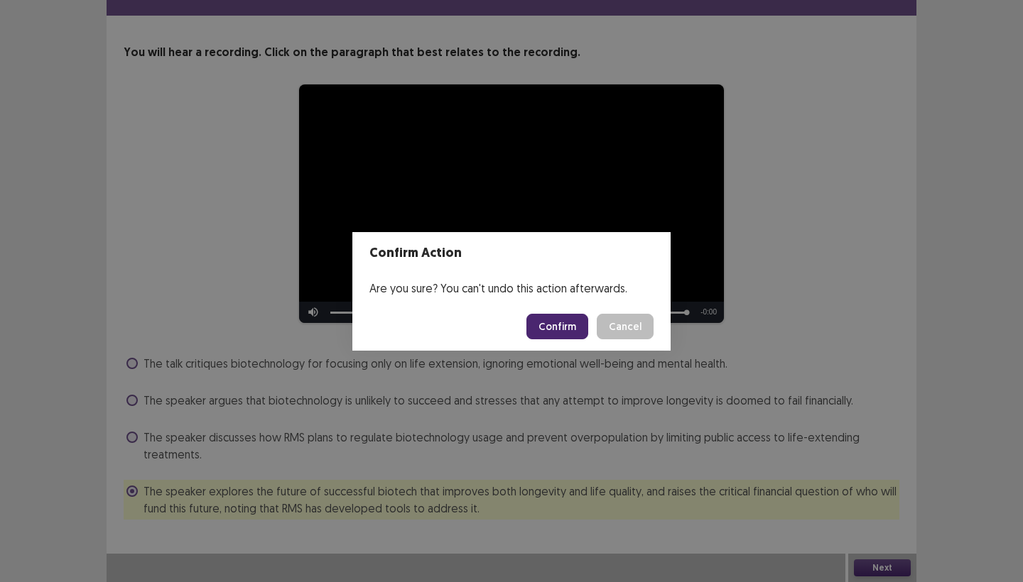
click at [562, 332] on button "Confirm" at bounding box center [557, 327] width 62 height 26
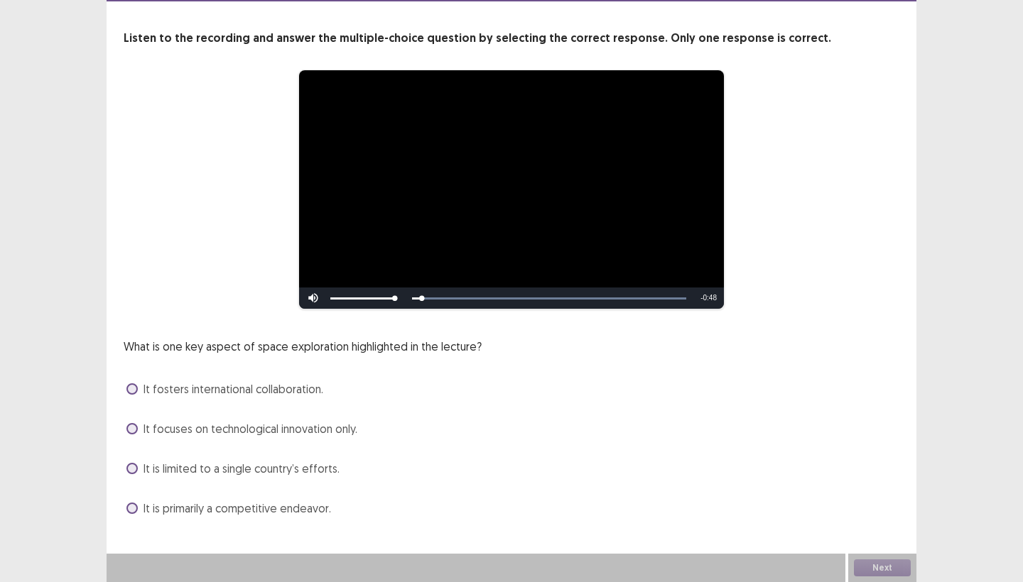
scroll to position [58, 0]
click at [132, 390] on span at bounding box center [131, 388] width 11 height 11
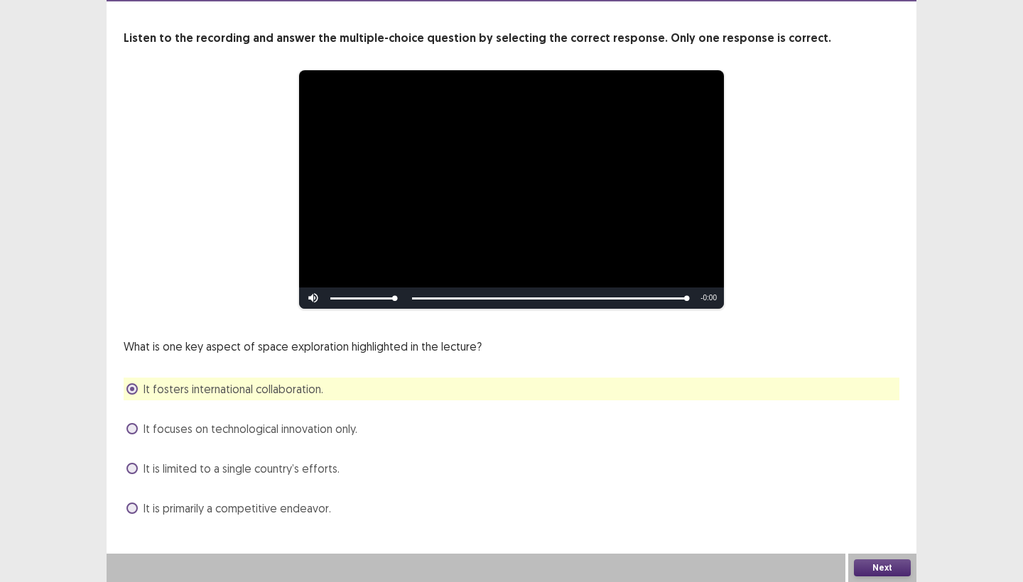
click at [862, 568] on button "Next" at bounding box center [882, 568] width 57 height 17
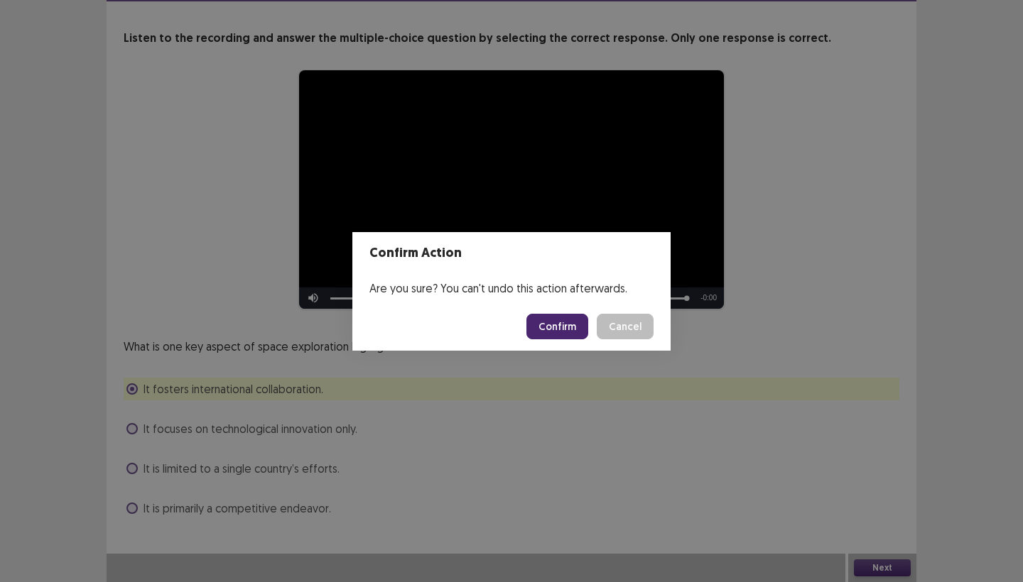
click at [577, 327] on button "Confirm" at bounding box center [557, 327] width 62 height 26
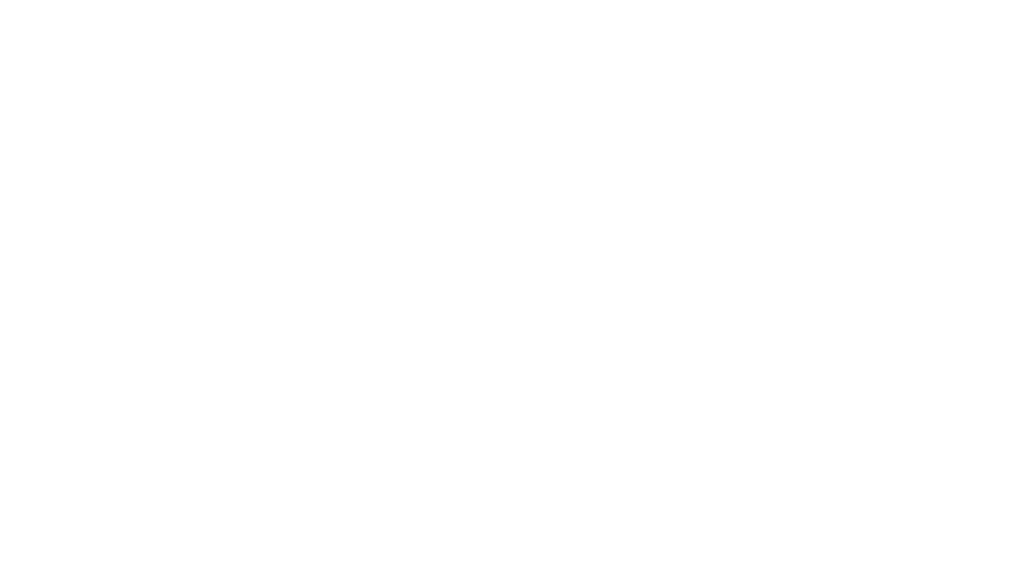
scroll to position [0, 0]
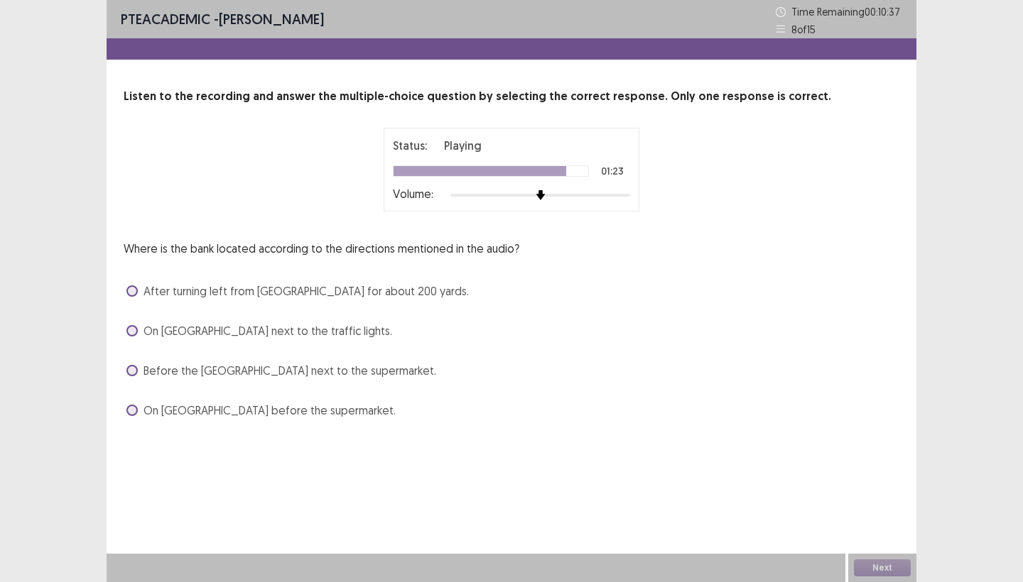
click at [131, 290] on span at bounding box center [131, 290] width 11 height 11
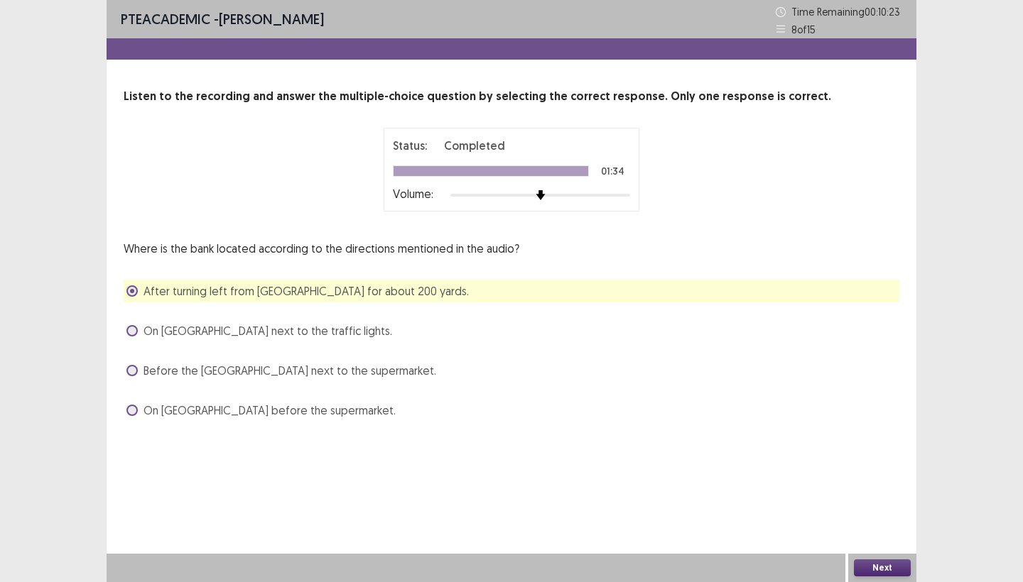
click at [874, 574] on button "Next" at bounding box center [882, 568] width 57 height 17
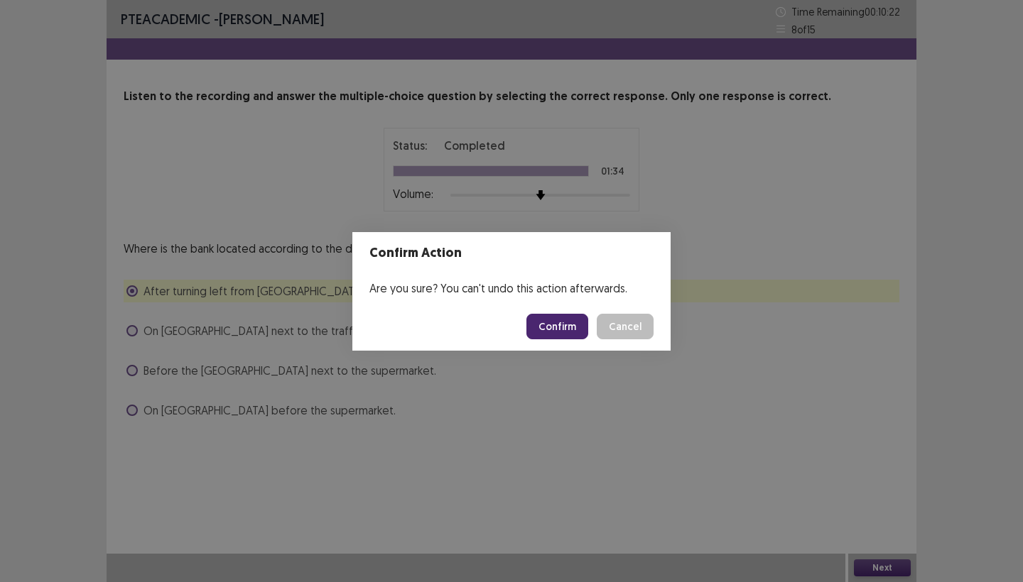
click at [555, 316] on button "Confirm" at bounding box center [557, 327] width 62 height 26
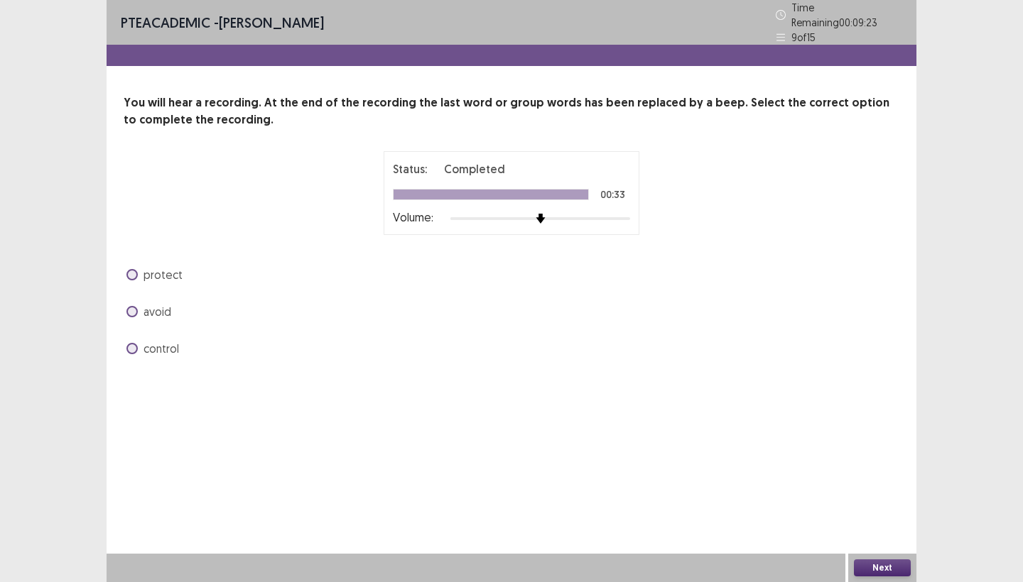
click at [137, 343] on span at bounding box center [131, 348] width 11 height 11
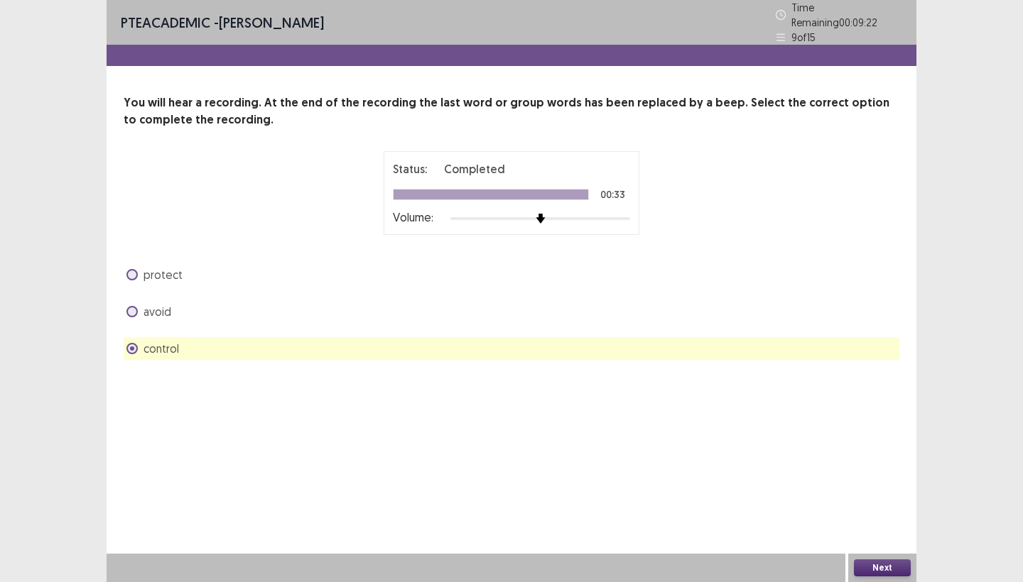
click at [894, 565] on button "Next" at bounding box center [882, 568] width 57 height 17
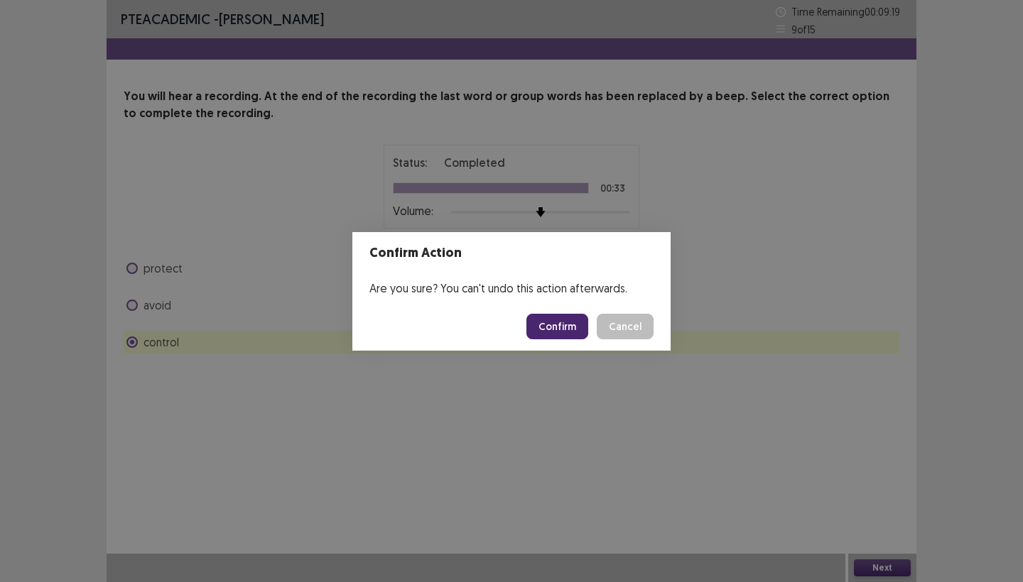
click at [570, 318] on button "Confirm" at bounding box center [557, 327] width 62 height 26
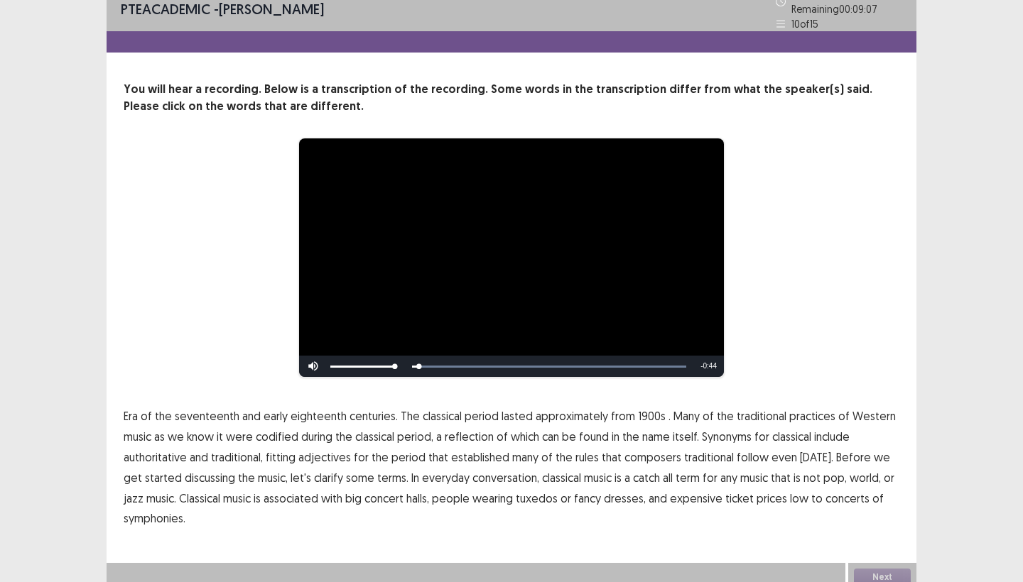
scroll to position [13, 0]
click at [646, 408] on span "1900s" at bounding box center [652, 416] width 28 height 17
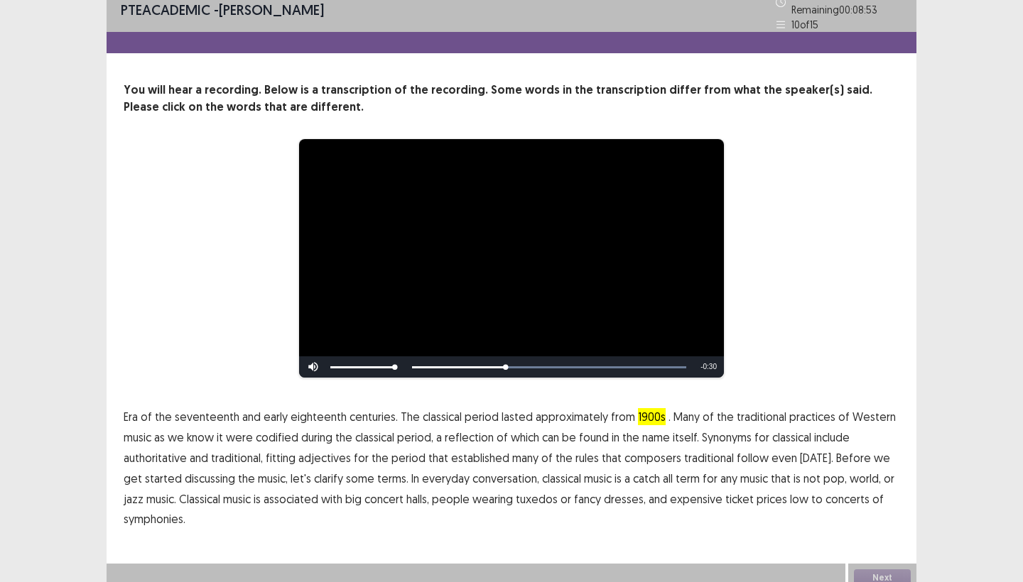
click at [463, 430] on span "reflection" at bounding box center [469, 437] width 49 height 17
click at [707, 450] on span "traditional" at bounding box center [709, 458] width 50 height 17
click at [790, 491] on span "low" at bounding box center [799, 499] width 18 height 17
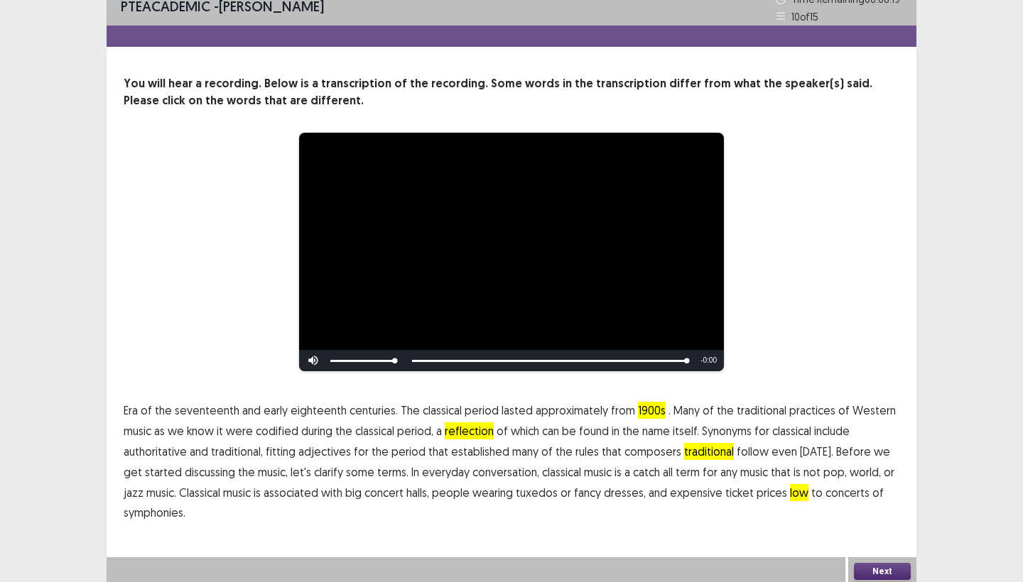
click at [158, 510] on span "symphonies." at bounding box center [155, 512] width 62 height 17
click at [878, 566] on button "Next" at bounding box center [882, 571] width 57 height 17
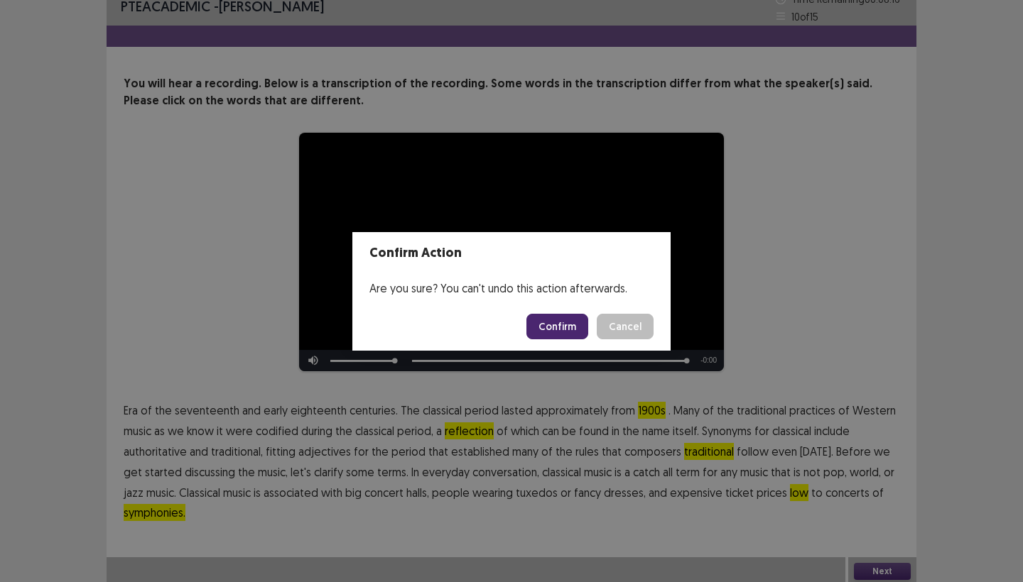
click at [550, 325] on button "Confirm" at bounding box center [557, 327] width 62 height 26
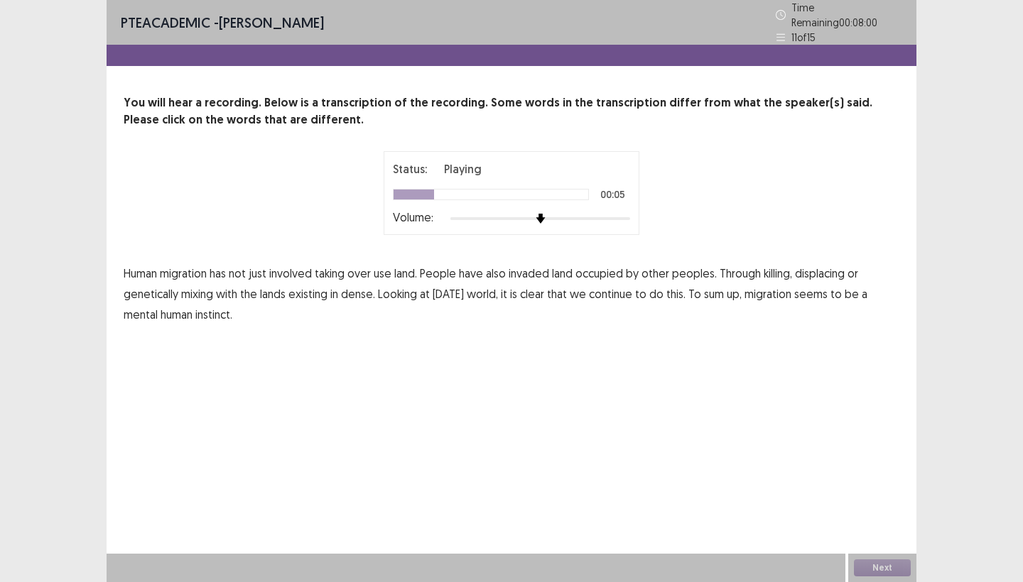
click at [385, 266] on span "use" at bounding box center [383, 273] width 18 height 17
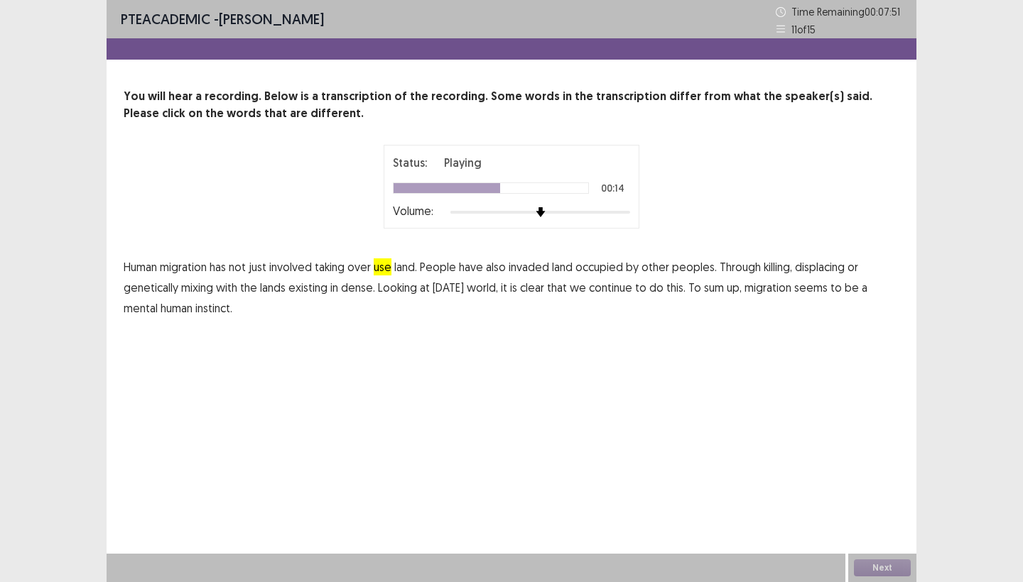
click at [359, 288] on span "dense." at bounding box center [358, 287] width 34 height 17
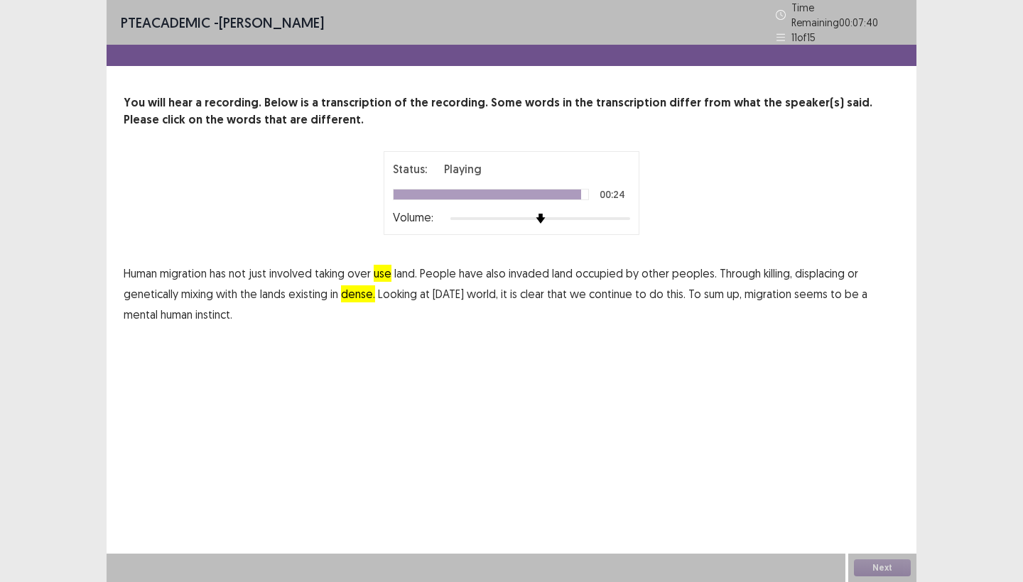
click at [141, 308] on span "mental" at bounding box center [141, 314] width 34 height 17
click at [882, 567] on button "Next" at bounding box center [882, 568] width 57 height 17
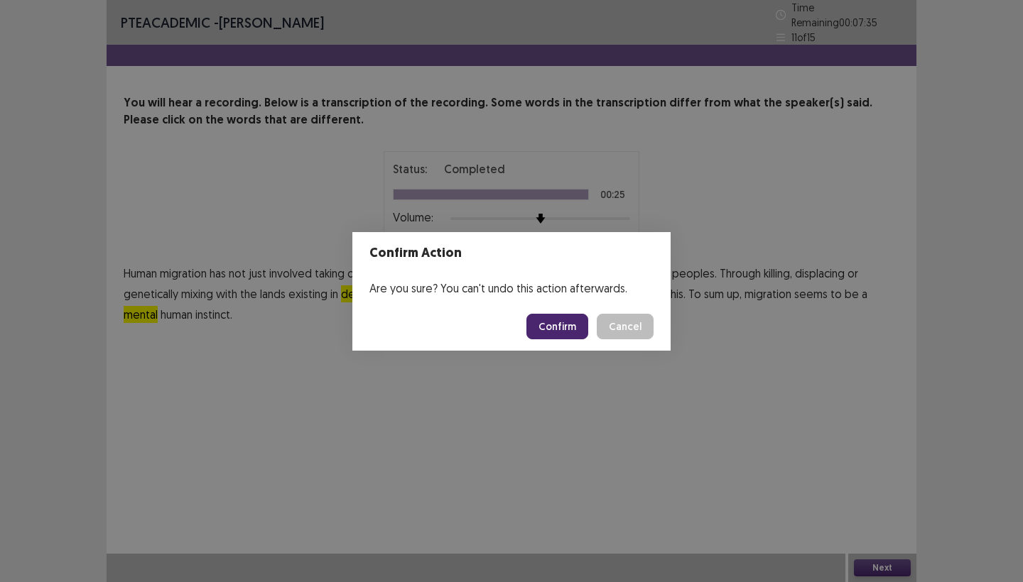
click at [553, 333] on button "Confirm" at bounding box center [557, 327] width 62 height 26
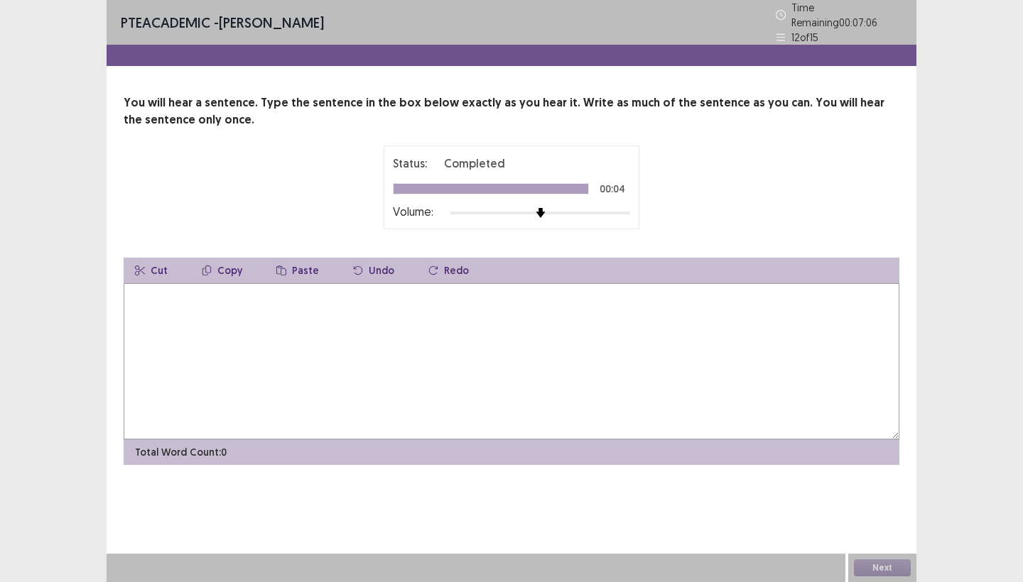
click at [555, 332] on textarea at bounding box center [512, 361] width 776 height 156
click at [171, 292] on textarea "**********" at bounding box center [512, 361] width 776 height 156
click at [276, 290] on textarea "**********" at bounding box center [512, 361] width 776 height 156
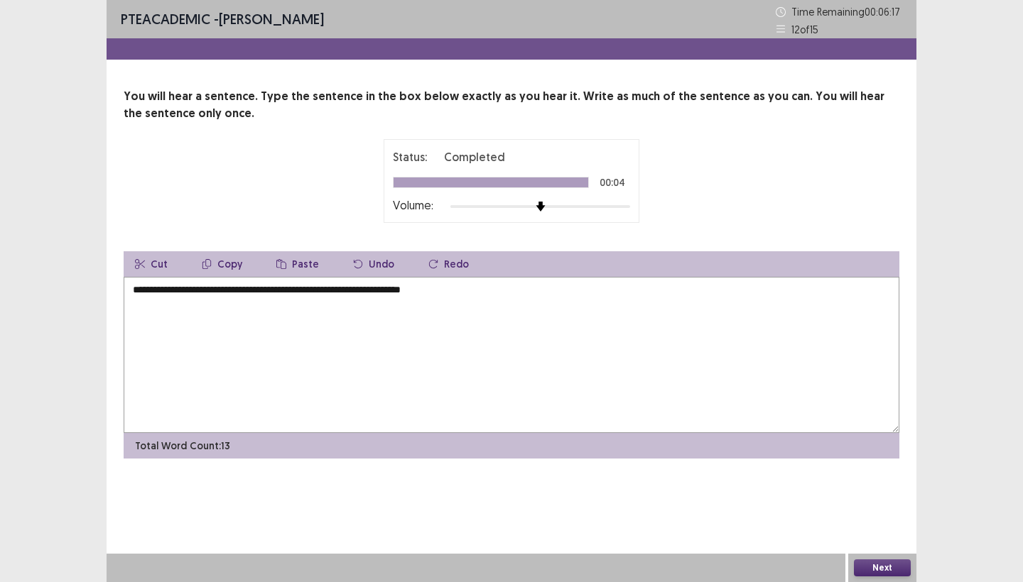
click at [499, 290] on textarea "**********" at bounding box center [512, 355] width 776 height 156
type textarea "**********"
click at [875, 562] on button "Next" at bounding box center [882, 568] width 57 height 17
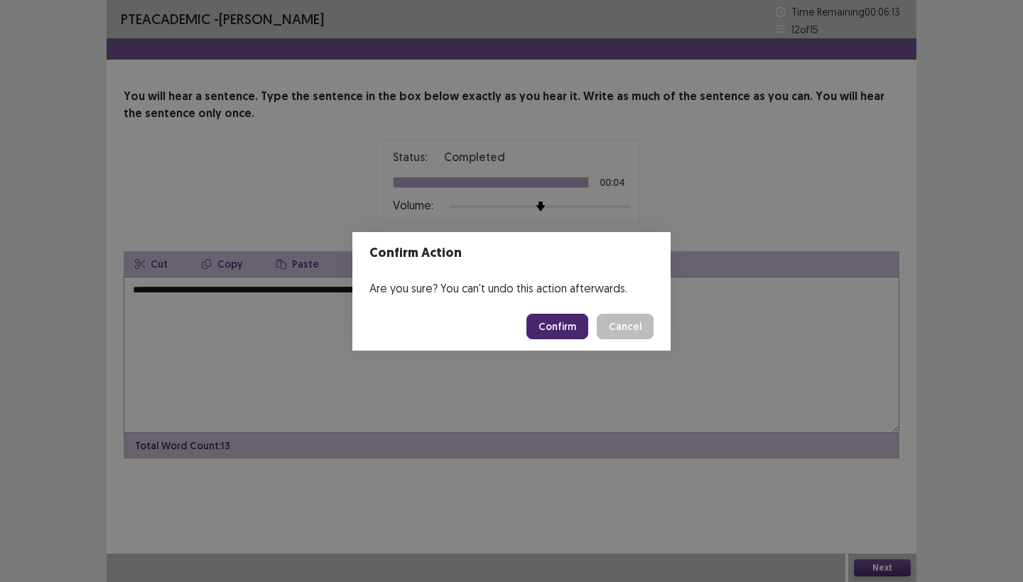
click at [564, 330] on button "Confirm" at bounding box center [557, 327] width 62 height 26
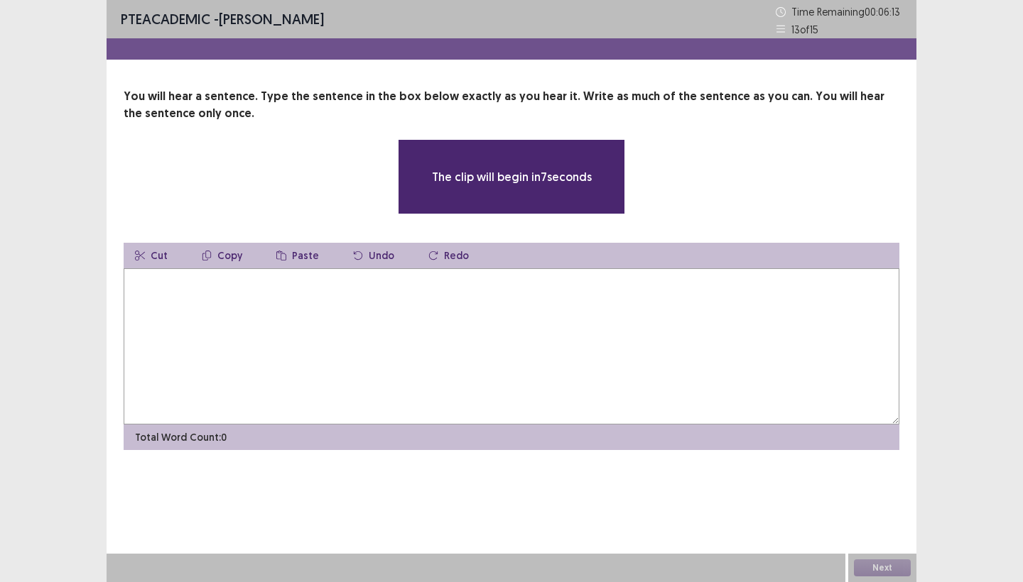
click at [420, 348] on textarea at bounding box center [512, 346] width 776 height 156
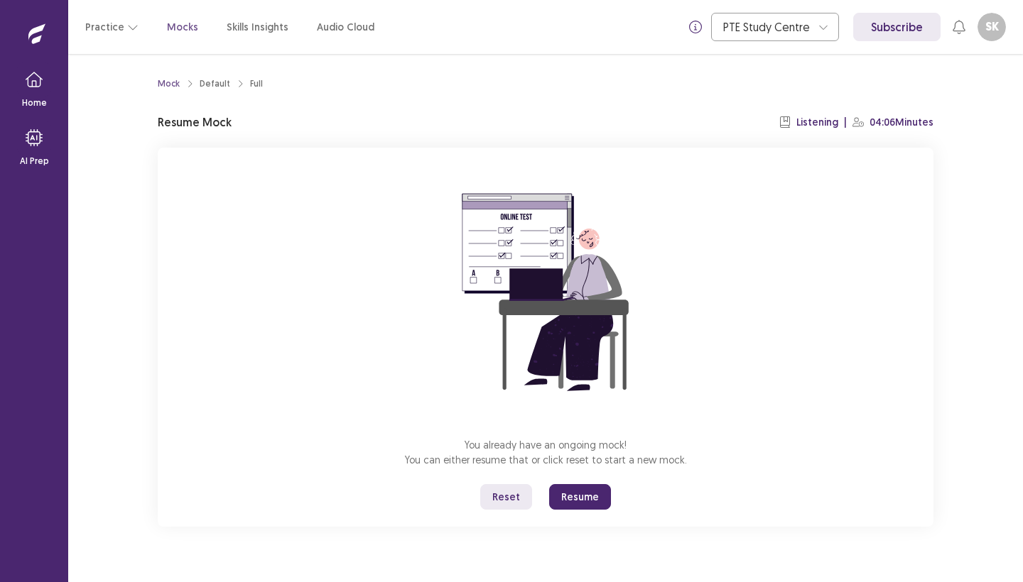
click at [577, 489] on button "Resume" at bounding box center [580, 497] width 62 height 26
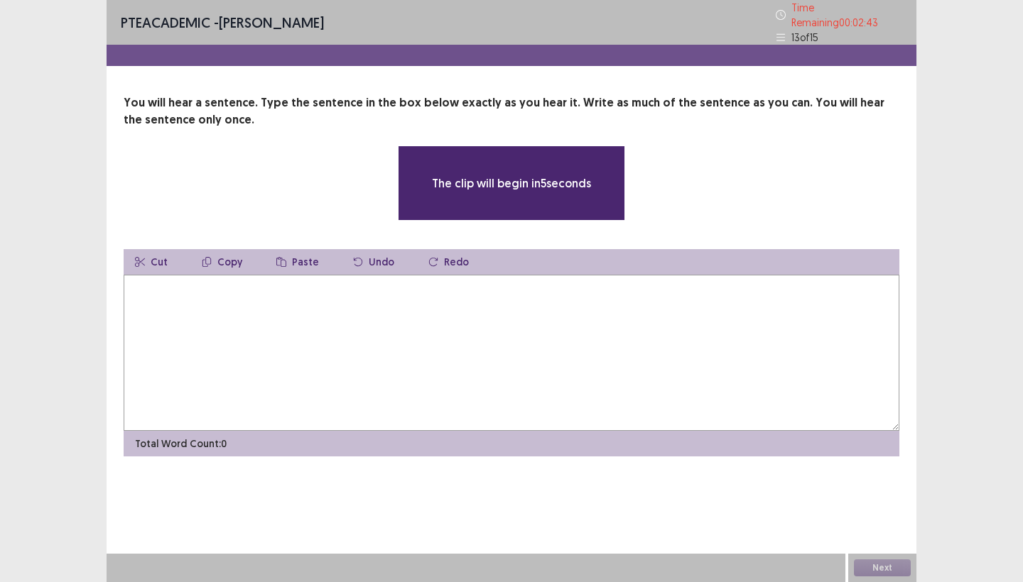
click at [539, 340] on textarea at bounding box center [512, 353] width 776 height 156
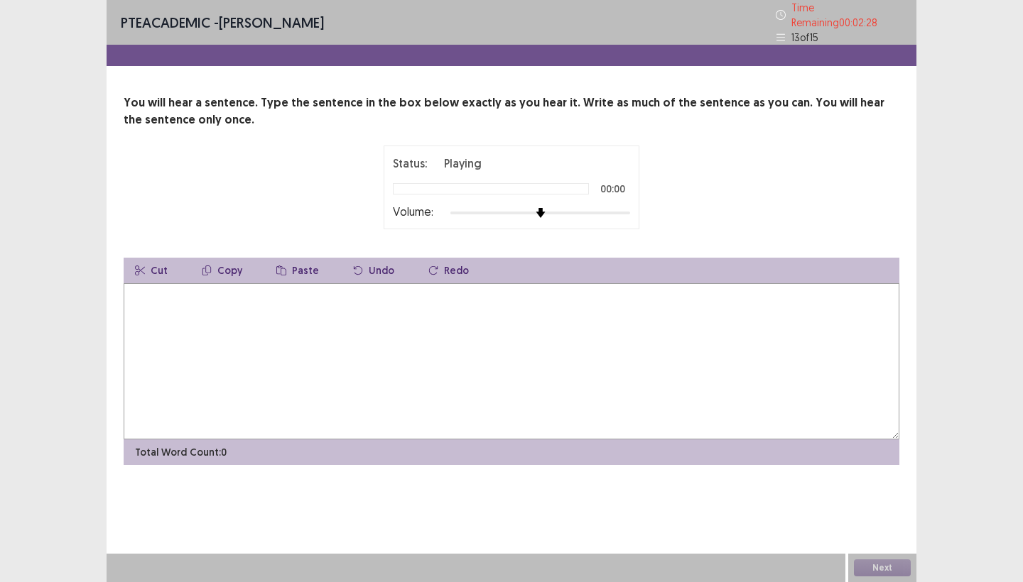
click at [539, 340] on textarea at bounding box center [512, 361] width 776 height 156
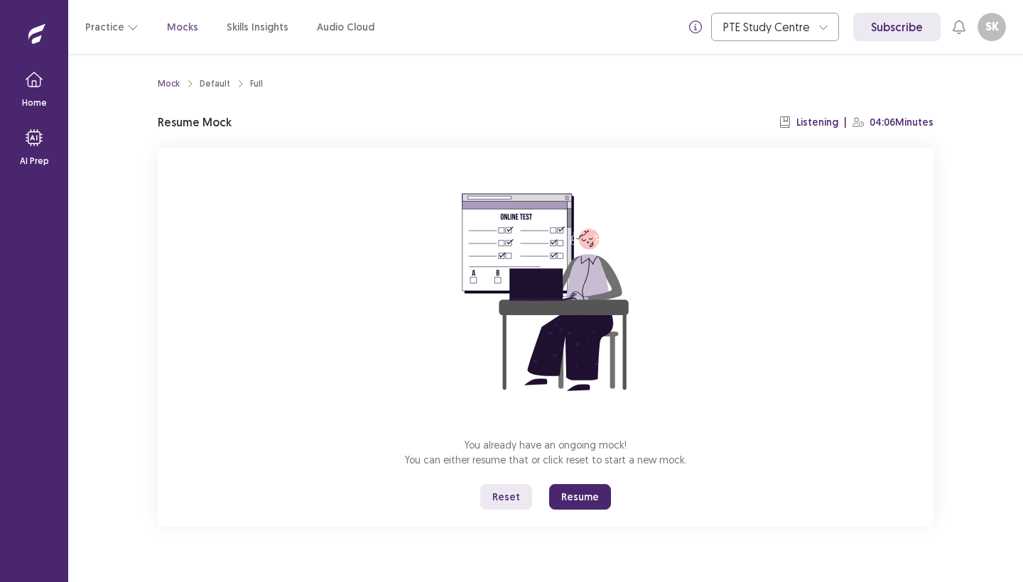
click at [578, 502] on button "Resume" at bounding box center [580, 497] width 62 height 26
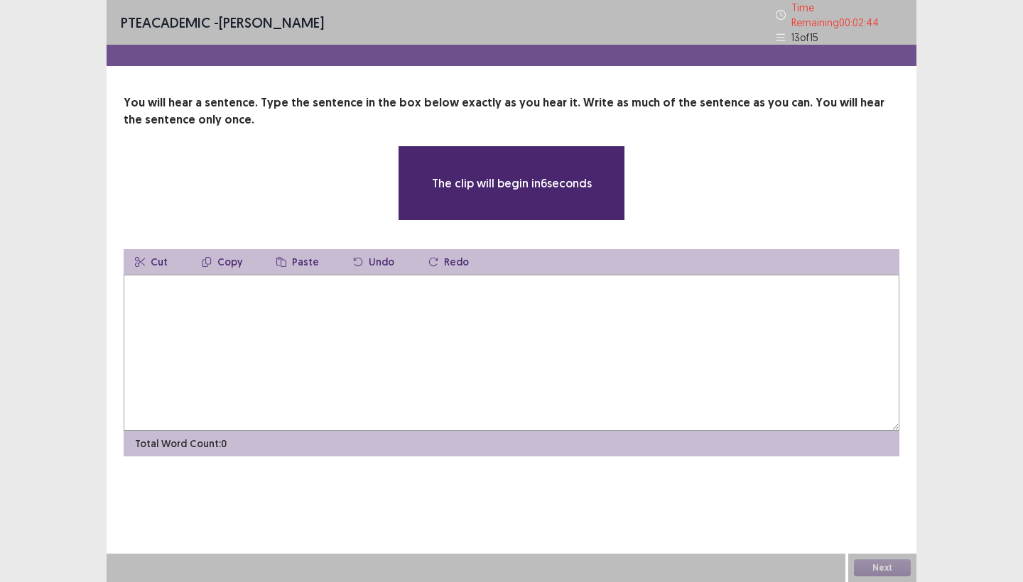
click at [518, 333] on textarea at bounding box center [512, 353] width 776 height 156
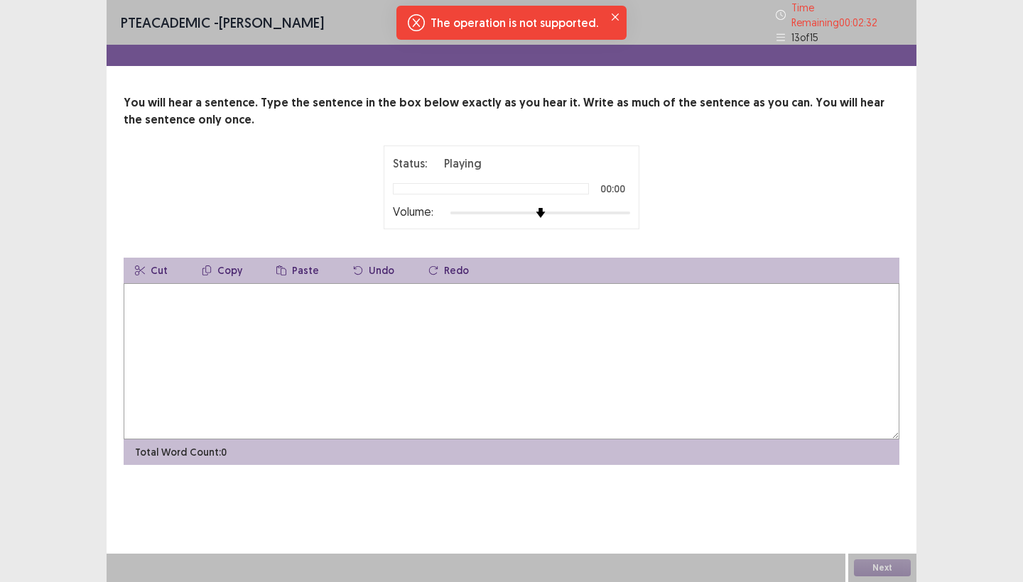
click at [421, 26] on icon "Notifications-top" at bounding box center [416, 22] width 17 height 17
click at [614, 17] on icon "Close" at bounding box center [614, 16] width 7 height 7
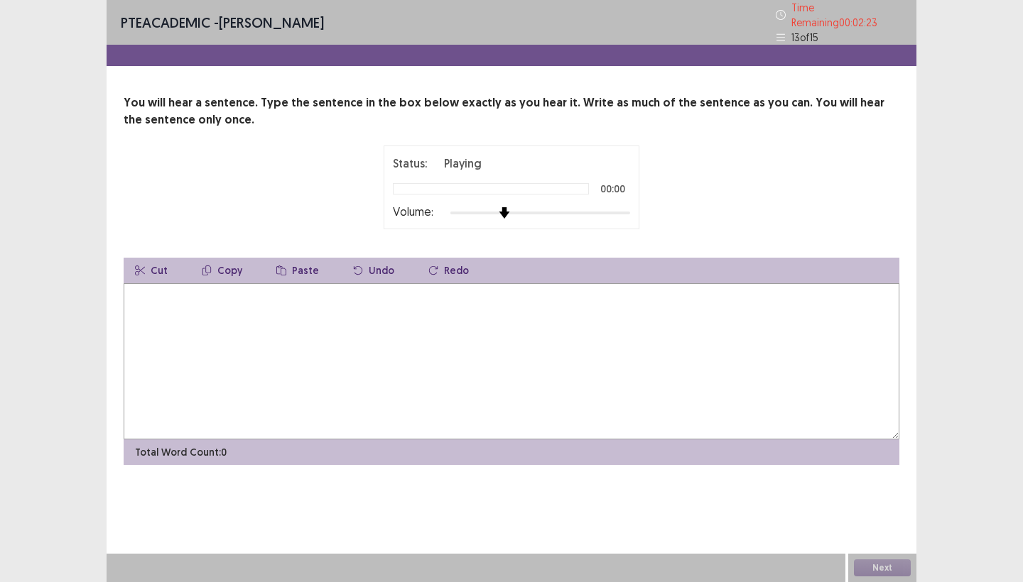
click at [512, 210] on div at bounding box center [540, 212] width 180 height 11
click at [562, 207] on div at bounding box center [540, 212] width 180 height 11
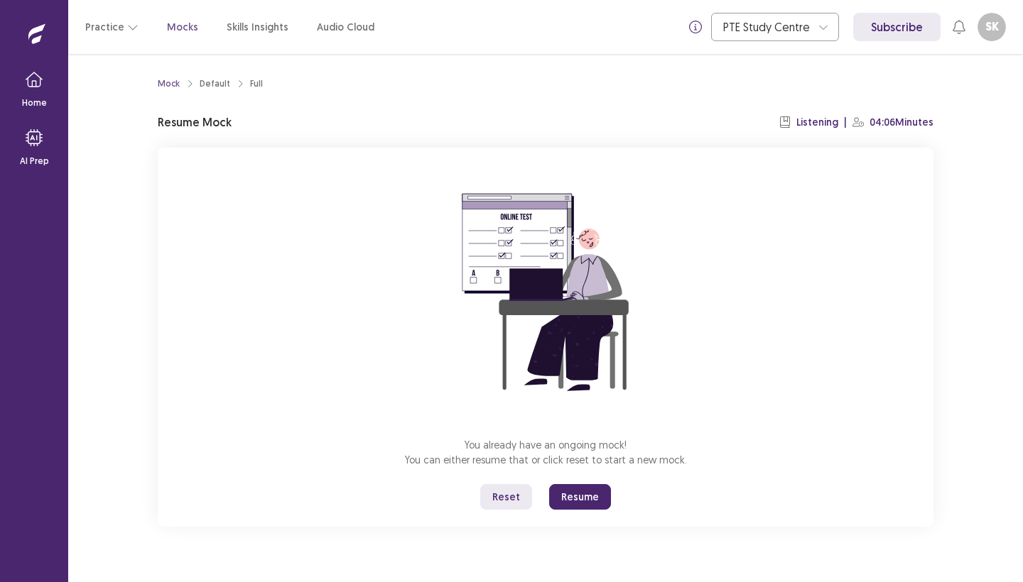
click at [562, 503] on button "Resume" at bounding box center [580, 497] width 62 height 26
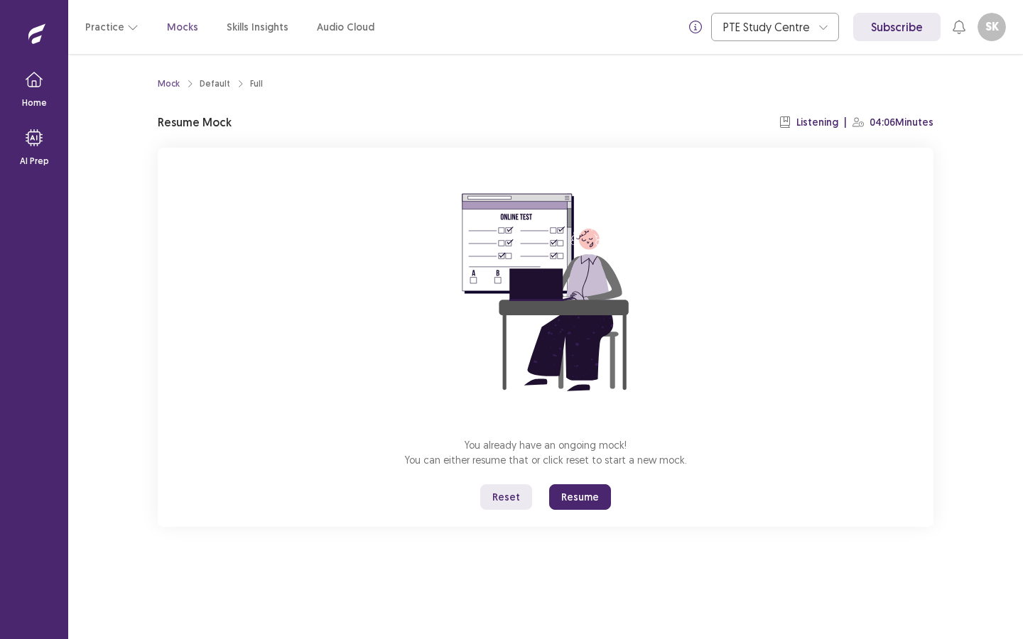
click at [584, 496] on button "Resume" at bounding box center [580, 497] width 62 height 26
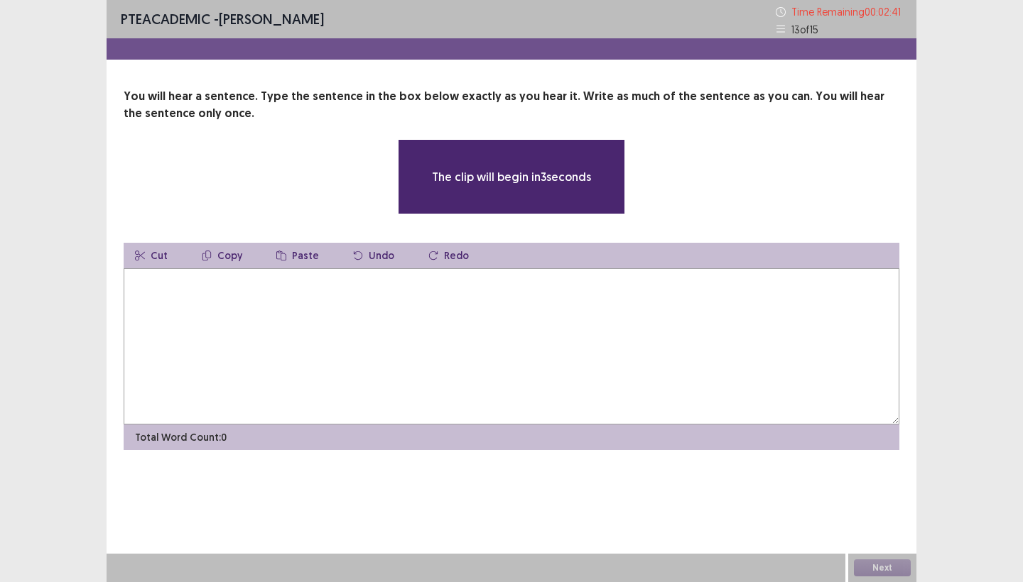
click at [485, 326] on textarea at bounding box center [512, 346] width 776 height 156
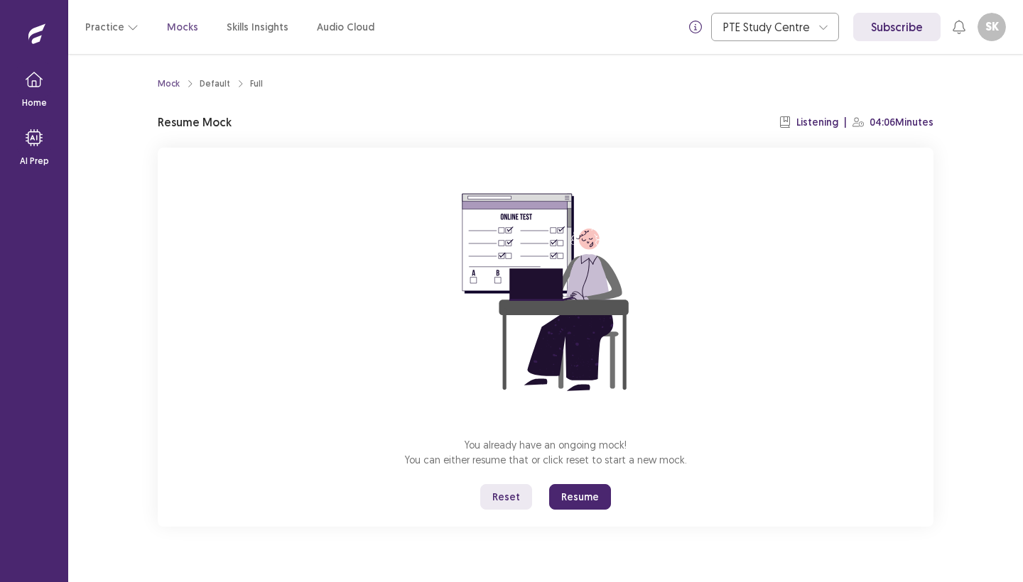
click at [572, 505] on button "Resume" at bounding box center [580, 497] width 62 height 26
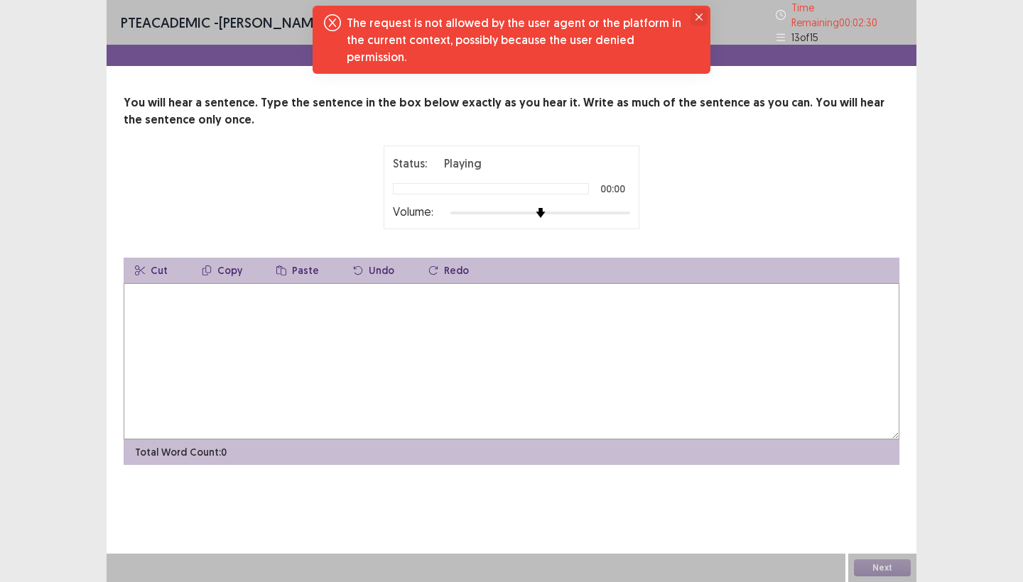
click at [702, 13] on button "Close" at bounding box center [698, 17] width 17 height 17
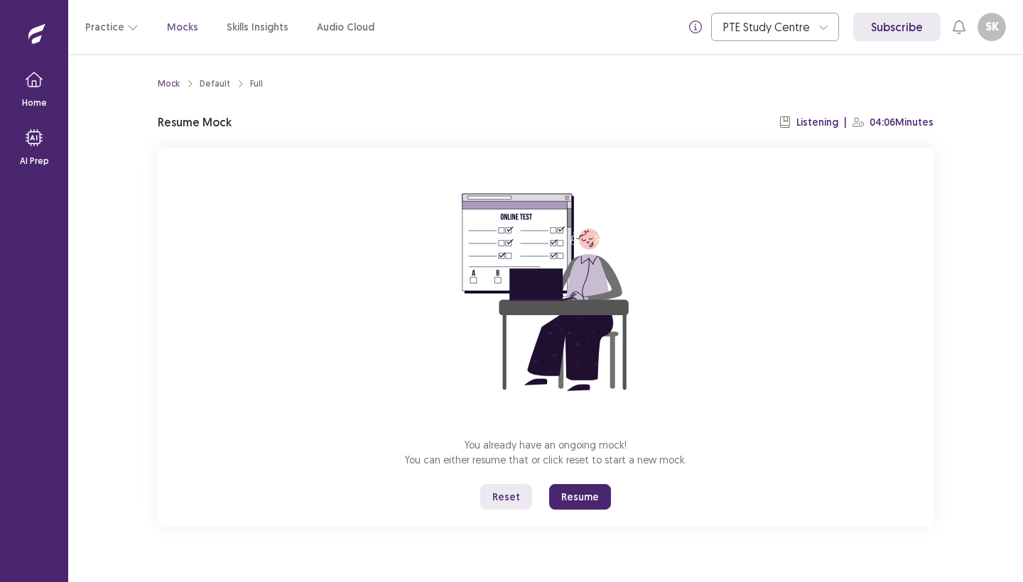
click at [578, 507] on button "Resume" at bounding box center [580, 497] width 62 height 26
click at [570, 496] on button "Resume" at bounding box center [580, 497] width 62 height 26
click at [577, 494] on button "Resume" at bounding box center [580, 497] width 62 height 26
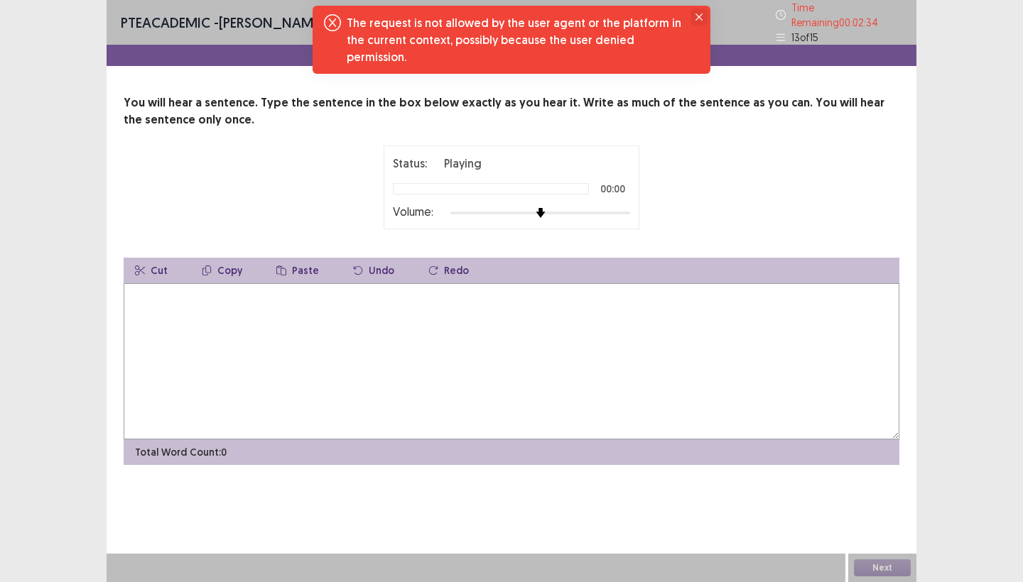
click at [697, 18] on icon "Close" at bounding box center [698, 16] width 7 height 7
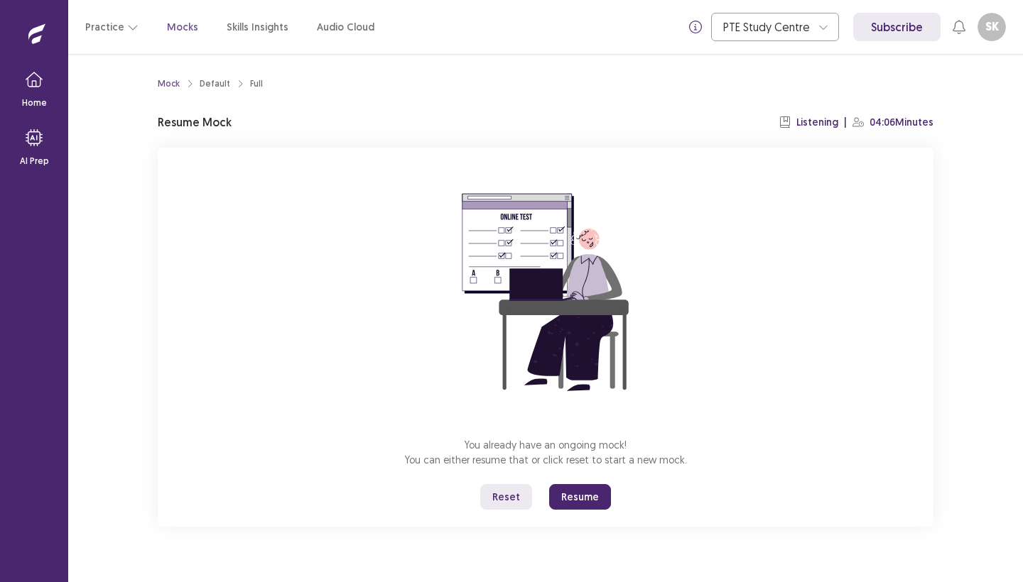
click at [570, 494] on button "Resume" at bounding box center [580, 497] width 62 height 26
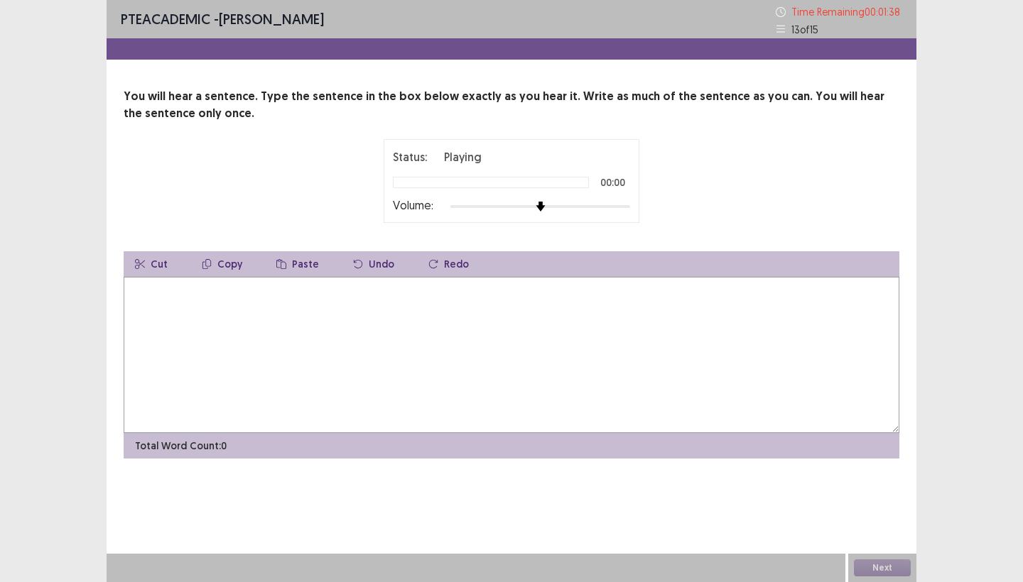
click at [565, 213] on div "Volume:" at bounding box center [511, 207] width 237 height 14
click at [505, 179] on div at bounding box center [491, 182] width 196 height 11
click at [469, 168] on div "Status: Playing 00:00 Volume:" at bounding box center [511, 180] width 237 height 65
click at [450, 213] on div "Volume:" at bounding box center [511, 207] width 237 height 14
click at [398, 342] on textarea at bounding box center [512, 355] width 776 height 156
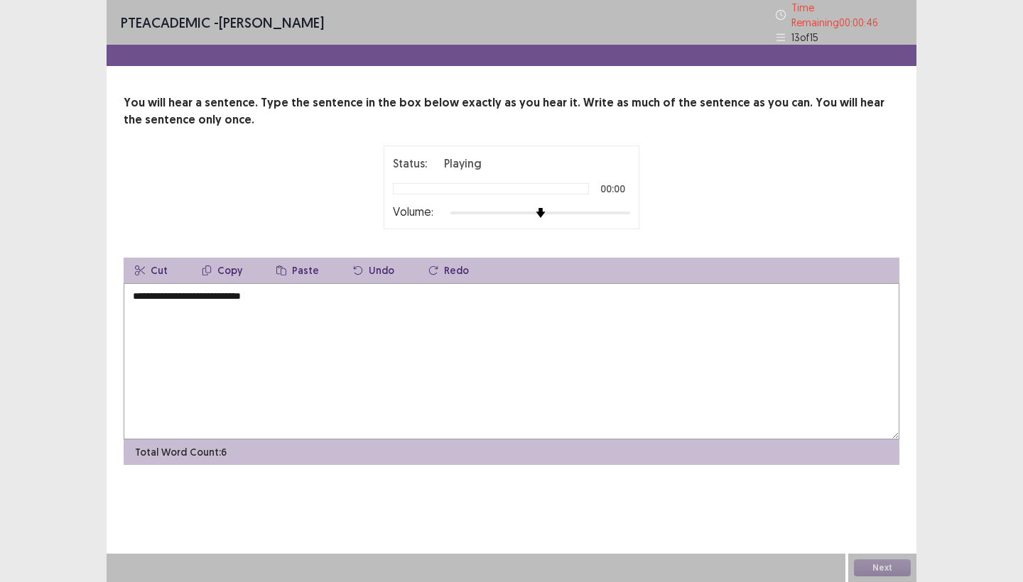
type textarea "**********"
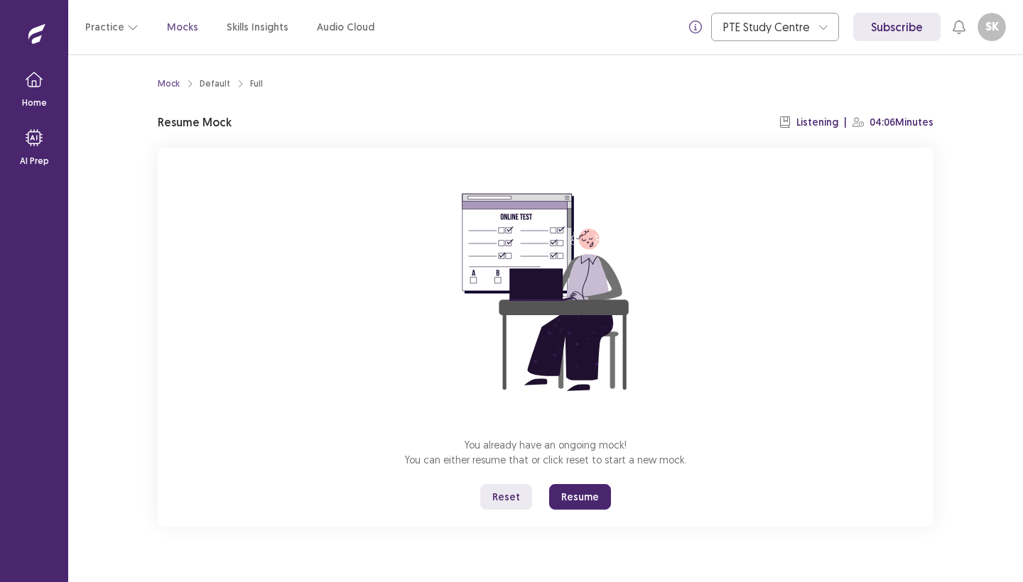
click at [570, 500] on button "Resume" at bounding box center [580, 497] width 62 height 26
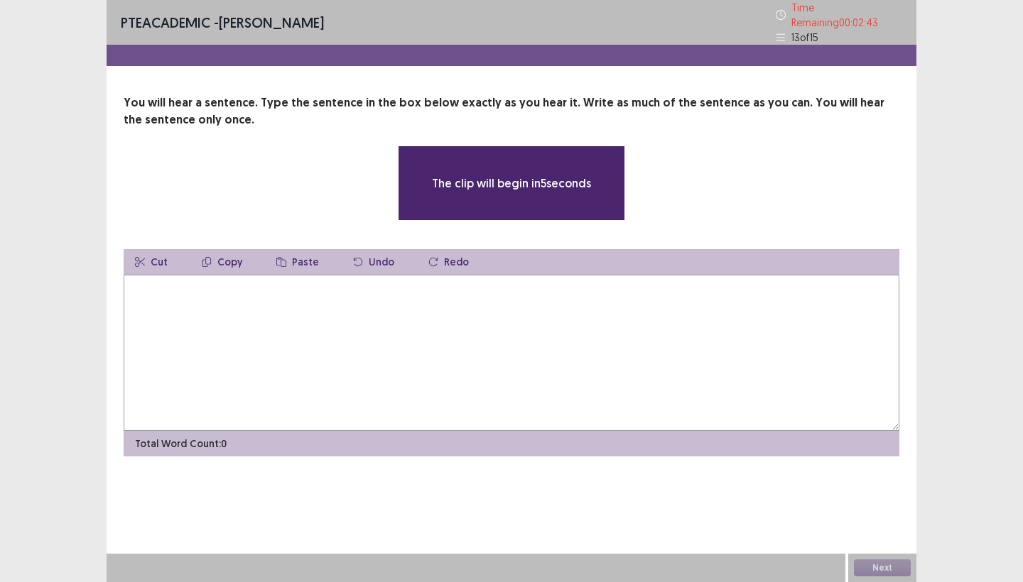
click at [504, 357] on textarea at bounding box center [512, 353] width 776 height 156
